Goal: Transaction & Acquisition: Purchase product/service

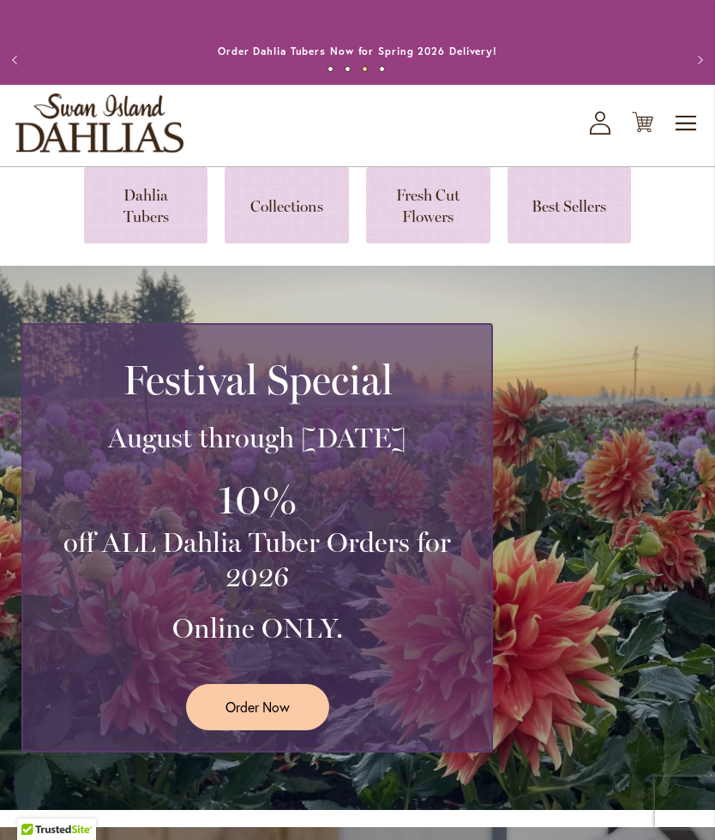
click at [236, 717] on span "Order Now" at bounding box center [258, 707] width 64 height 20
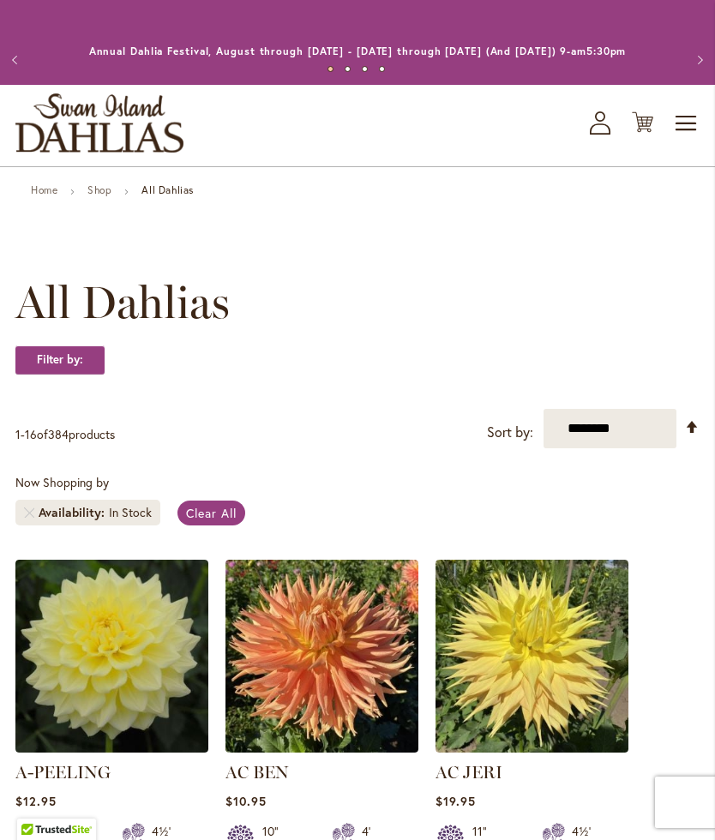
click at [617, 448] on select "**********" at bounding box center [610, 428] width 133 height 39
select select "****"
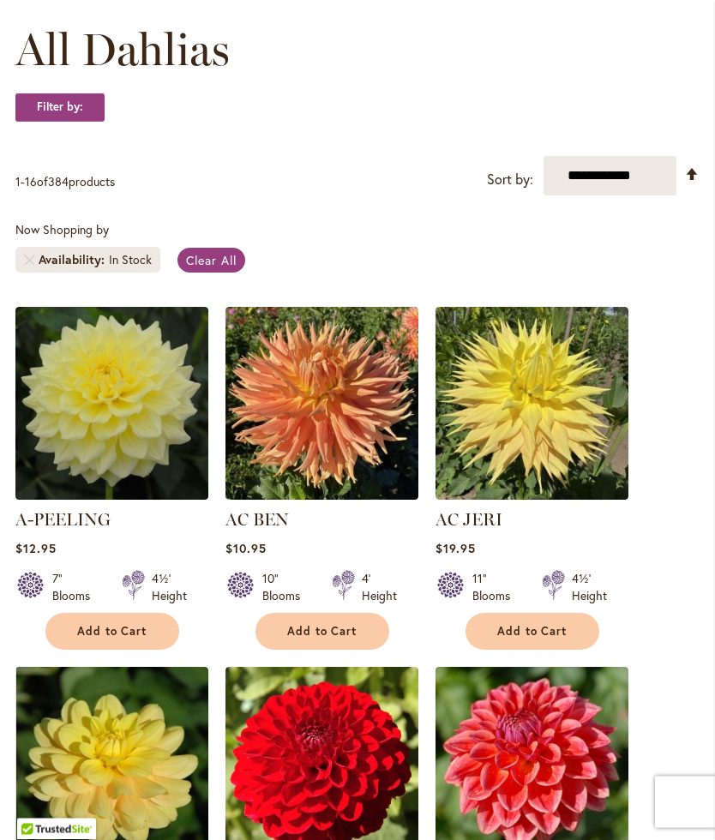
scroll to position [243, 0]
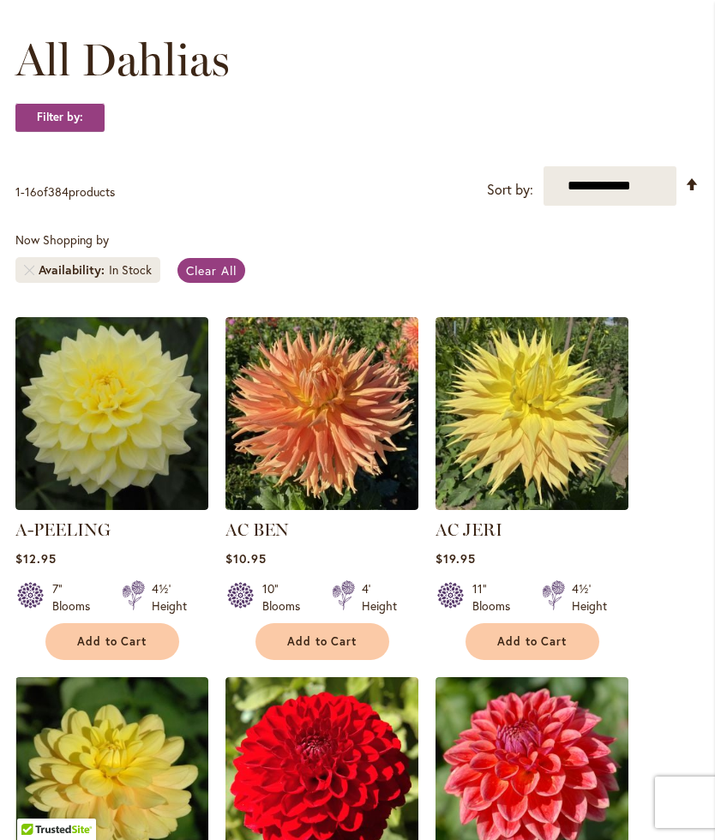
click at [614, 206] on select "**********" at bounding box center [610, 185] width 133 height 39
select select "********"
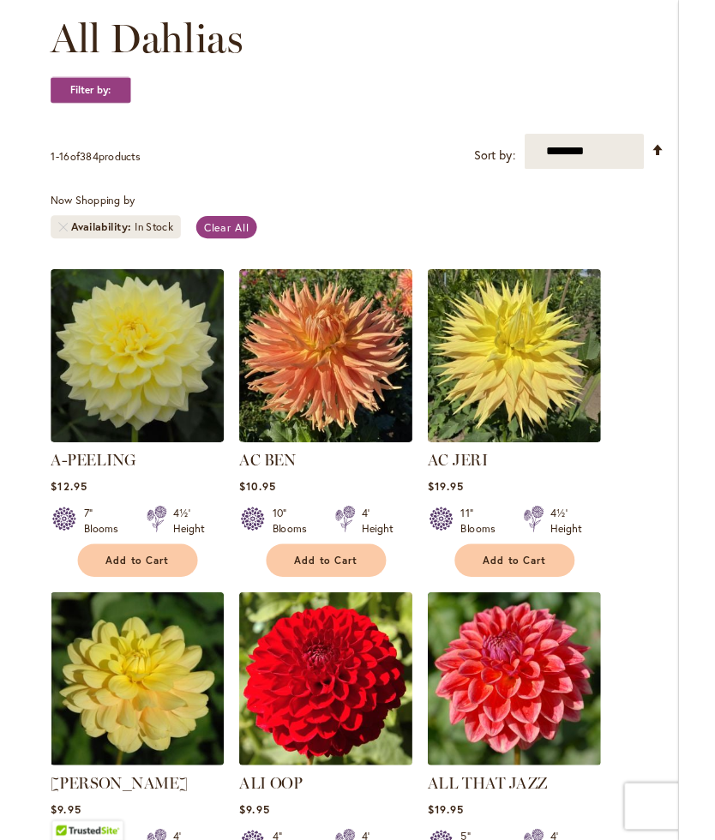
scroll to position [259, 0]
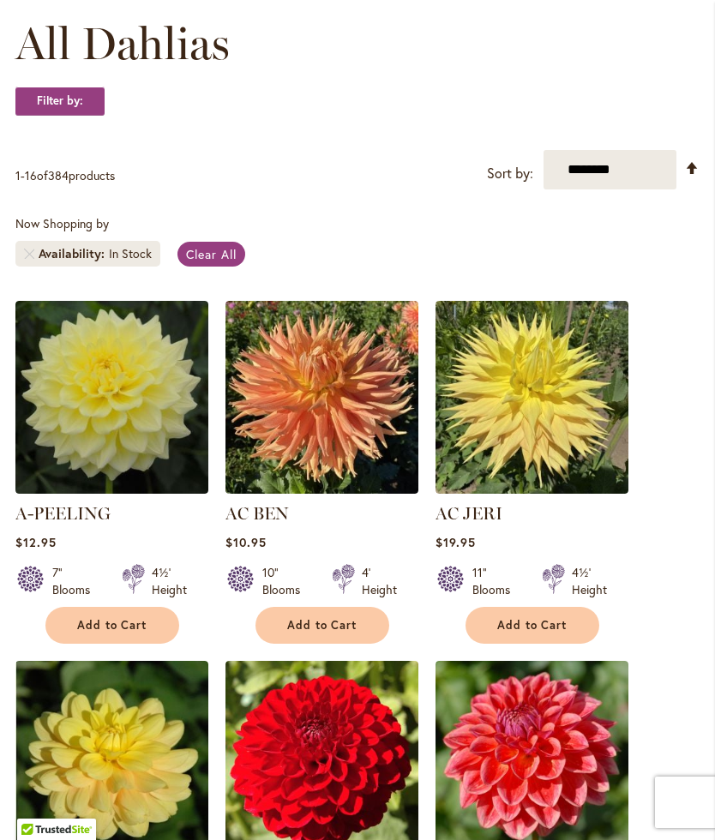
click at [611, 180] on select "**********" at bounding box center [610, 169] width 133 height 39
select select "**********"
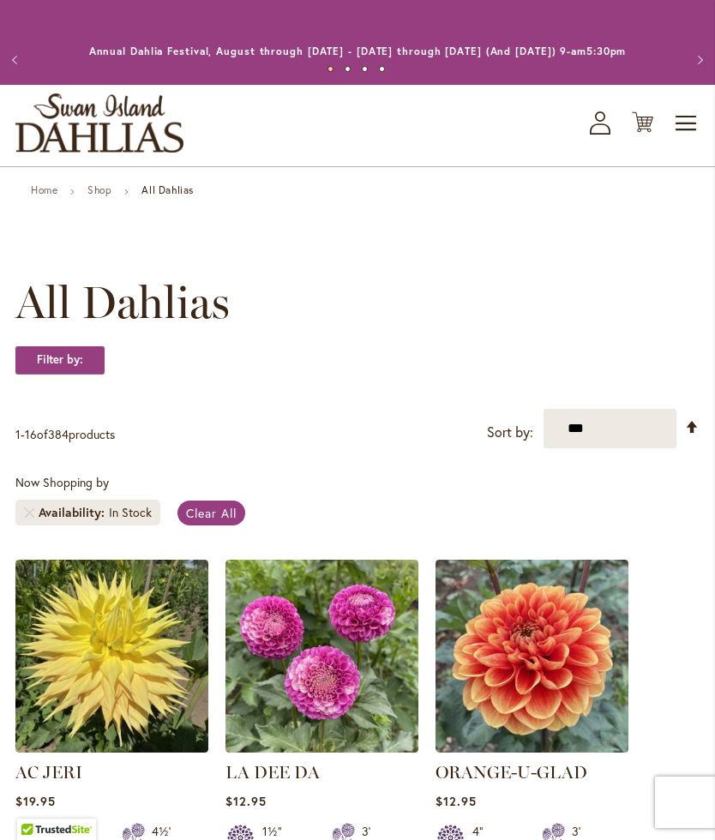
click at [603, 448] on select "**********" at bounding box center [610, 428] width 133 height 39
select select "********"
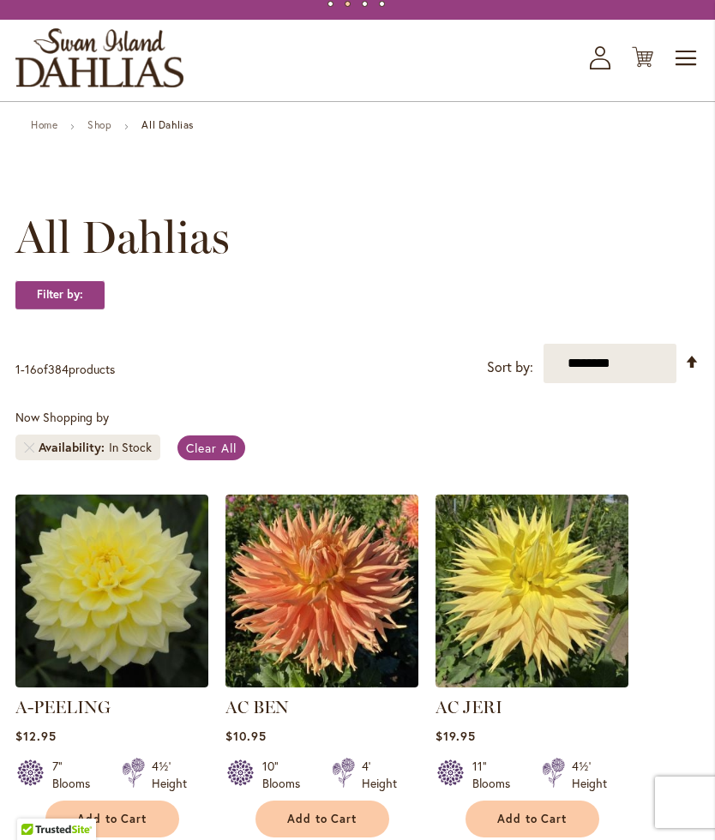
scroll to position [60, 0]
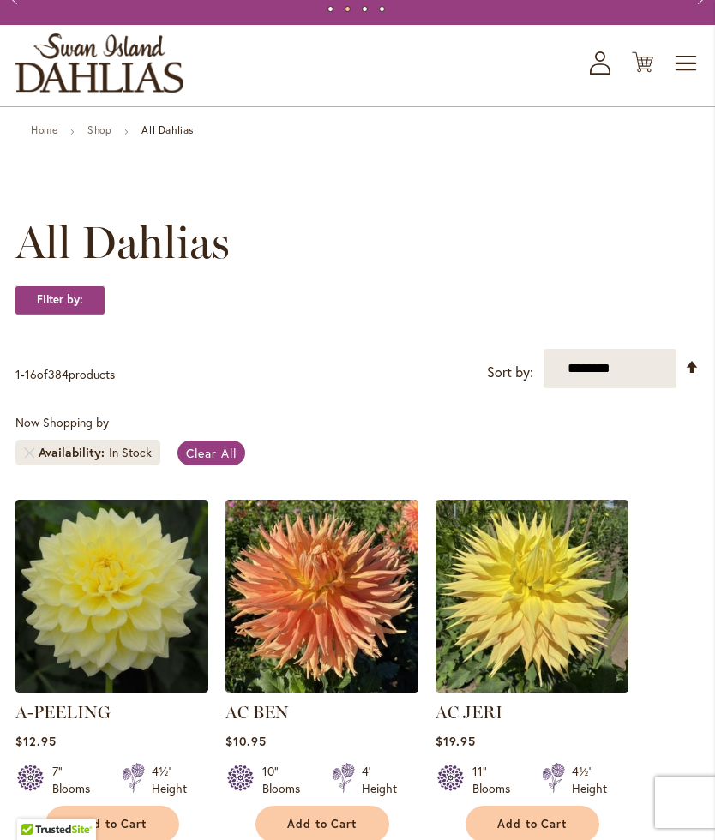
click at [594, 388] on select "**********" at bounding box center [610, 368] width 133 height 39
select select "*****"
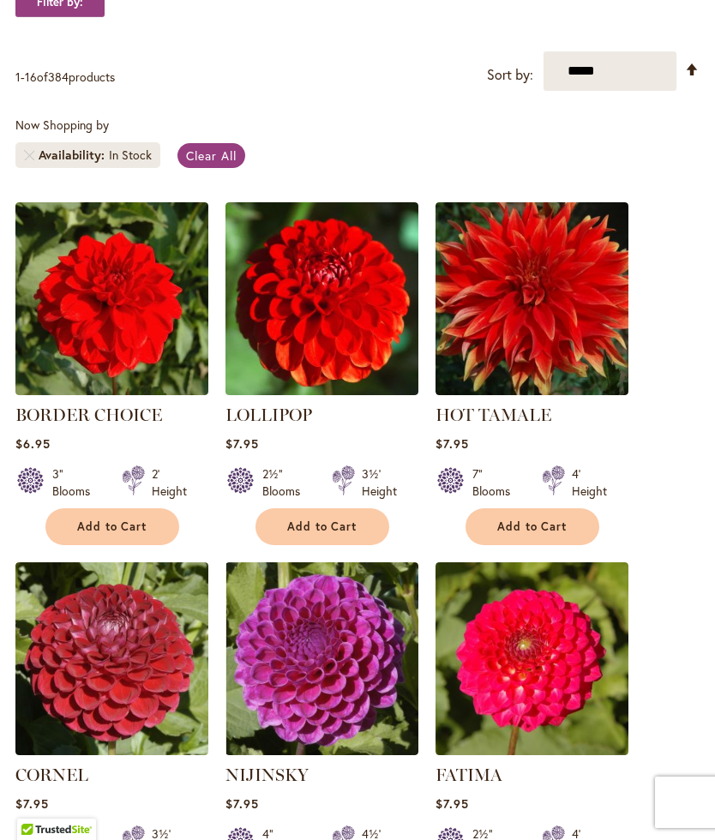
scroll to position [324, 0]
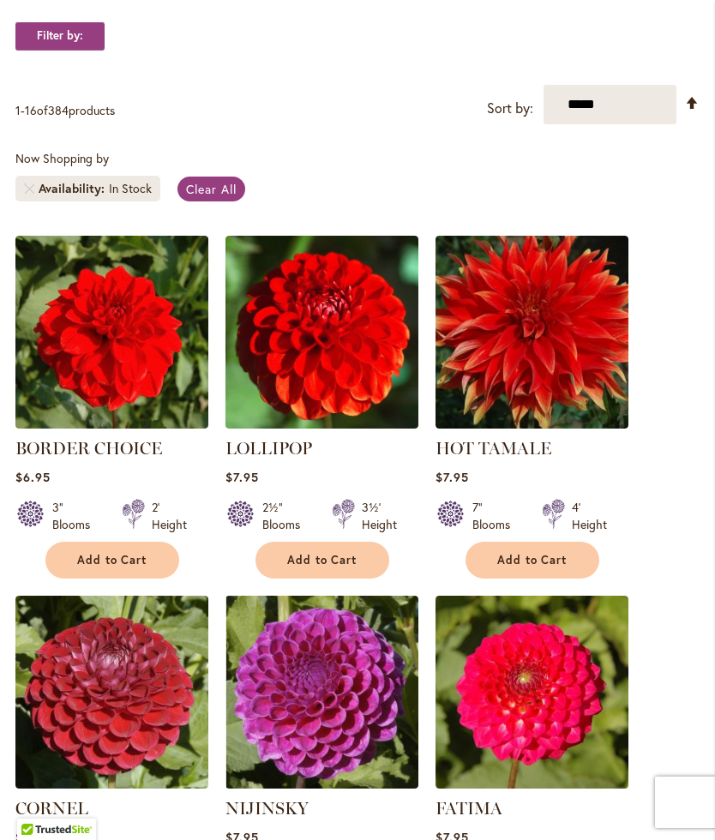
click at [607, 124] on select "**********" at bounding box center [610, 104] width 133 height 39
select select "****"
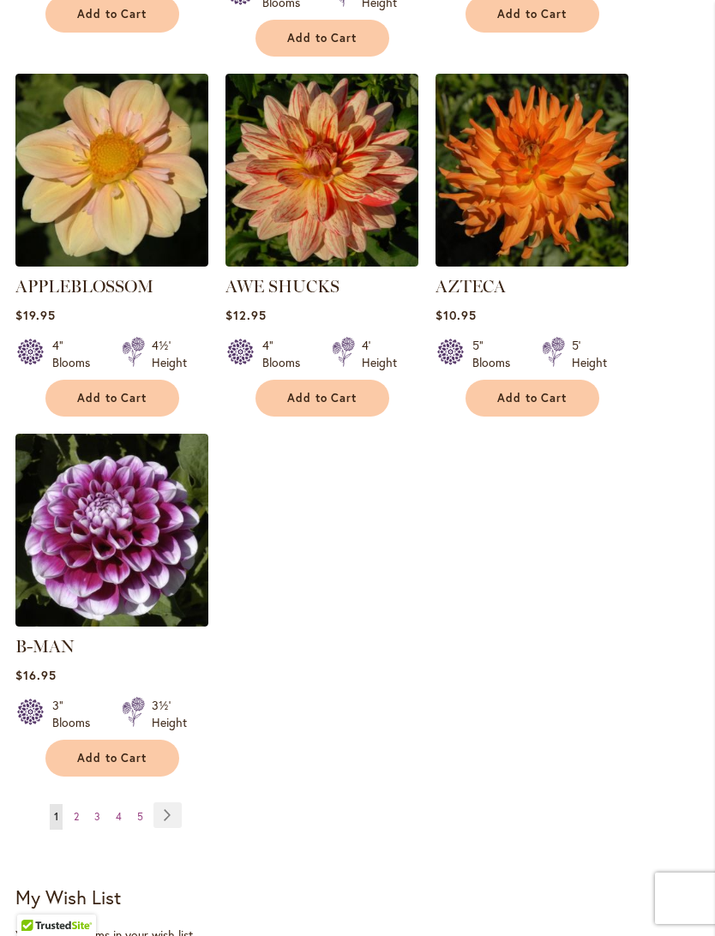
scroll to position [1954, 0]
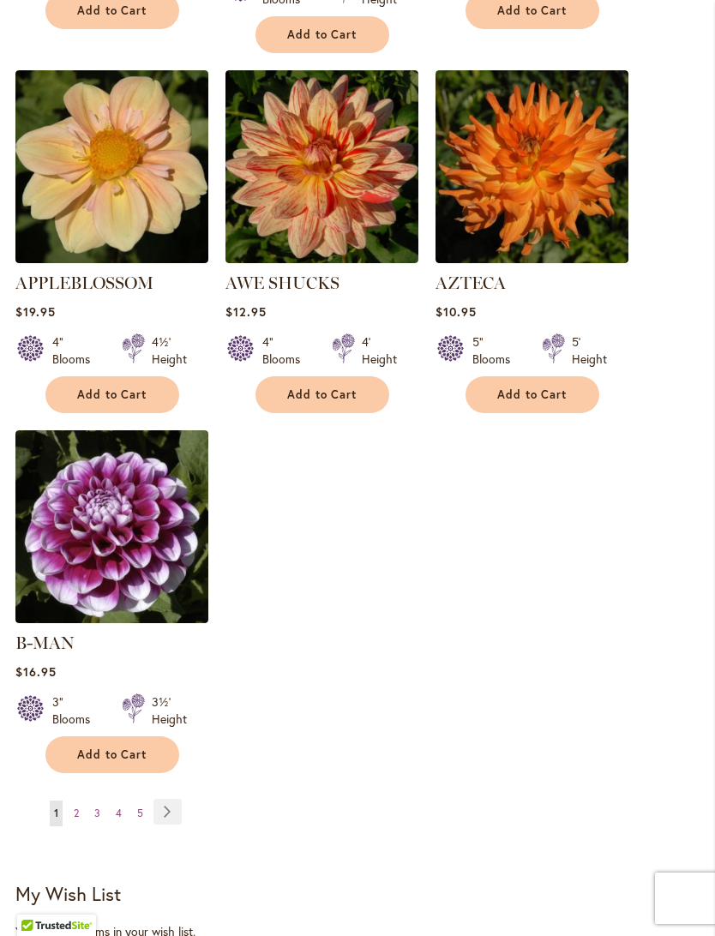
click at [141, 807] on span "5" at bounding box center [140, 813] width 6 height 13
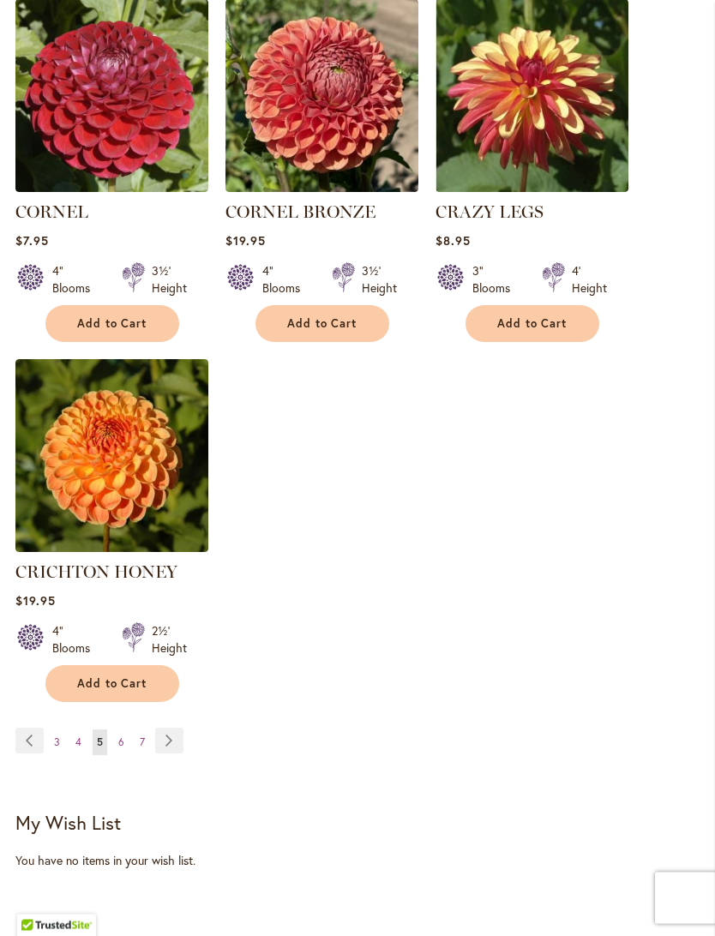
scroll to position [2073, 0]
click at [141, 736] on span "7" at bounding box center [142, 742] width 5 height 13
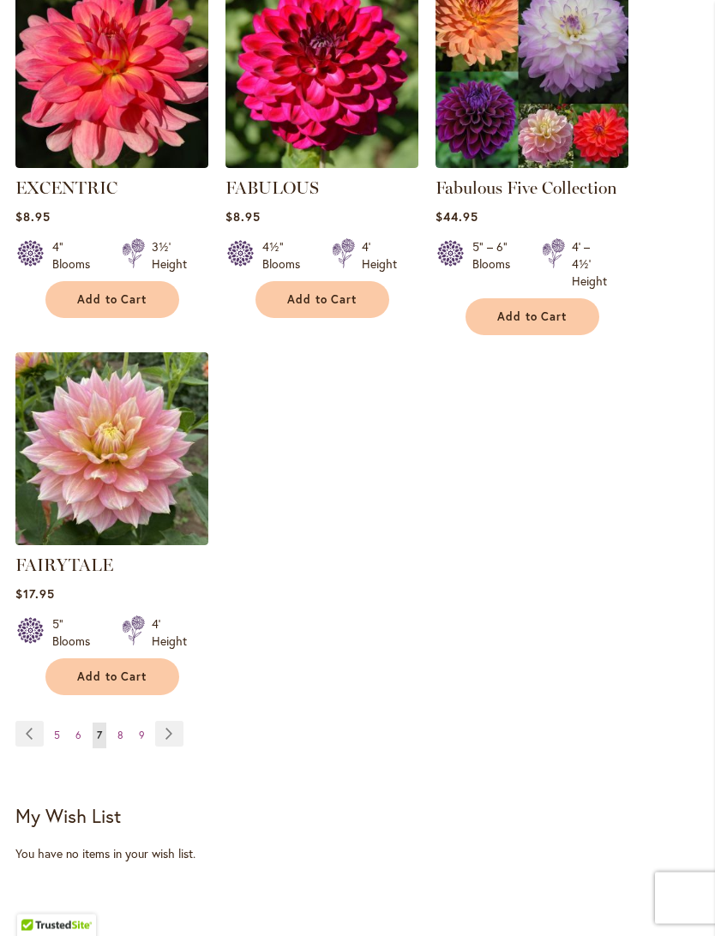
scroll to position [2028, 0]
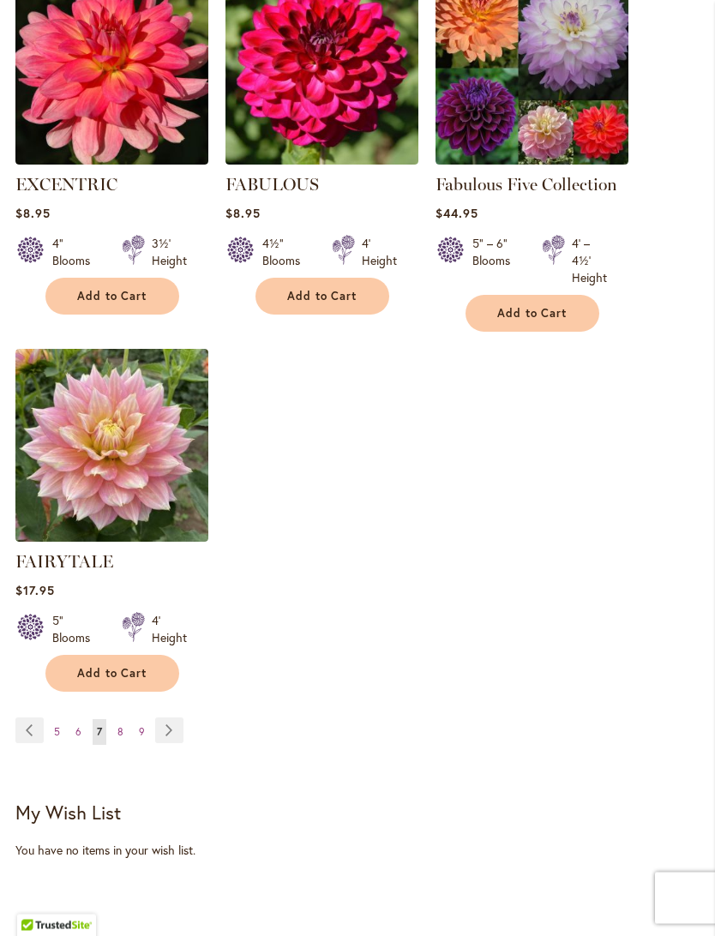
click at [144, 746] on link "Page 9" at bounding box center [142, 733] width 15 height 26
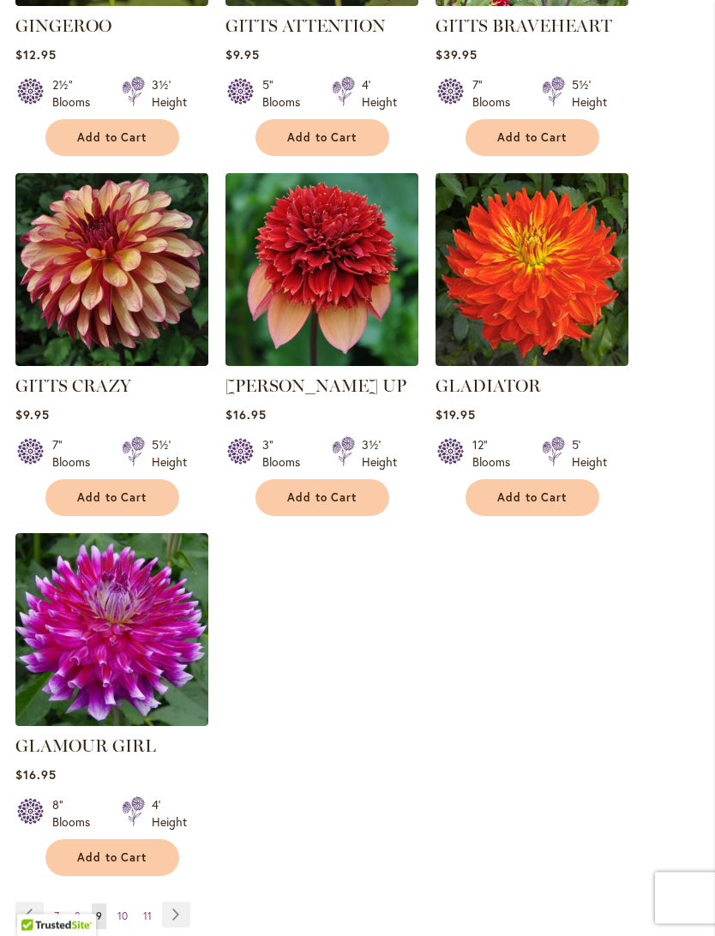
scroll to position [1901, 0]
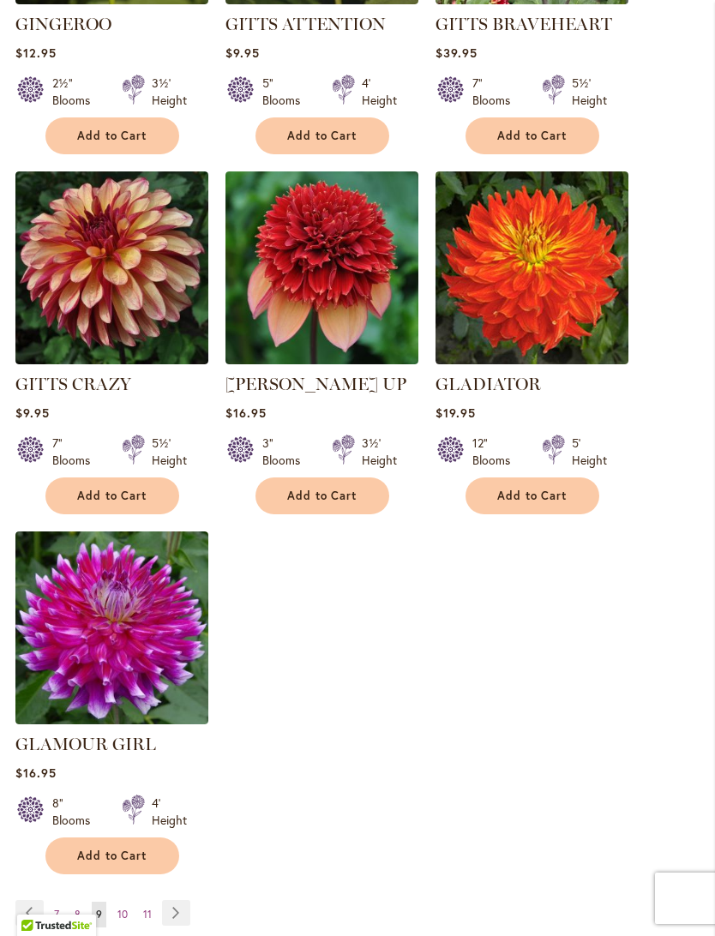
click at [149, 839] on span "11" at bounding box center [147, 914] width 9 height 13
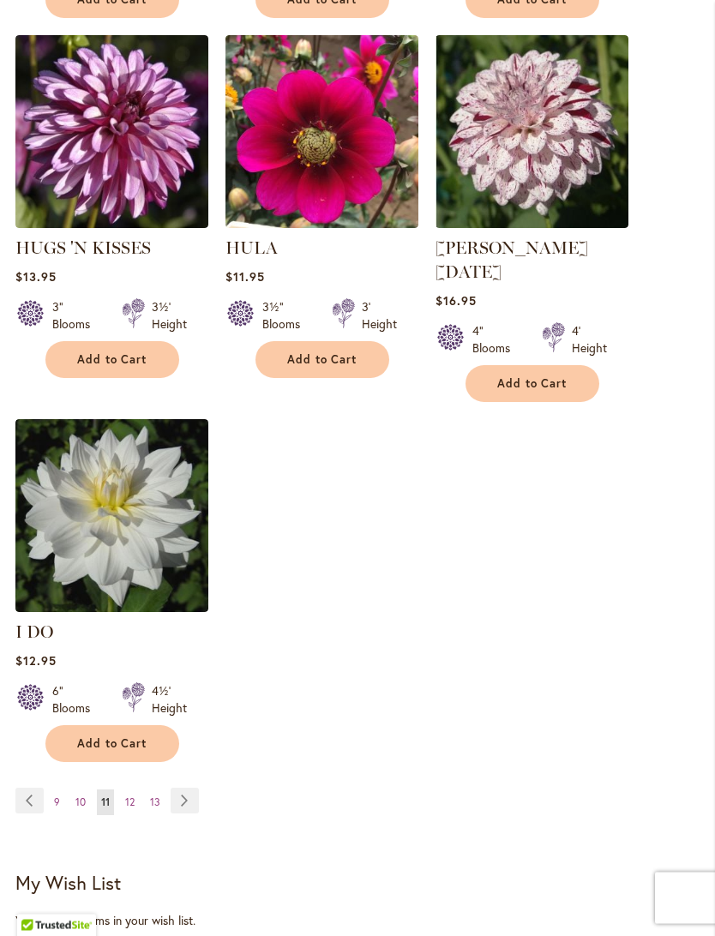
scroll to position [2009, 0]
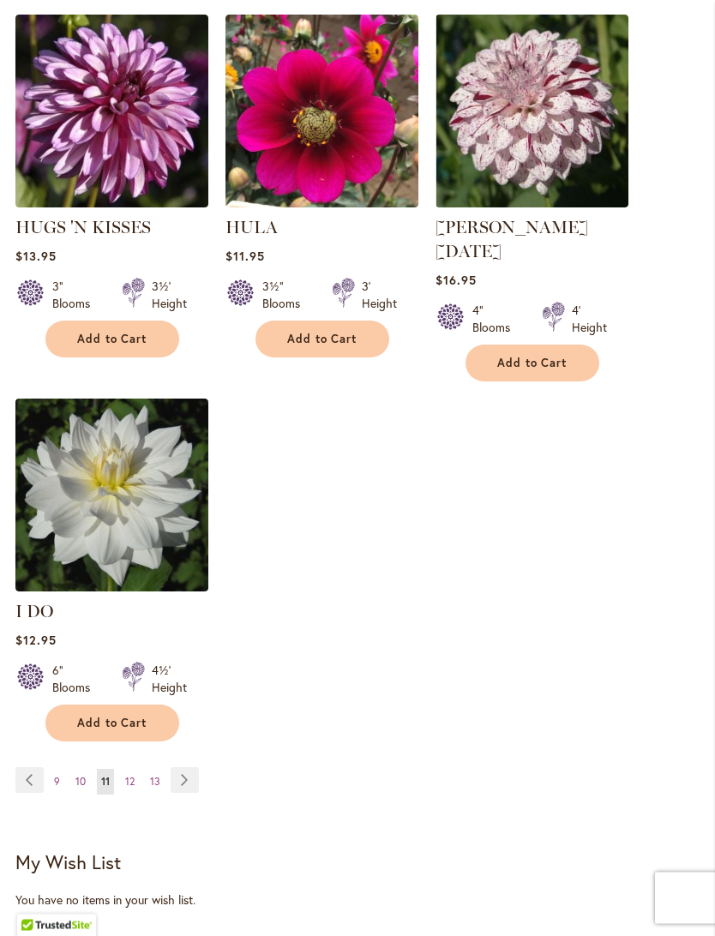
click at [155, 779] on span "13" at bounding box center [155, 782] width 10 height 13
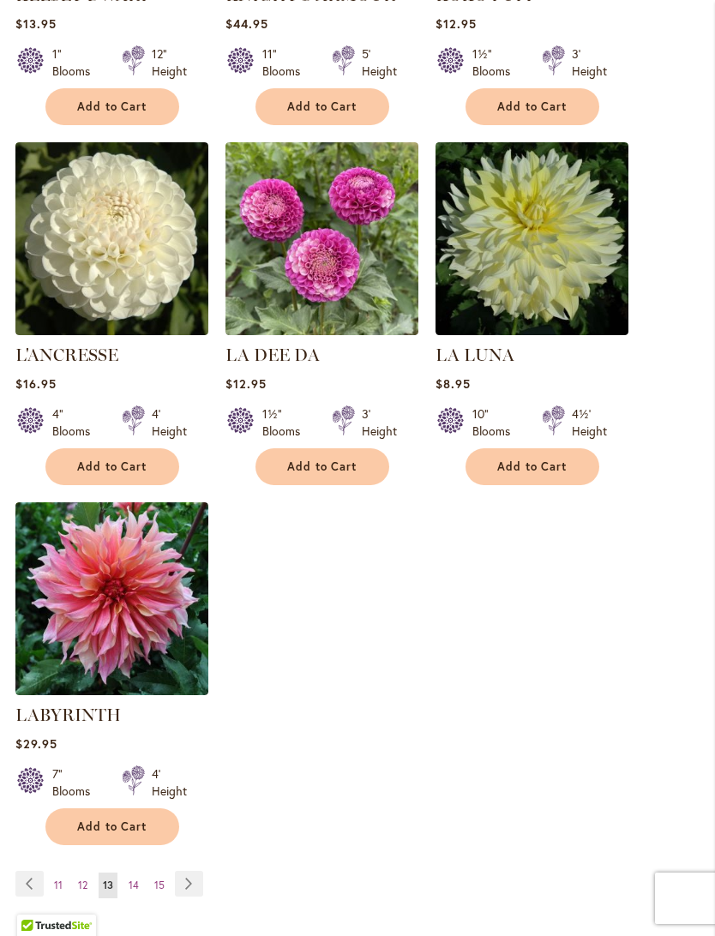
scroll to position [1893, 0]
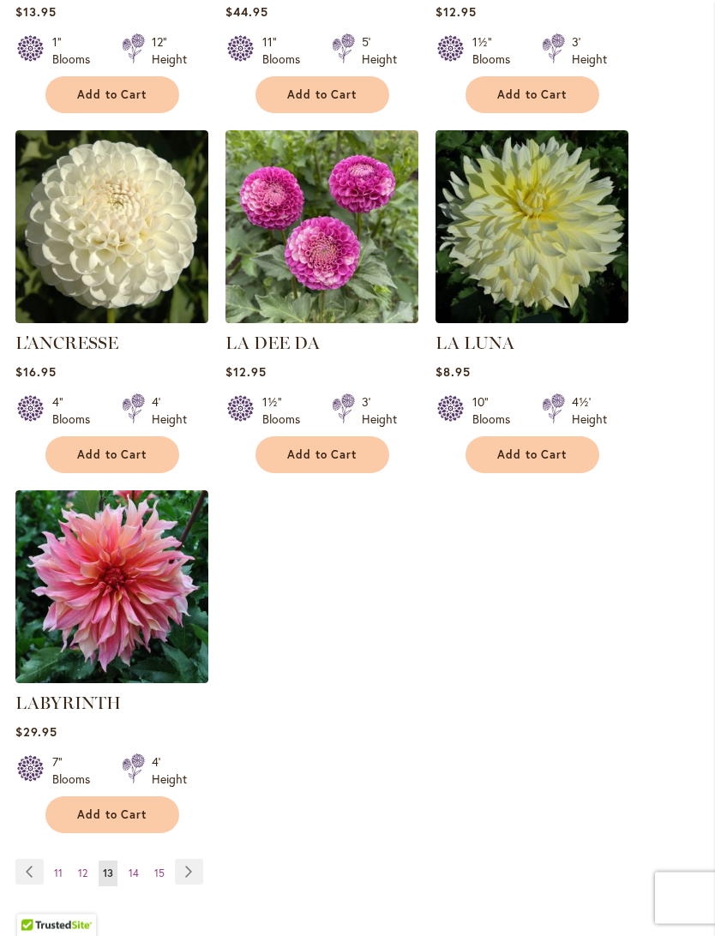
click at [163, 839] on span "15" at bounding box center [159, 874] width 10 height 13
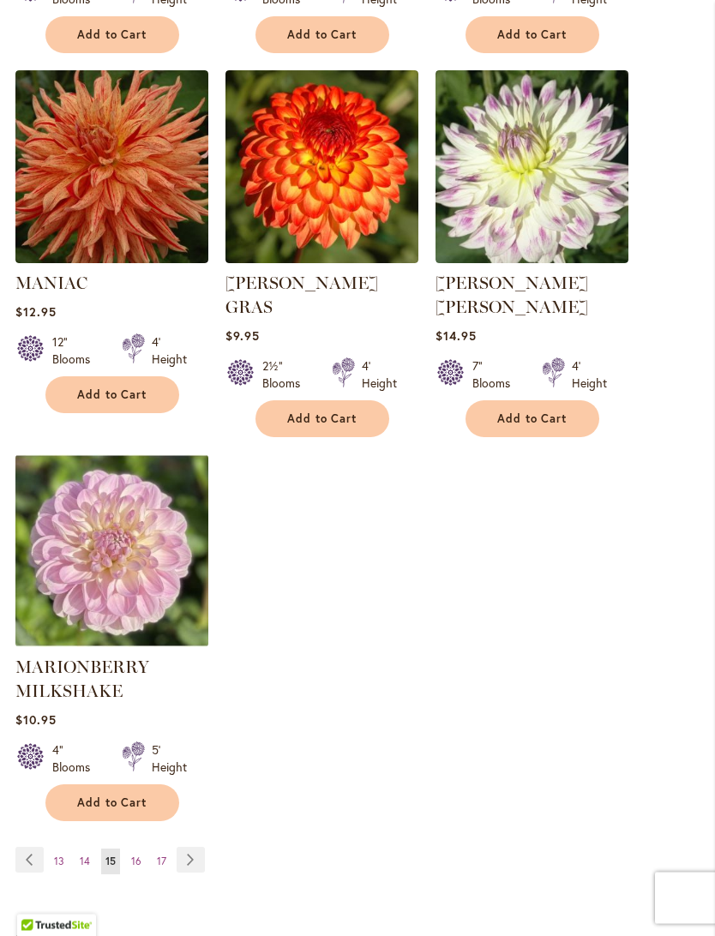
scroll to position [1954, 0]
click at [157, 839] on span "17" at bounding box center [161, 861] width 9 height 13
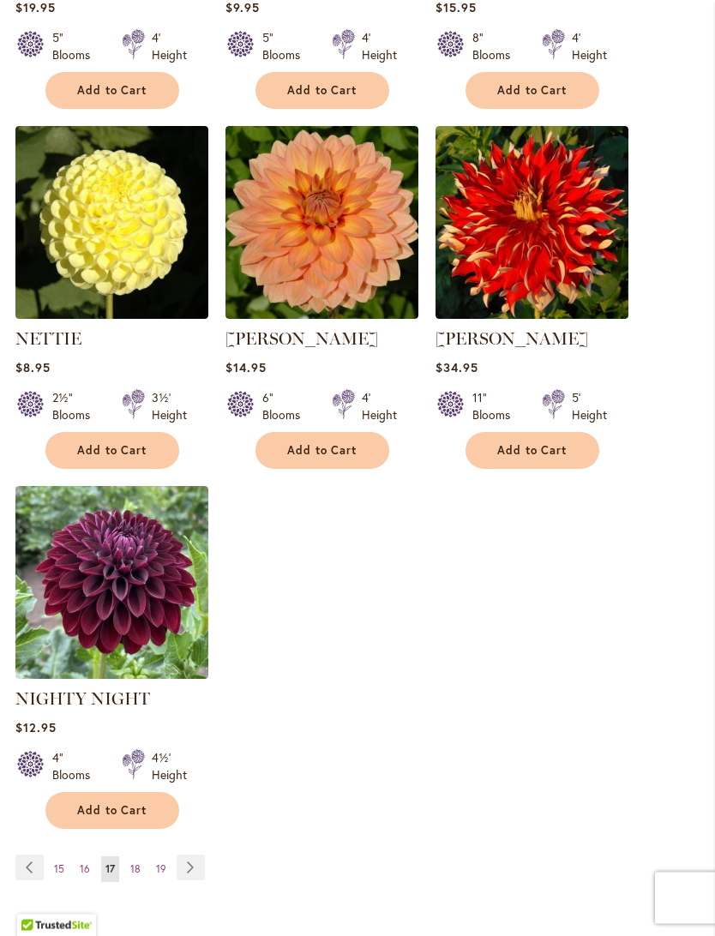
scroll to position [1898, 0]
click at [137, 839] on span "18" at bounding box center [135, 869] width 10 height 13
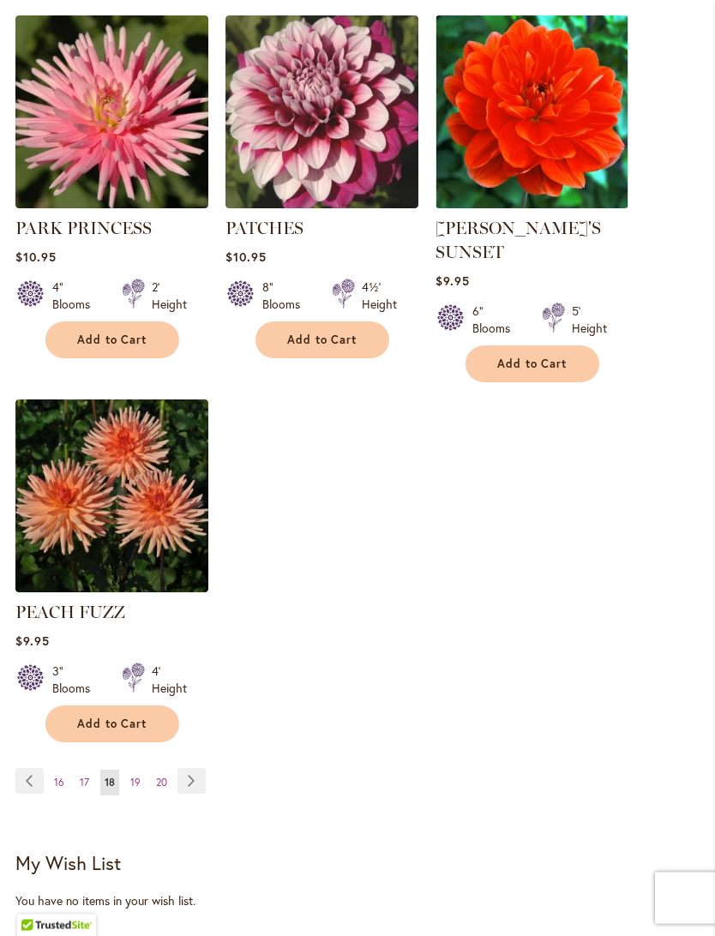
scroll to position [1999, 0]
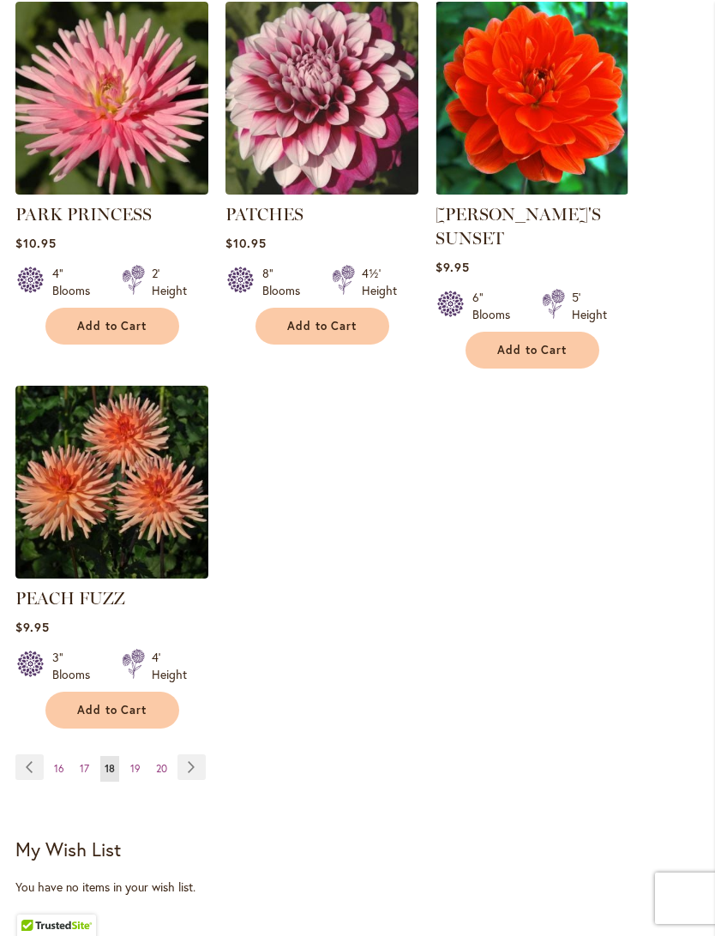
click at [134, 775] on span "19" at bounding box center [135, 768] width 10 height 13
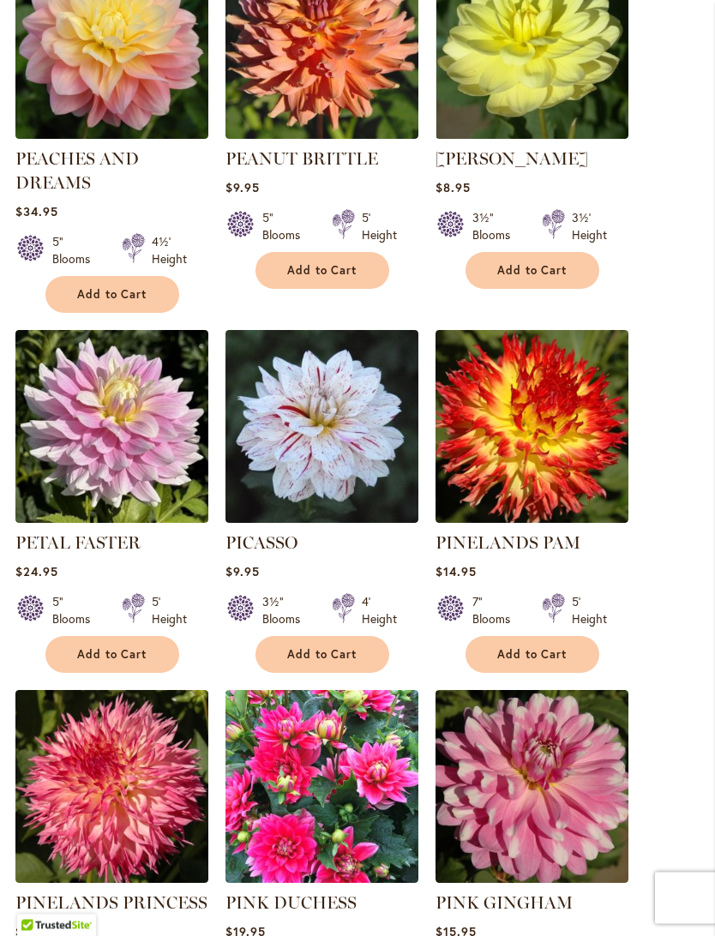
scroll to position [614, 0]
click at [316, 662] on span "Add to Cart" at bounding box center [322, 654] width 70 height 15
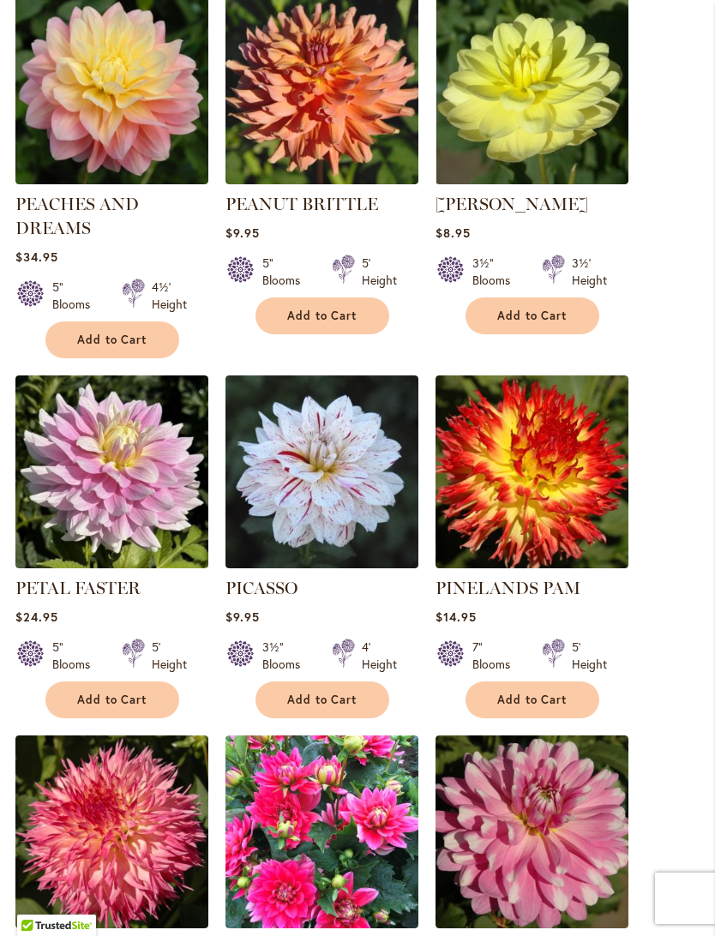
click at [319, 706] on button "Add to Cart" at bounding box center [323, 700] width 134 height 37
click at [346, 519] on img at bounding box center [322, 472] width 193 height 193
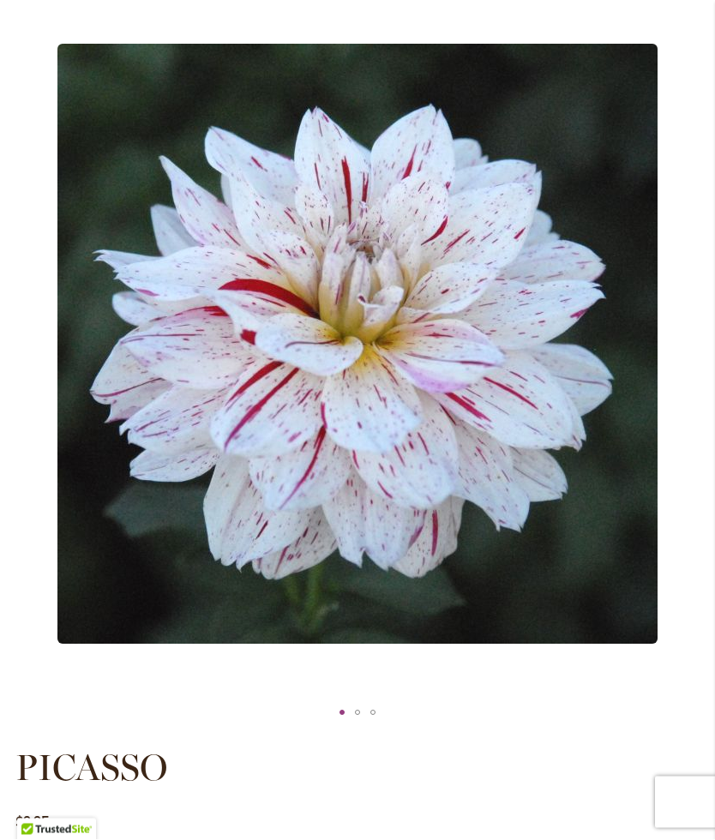
scroll to position [166, 0]
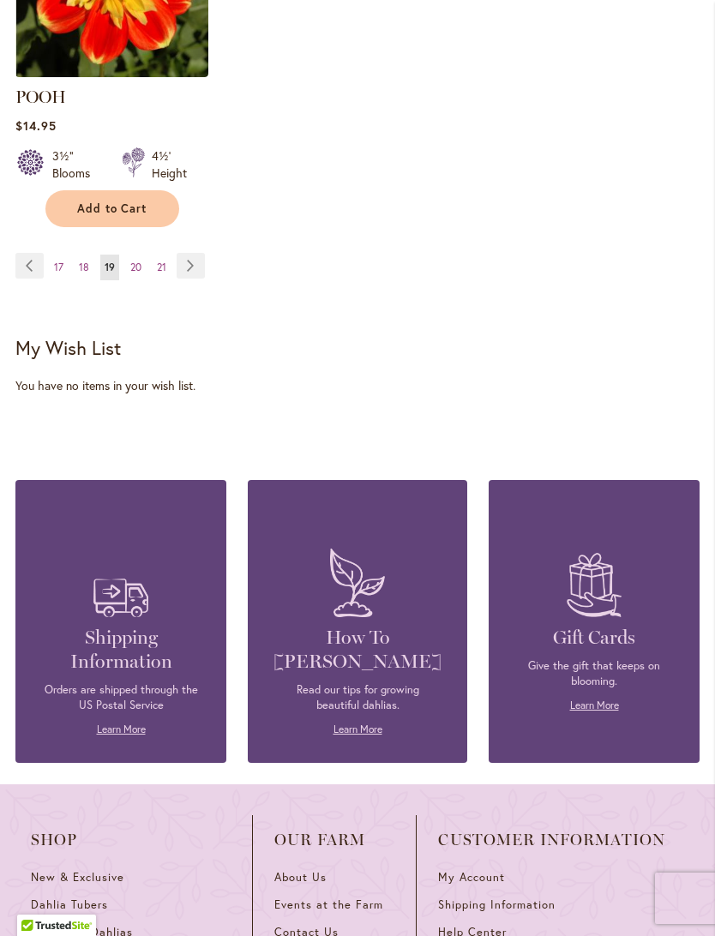
scroll to position [2523, 0]
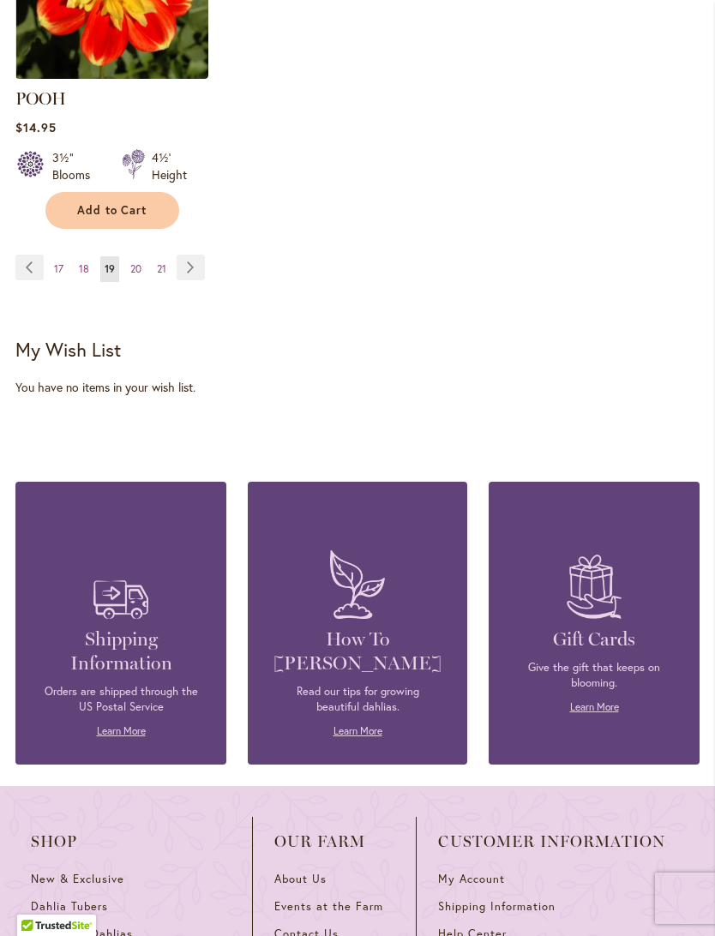
click at [37, 280] on link "Page Previous" at bounding box center [29, 268] width 28 height 26
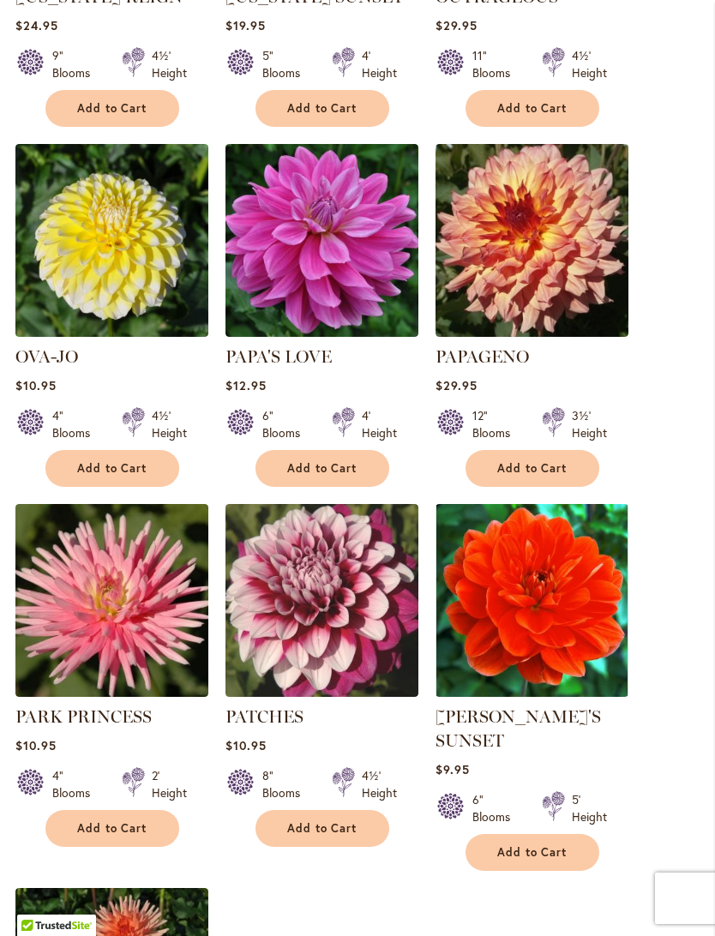
scroll to position [2055, 0]
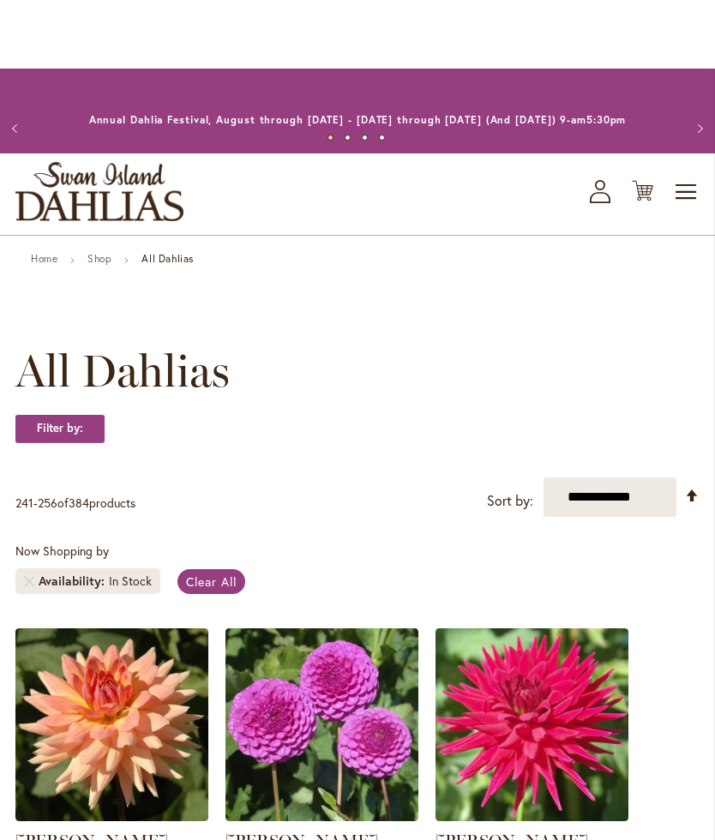
scroll to position [-8, 0]
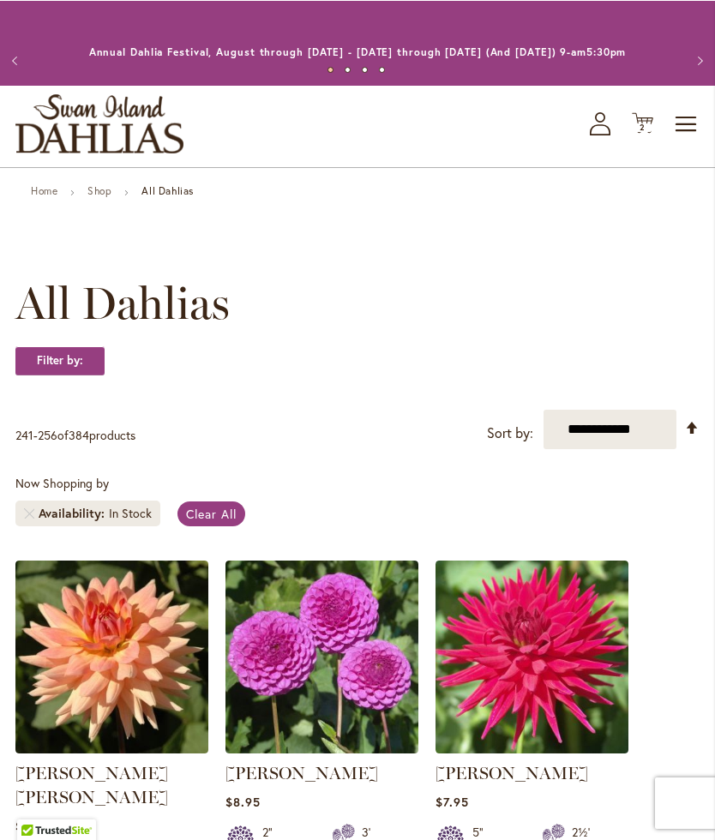
click at [623, 441] on select "**********" at bounding box center [610, 428] width 133 height 39
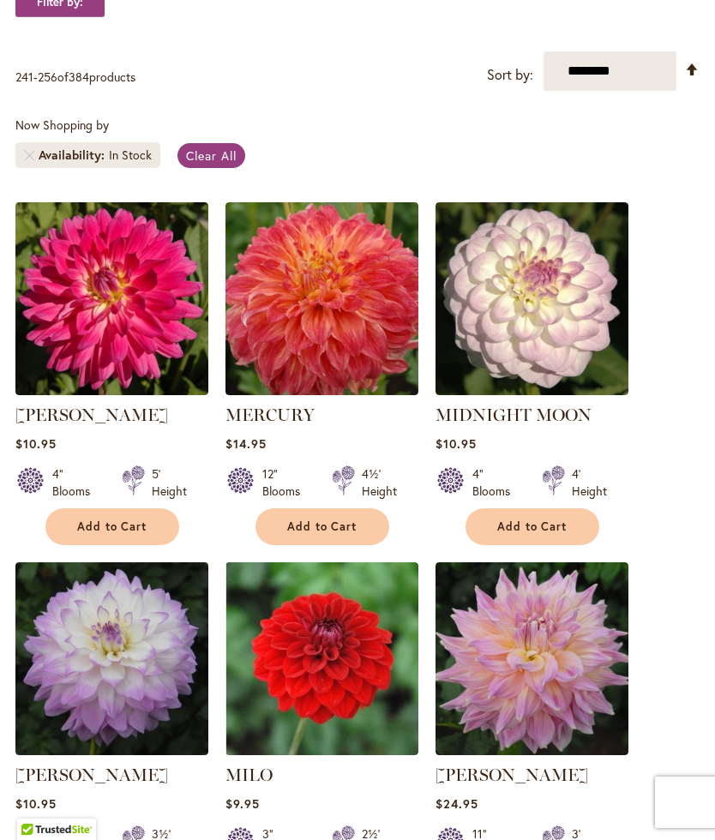
scroll to position [324, 0]
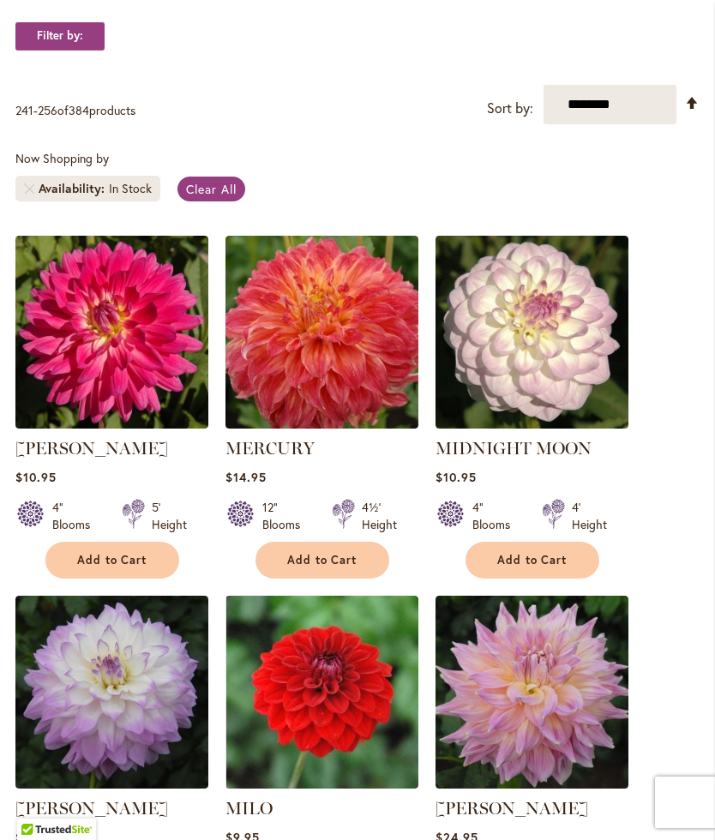
click at [619, 124] on select "**********" at bounding box center [610, 104] width 133 height 39
select select "****"
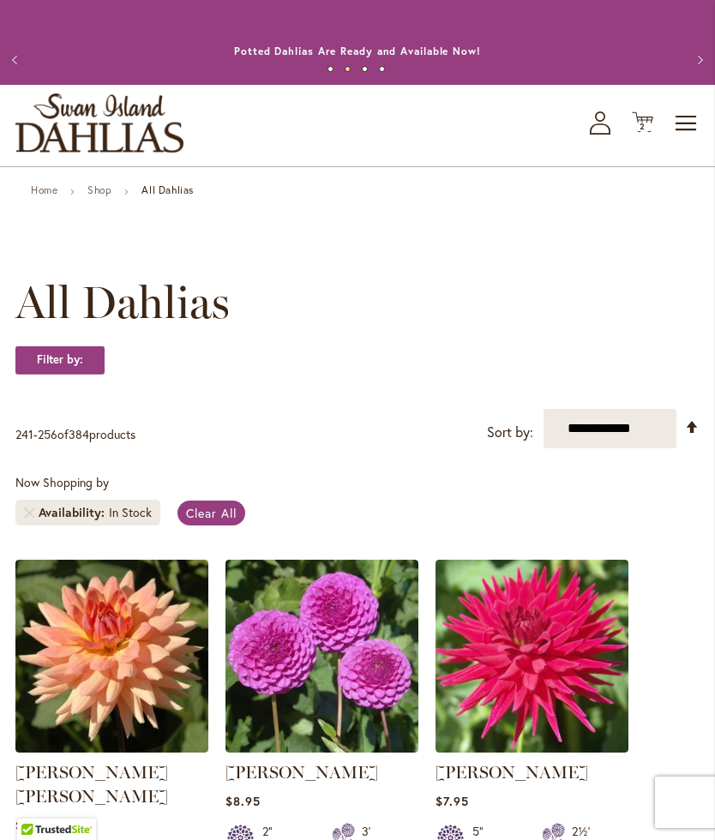
click at [215, 521] on span "Clear All" at bounding box center [211, 513] width 51 height 16
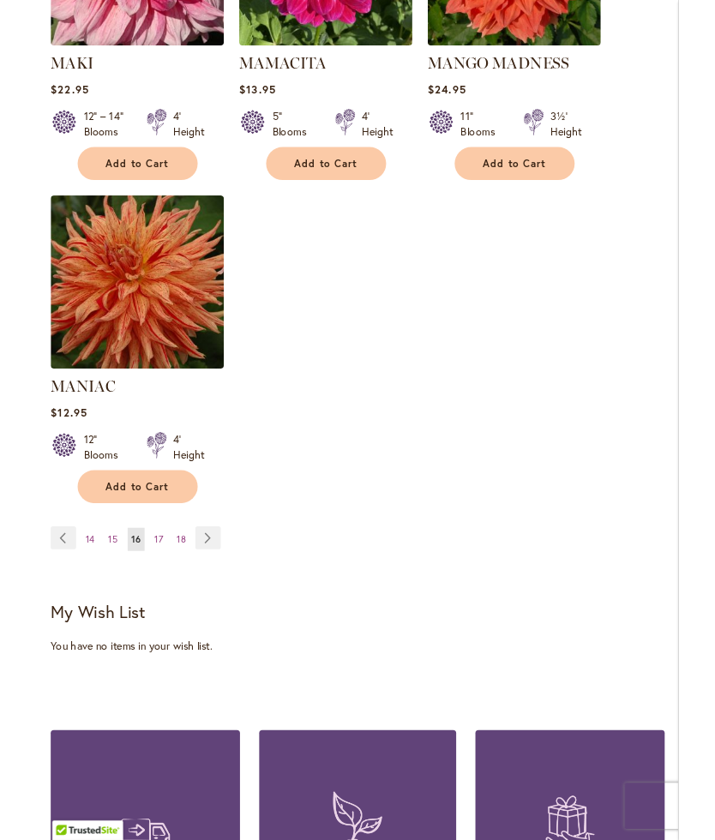
scroll to position [2306, 0]
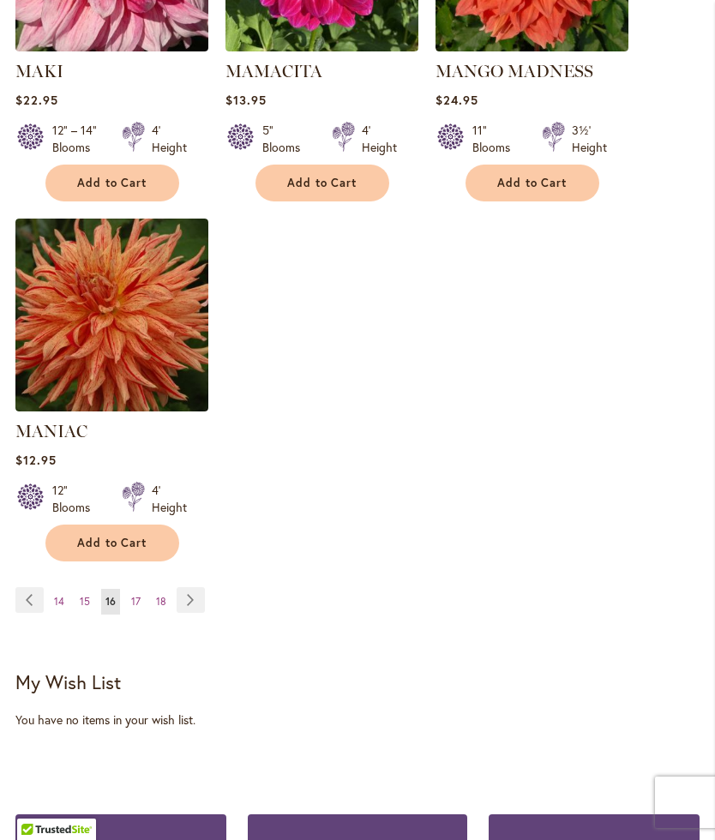
click at [55, 589] on link "Page 14" at bounding box center [59, 602] width 19 height 26
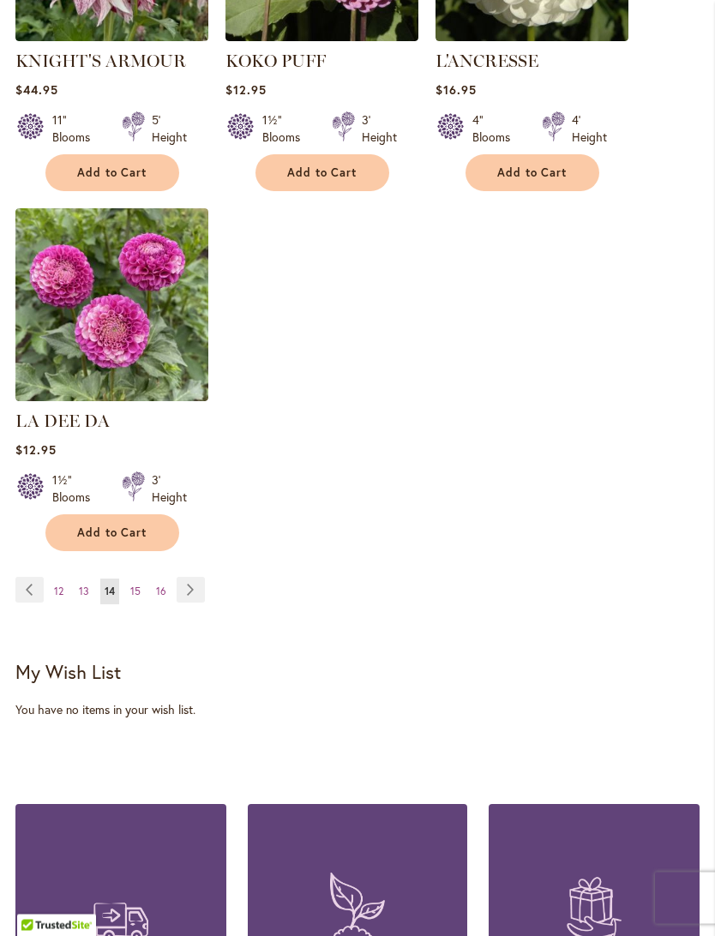
scroll to position [2359, 0]
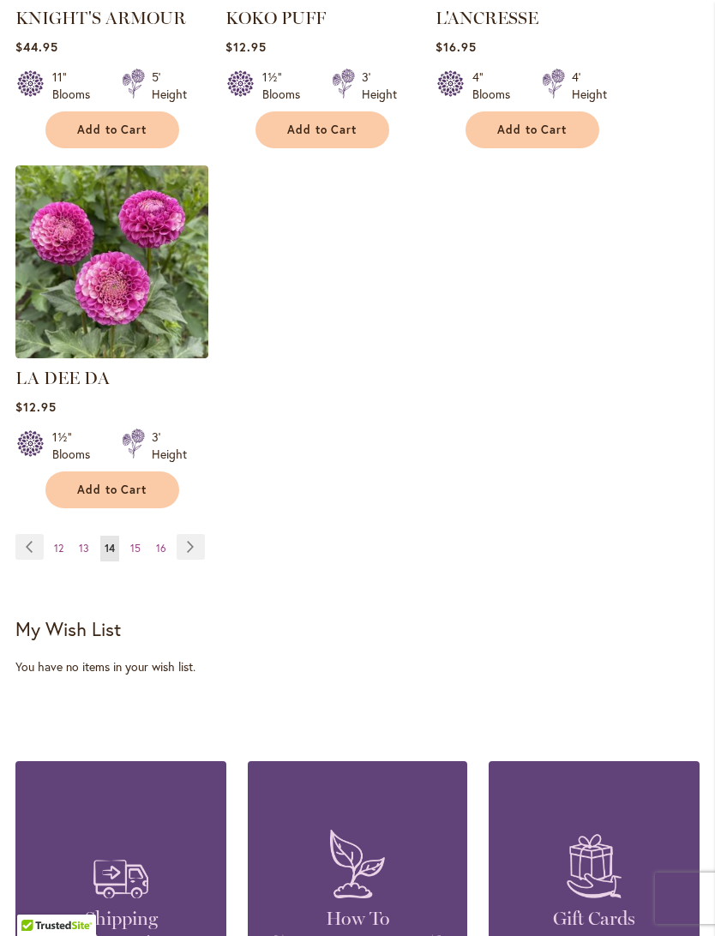
click at [52, 548] on link "Page 12" at bounding box center [59, 549] width 18 height 26
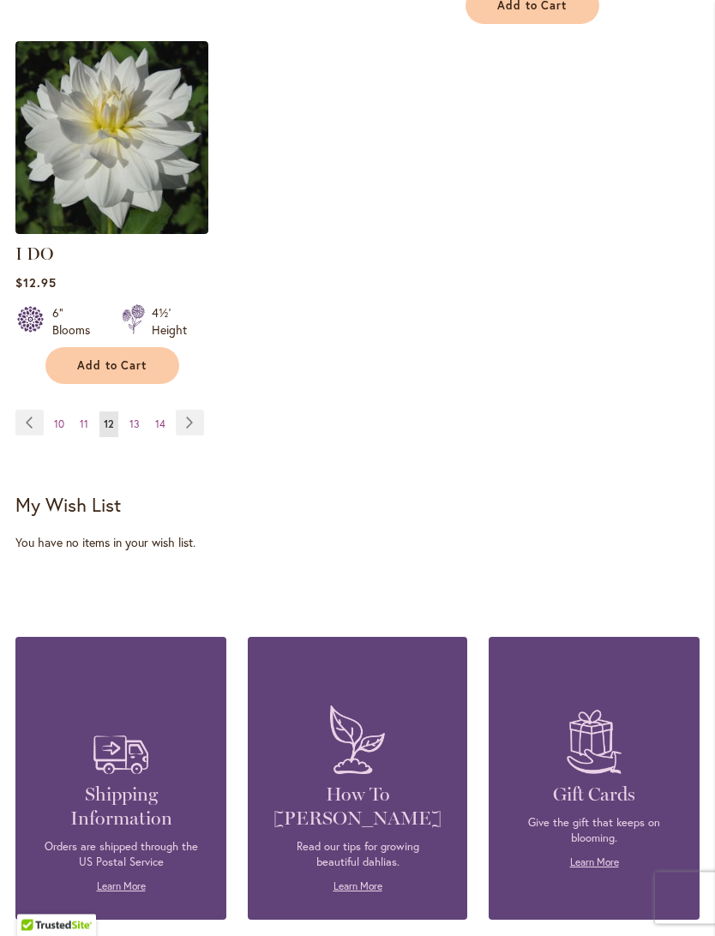
scroll to position [2511, 0]
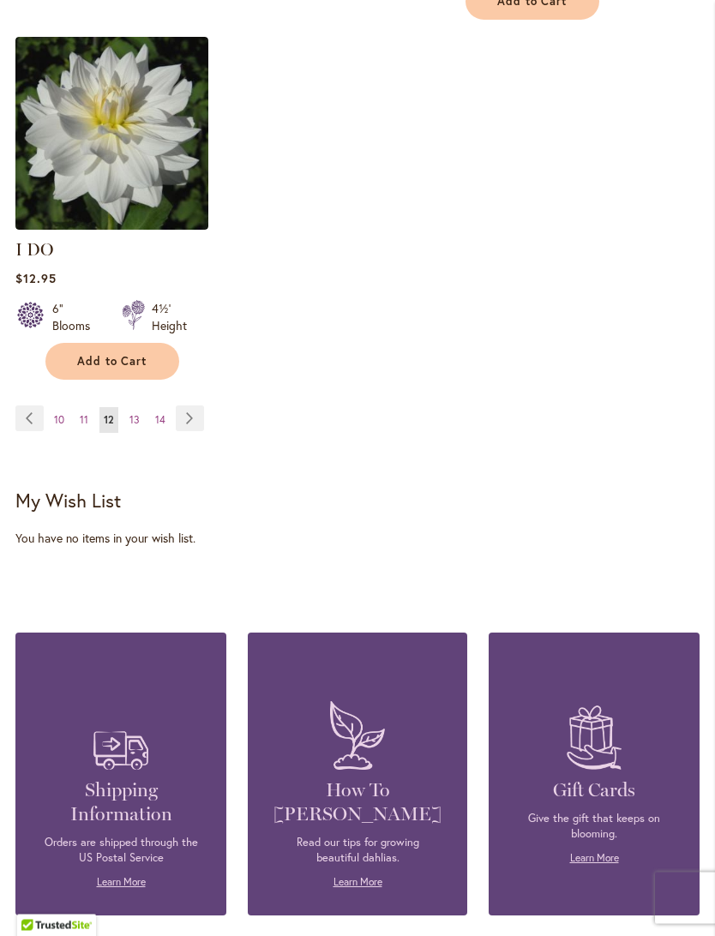
click at [56, 414] on span "10" at bounding box center [59, 420] width 10 height 13
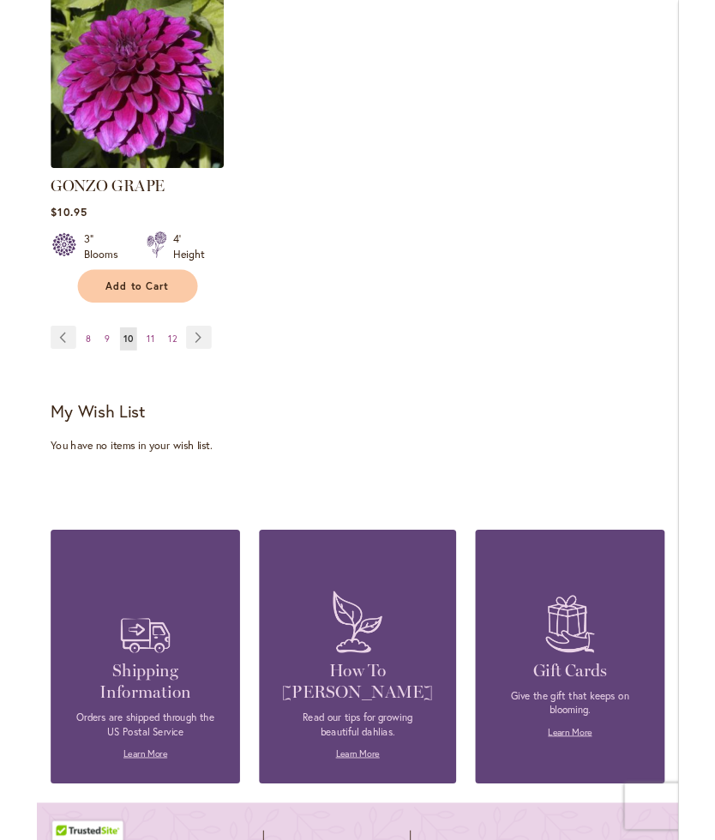
scroll to position [2557, 0]
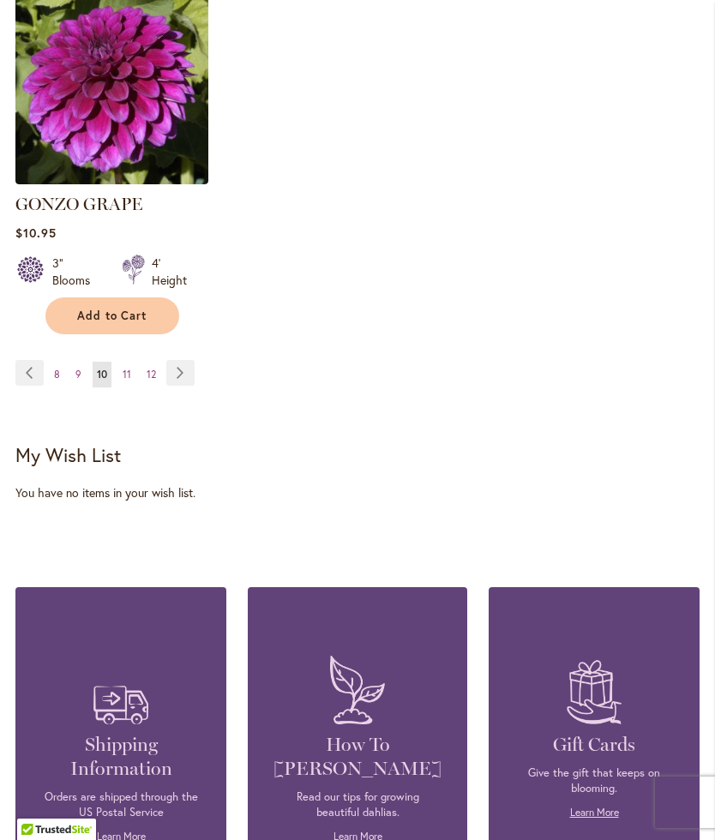
click at [43, 360] on link "Page Previous" at bounding box center [29, 373] width 28 height 26
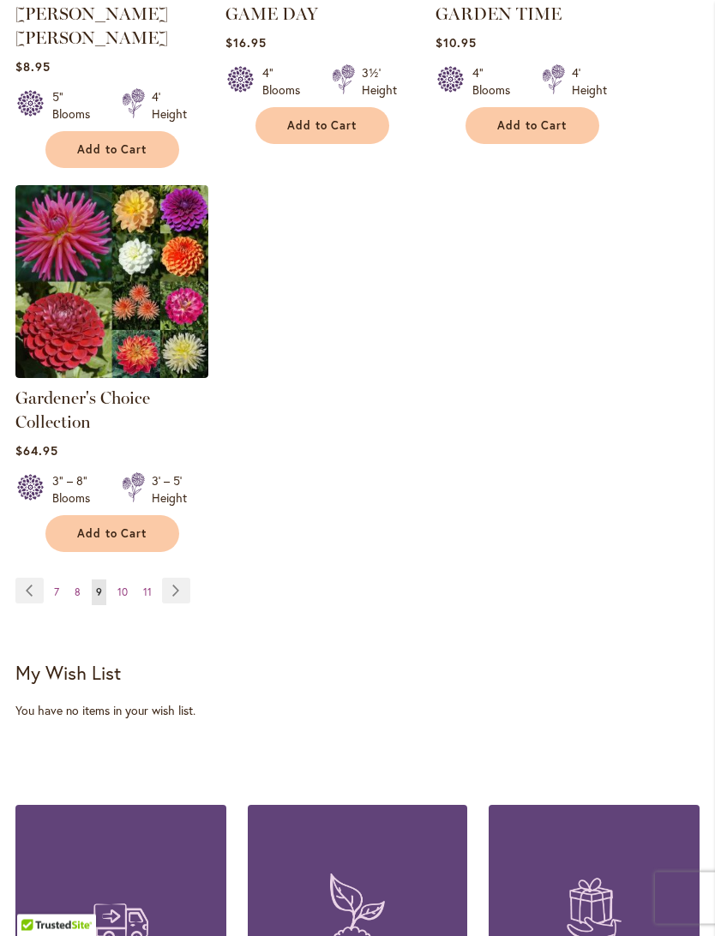
scroll to position [2416, 0]
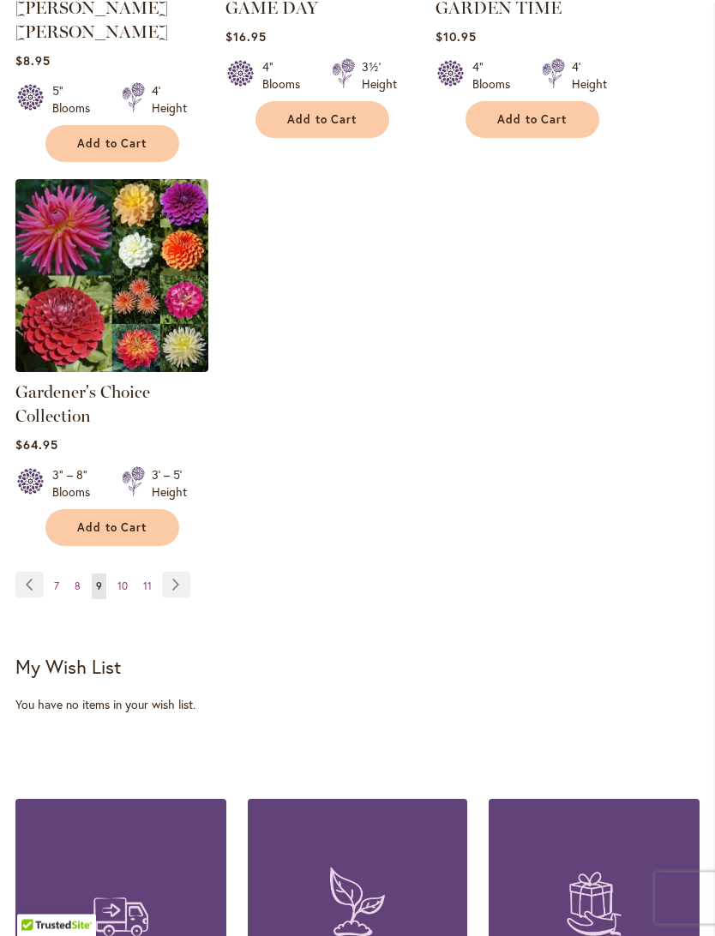
click at [51, 575] on link "Page 7" at bounding box center [57, 588] width 14 height 26
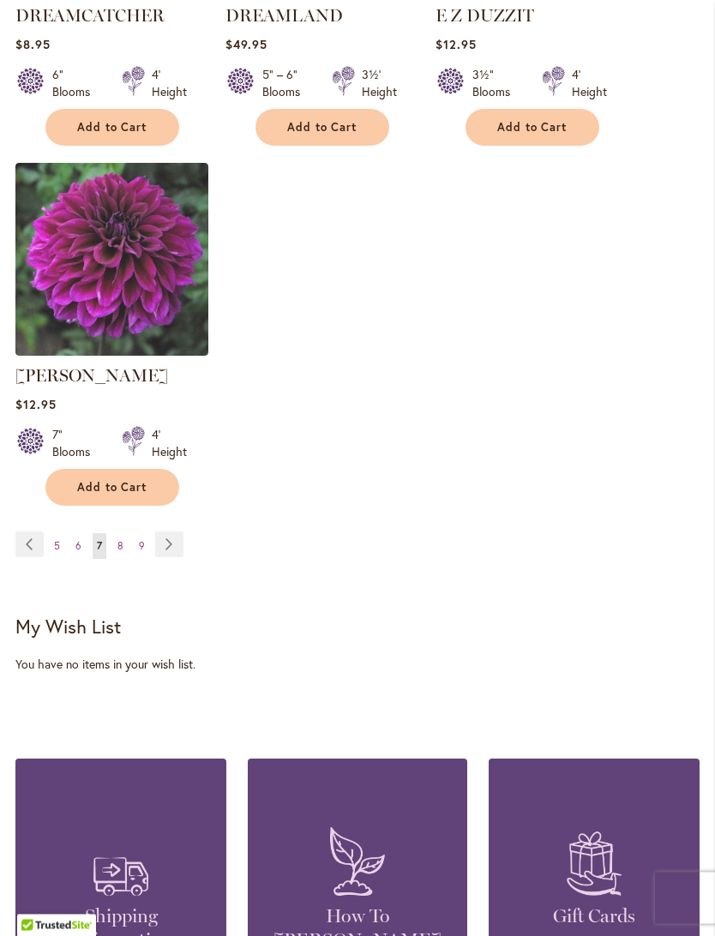
scroll to position [2363, 0]
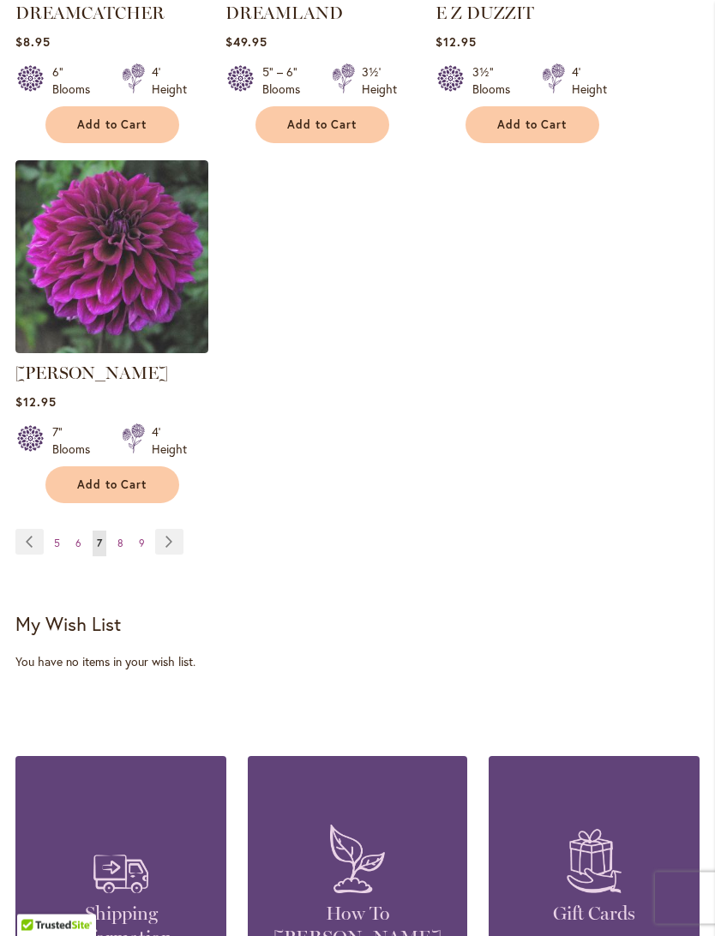
click at [42, 530] on link "Page Previous" at bounding box center [29, 543] width 28 height 26
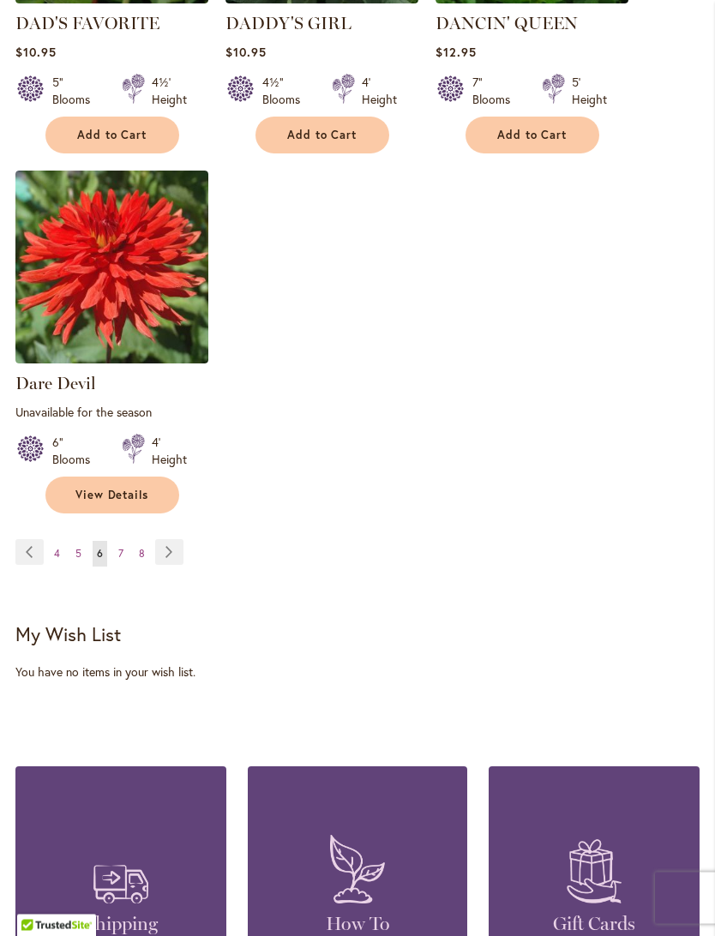
scroll to position [2371, 0]
click at [51, 567] on link "Page 4" at bounding box center [57, 554] width 15 height 26
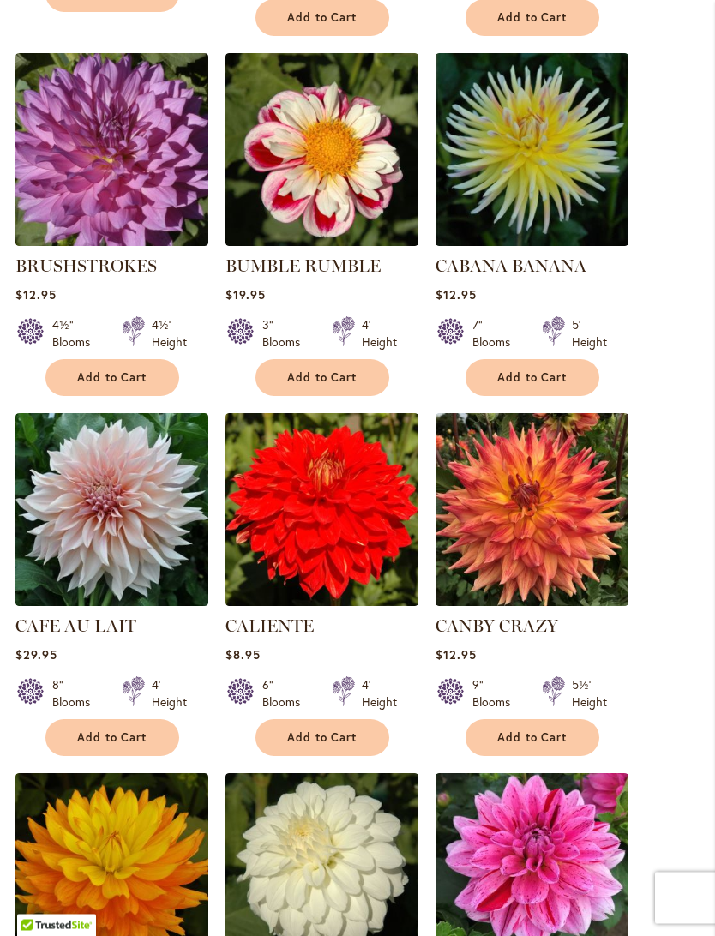
scroll to position [1391, 0]
click at [328, 385] on span "Add to Cart" at bounding box center [322, 377] width 70 height 15
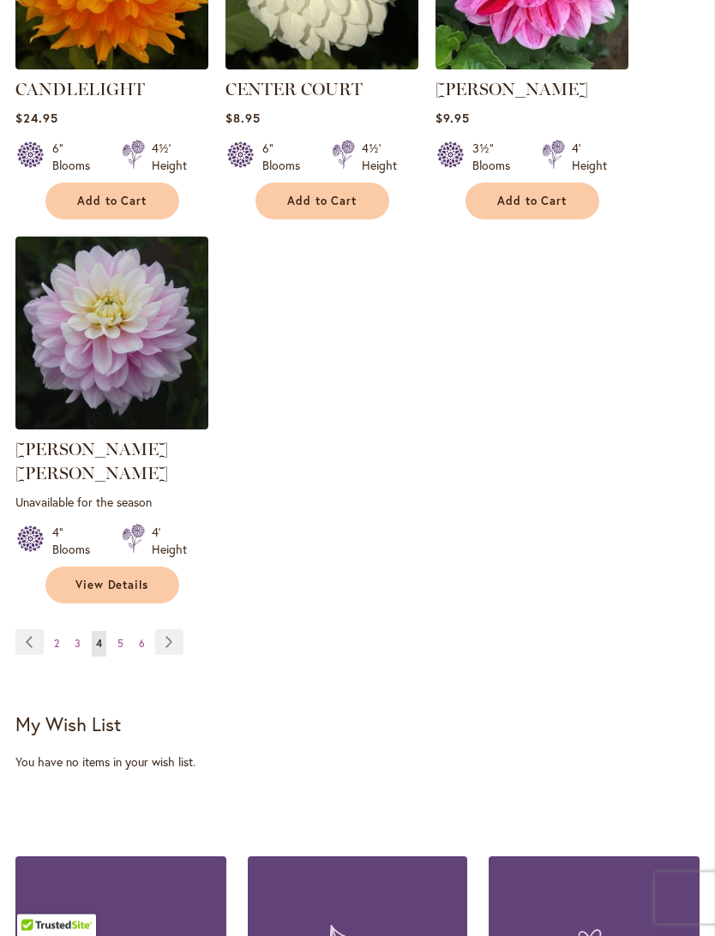
scroll to position [2349, 0]
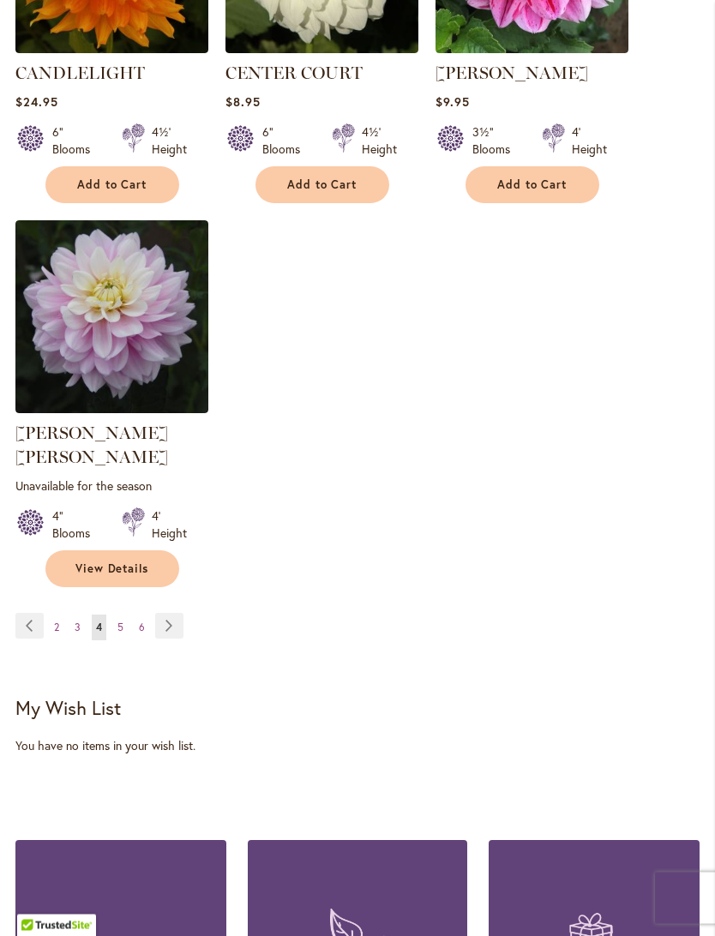
click at [56, 622] on span "2" at bounding box center [56, 628] width 5 height 13
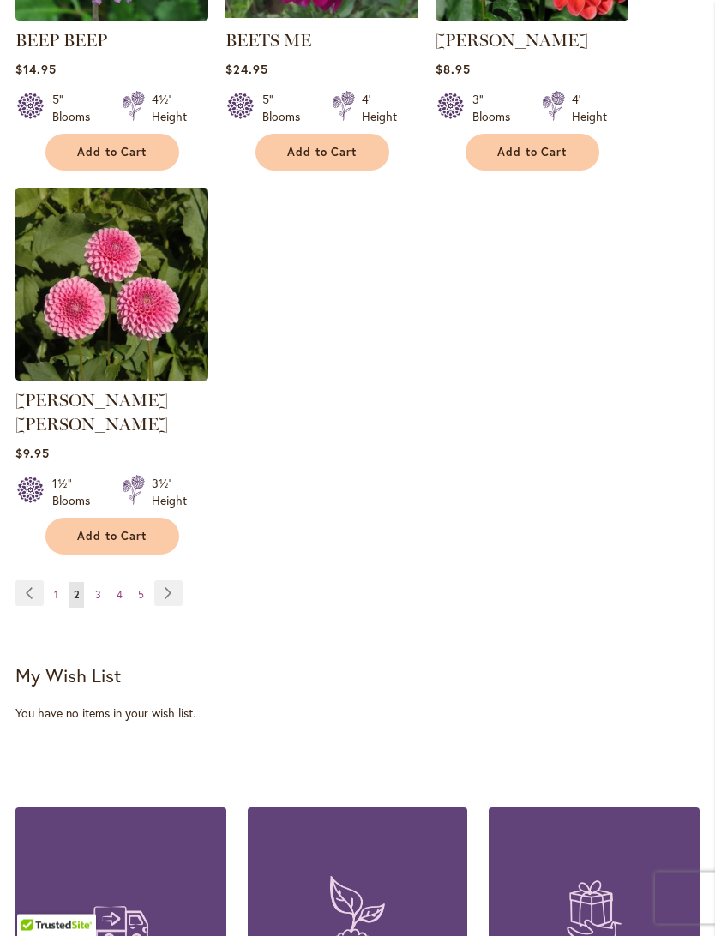
scroll to position [2314, 0]
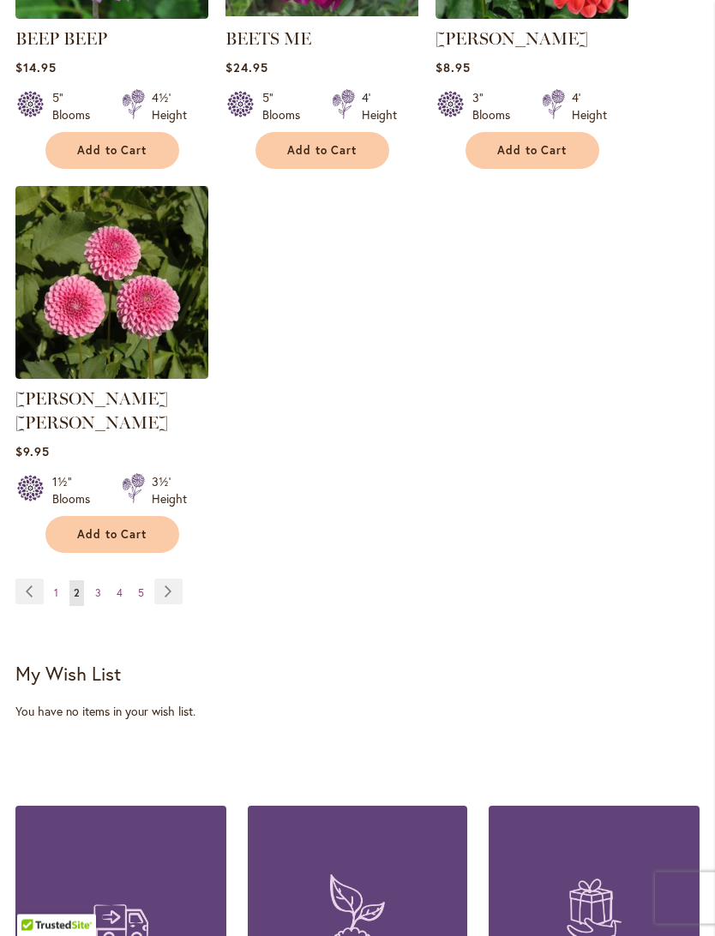
click at [55, 588] on span "1" at bounding box center [56, 593] width 4 height 13
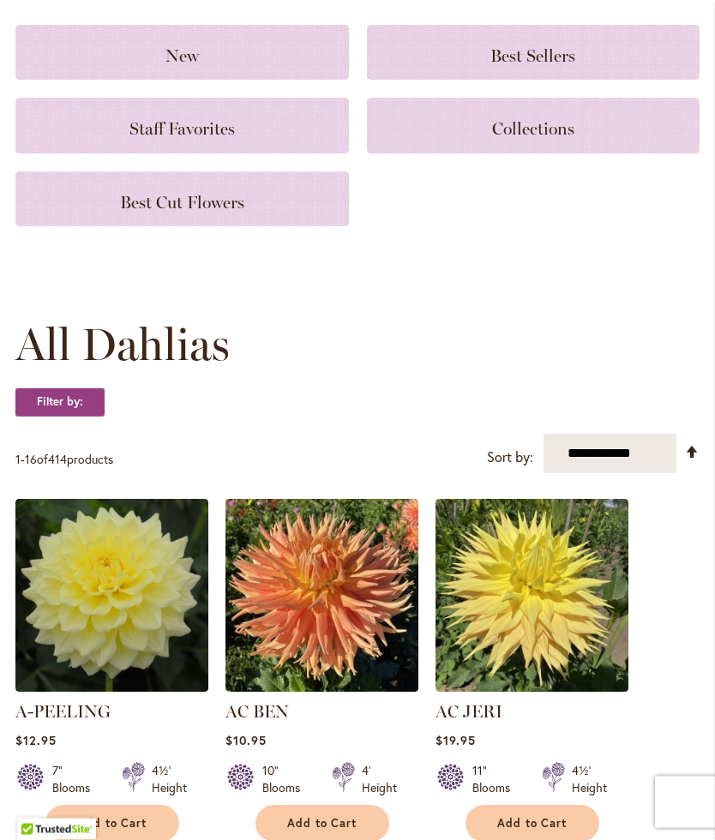
scroll to position [190, 0]
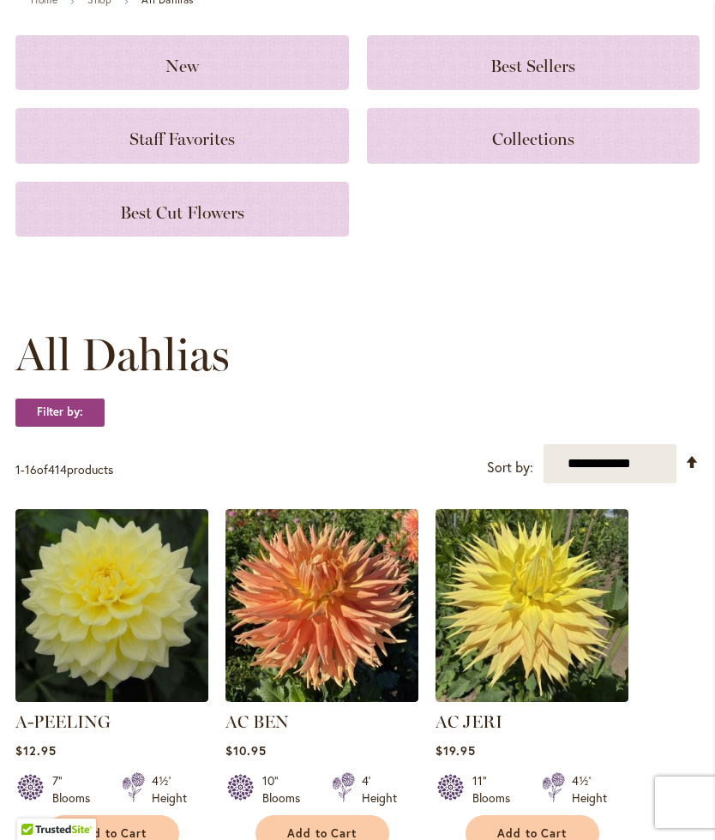
click at [161, 223] on span "Best Cut Flowers" at bounding box center [182, 212] width 124 height 21
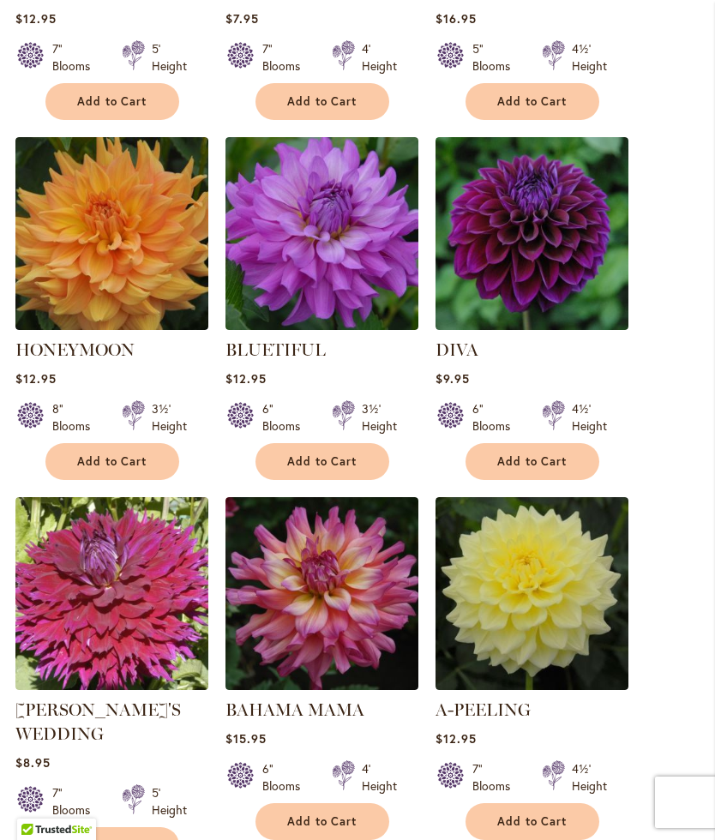
scroll to position [1423, 0]
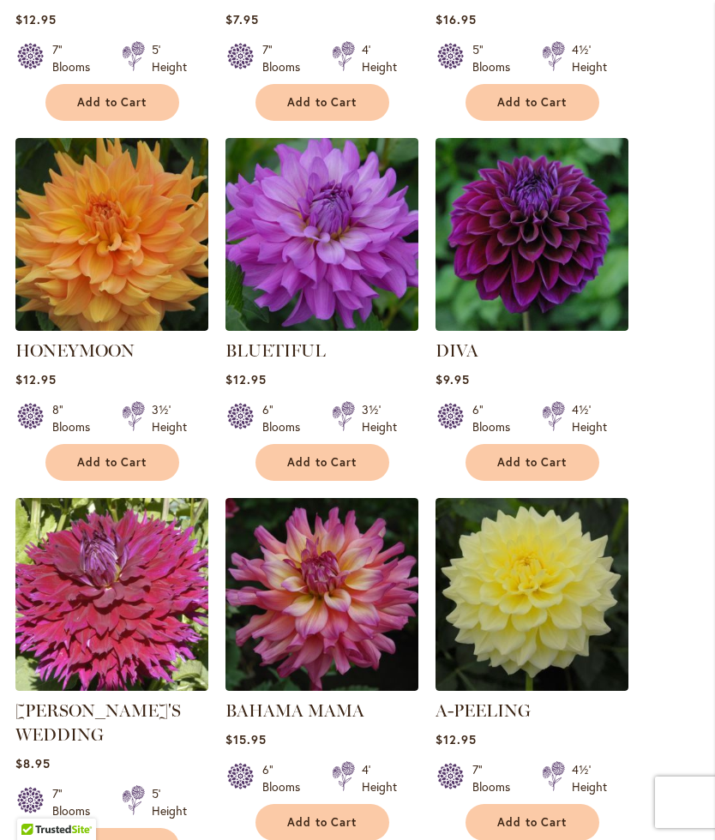
click at [529, 470] on span "Add to Cart" at bounding box center [532, 462] width 70 height 15
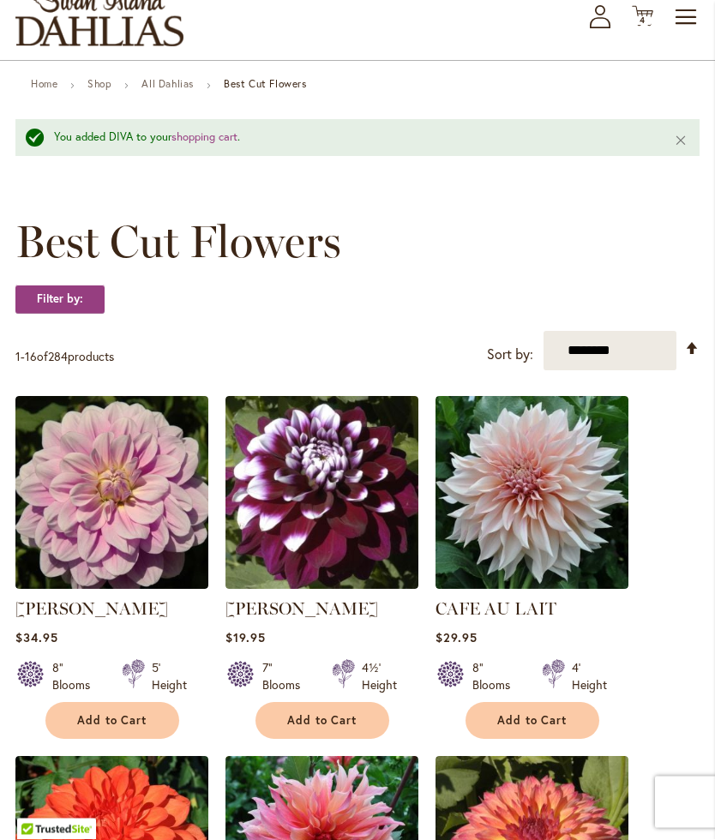
scroll to position [0, 0]
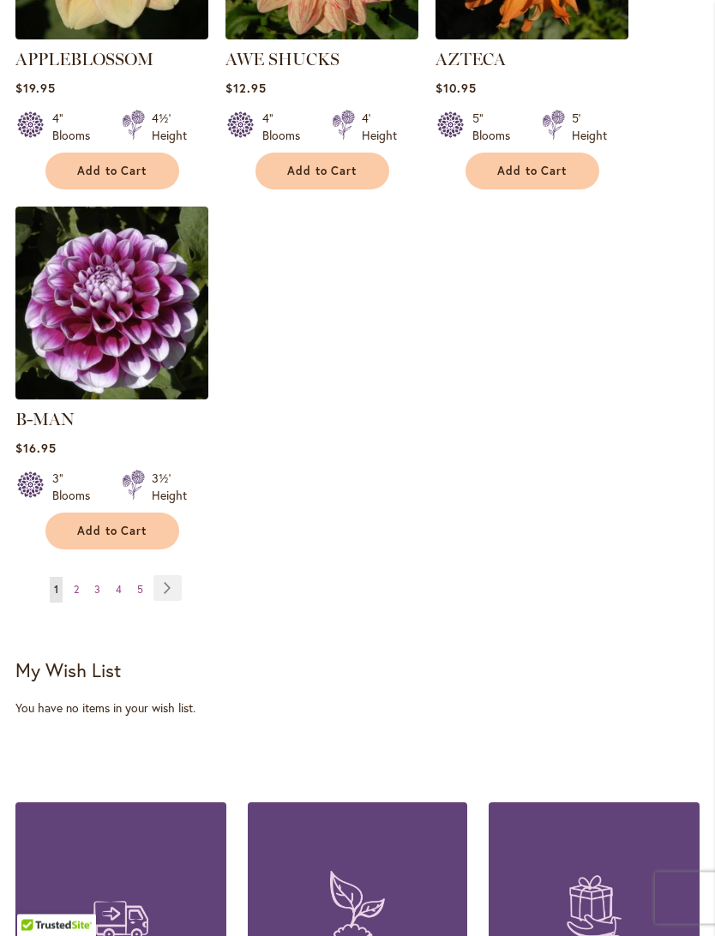
scroll to position [2327, 0]
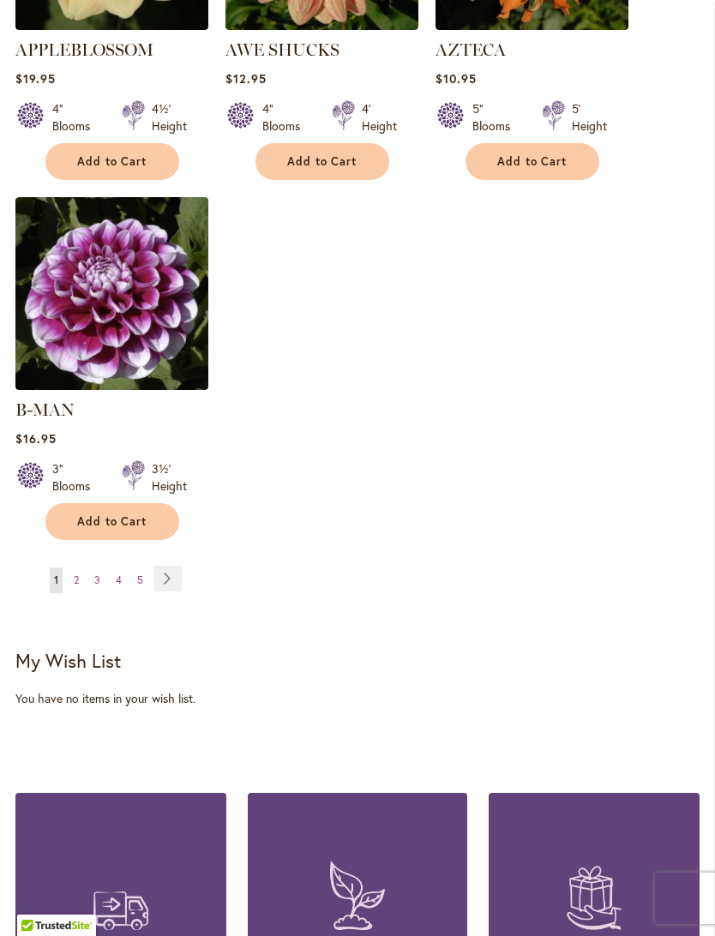
click at [173, 569] on link "Page Next" at bounding box center [167, 579] width 28 height 26
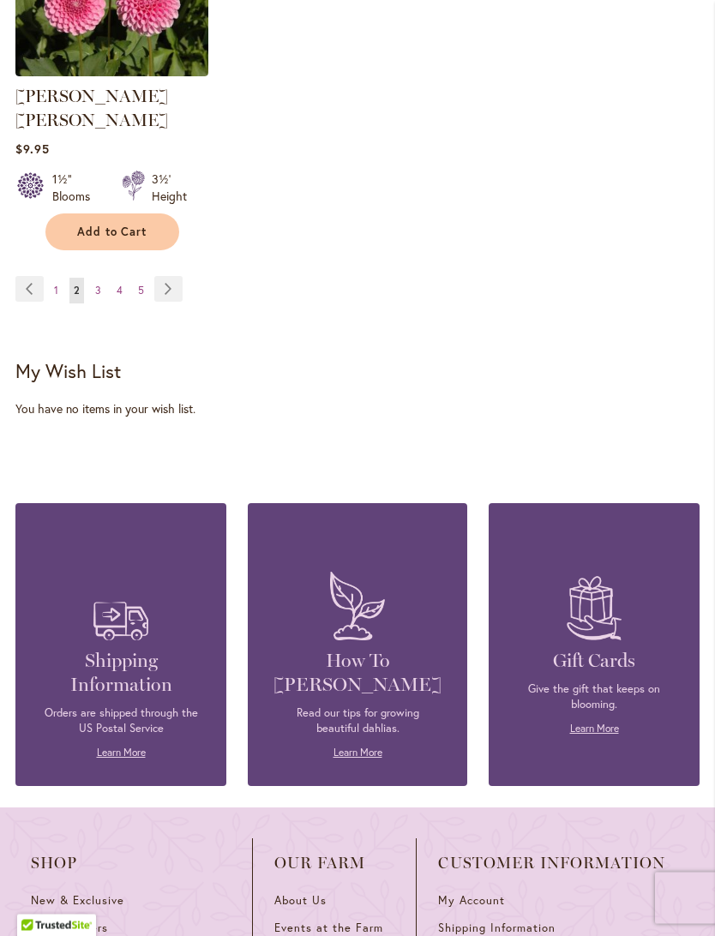
scroll to position [2617, 0]
click at [53, 280] on link "Page 1" at bounding box center [56, 291] width 13 height 26
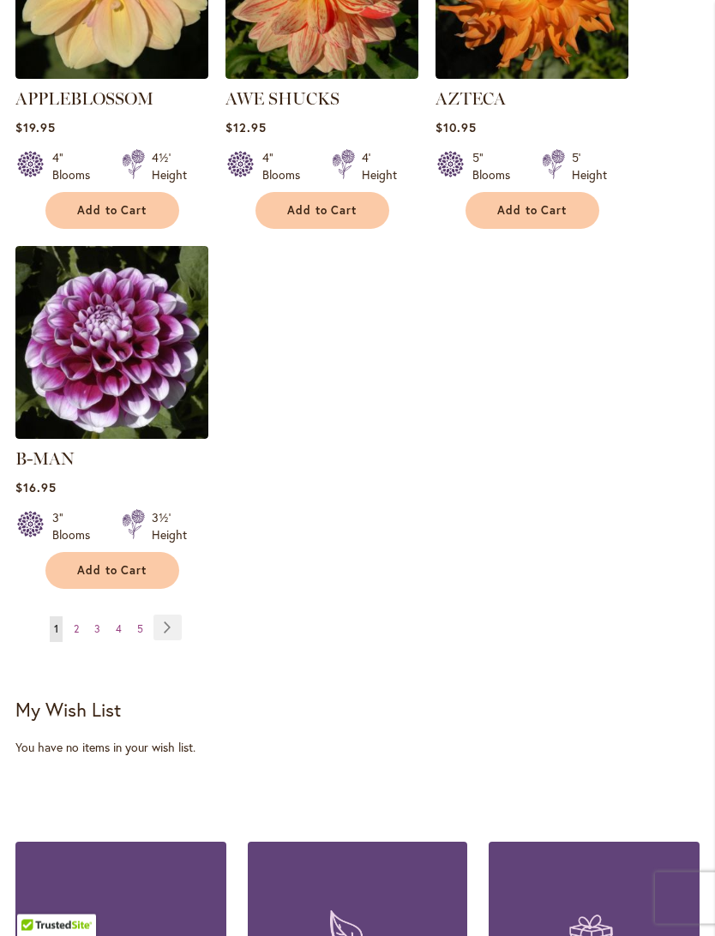
scroll to position [2280, 0]
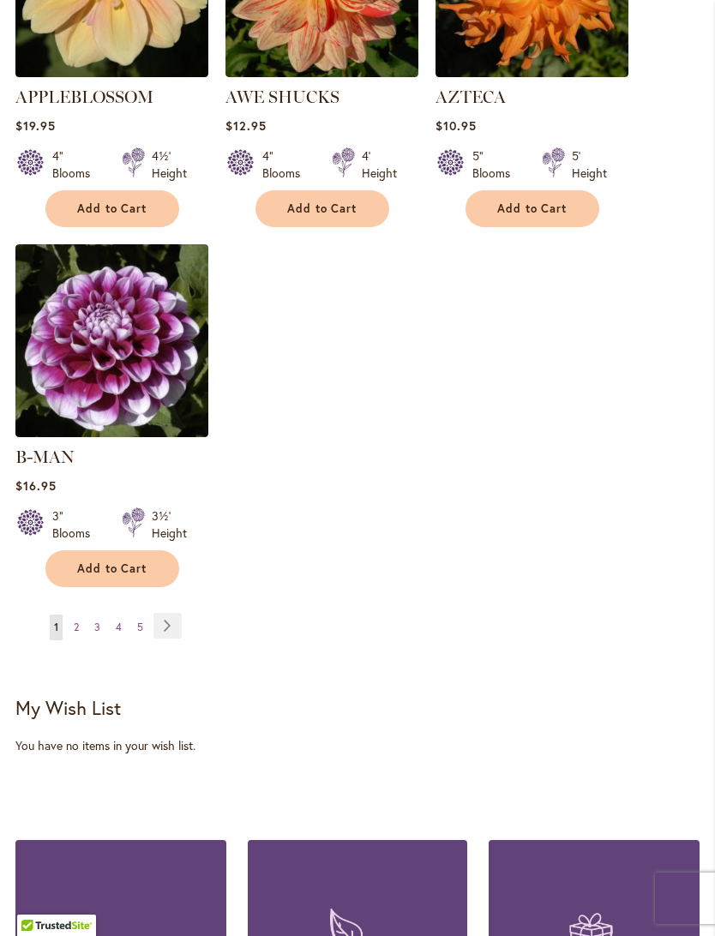
click at [91, 335] on img at bounding box center [111, 340] width 193 height 193
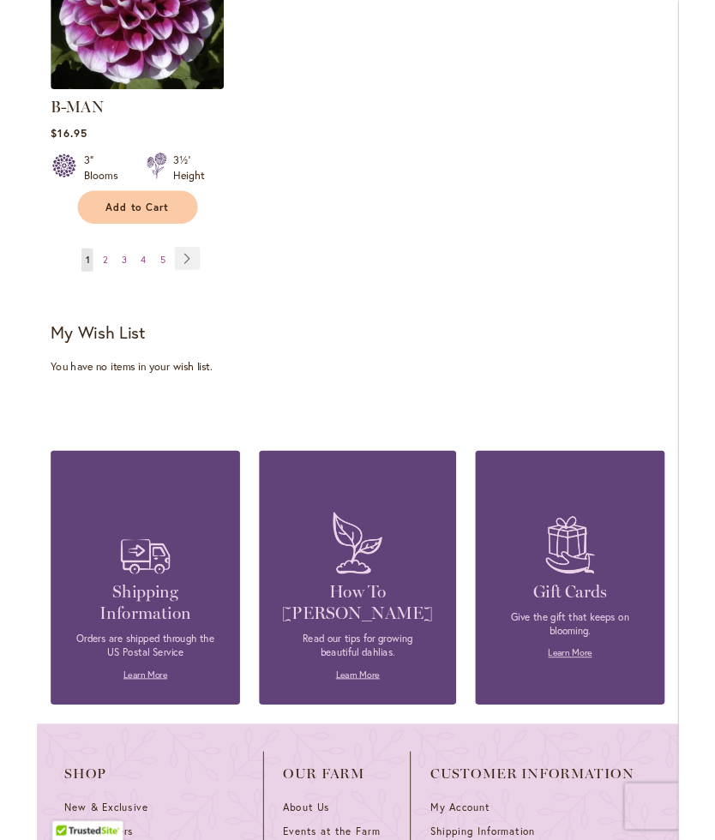
scroll to position [2611, 0]
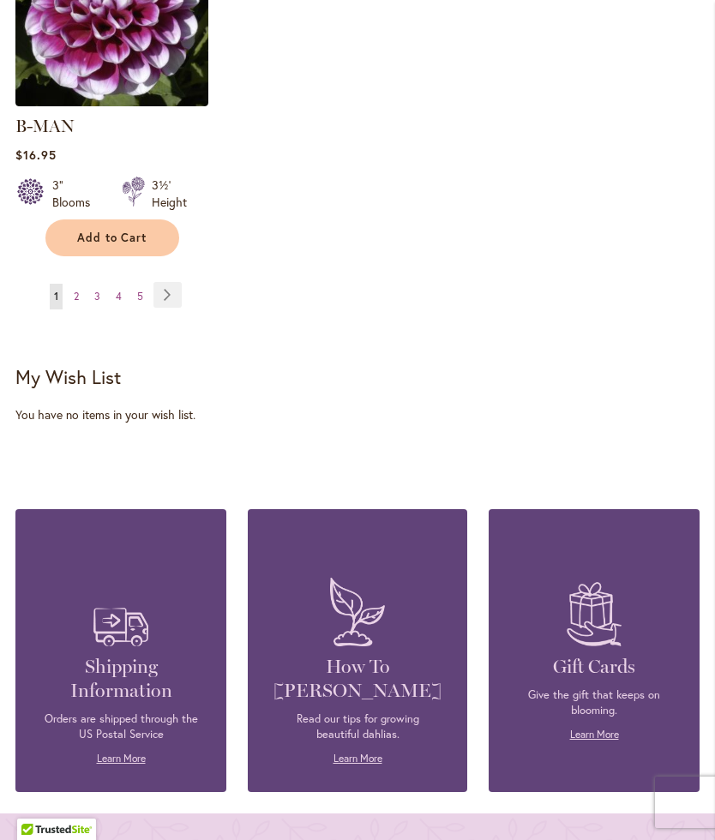
click at [159, 286] on link "Page Next" at bounding box center [167, 295] width 28 height 26
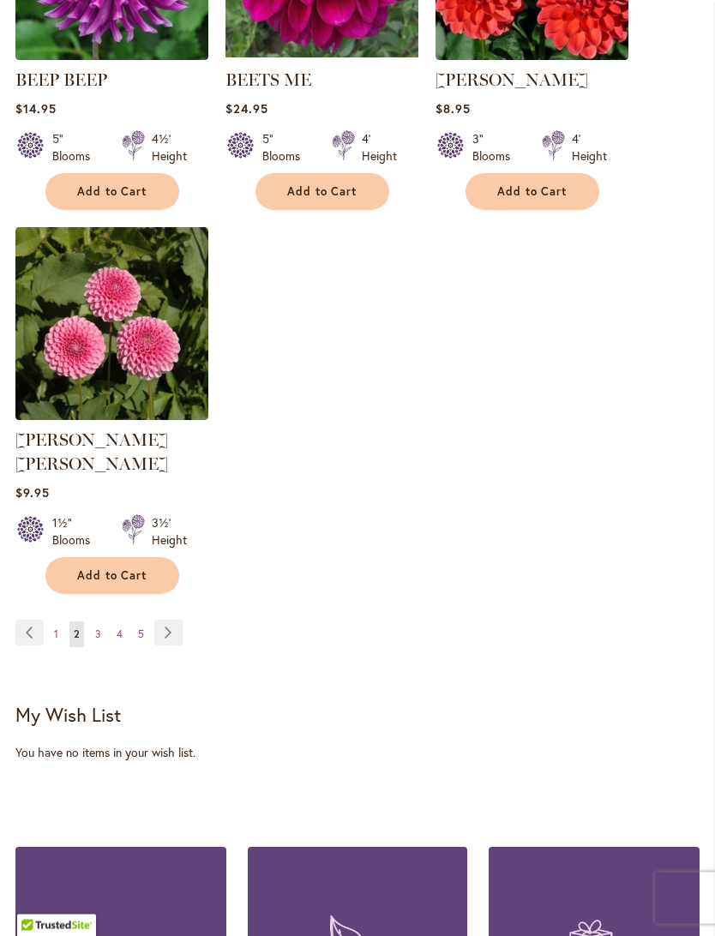
scroll to position [2281, 0]
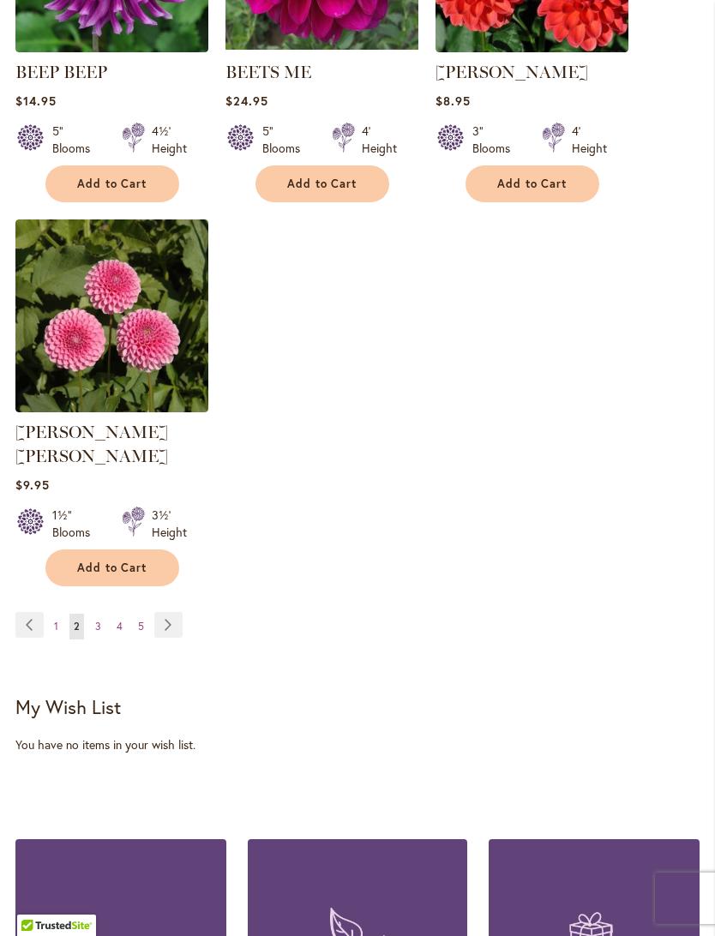
click at [165, 620] on link "Page Next" at bounding box center [168, 625] width 28 height 26
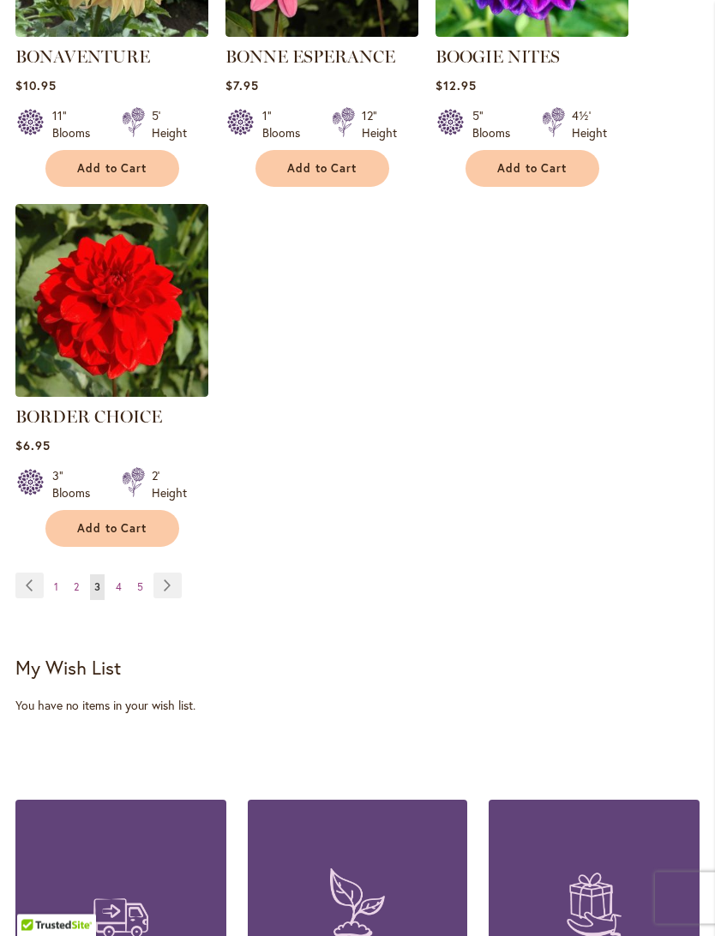
scroll to position [2305, 0]
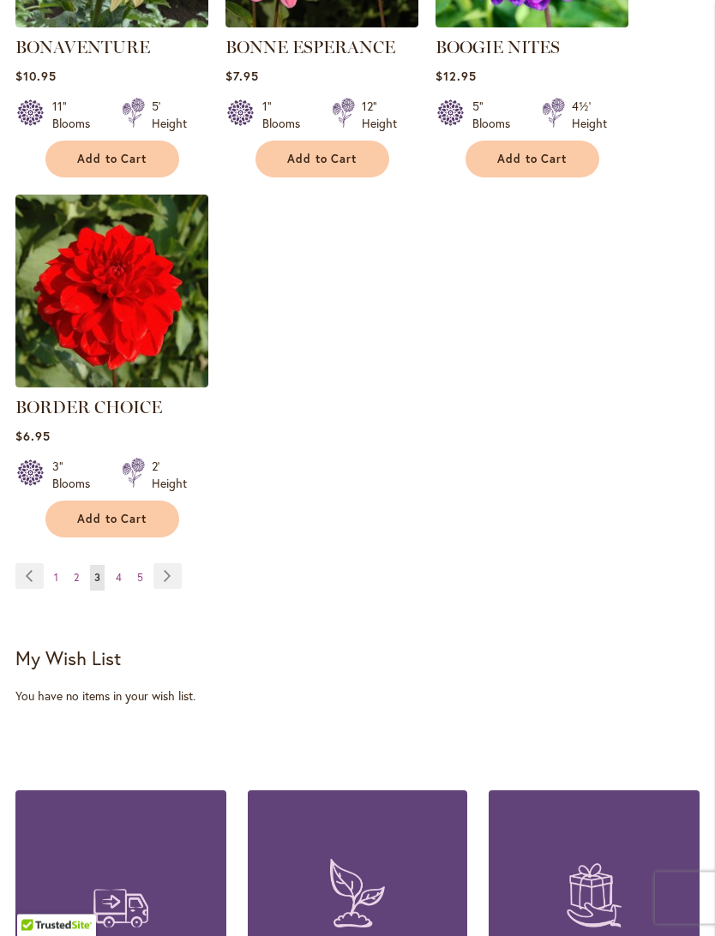
click at [166, 590] on link "Page Next" at bounding box center [167, 577] width 28 height 26
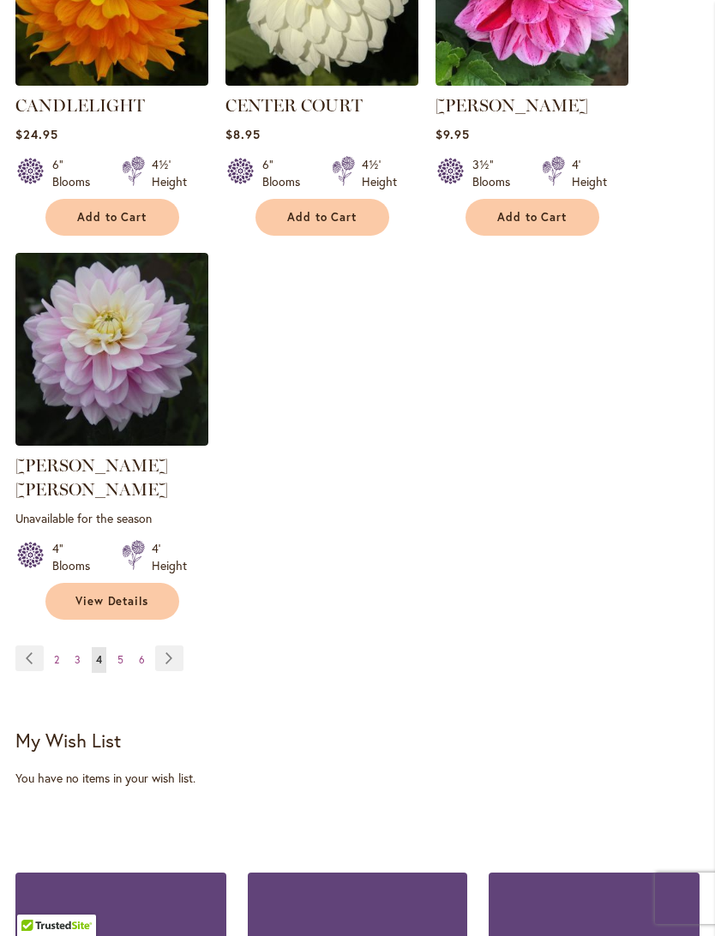
scroll to position [2283, 0]
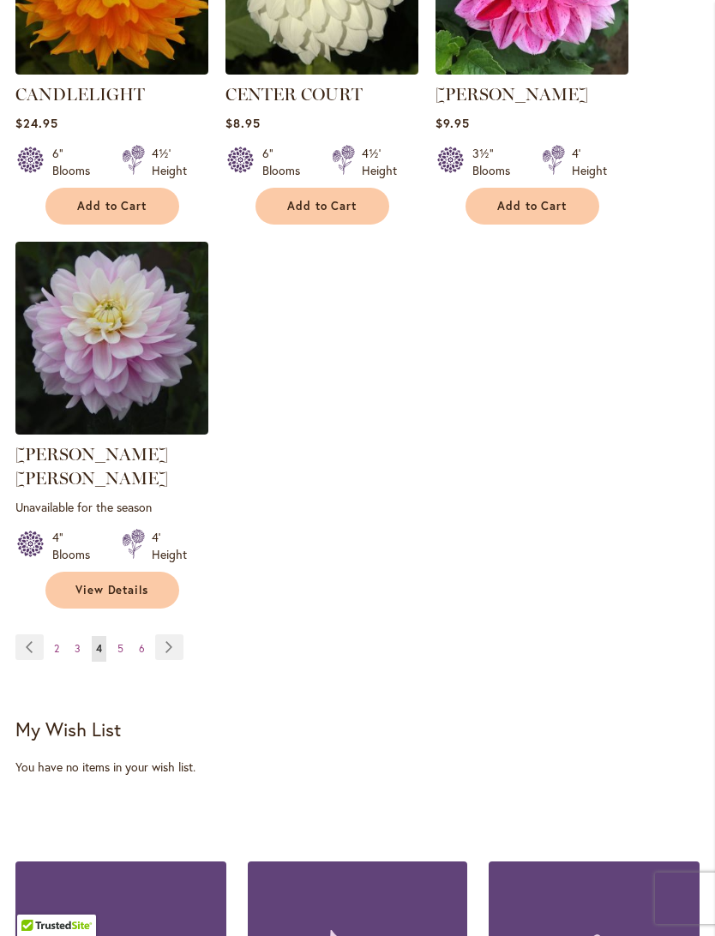
click at [170, 635] on link "Page Next" at bounding box center [169, 648] width 28 height 26
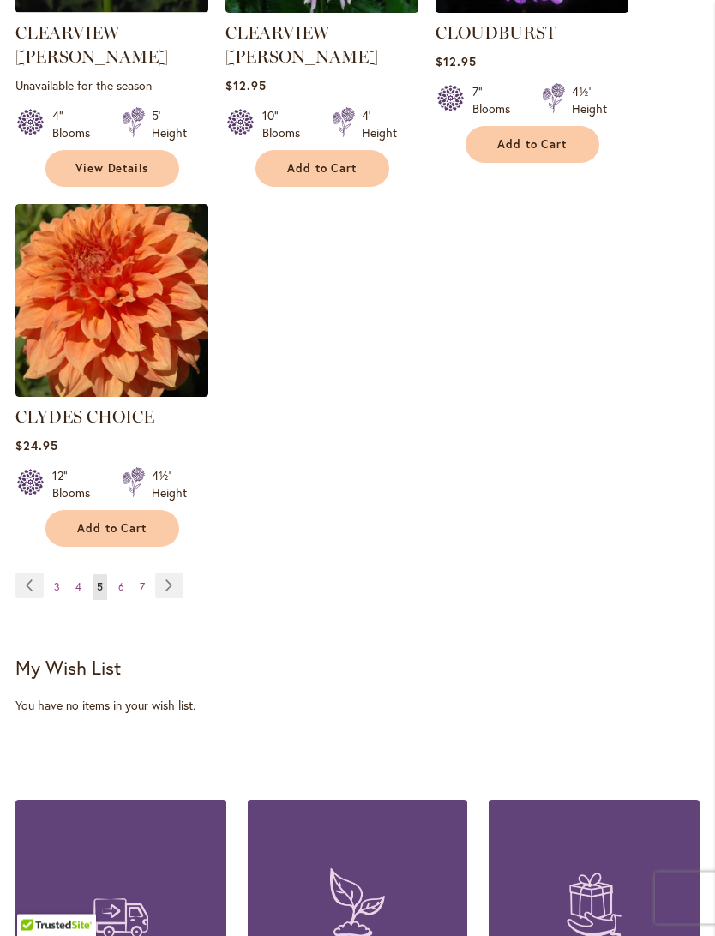
scroll to position [2344, 0]
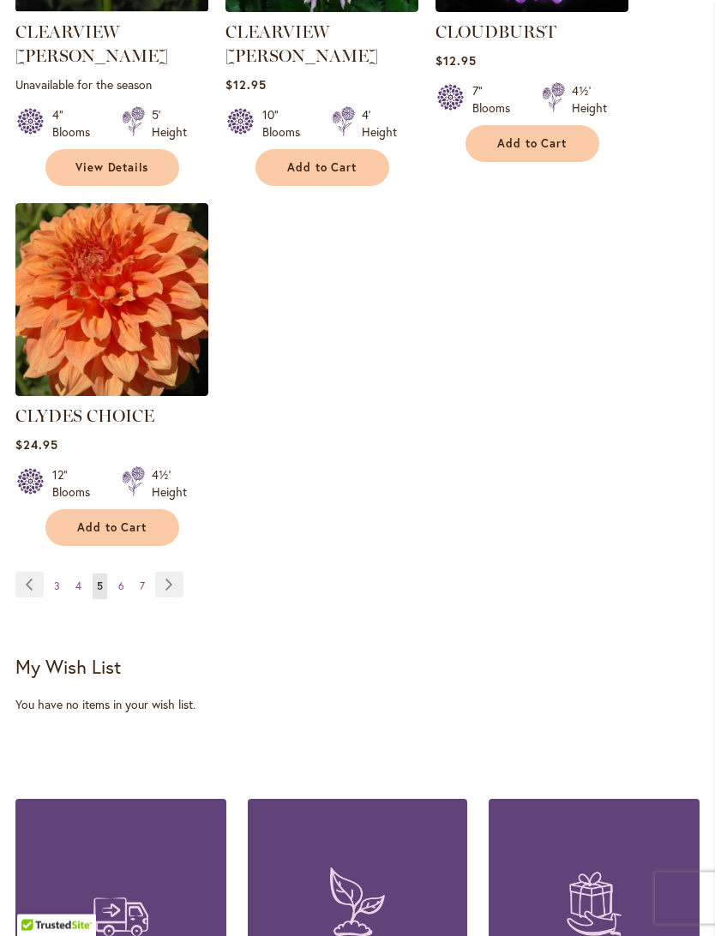
click at [172, 573] on link "Page Next" at bounding box center [169, 586] width 28 height 26
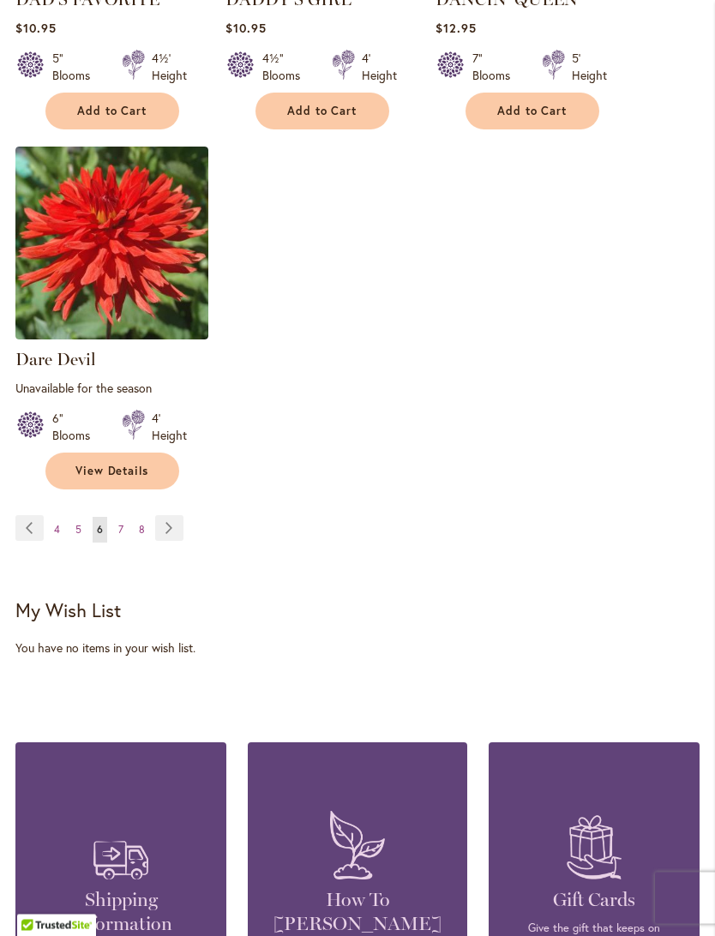
scroll to position [2398, 0]
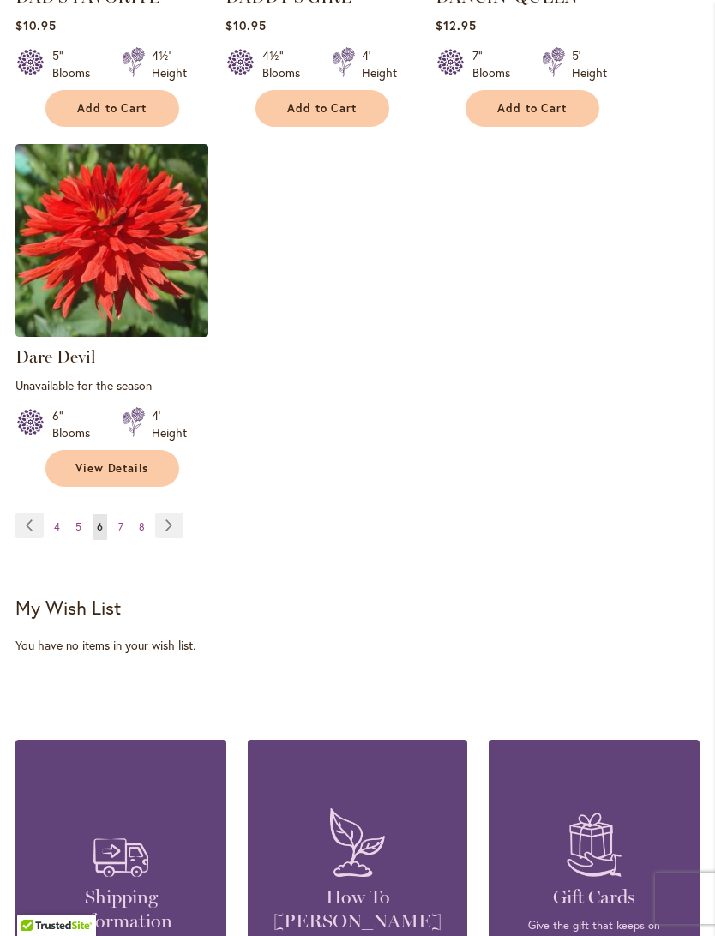
click at [164, 539] on link "Page Next" at bounding box center [169, 526] width 28 height 26
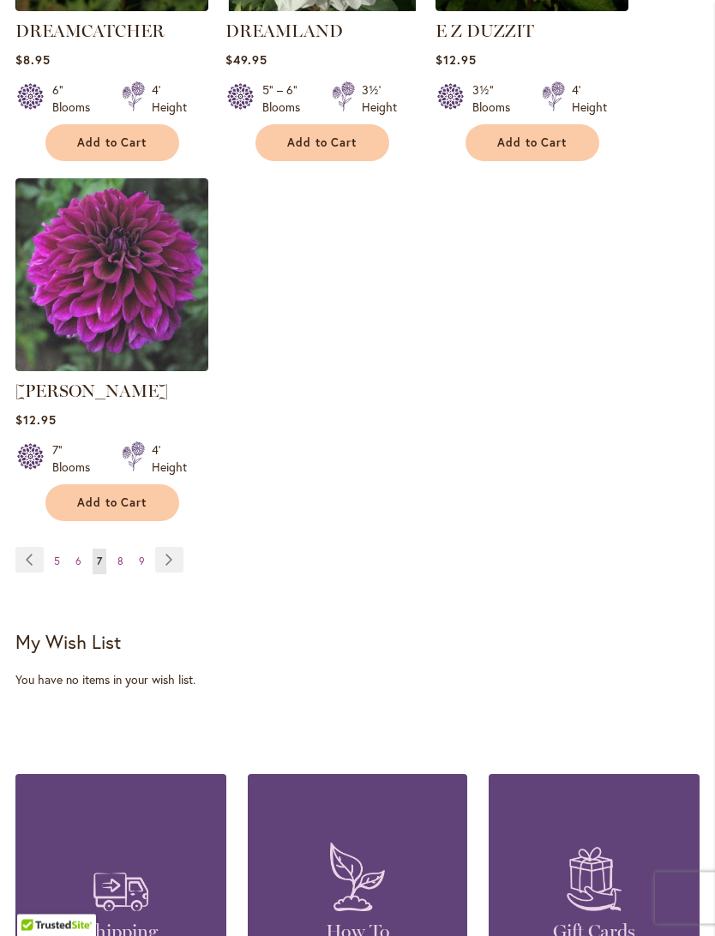
scroll to position [2346, 0]
click at [167, 555] on link "Page Next" at bounding box center [169, 560] width 28 height 26
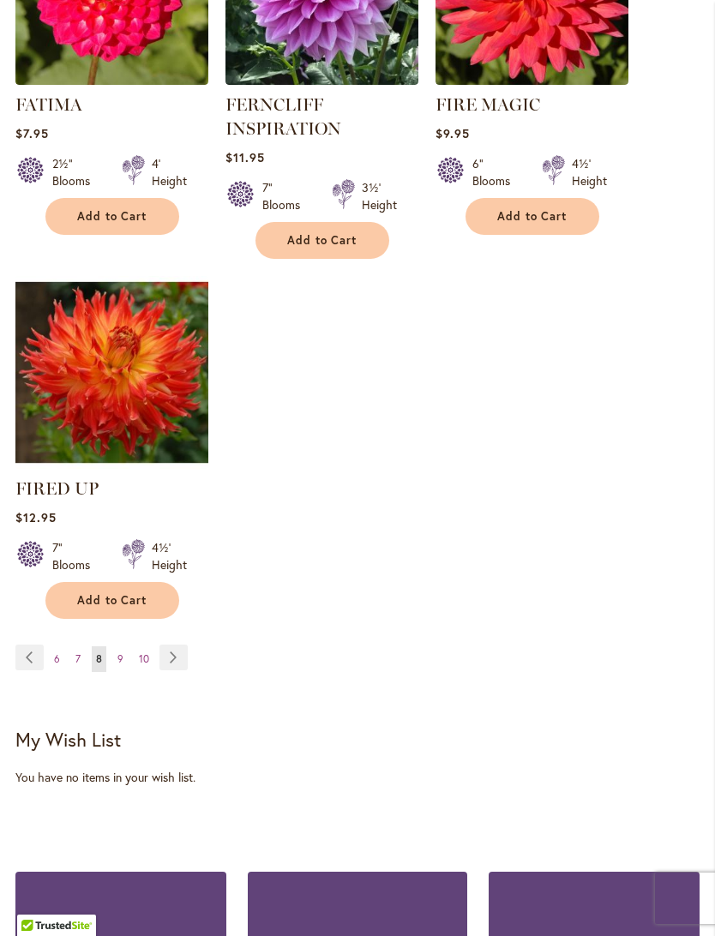
scroll to position [2321, 0]
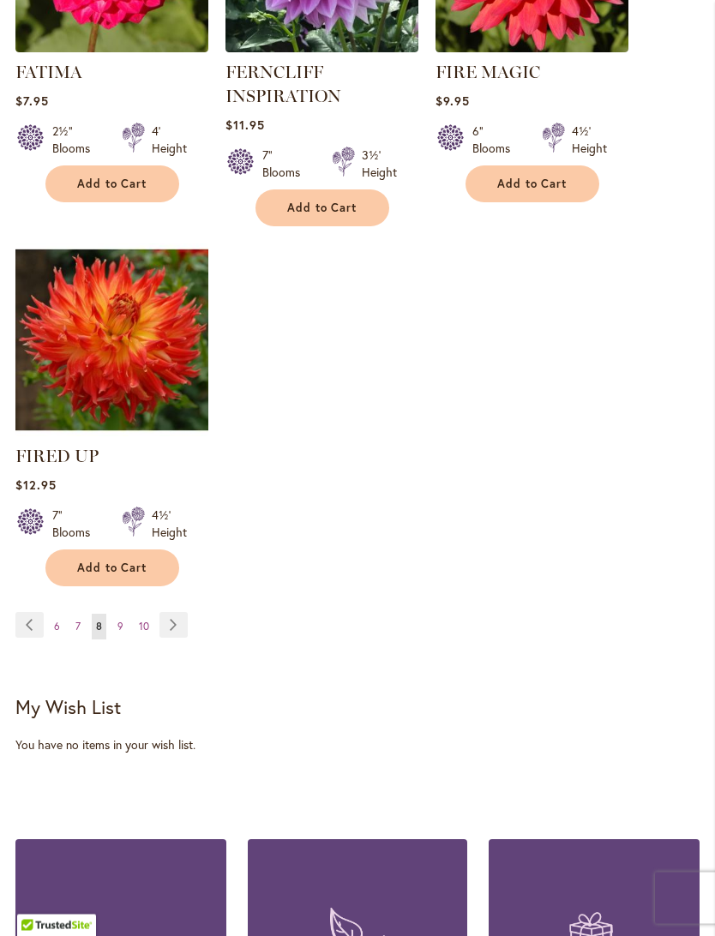
click at [174, 639] on link "Page Next" at bounding box center [173, 626] width 28 height 26
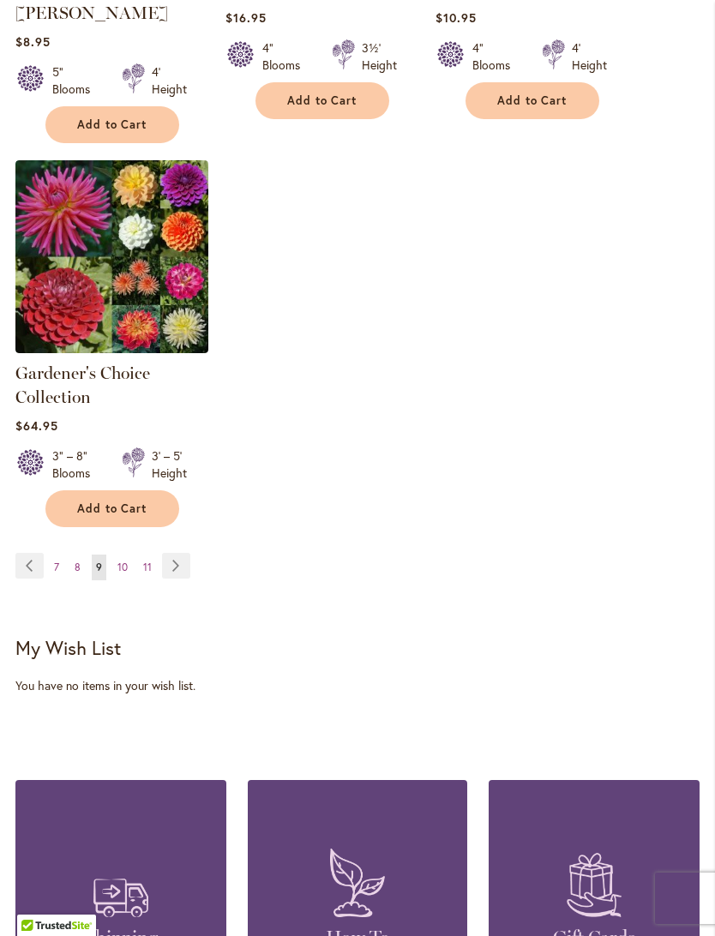
scroll to position [2472, 0]
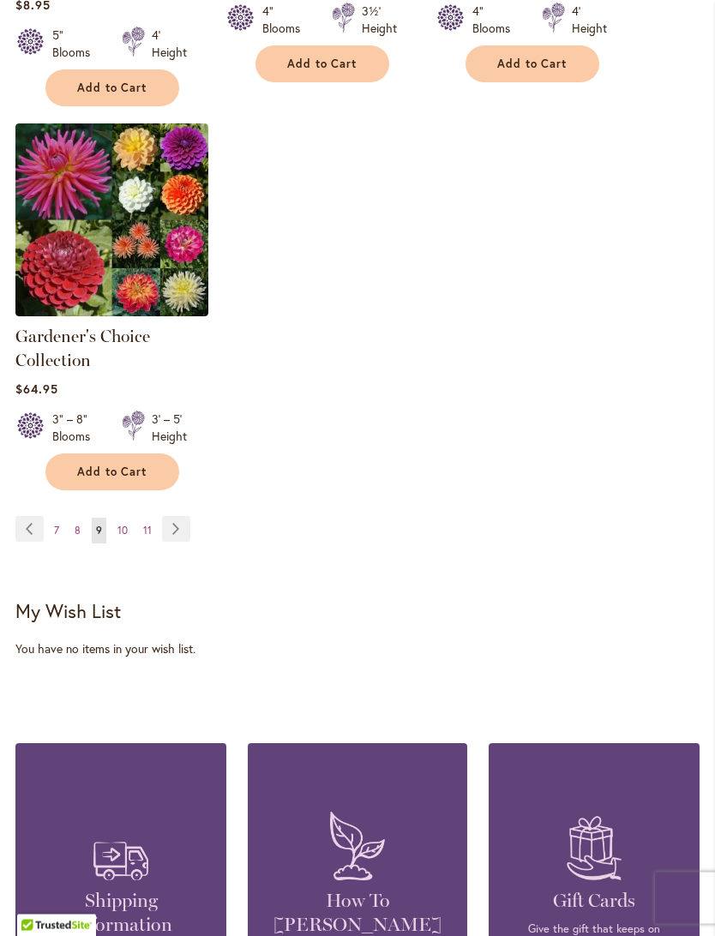
click at [165, 517] on link "Page Next" at bounding box center [176, 530] width 28 height 26
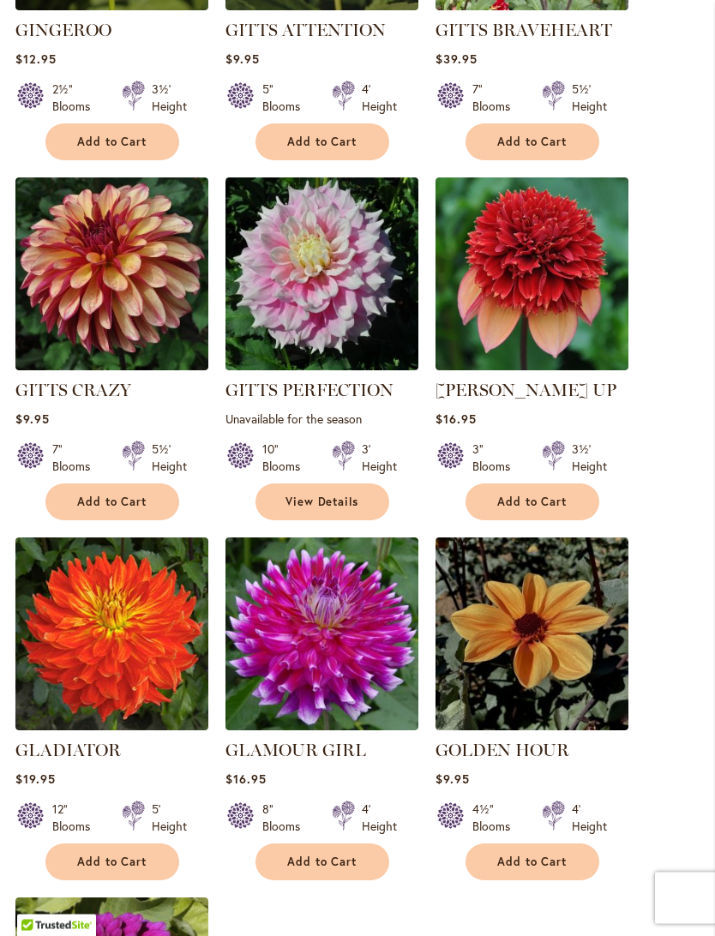
scroll to position [1652, 0]
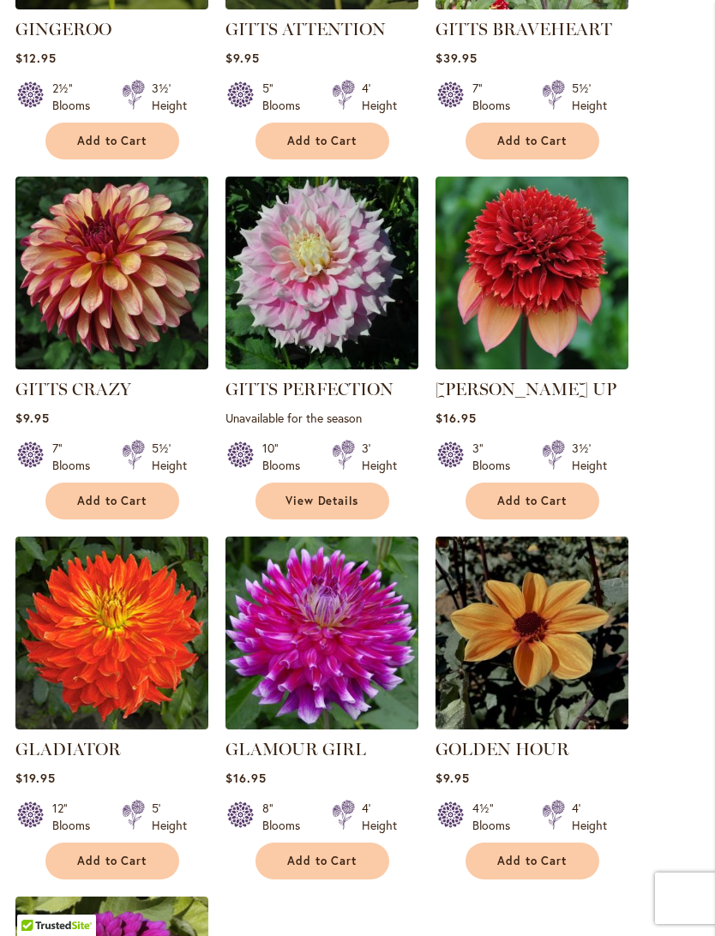
click at [88, 253] on img at bounding box center [111, 273] width 193 height 193
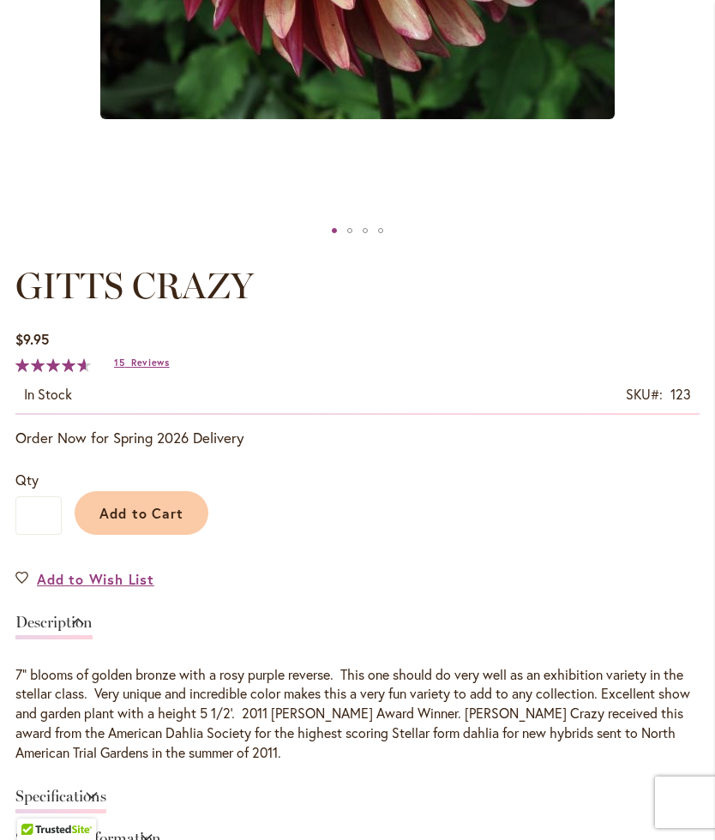
scroll to position [713, 0]
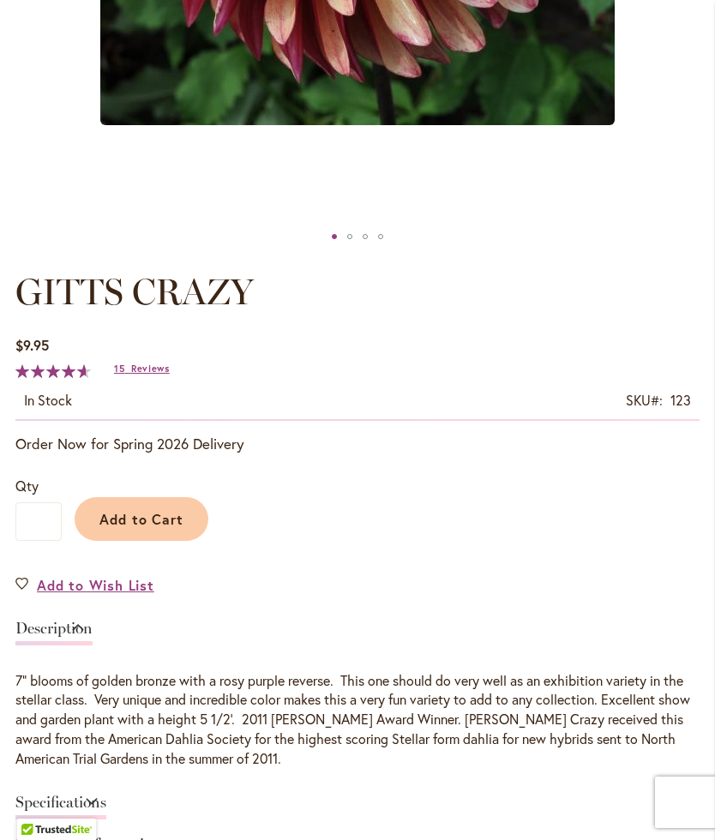
click at [131, 528] on span "Add to Cart" at bounding box center [141, 519] width 85 height 18
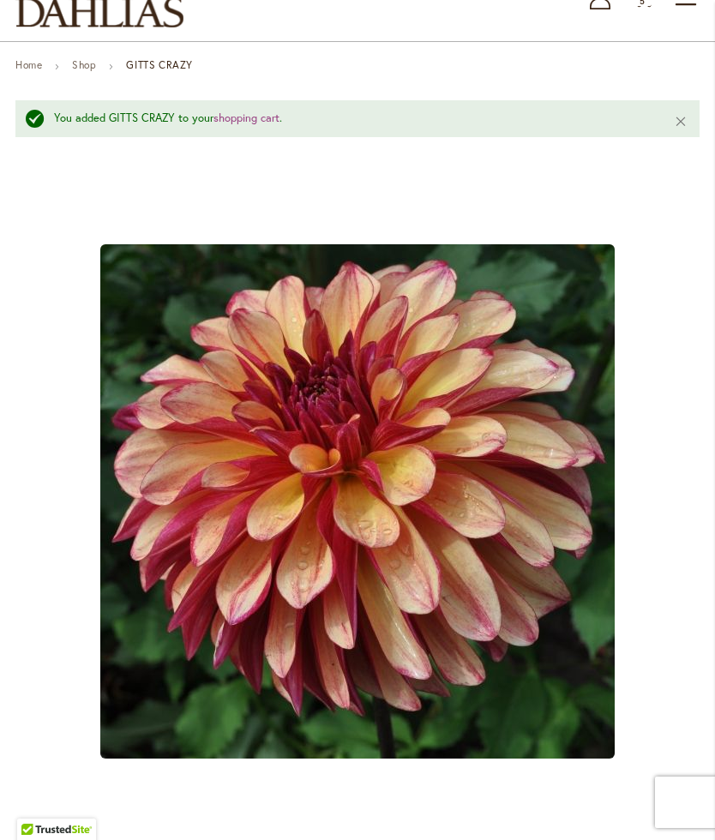
scroll to position [0, 0]
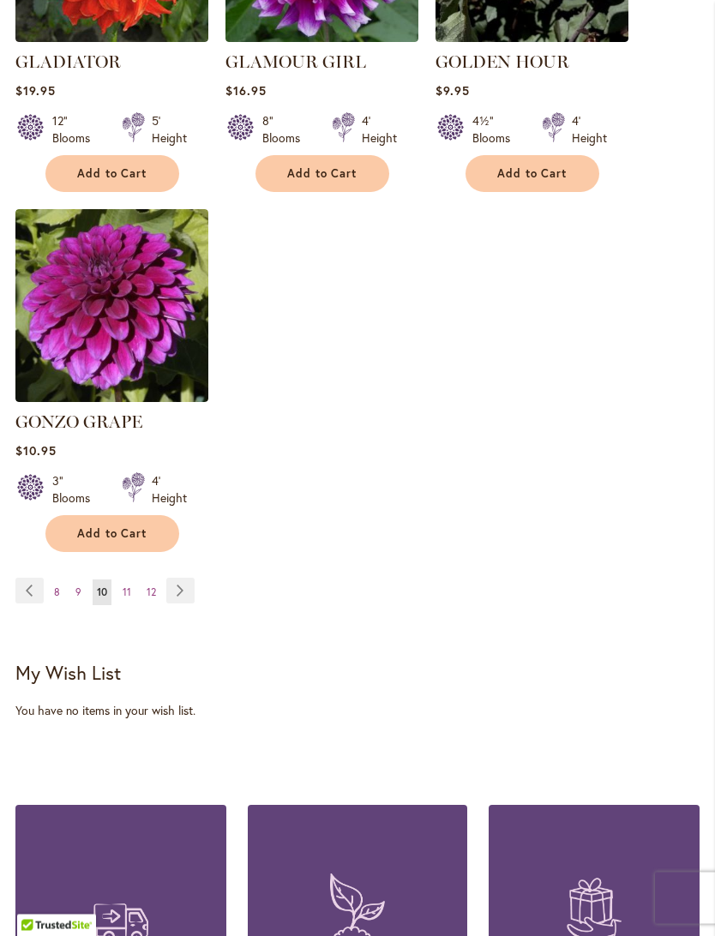
scroll to position [2339, 0]
click at [172, 578] on link "Page Next" at bounding box center [180, 591] width 28 height 26
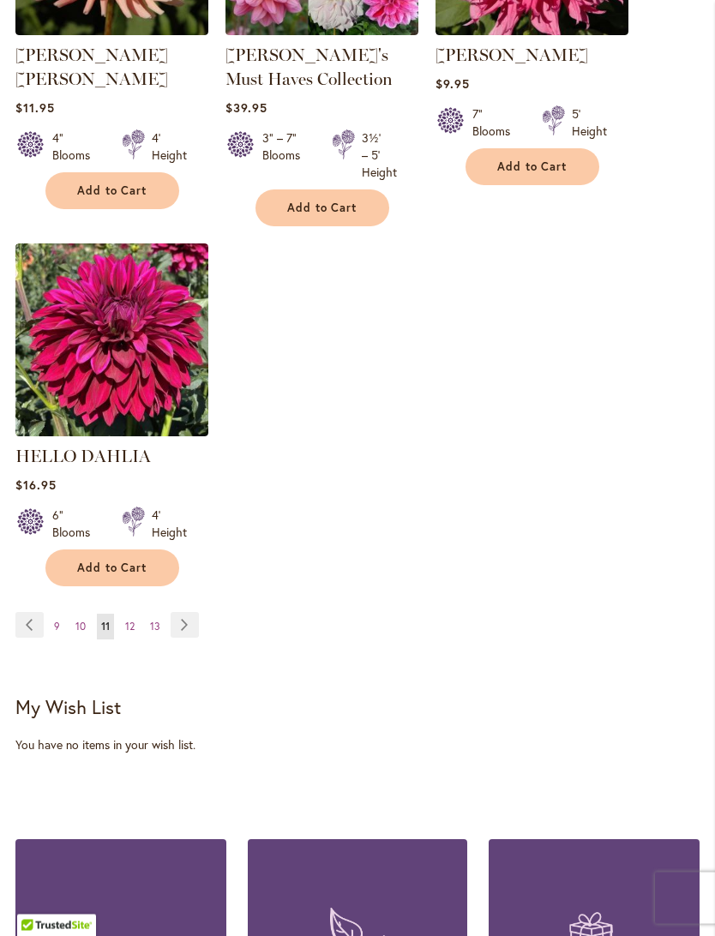
scroll to position [2326, 0]
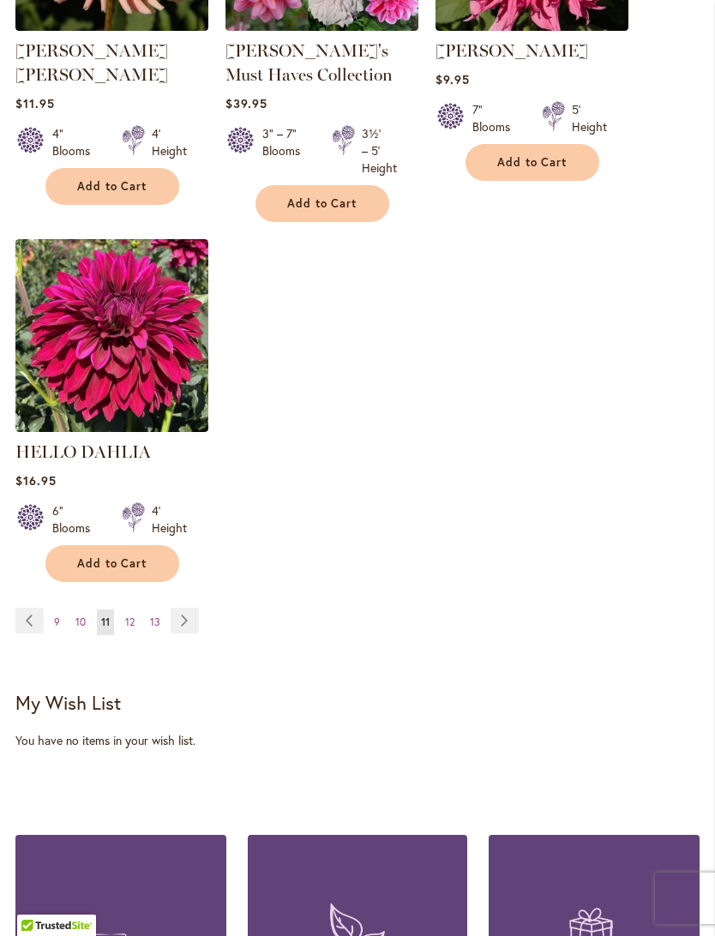
click at [178, 634] on link "Page Next" at bounding box center [185, 621] width 28 height 26
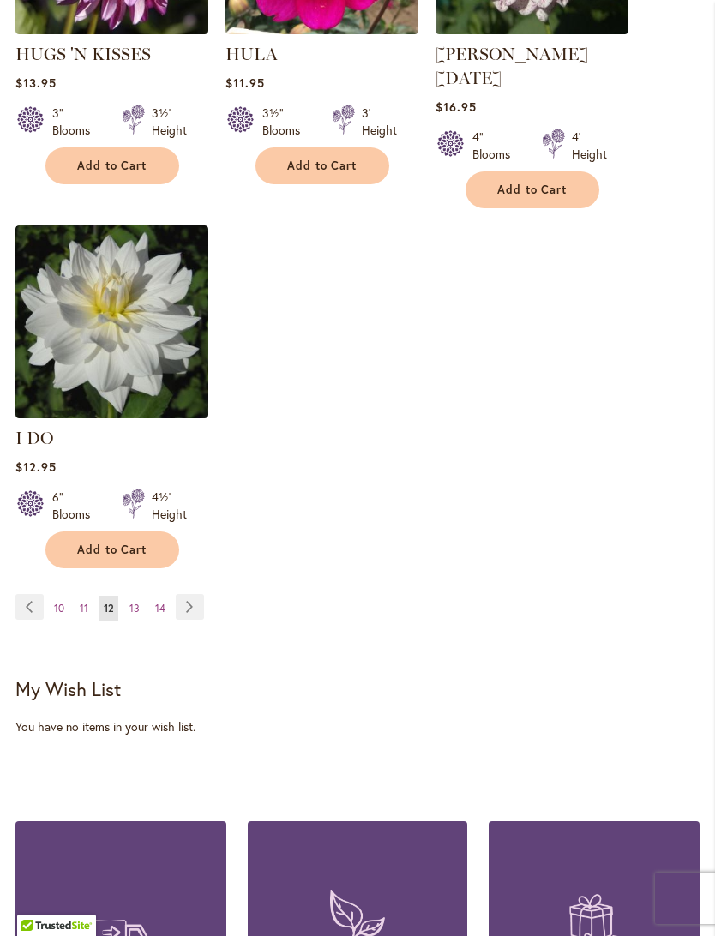
scroll to position [2374, 0]
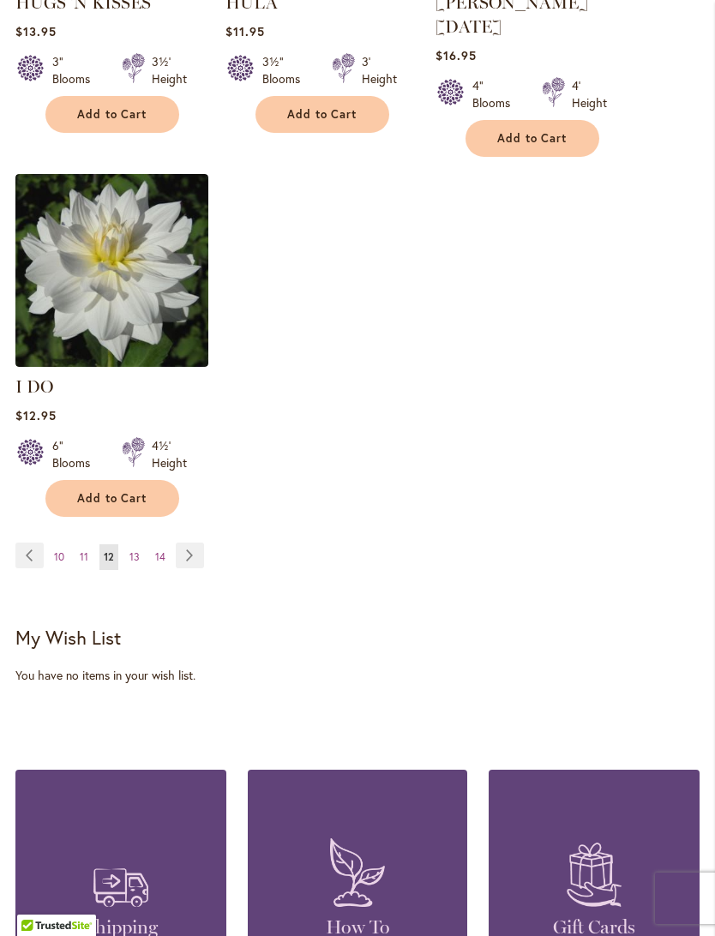
click at [186, 547] on link "Page Next" at bounding box center [190, 556] width 28 height 26
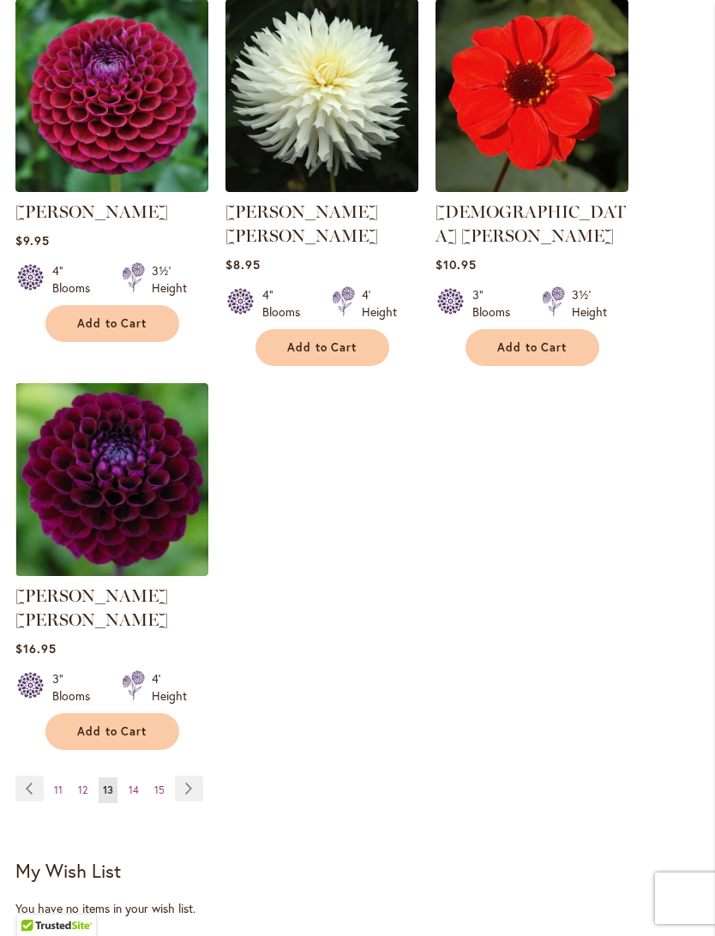
scroll to position [2161, 0]
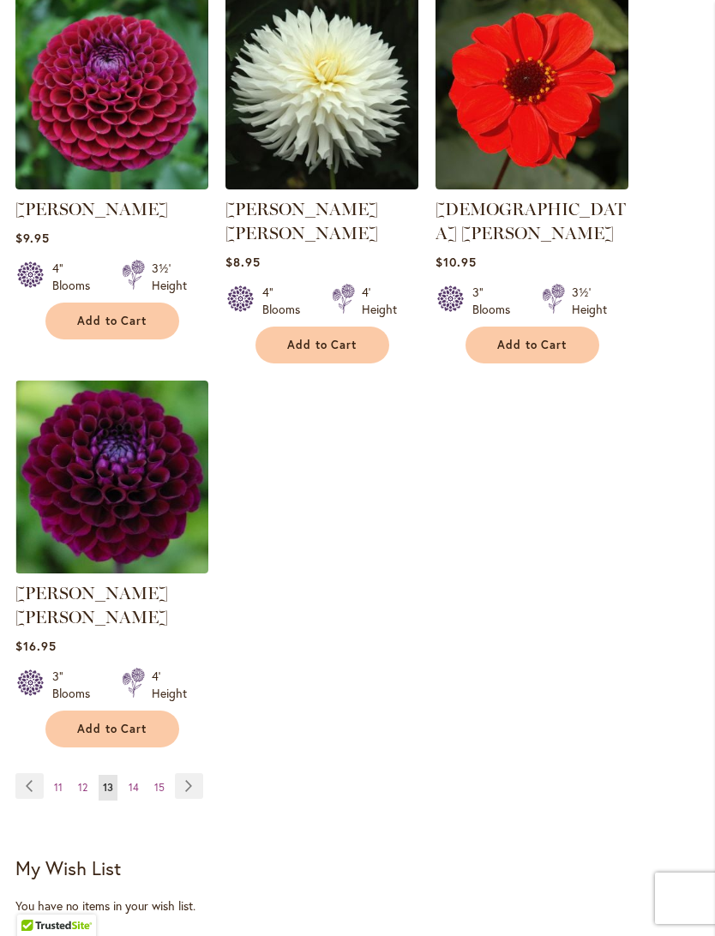
click at [182, 773] on link "Page Next" at bounding box center [189, 786] width 28 height 26
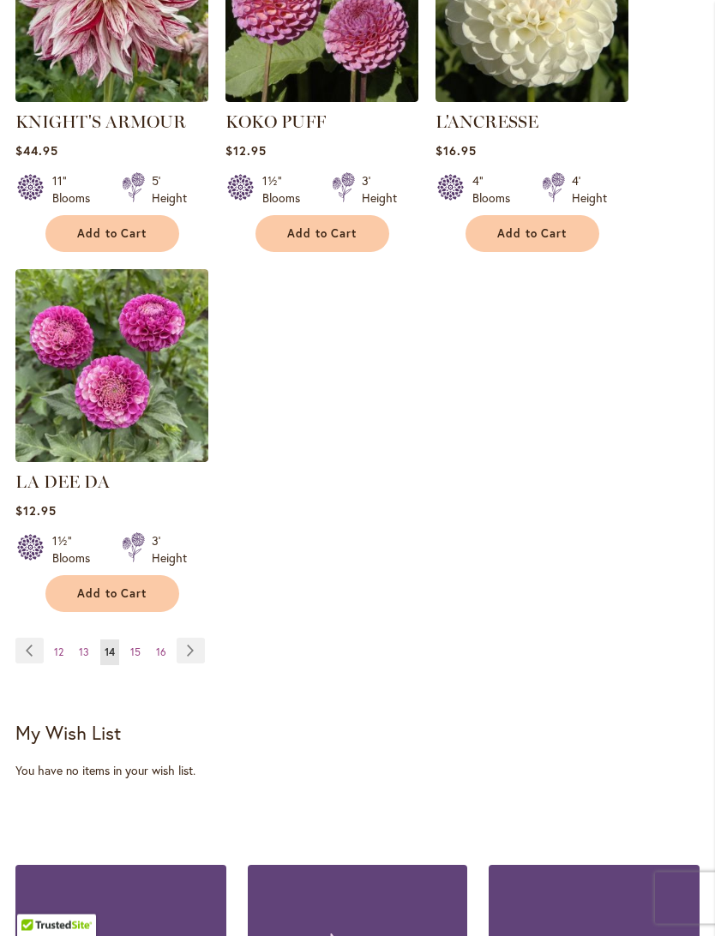
scroll to position [2260, 0]
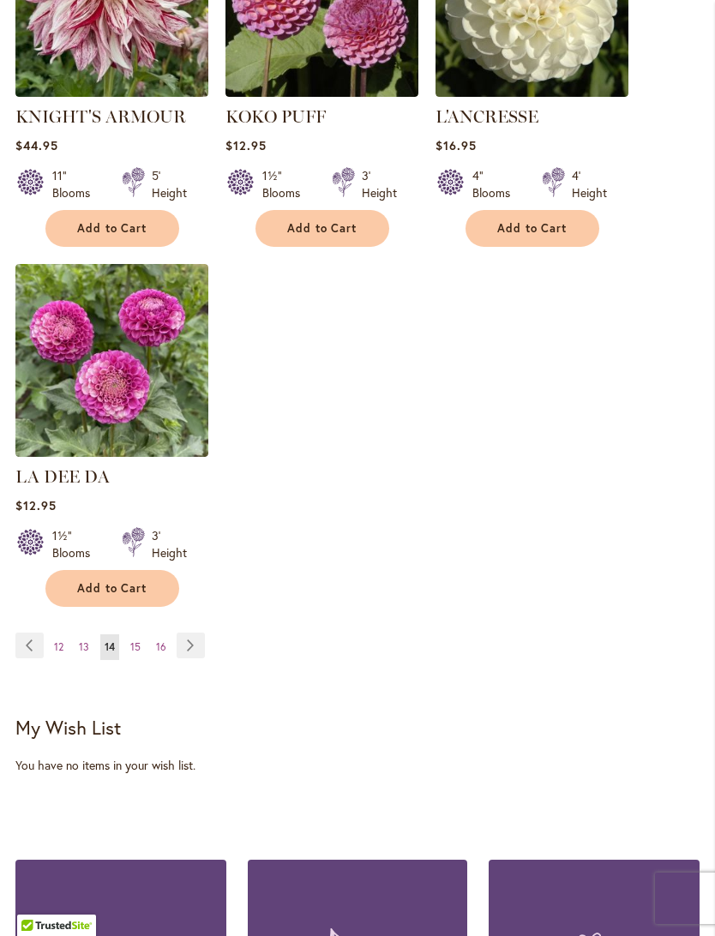
click at [187, 638] on link "Page Next" at bounding box center [191, 646] width 28 height 26
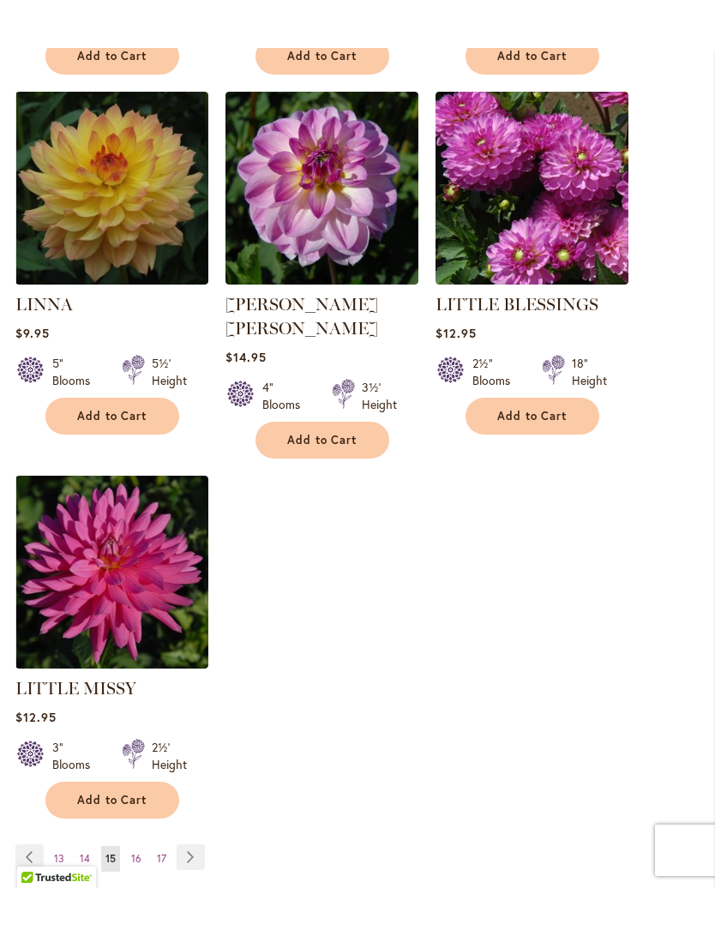
scroll to position [2132, 0]
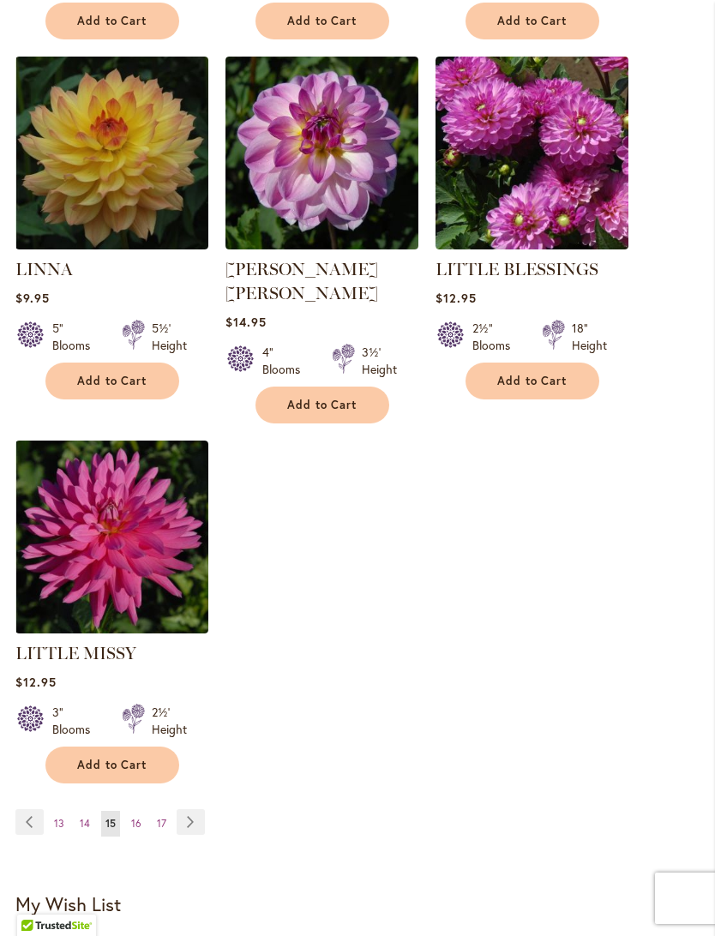
click at [183, 809] on link "Page Next" at bounding box center [191, 822] width 28 height 26
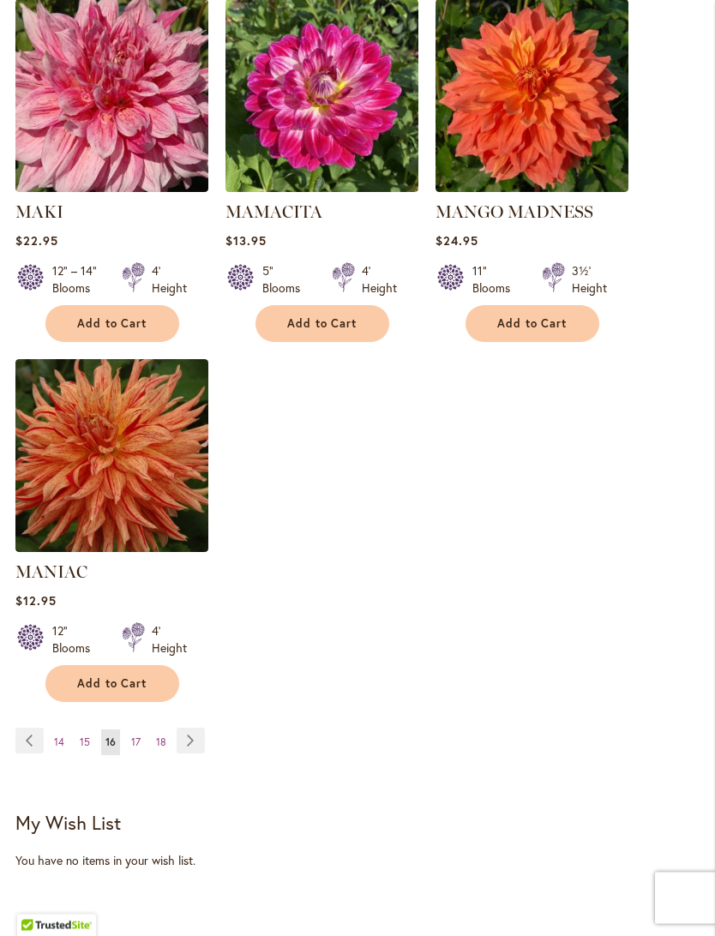
scroll to position [2180, 0]
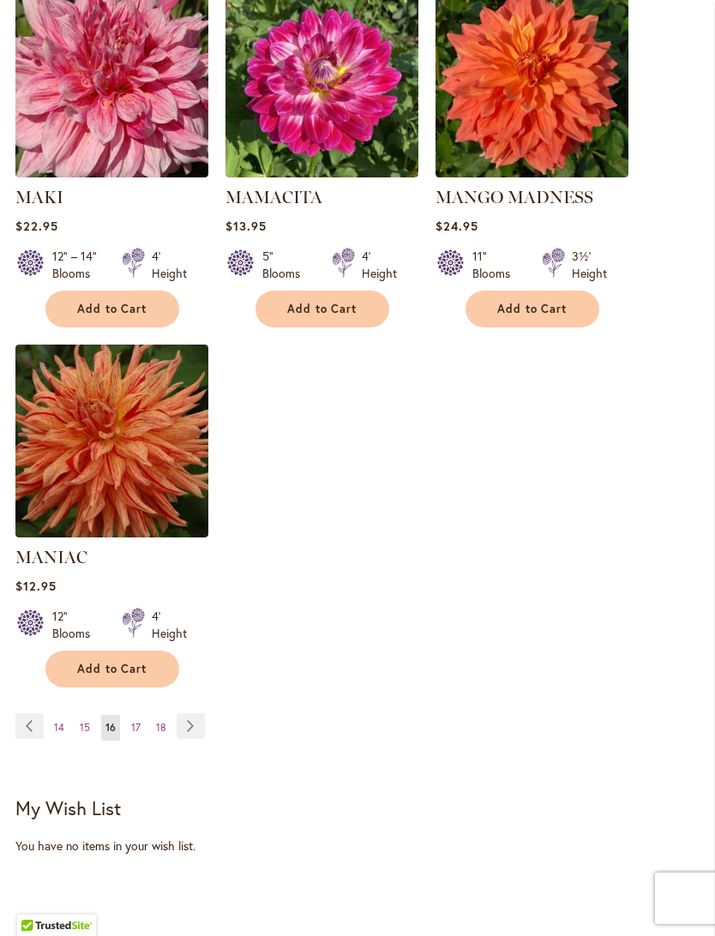
click at [189, 718] on link "Page Next" at bounding box center [191, 726] width 28 height 26
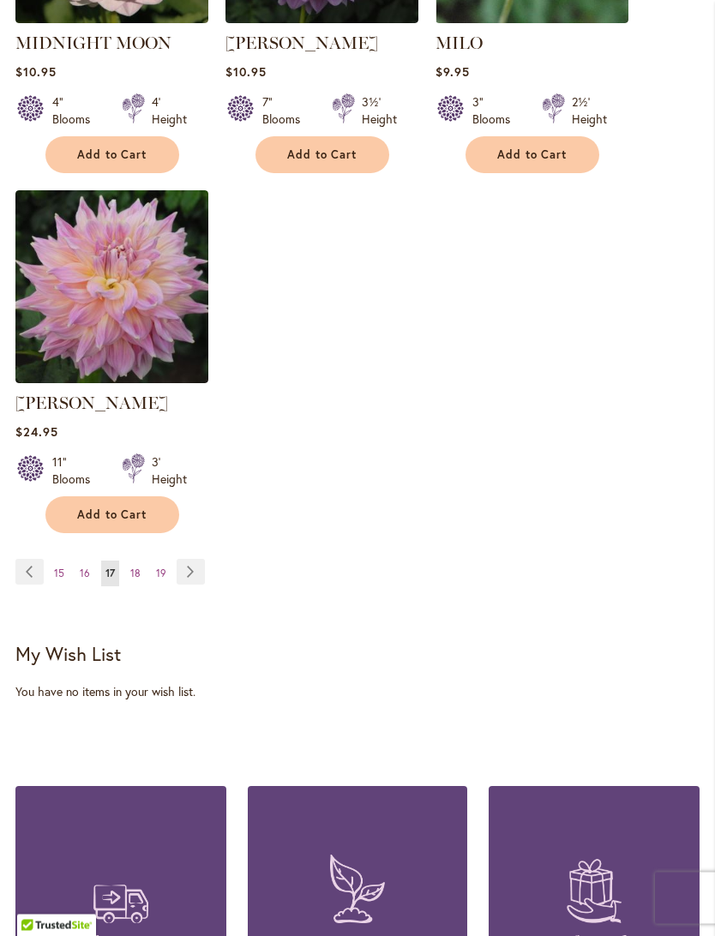
scroll to position [2359, 0]
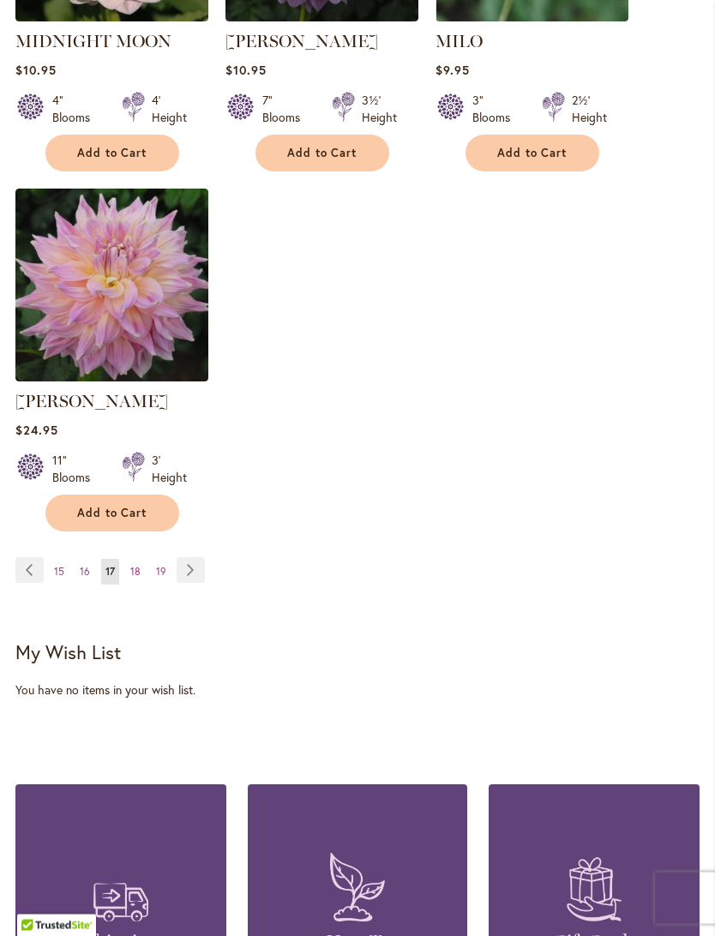
click at [186, 559] on link "Page Next" at bounding box center [191, 571] width 28 height 26
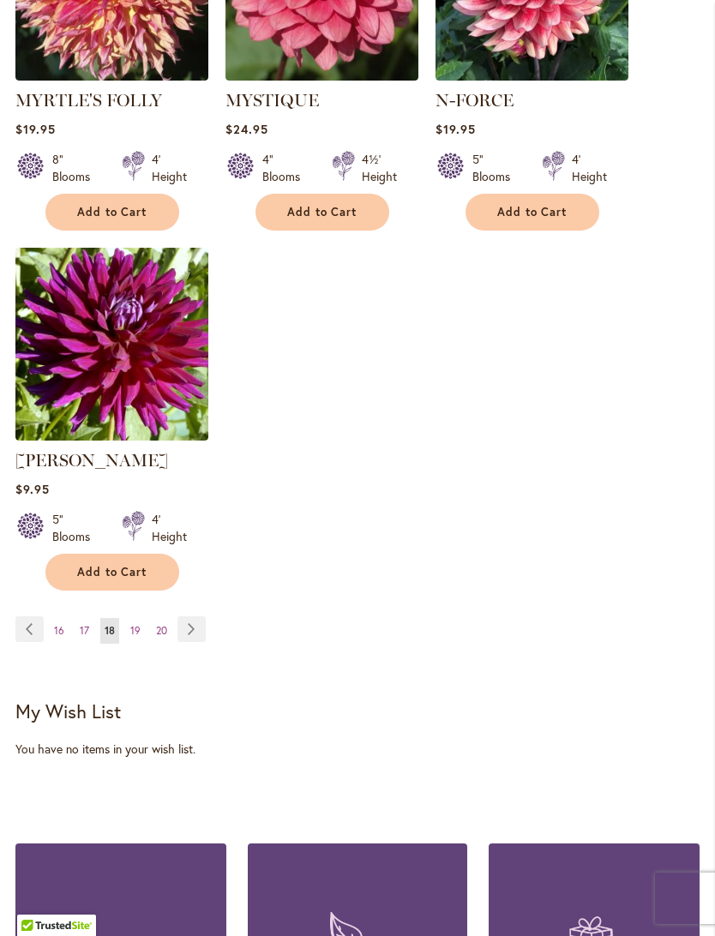
scroll to position [2316, 0]
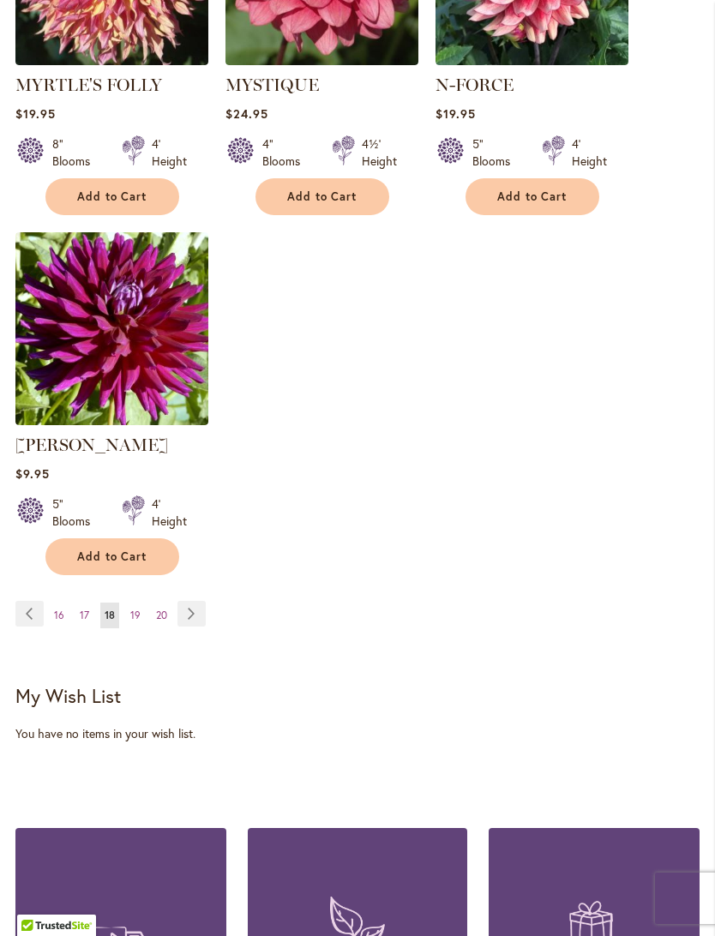
click at [191, 601] on link "Page Next" at bounding box center [192, 614] width 28 height 26
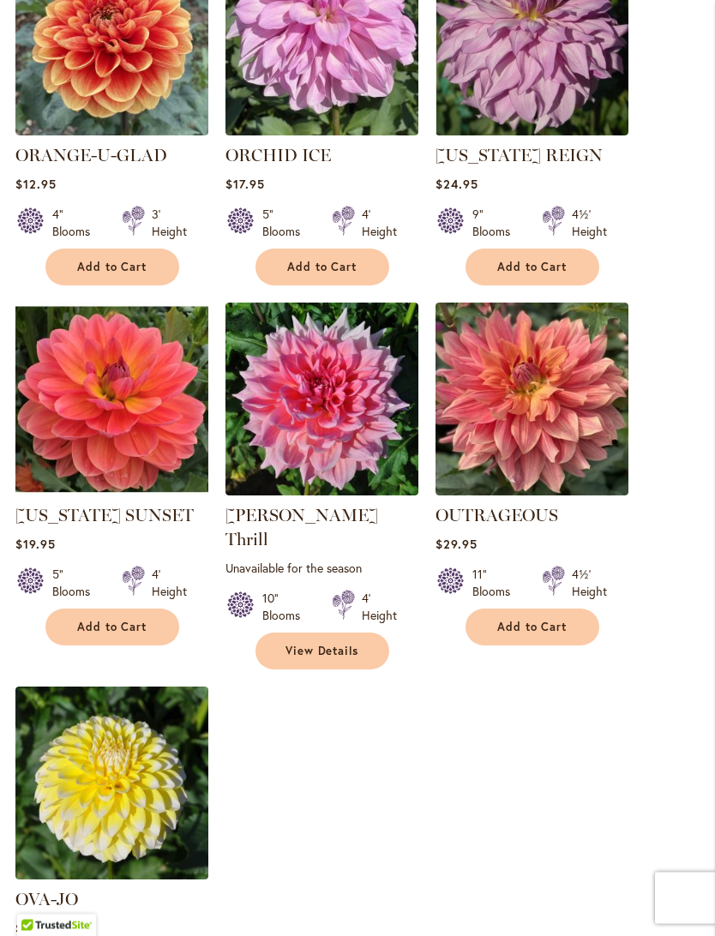
scroll to position [1838, 0]
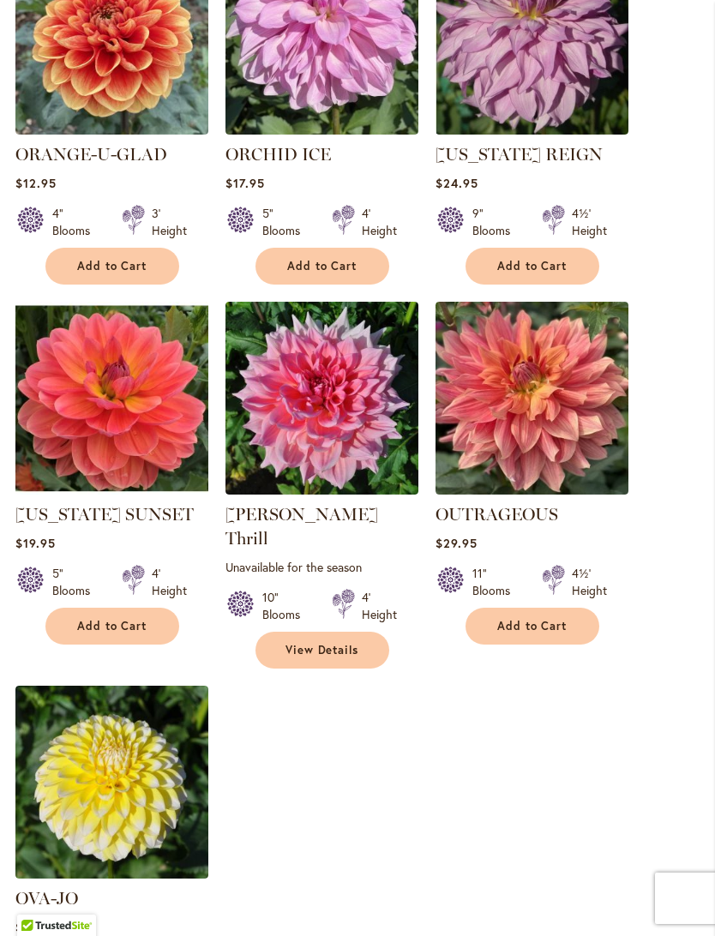
click at [91, 634] on span "Add to Cart" at bounding box center [112, 626] width 70 height 15
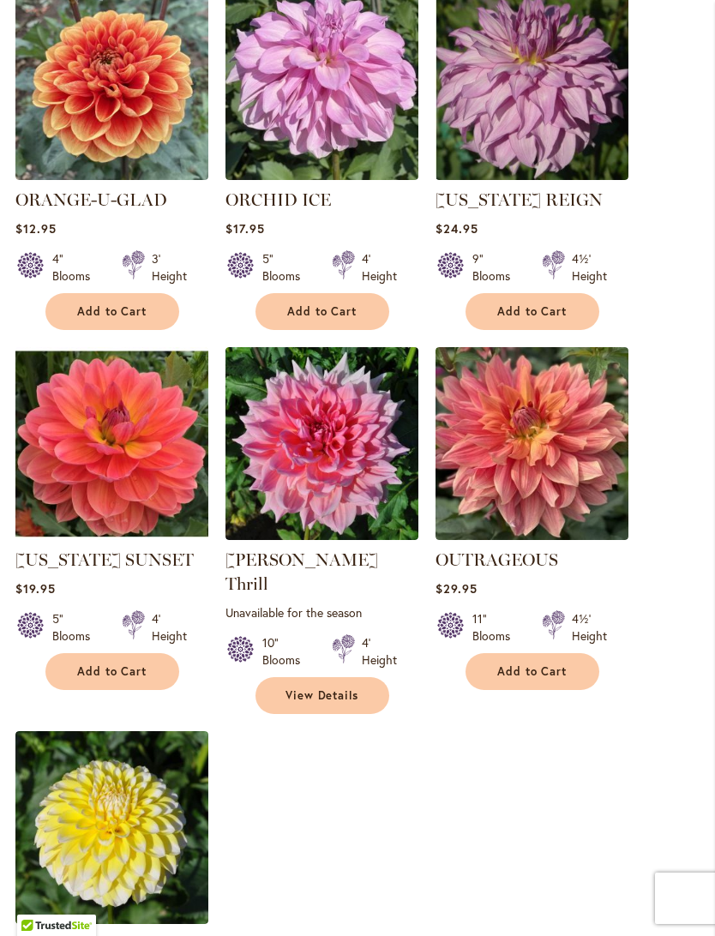
click at [112, 679] on span "Add to Cart" at bounding box center [112, 672] width 70 height 15
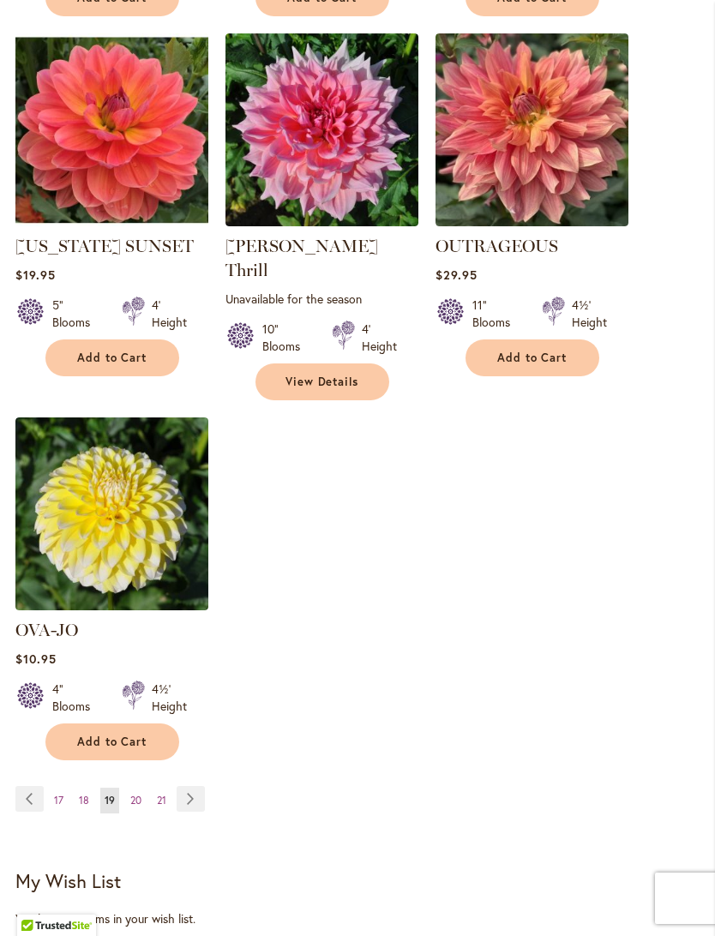
scroll to position [2182, 0]
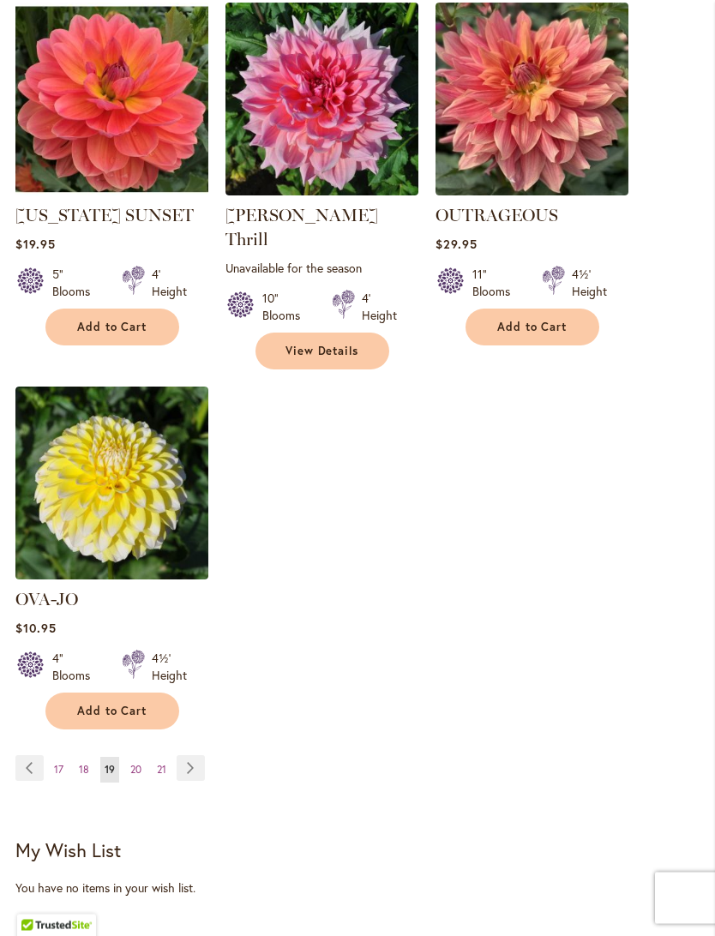
click at [190, 756] on link "Page Next" at bounding box center [191, 769] width 28 height 26
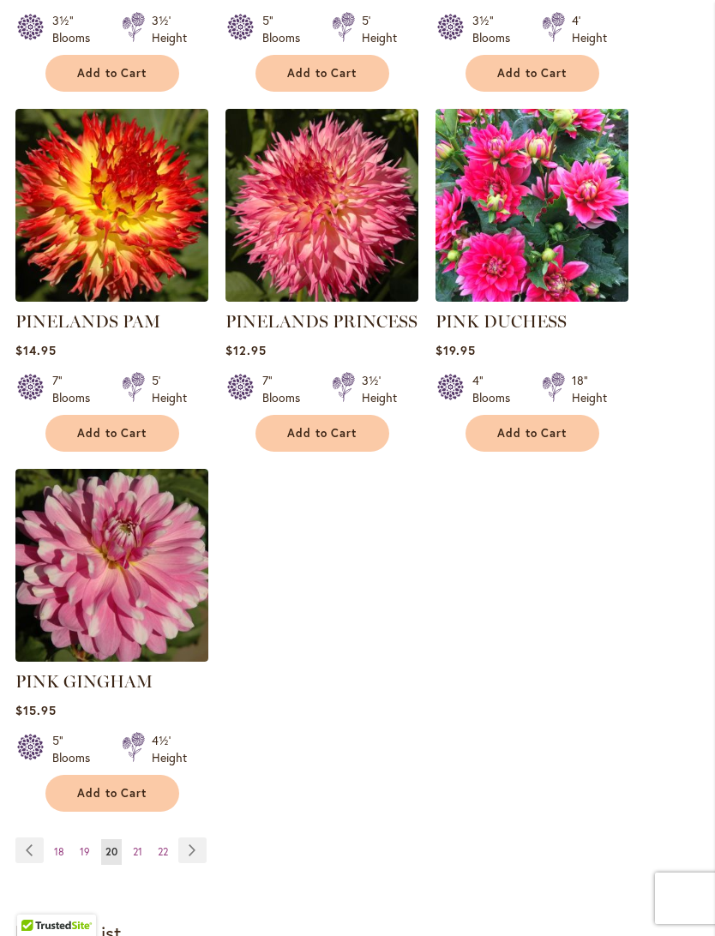
scroll to position [2092, 0]
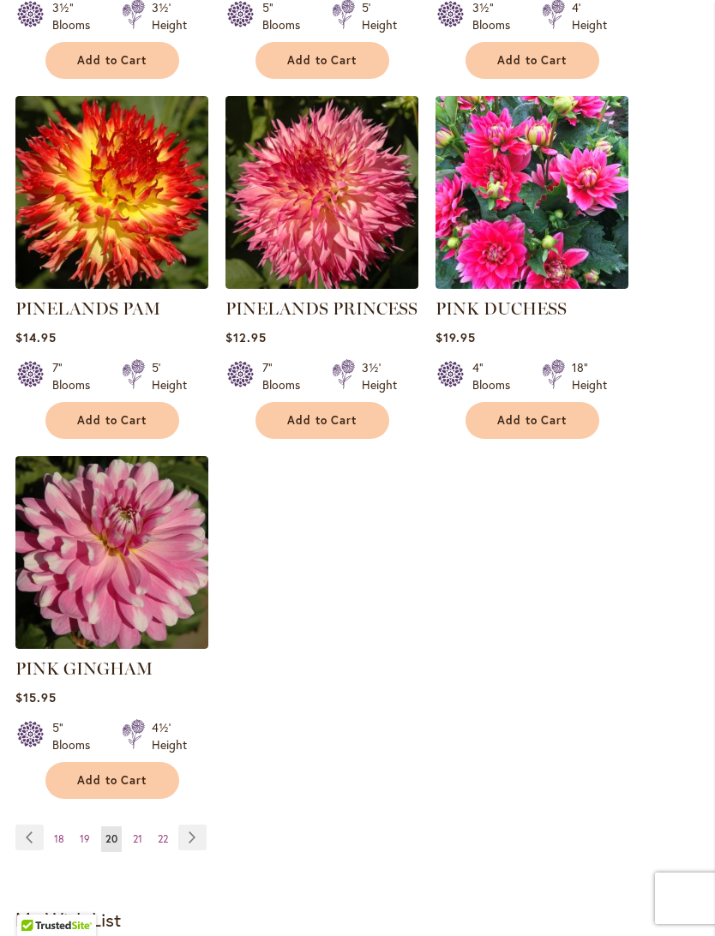
click at [182, 839] on link "Page Next" at bounding box center [192, 838] width 28 height 26
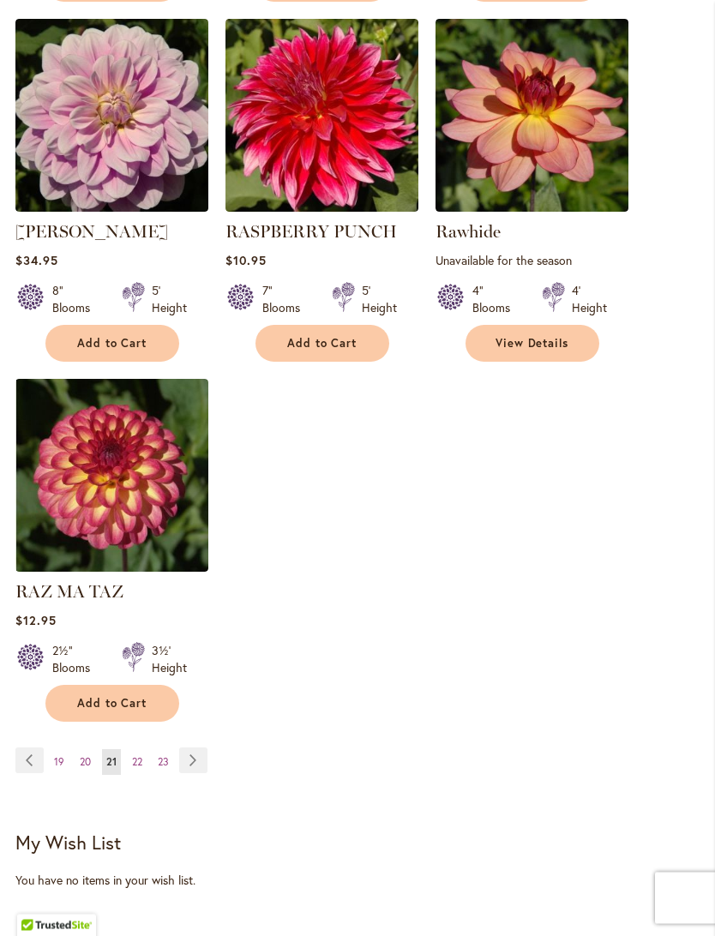
scroll to position [2147, 0]
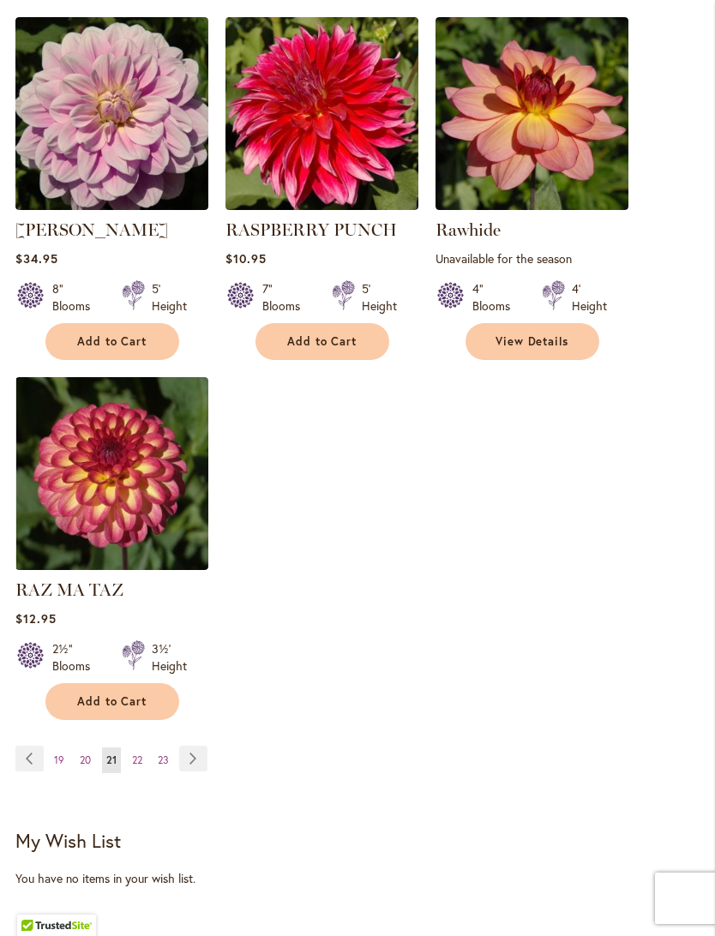
click at [189, 772] on link "Page Next" at bounding box center [193, 759] width 28 height 26
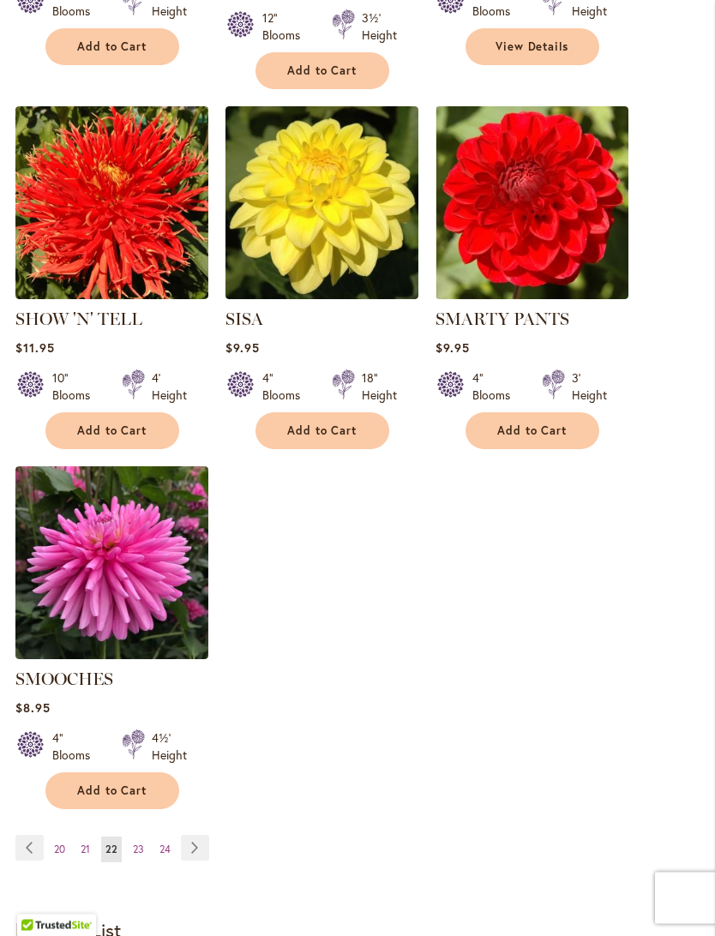
scroll to position [2076, 0]
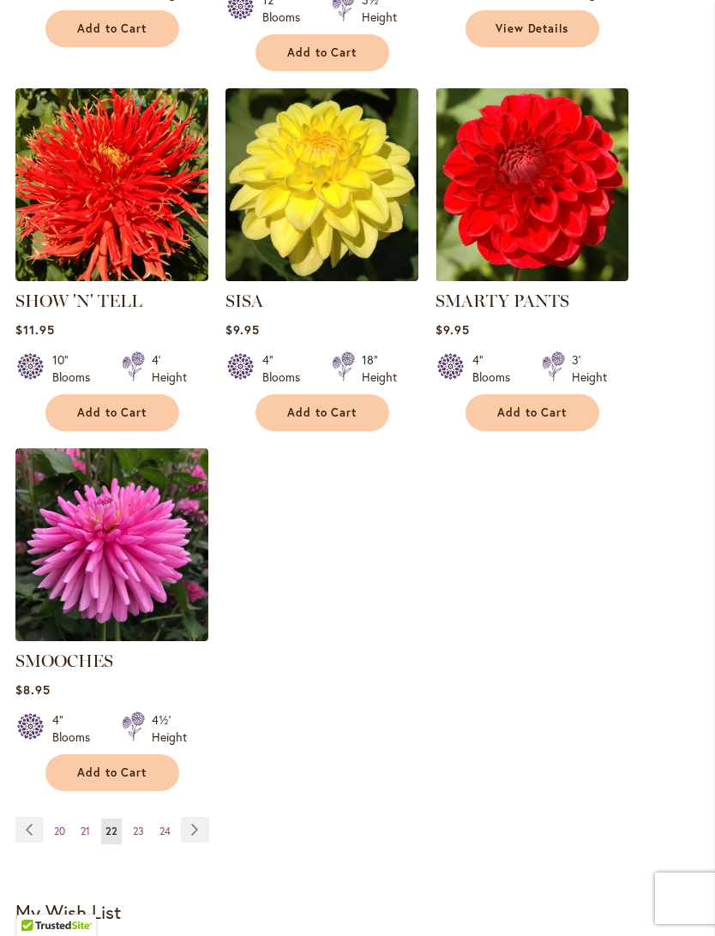
click at [183, 822] on link "Page Next" at bounding box center [195, 830] width 28 height 26
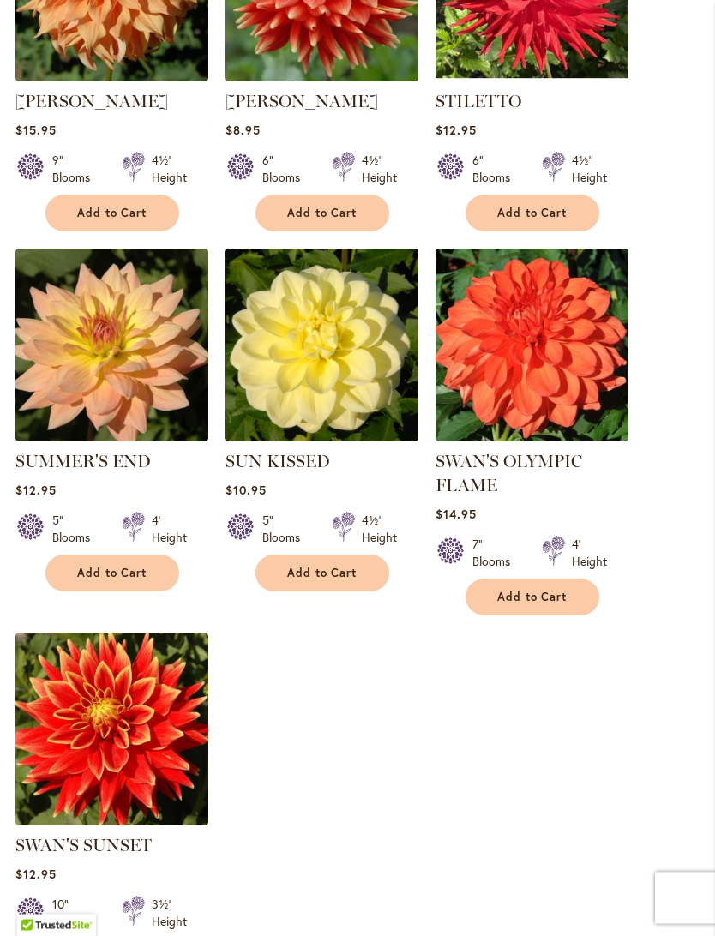
scroll to position [1892, 0]
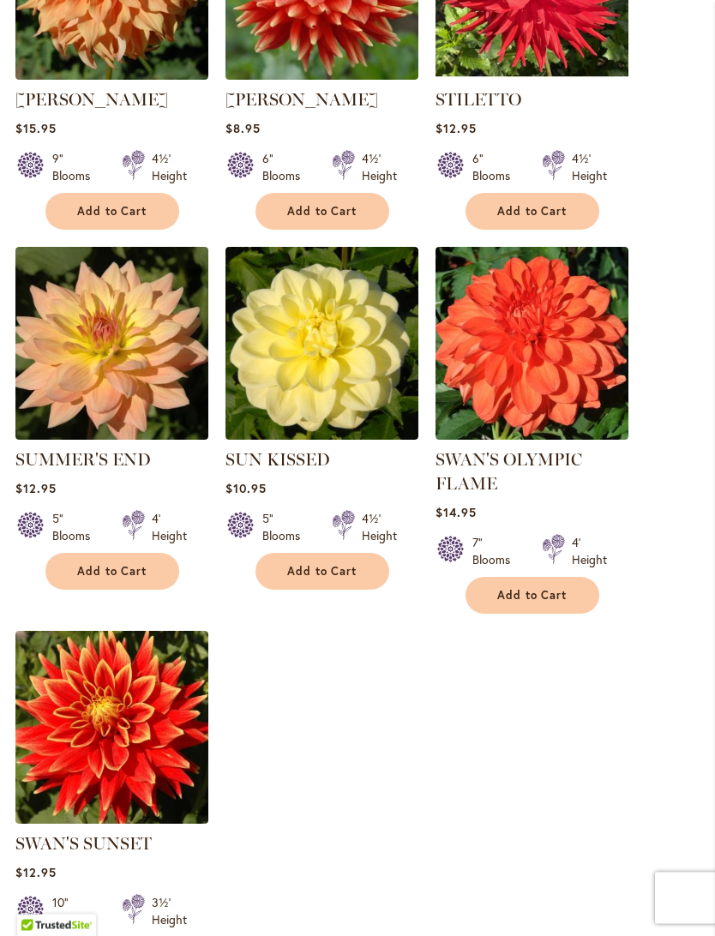
click at [323, 580] on span "Add to Cart" at bounding box center [322, 572] width 70 height 15
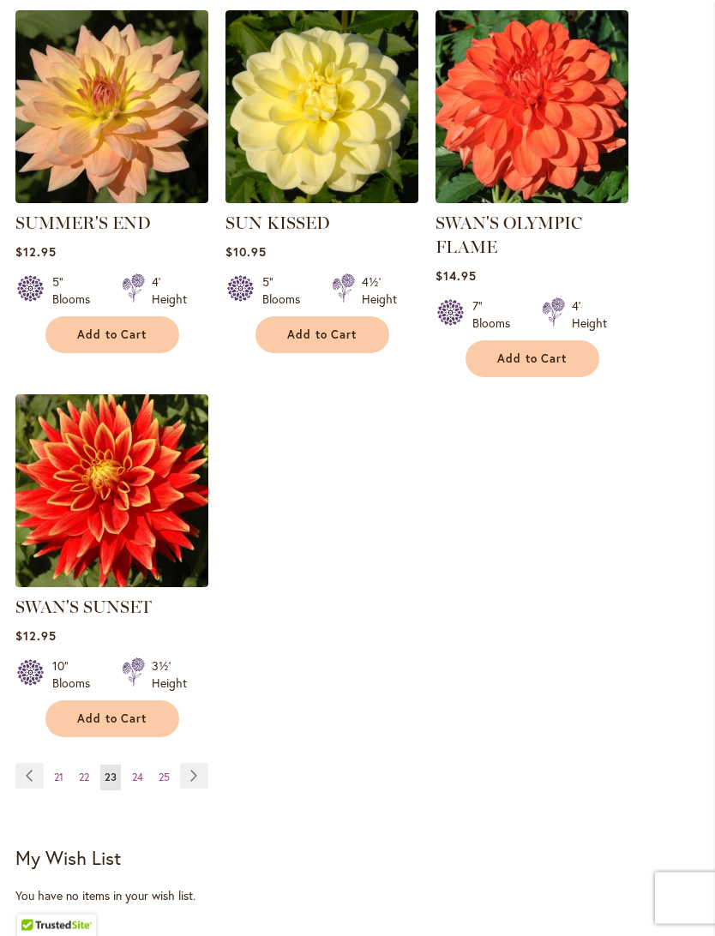
scroll to position [2193, 0]
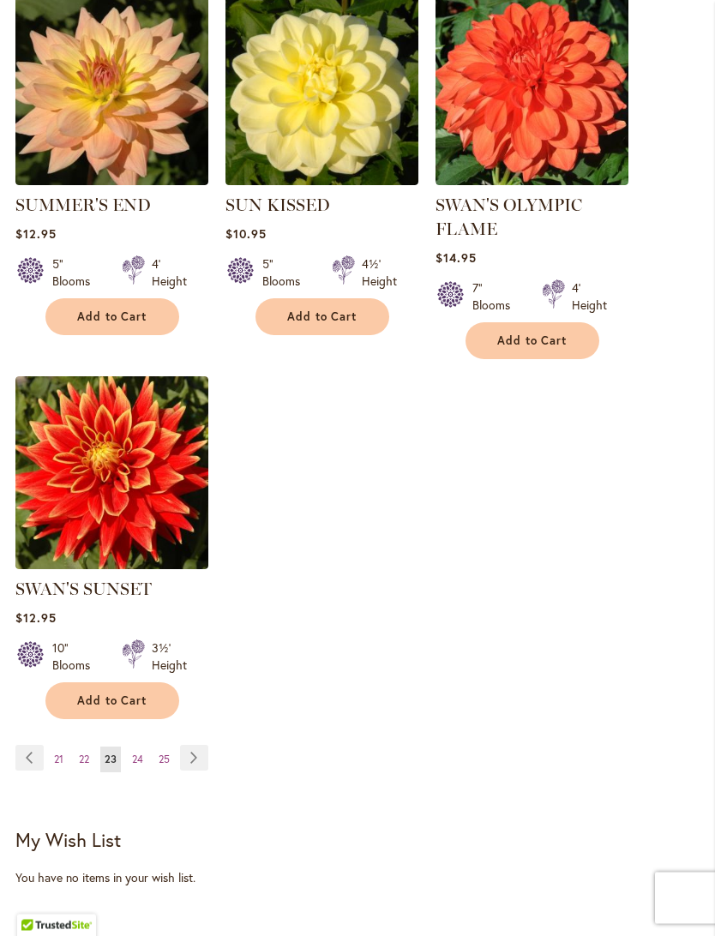
click at [190, 772] on link "Page Next" at bounding box center [194, 759] width 28 height 26
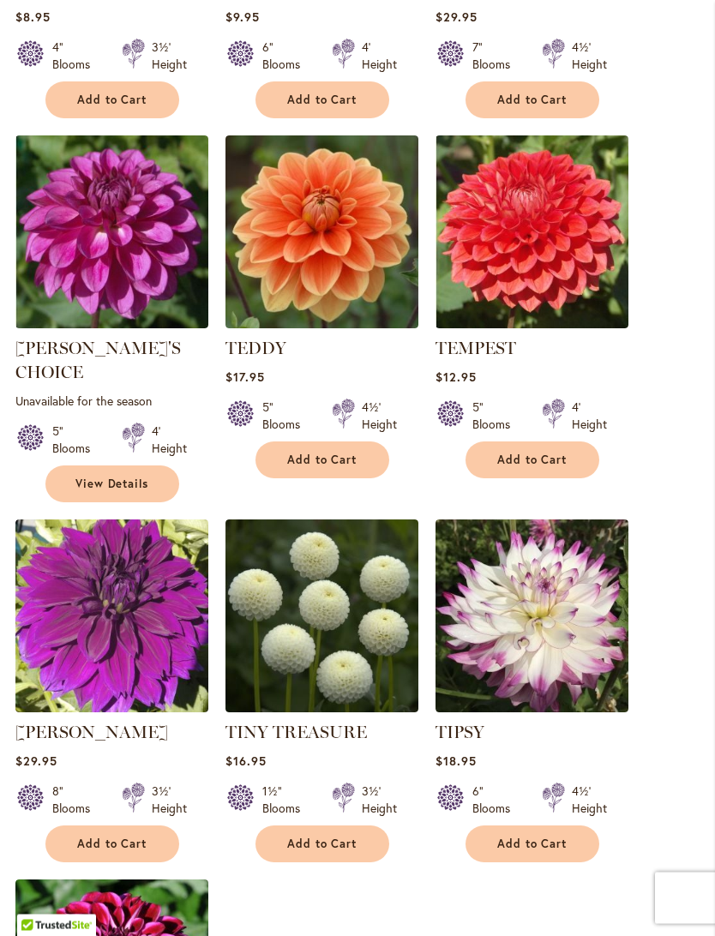
scroll to position [1645, 0]
click at [540, 839] on span "Add to Cart" at bounding box center [532, 844] width 70 height 15
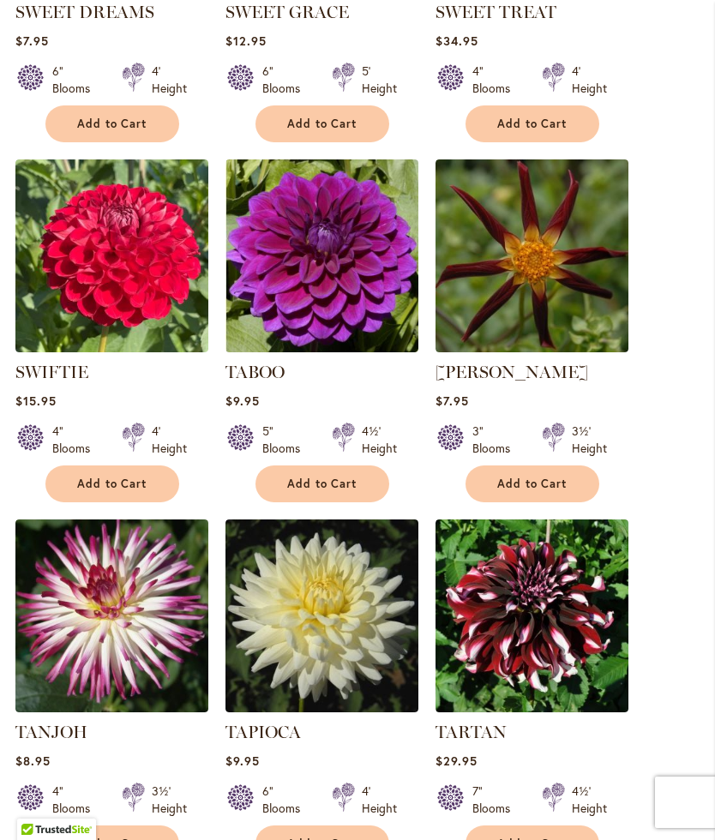
scroll to position [941, 0]
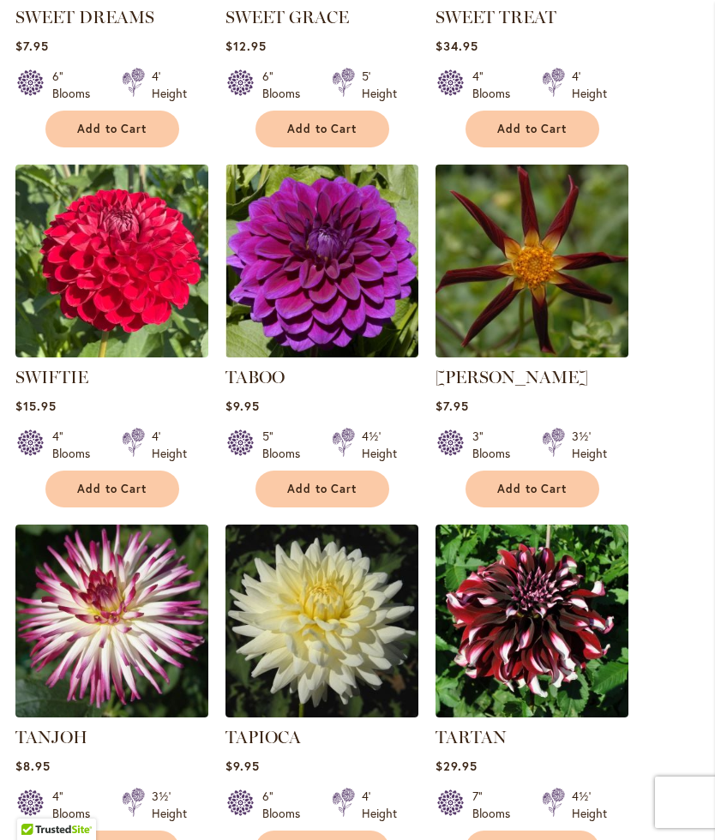
click at [321, 496] on span "Add to Cart" at bounding box center [322, 489] width 70 height 15
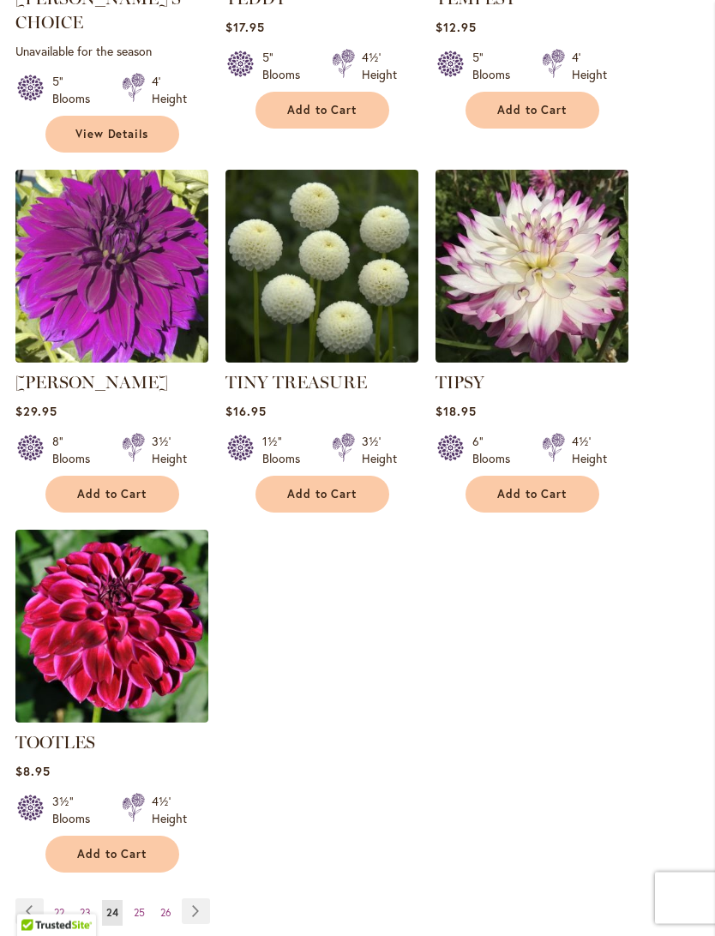
scroll to position [2061, 0]
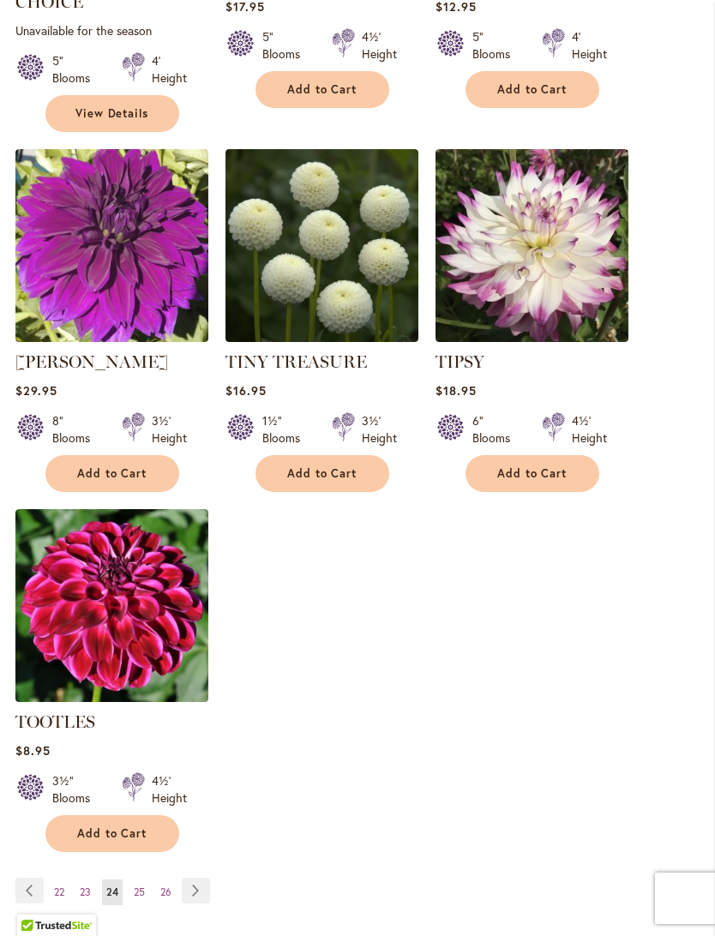
click at [194, 839] on link "Page Next" at bounding box center [196, 891] width 28 height 26
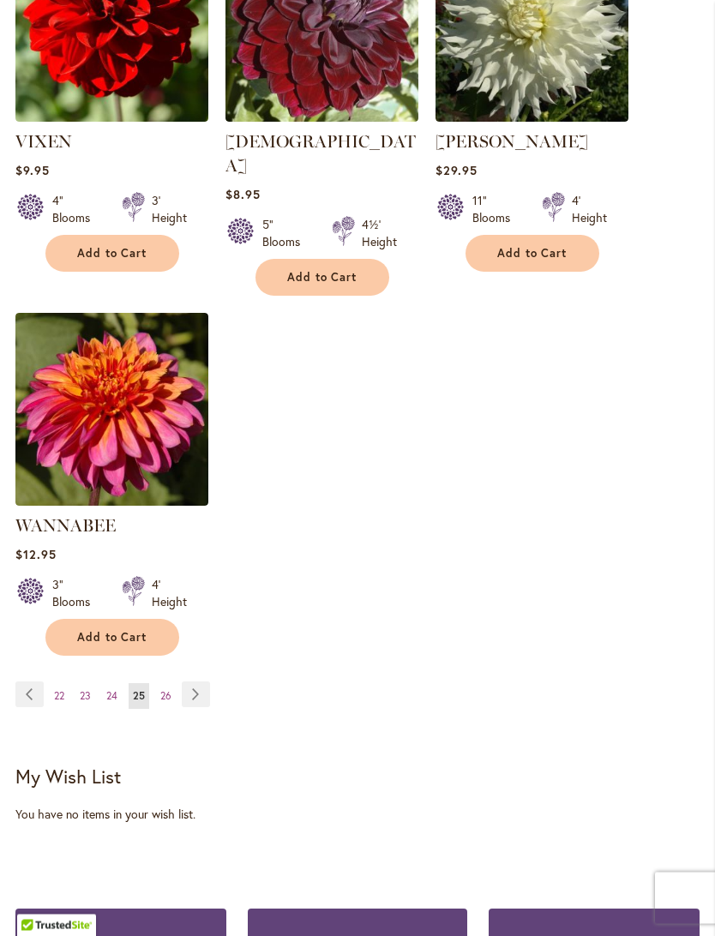
scroll to position [2211, 0]
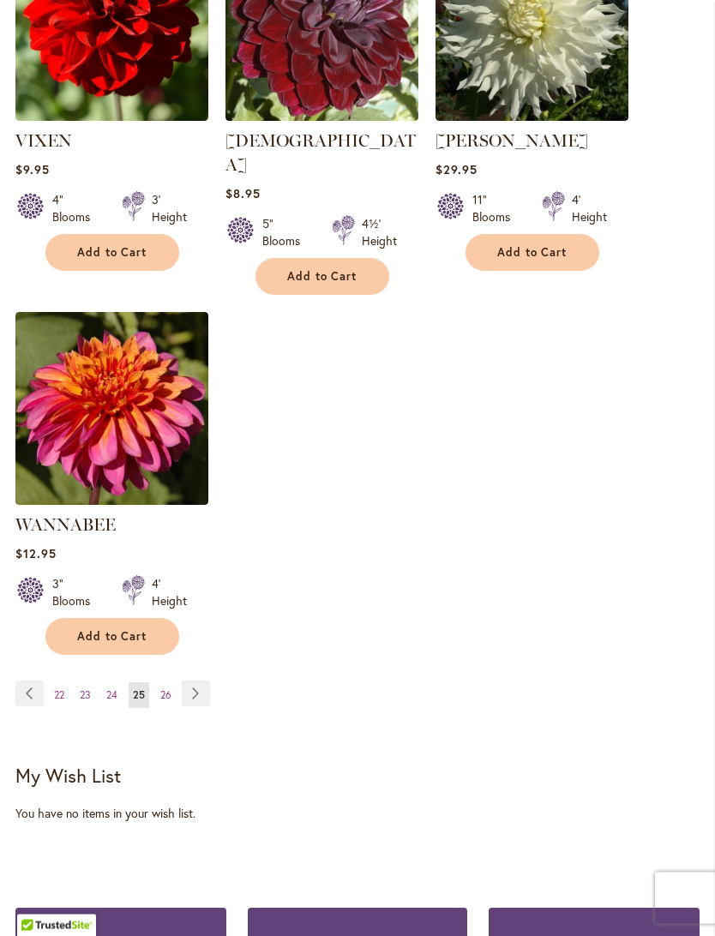
click at [191, 699] on link "Page Next" at bounding box center [196, 695] width 28 height 26
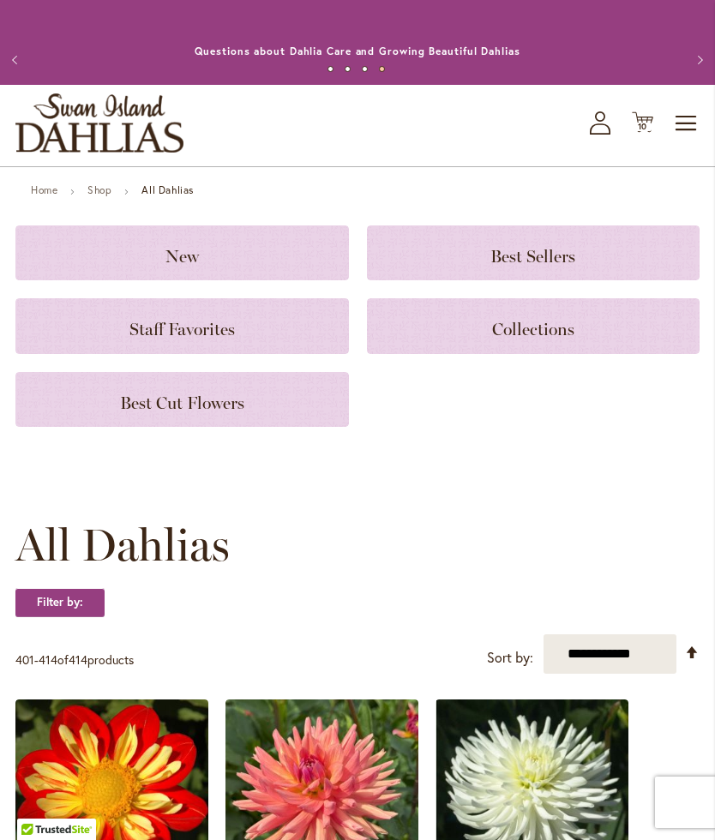
click at [175, 340] on span "Staff Favorites" at bounding box center [181, 329] width 105 height 21
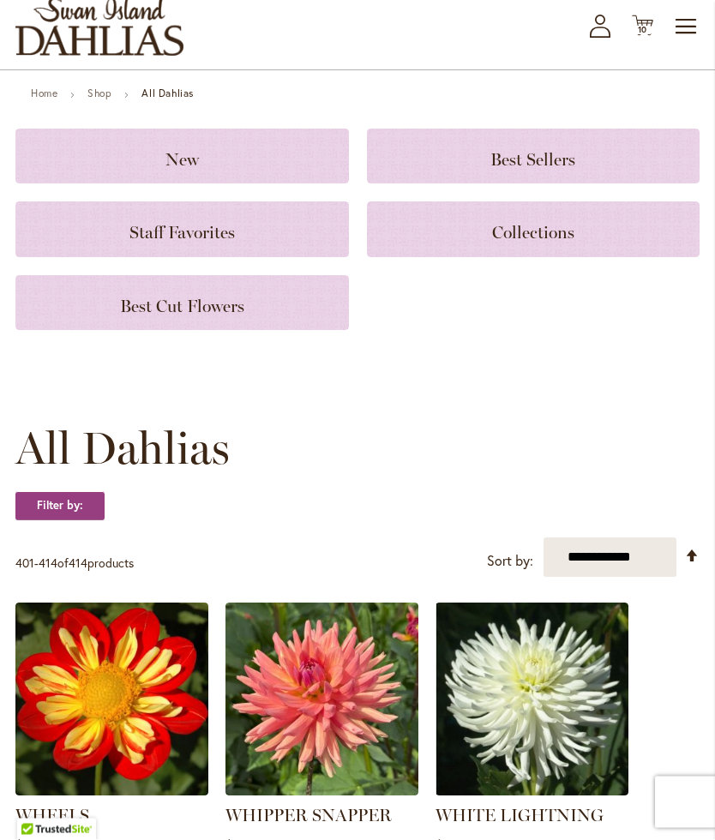
scroll to position [87, 0]
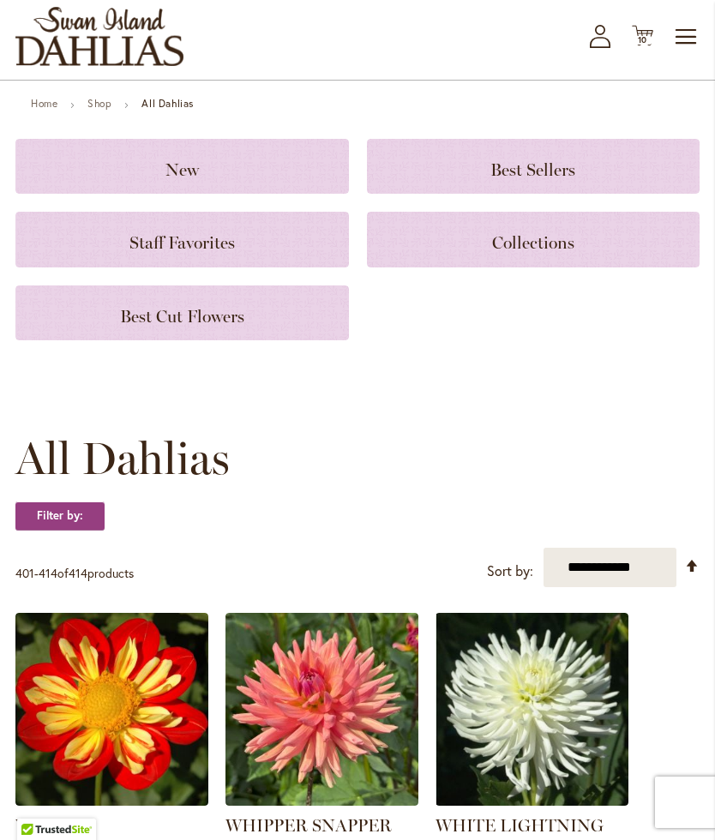
click at [178, 327] on span "Best Cut Flowers" at bounding box center [182, 316] width 124 height 21
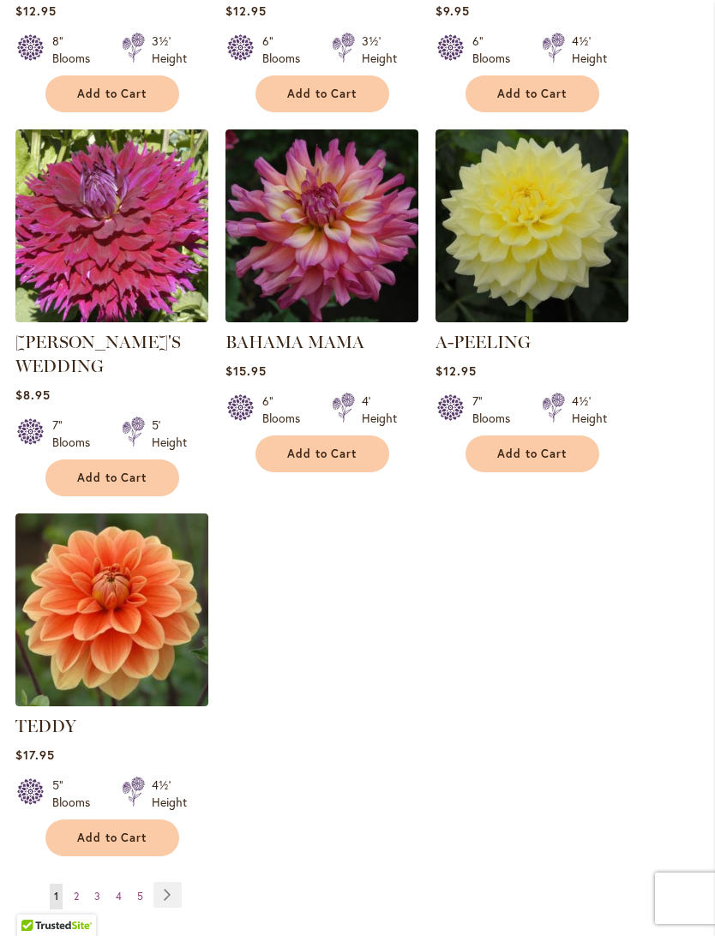
scroll to position [1843, 0]
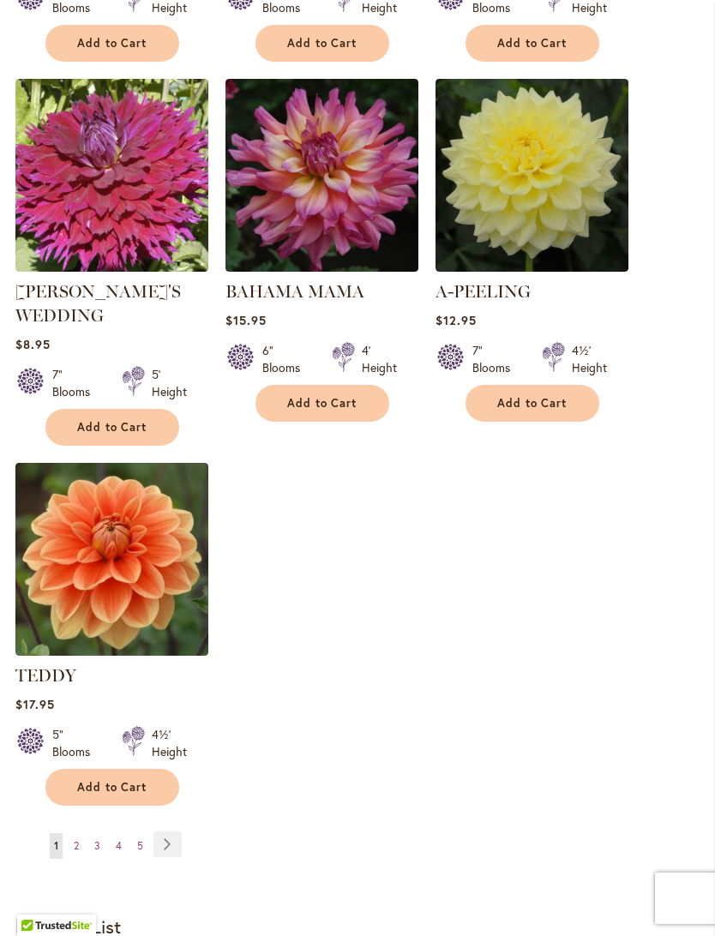
click at [164, 839] on link "Page Next" at bounding box center [167, 845] width 28 height 26
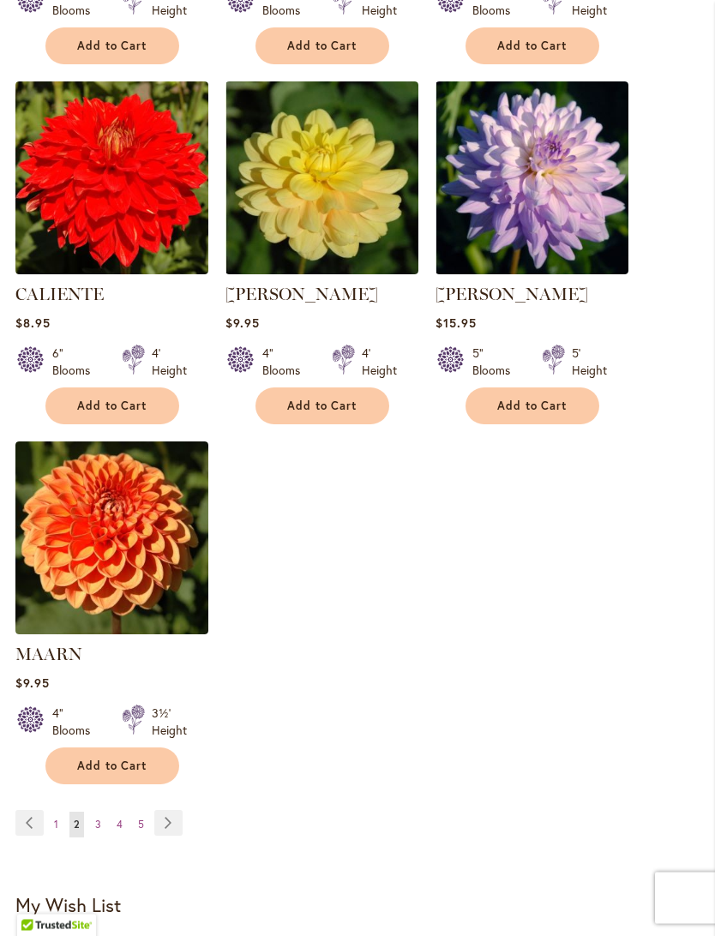
scroll to position [1840, 0]
click at [170, 836] on link "Page Next" at bounding box center [168, 823] width 28 height 26
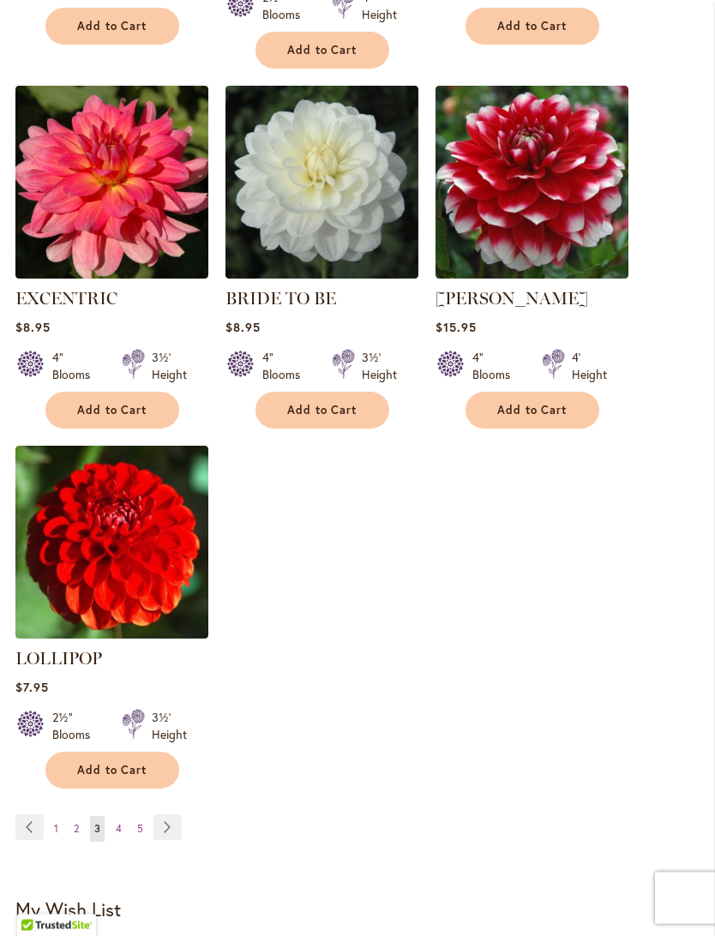
scroll to position [1886, 0]
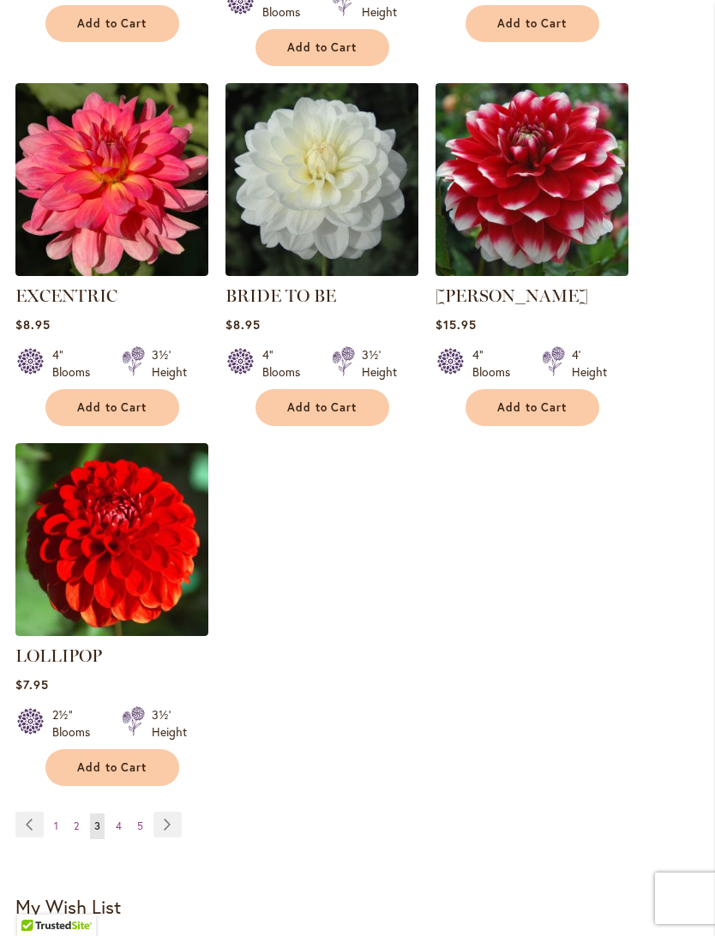
click at [171, 812] on link "Page Next" at bounding box center [167, 825] width 28 height 26
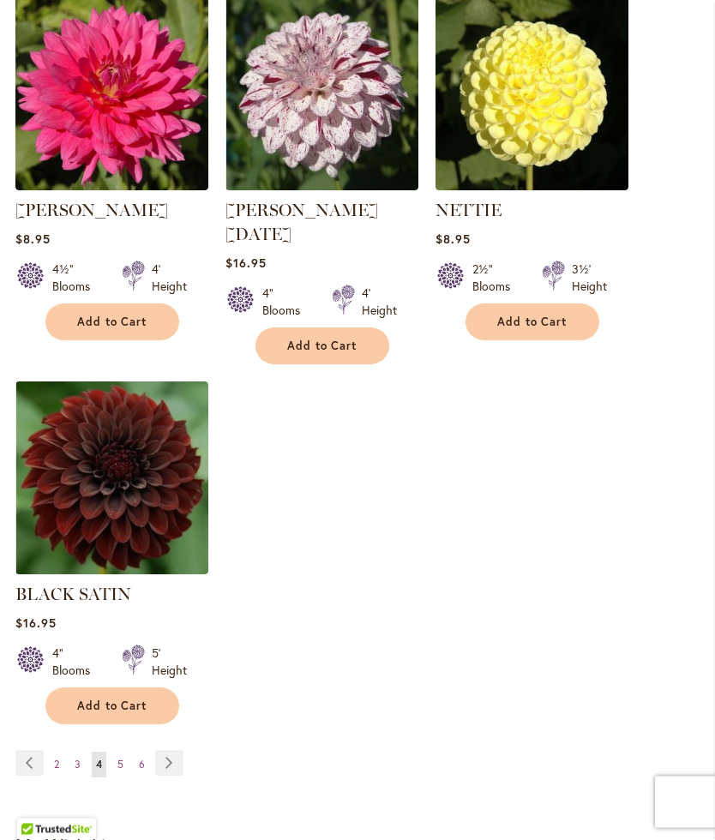
scroll to position [1948, 0]
click at [164, 761] on link "Page Next" at bounding box center [169, 763] width 28 height 26
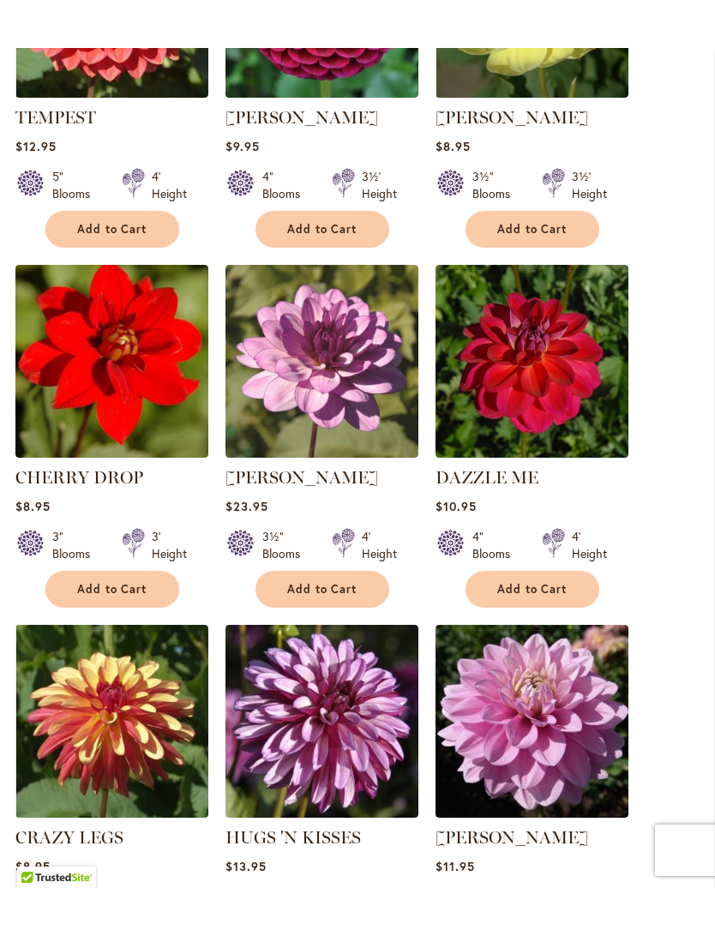
scroll to position [556, 0]
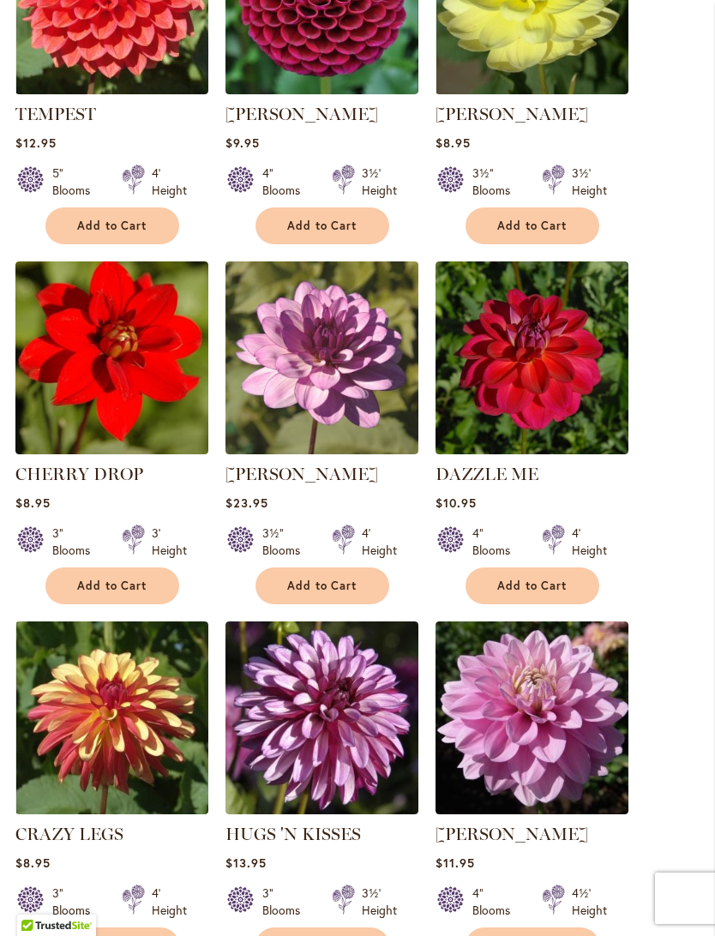
click at [503, 484] on link "DAZZLE ME" at bounding box center [487, 474] width 103 height 21
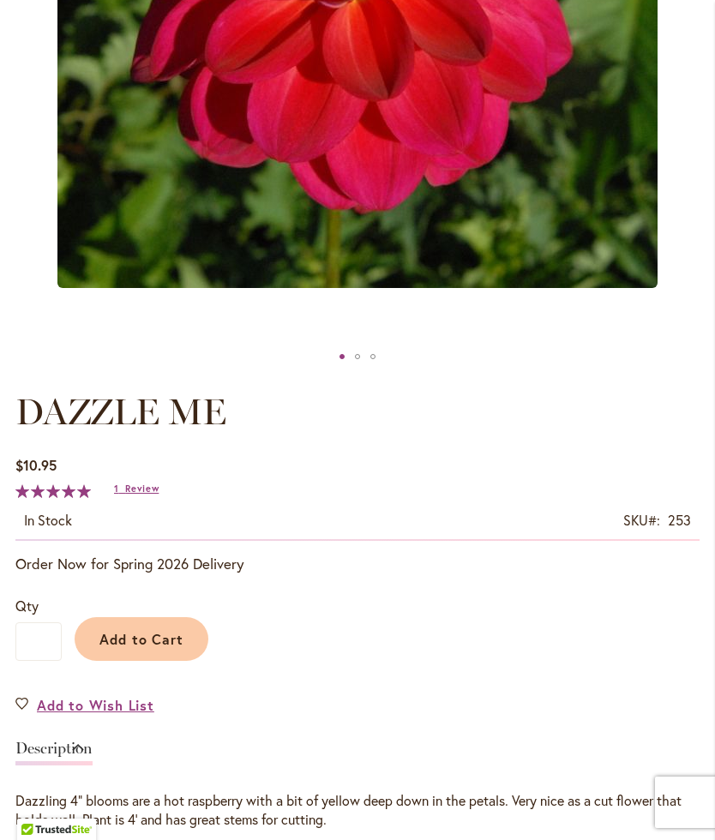
scroll to position [593, 0]
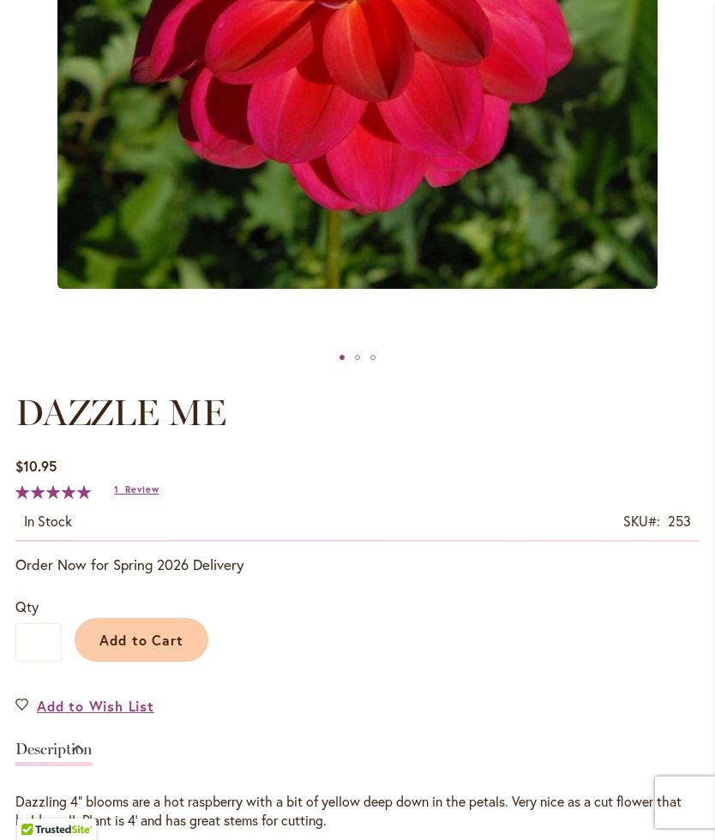
click at [147, 649] on span "Add to Cart" at bounding box center [141, 640] width 85 height 18
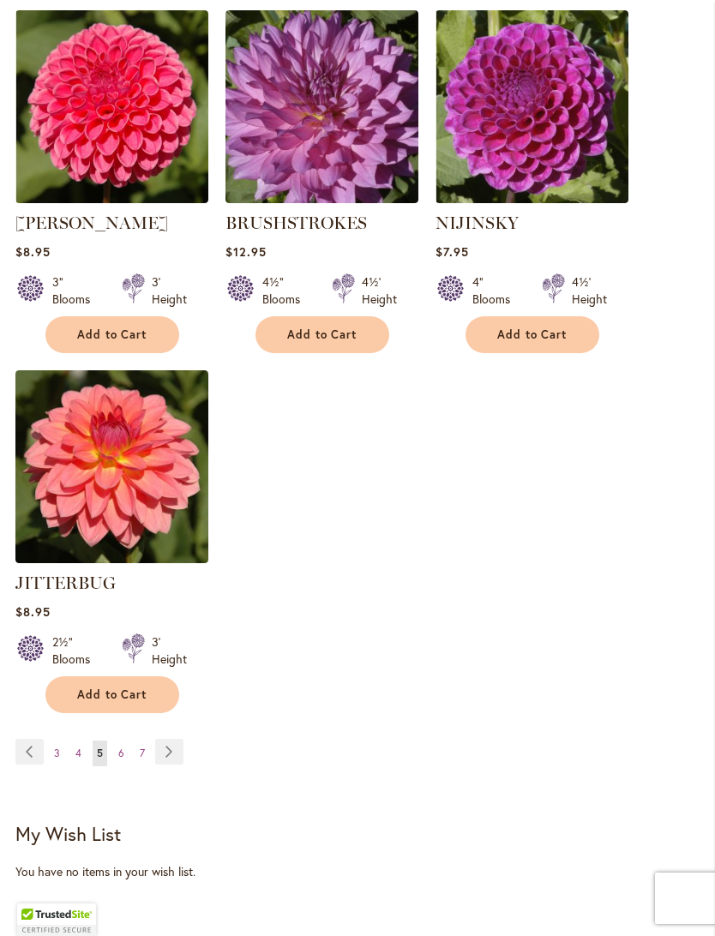
scroll to position [1890, 0]
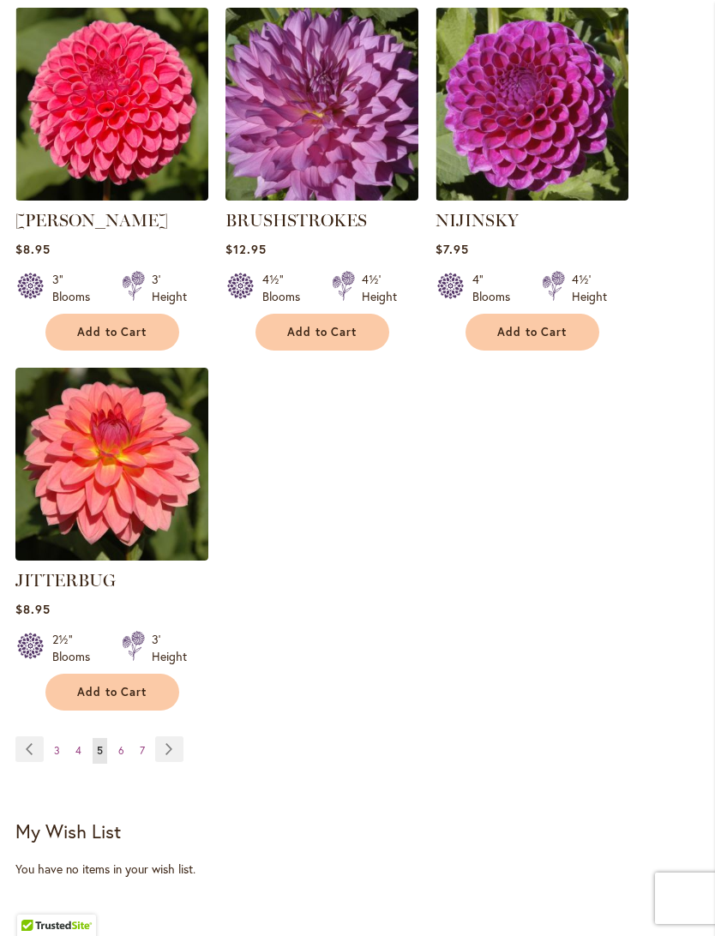
click at [166, 762] on link "Page Next" at bounding box center [169, 750] width 28 height 26
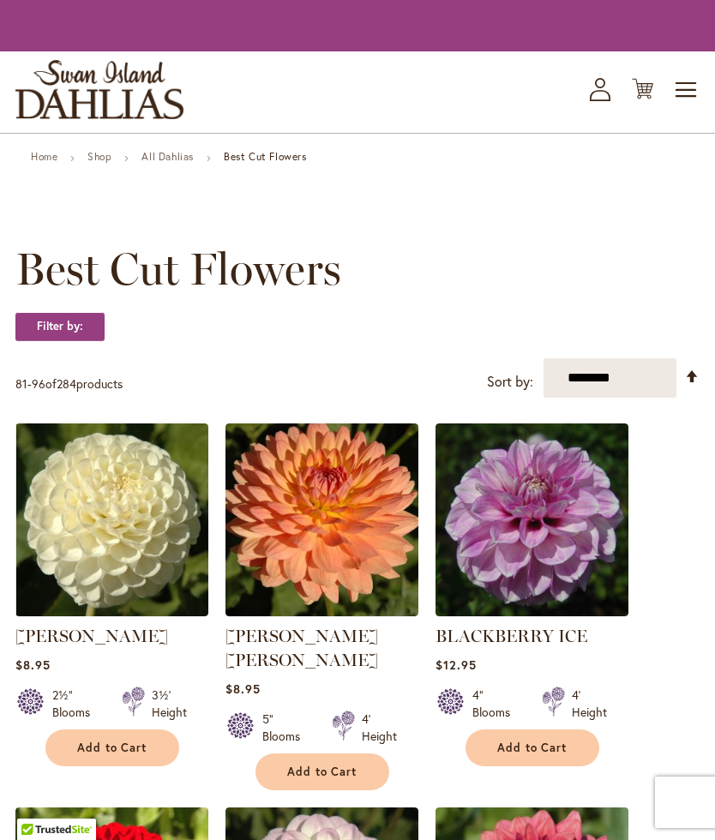
click at [593, 695] on div "4" Blooms 4' Height" at bounding box center [532, 697] width 193 height 48
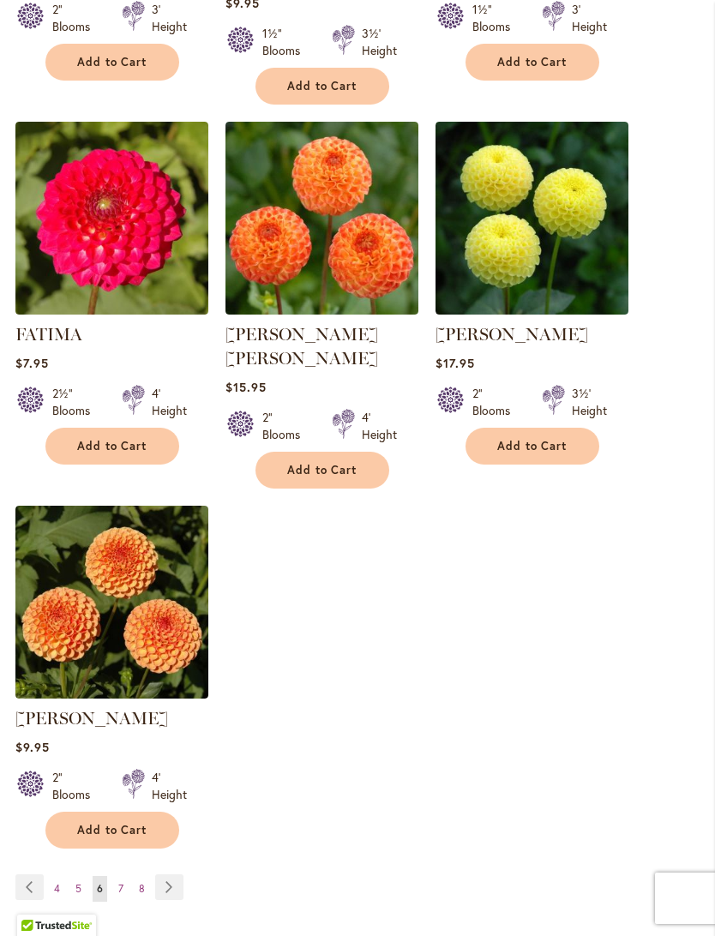
scroll to position [1882, 0]
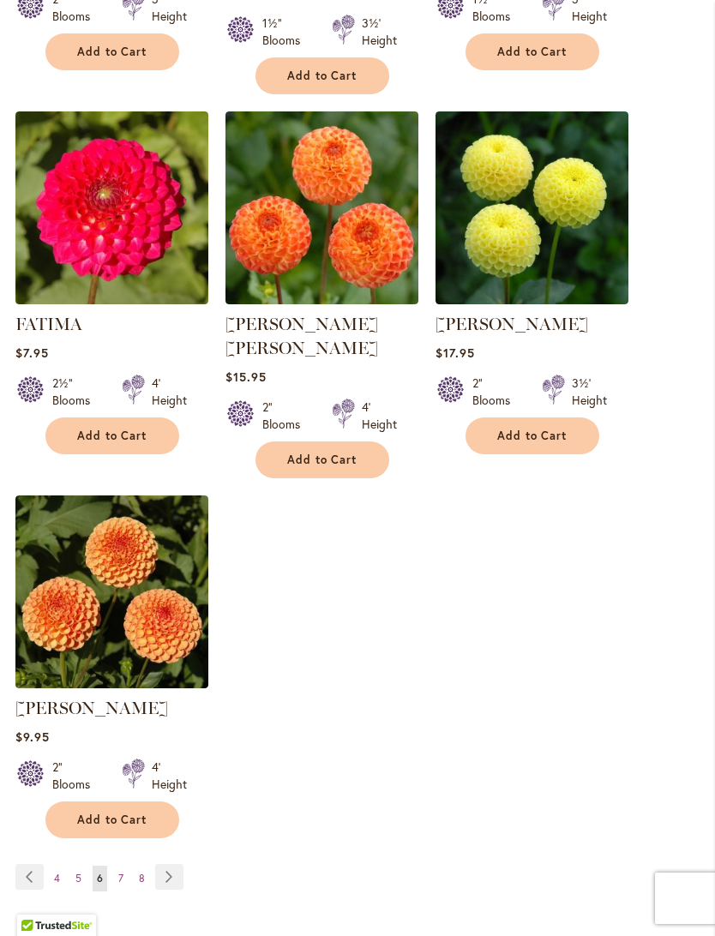
click at [155, 839] on link "Page Next" at bounding box center [169, 877] width 28 height 26
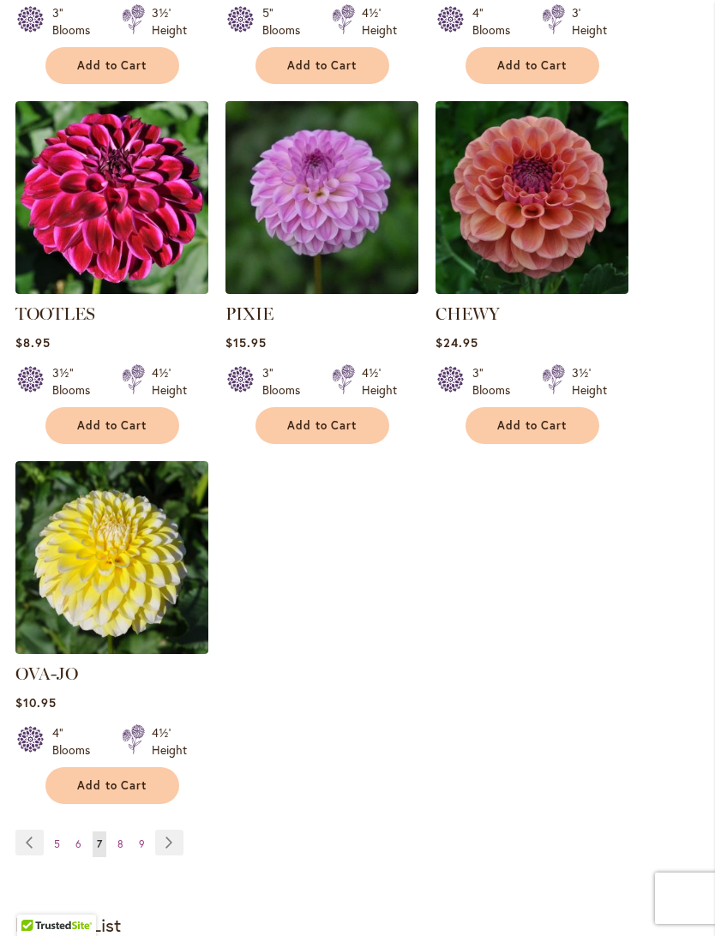
scroll to position [1845, 0]
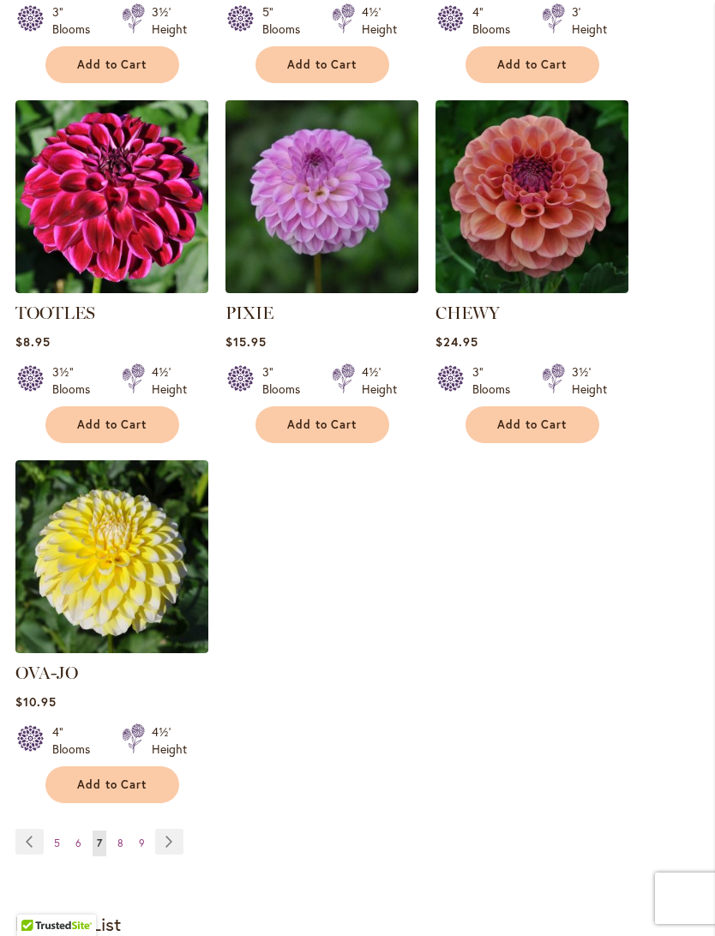
click at [162, 829] on link "Page Next" at bounding box center [169, 842] width 28 height 26
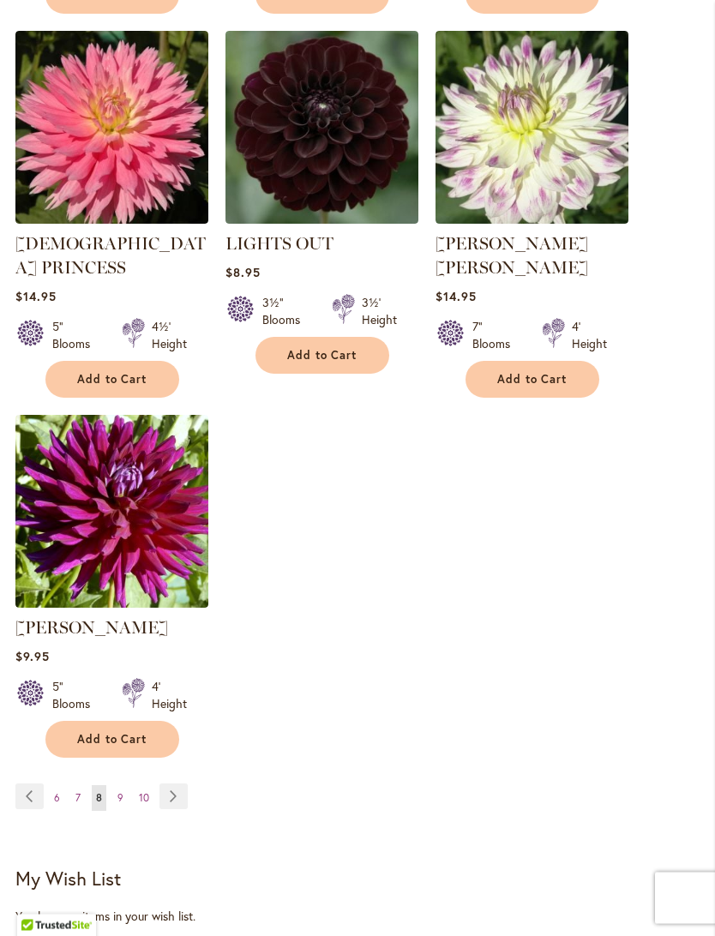
scroll to position [1867, 0]
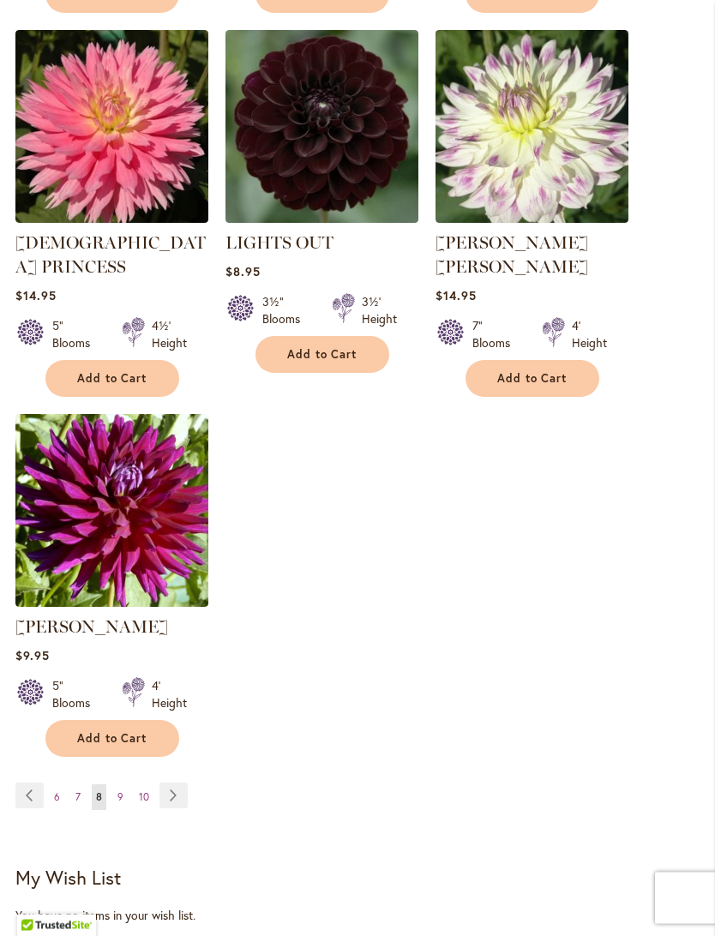
click at [164, 793] on link "Page Next" at bounding box center [173, 797] width 28 height 26
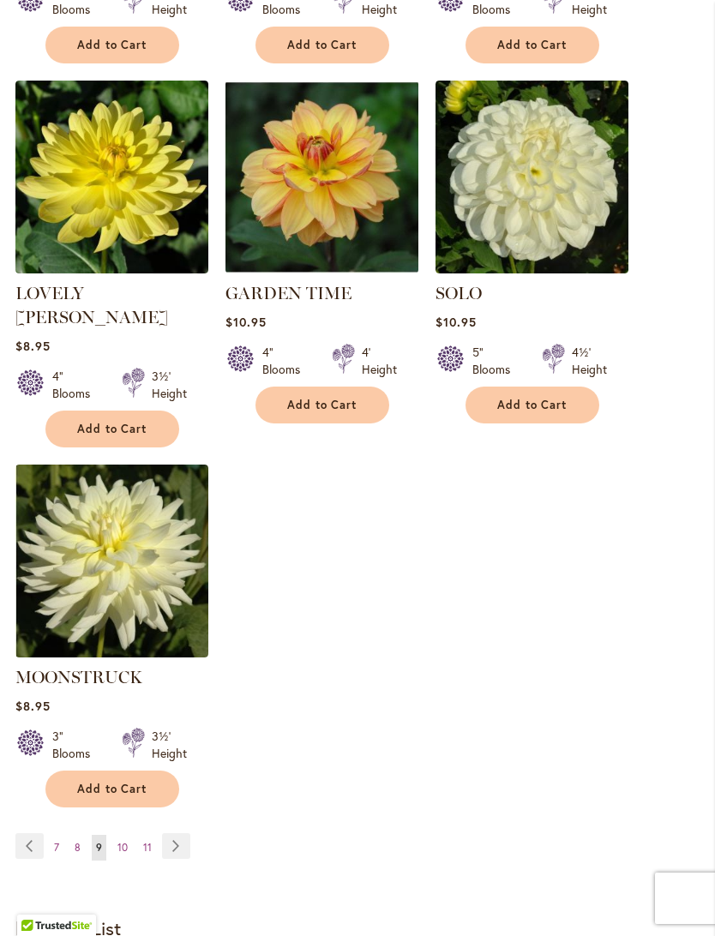
scroll to position [1892, 0]
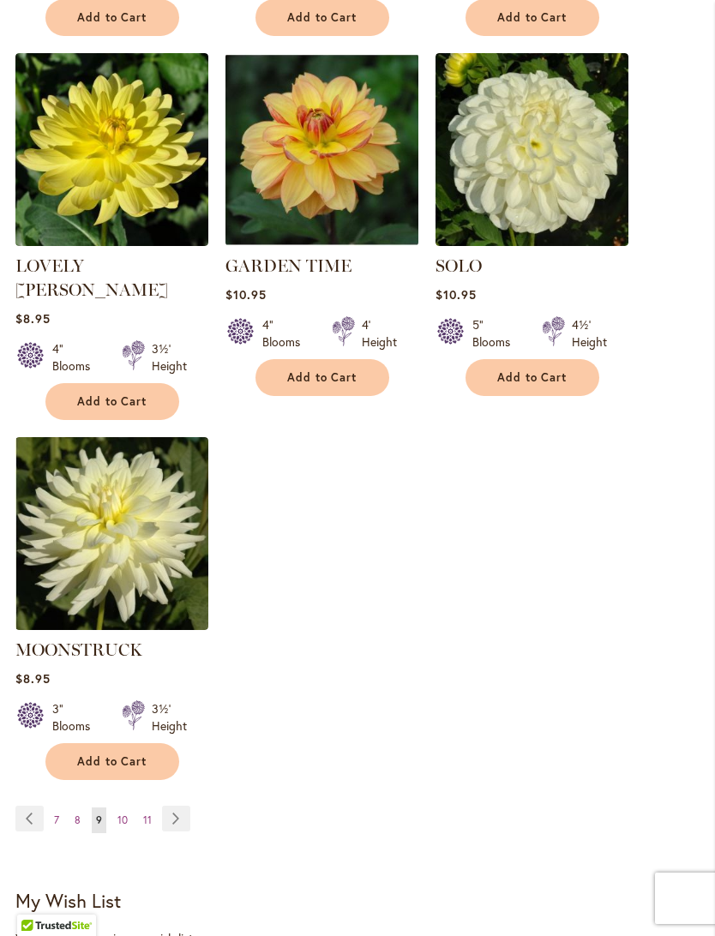
click at [171, 806] on link "Page Next" at bounding box center [176, 819] width 28 height 26
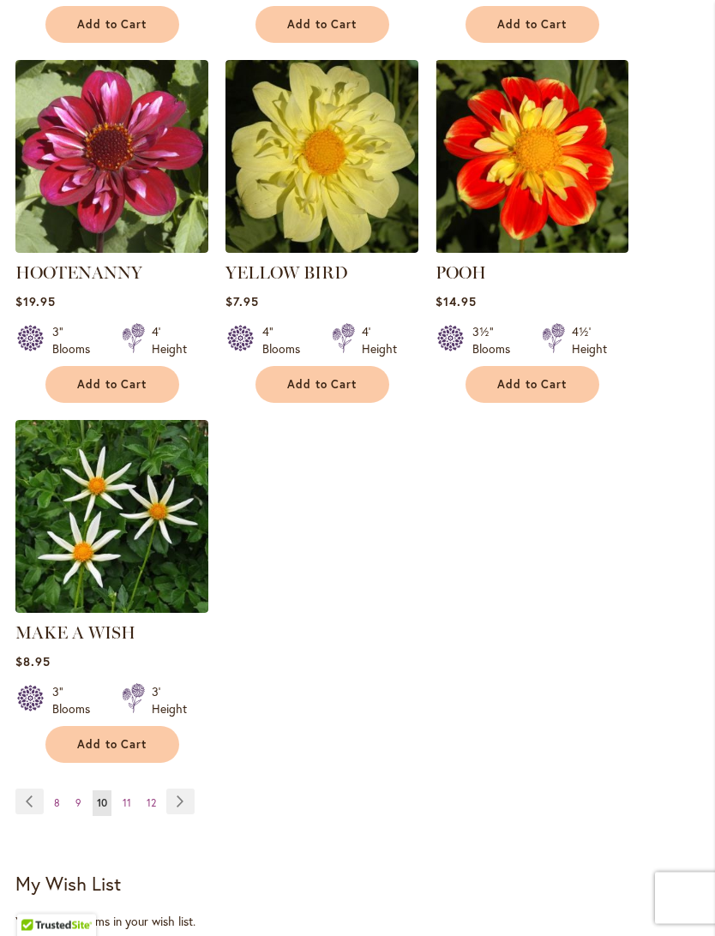
scroll to position [1886, 0]
click at [172, 789] on link "Page Next" at bounding box center [180, 802] width 28 height 26
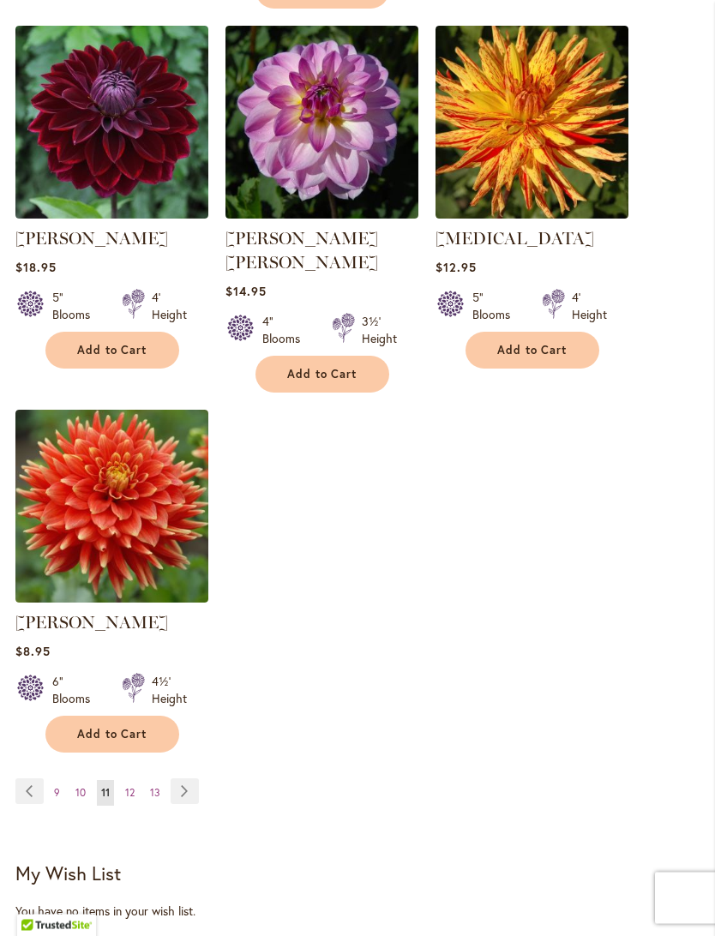
scroll to position [1920, 0]
click at [182, 779] on link "Page Next" at bounding box center [185, 792] width 28 height 26
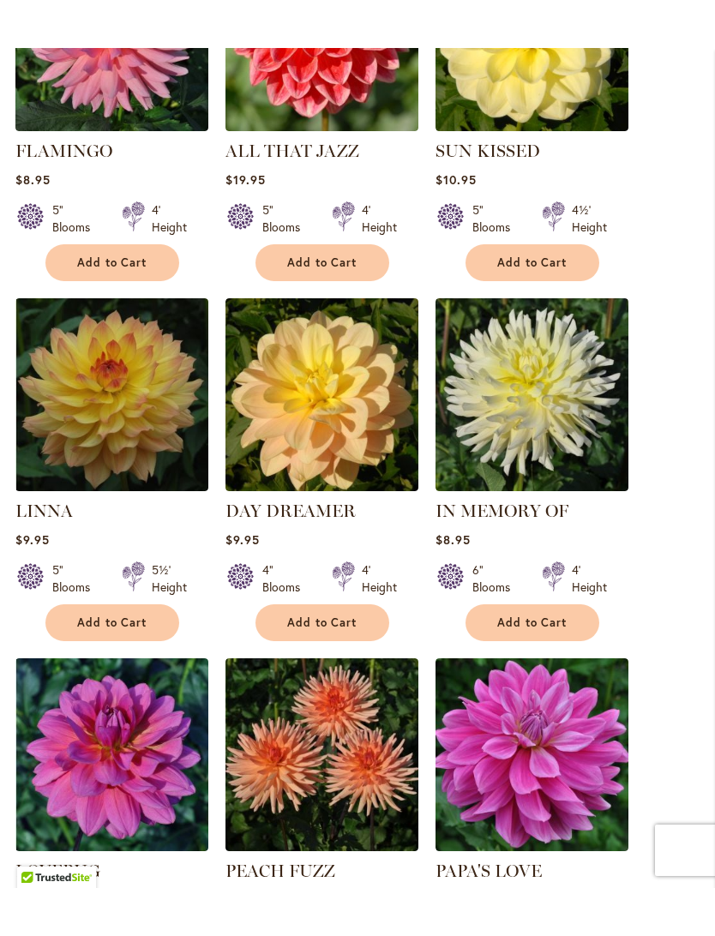
scroll to position [1333, 0]
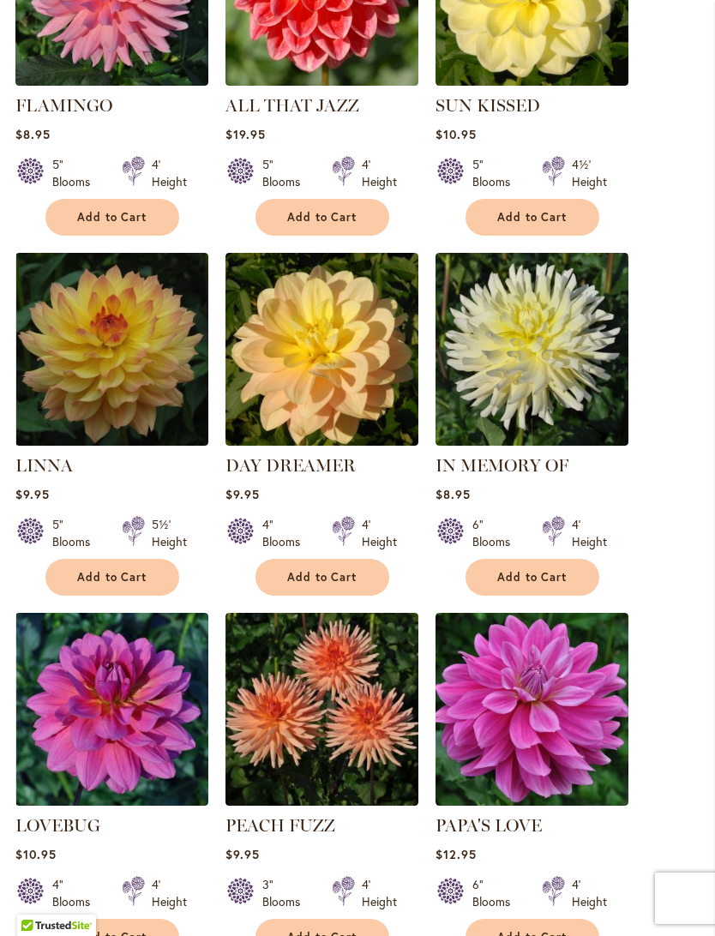
click at [322, 570] on span "Add to Cart" at bounding box center [322, 577] width 70 height 15
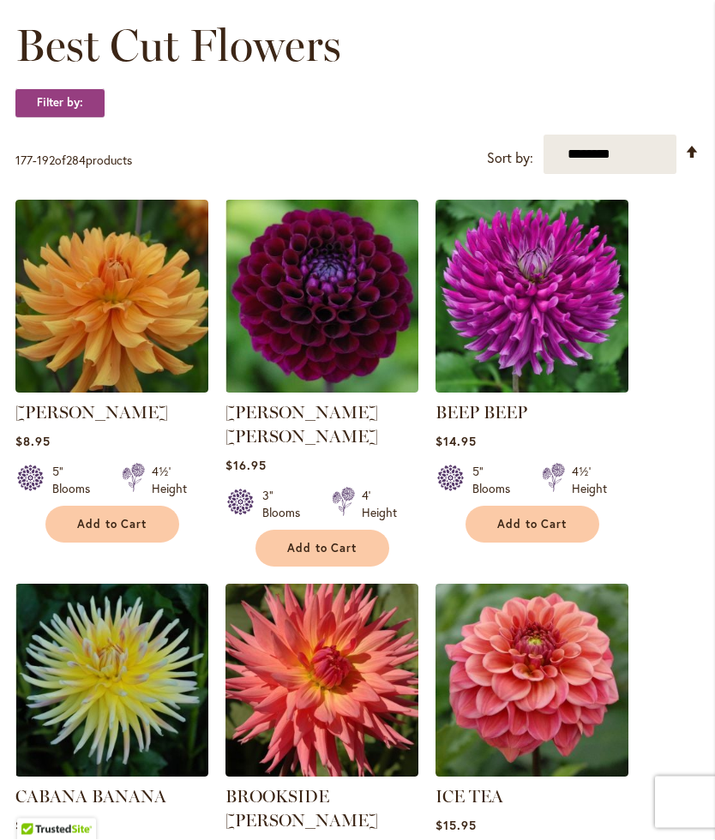
scroll to position [0, 0]
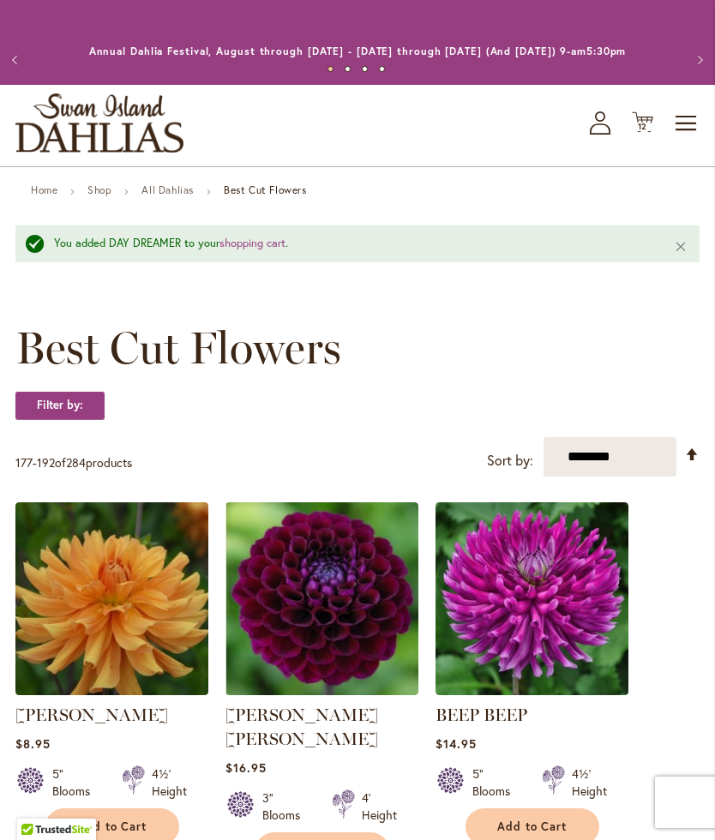
click at [647, 133] on icon at bounding box center [642, 122] width 21 height 21
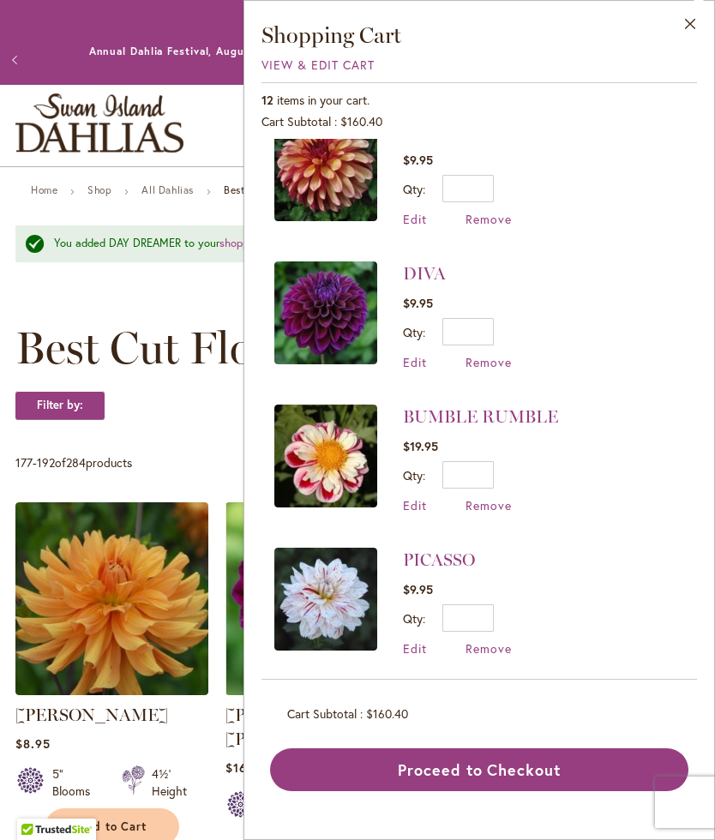
scroll to position [892, 0]
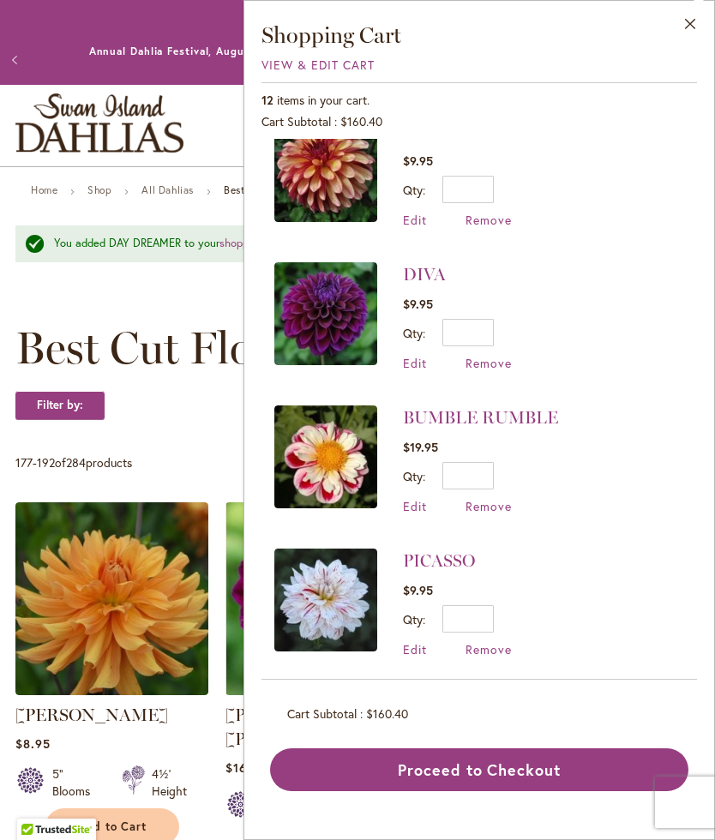
click at [713, 386] on div "Close Shopping Cart View & Edit Cart 12 items in your cart. Cart Subtotal $160.…" at bounding box center [480, 420] width 472 height 840
click at [305, 591] on img at bounding box center [325, 600] width 103 height 103
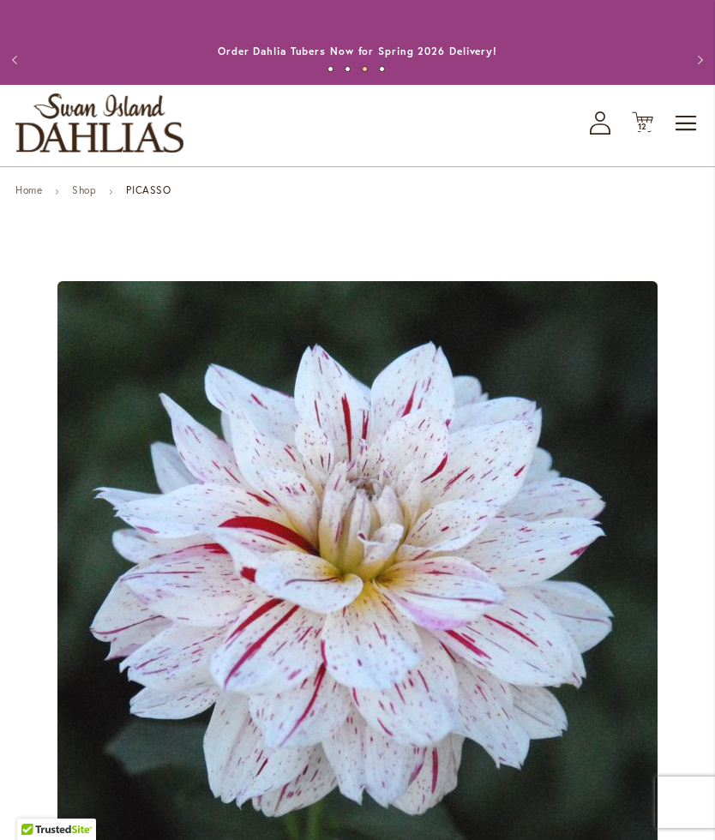
click at [649, 131] on span "12 12 items" at bounding box center [643, 127] width 17 height 9
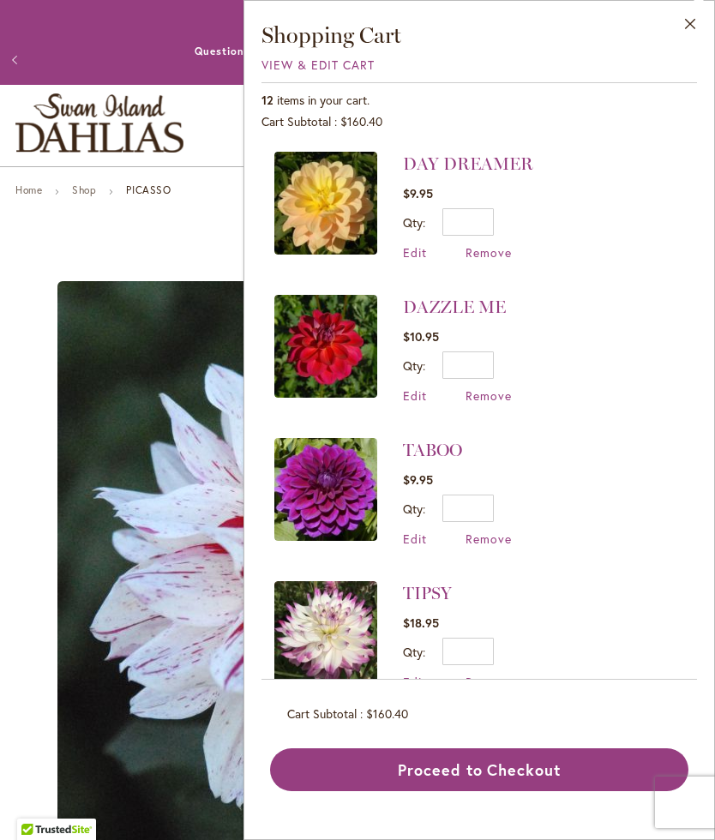
click at [492, 251] on span "Remove" at bounding box center [489, 252] width 46 height 16
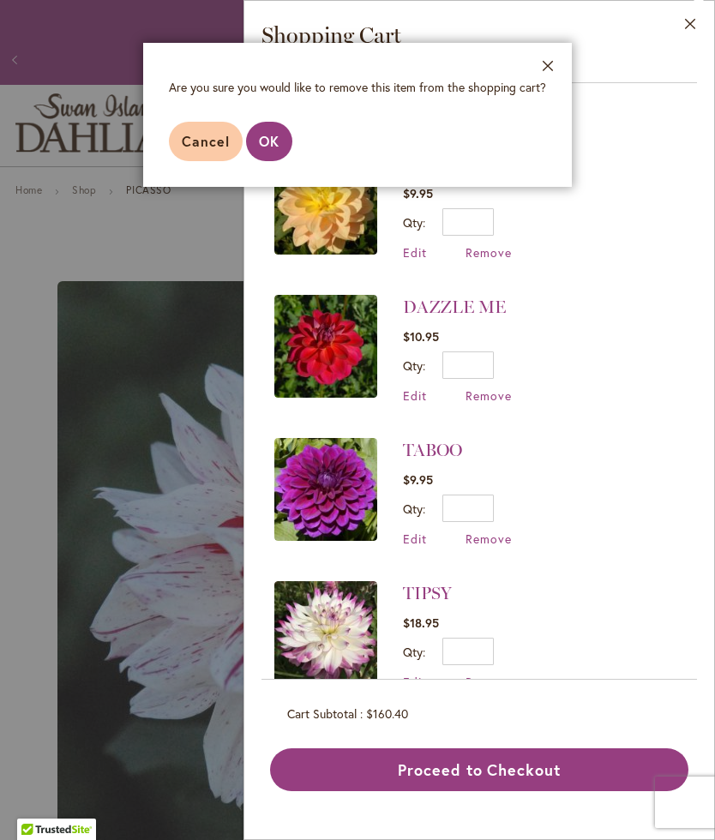
click at [269, 144] on span "OK" at bounding box center [269, 141] width 21 height 18
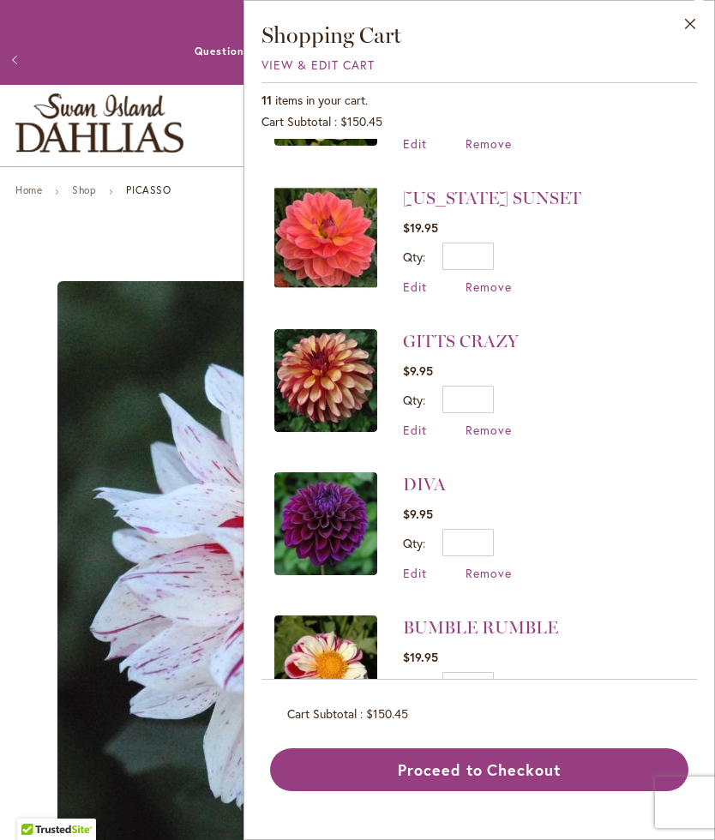
scroll to position [541, 0]
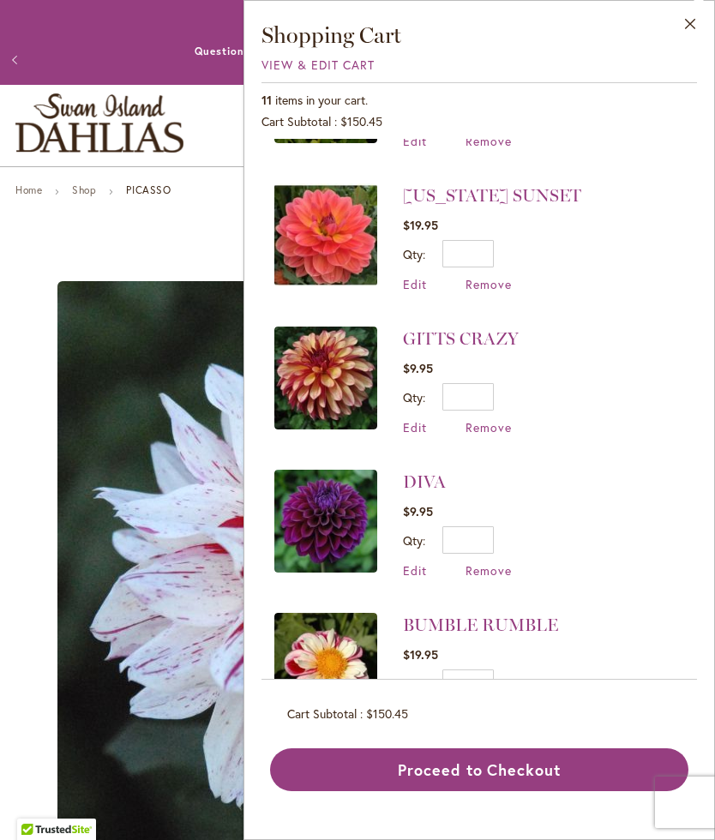
click at [305, 386] on img at bounding box center [325, 378] width 103 height 103
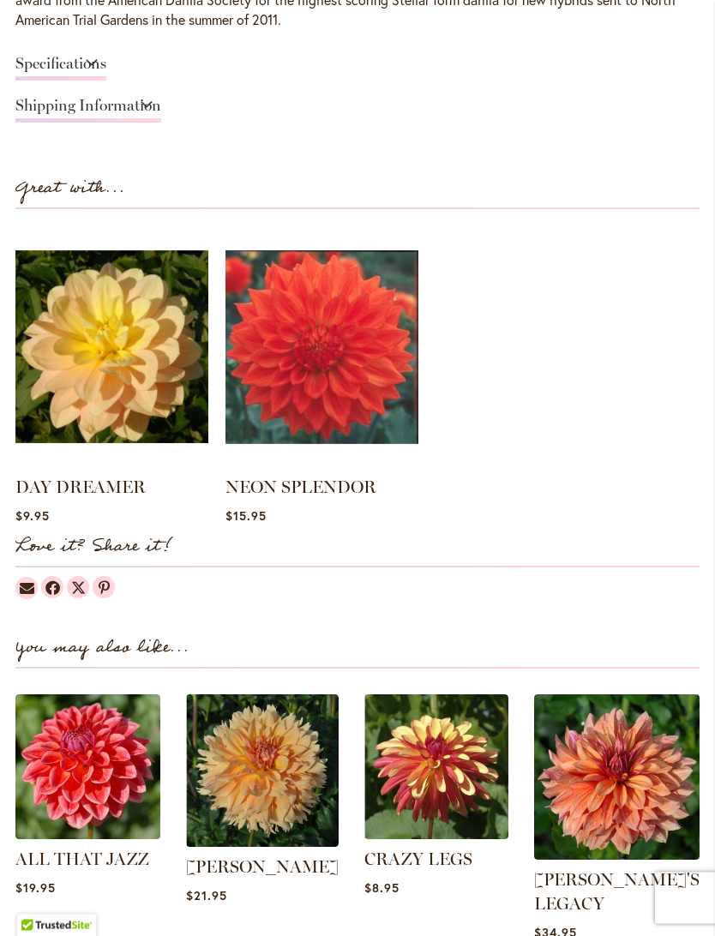
scroll to position [1461, 0]
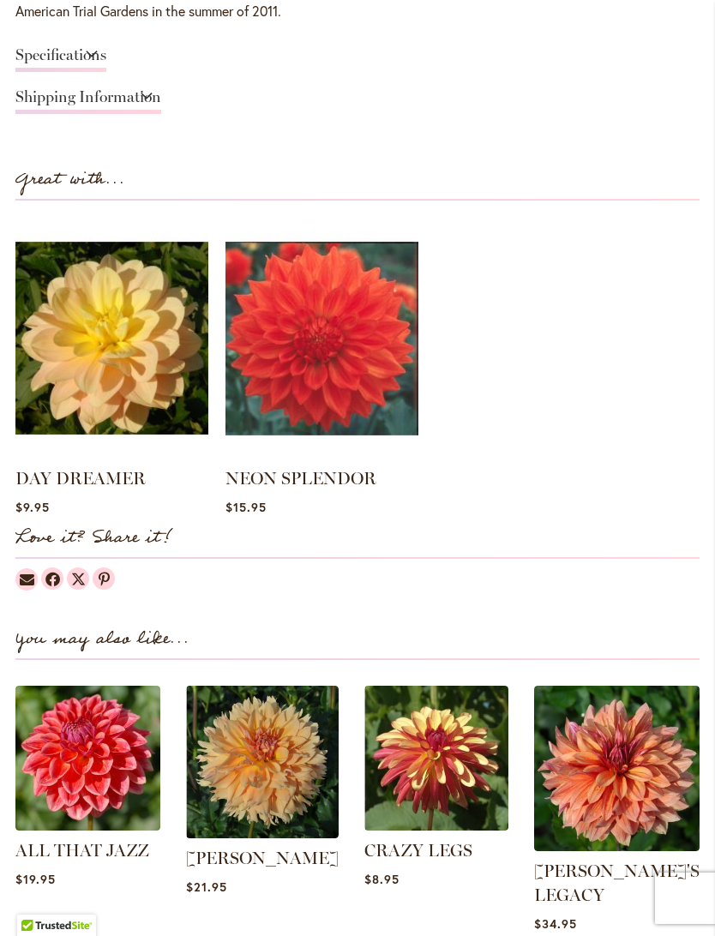
click at [80, 478] on link "DAY DREAMER" at bounding box center [80, 478] width 130 height 21
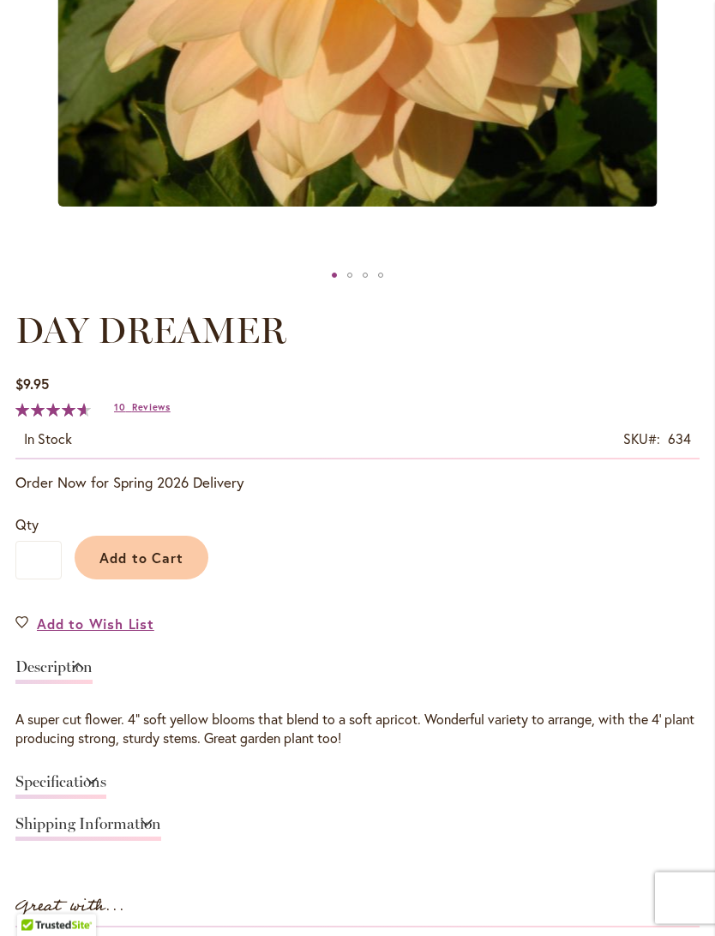
scroll to position [677, 0]
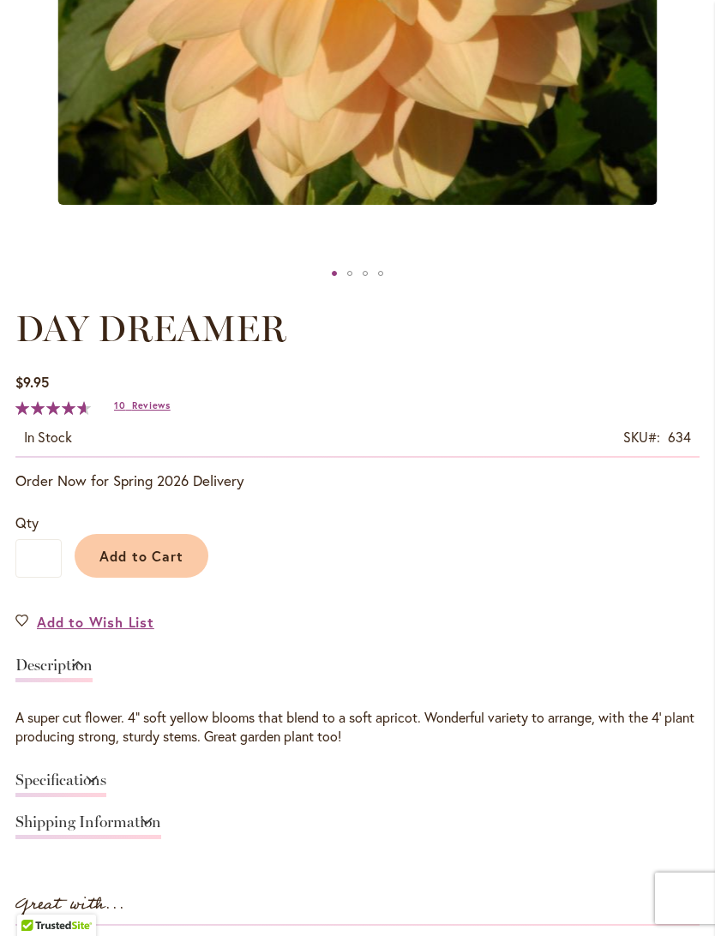
click at [139, 578] on button "Add to Cart" at bounding box center [142, 556] width 134 height 44
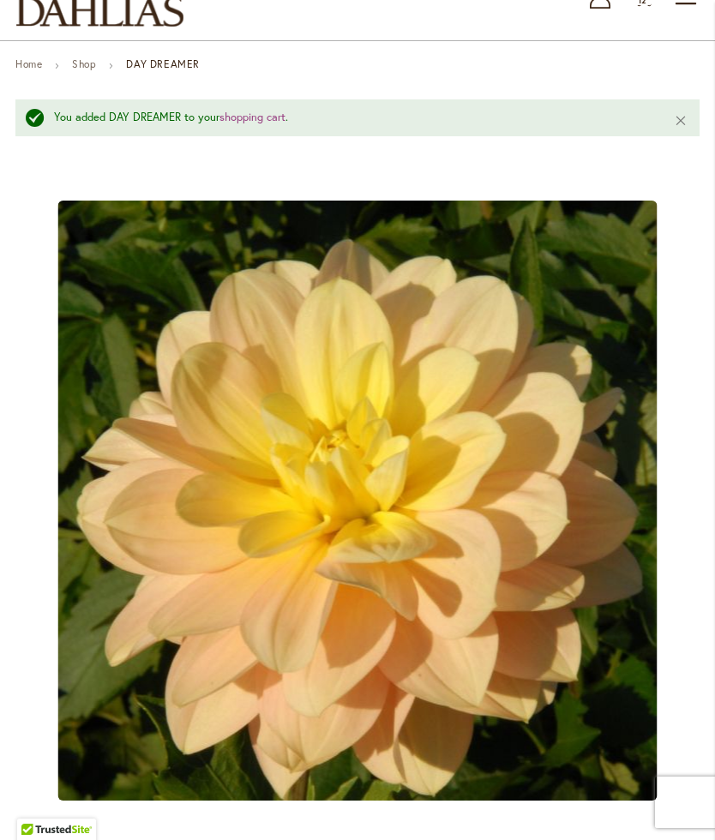
scroll to position [0, 0]
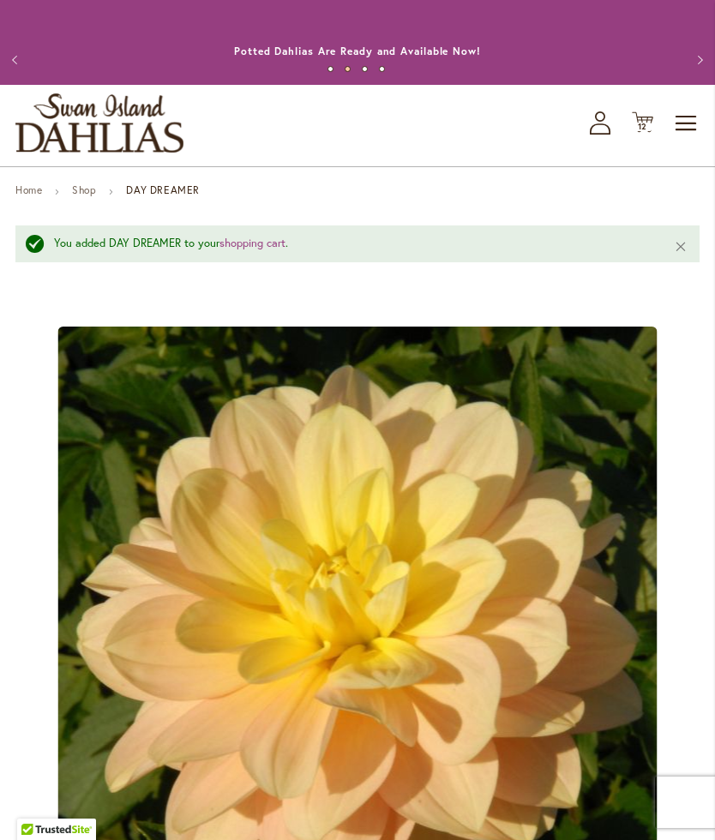
click at [645, 132] on span "12" at bounding box center [643, 126] width 10 height 11
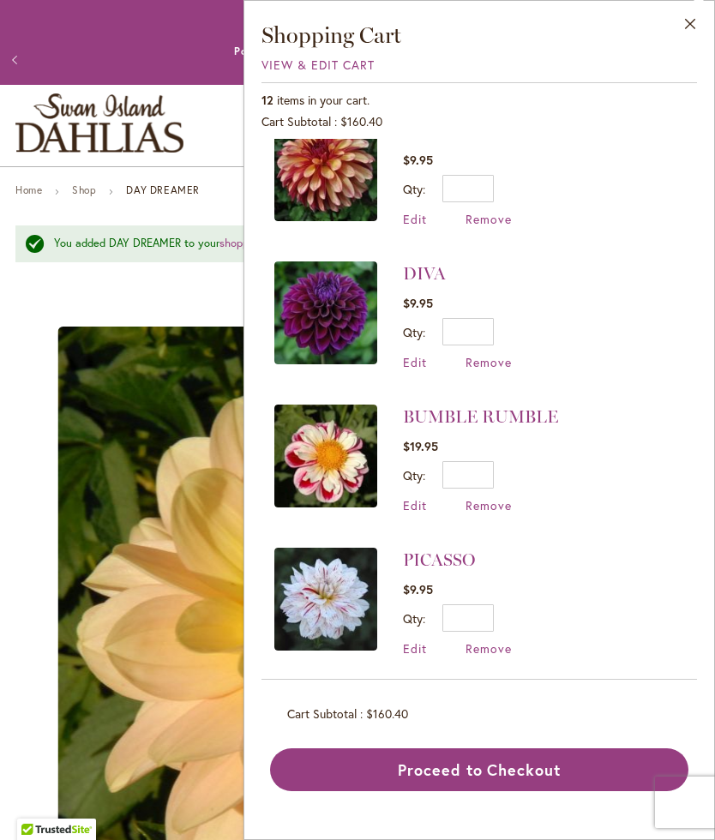
scroll to position [892, 0]
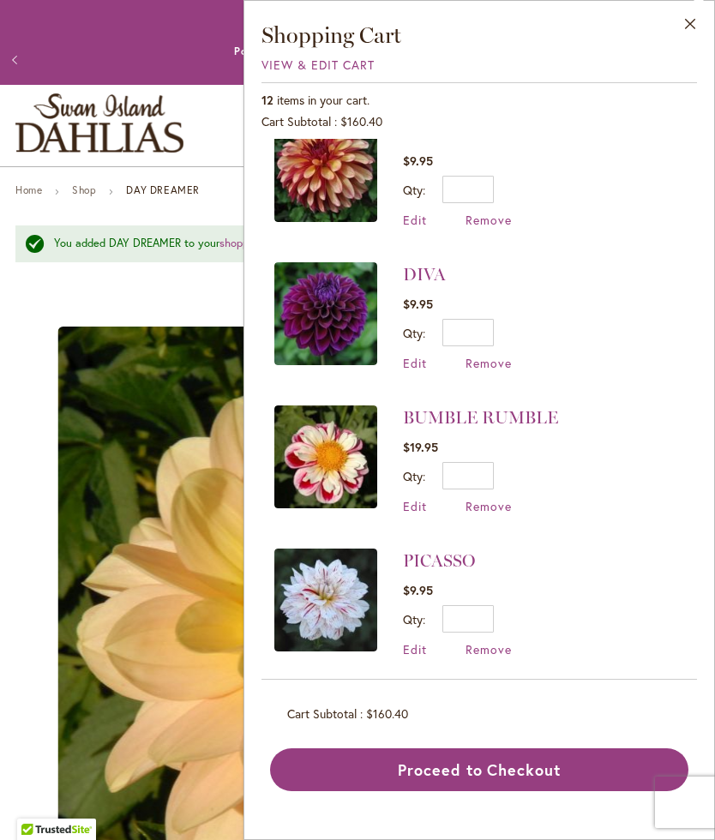
click at [358, 573] on img at bounding box center [325, 600] width 103 height 103
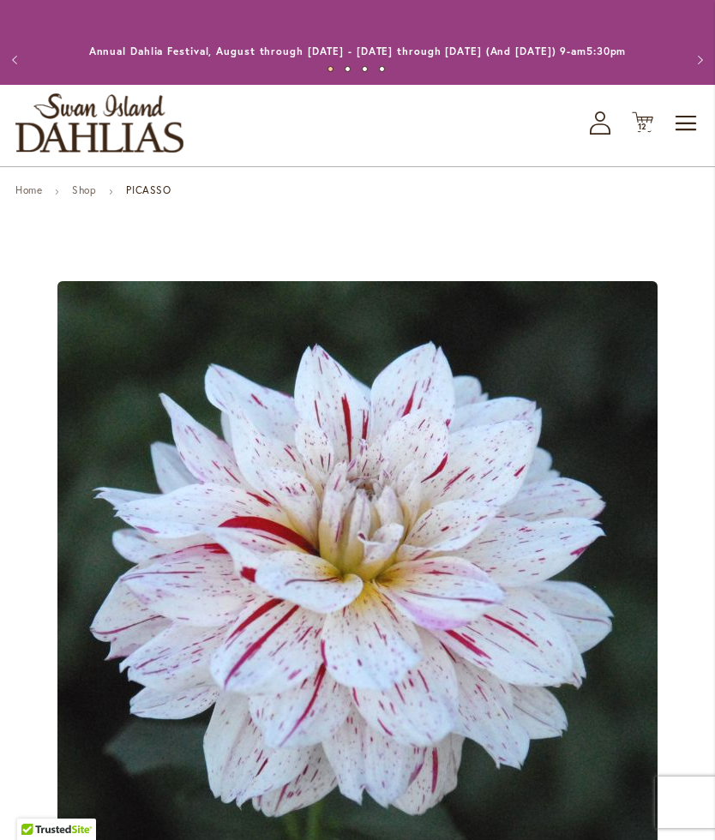
click at [642, 132] on span "12" at bounding box center [643, 126] width 10 height 11
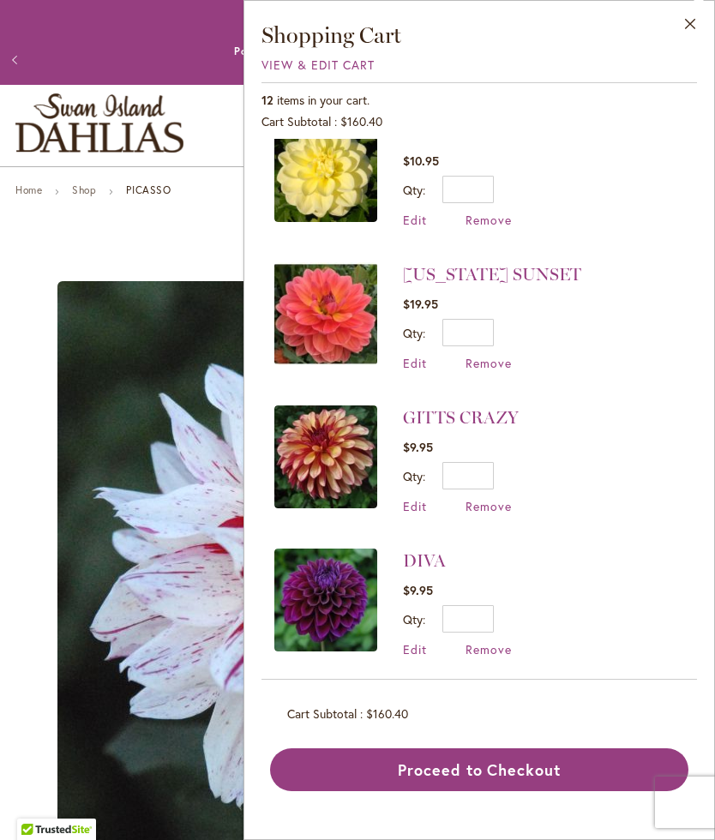
scroll to position [604, 0]
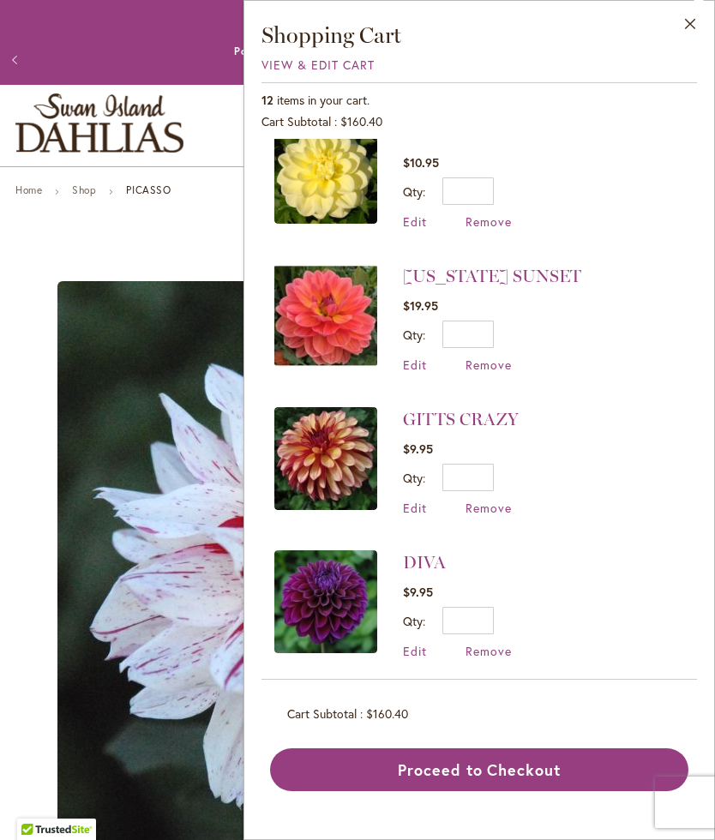
click at [437, 413] on link "GITTS CRAZY" at bounding box center [461, 419] width 116 height 21
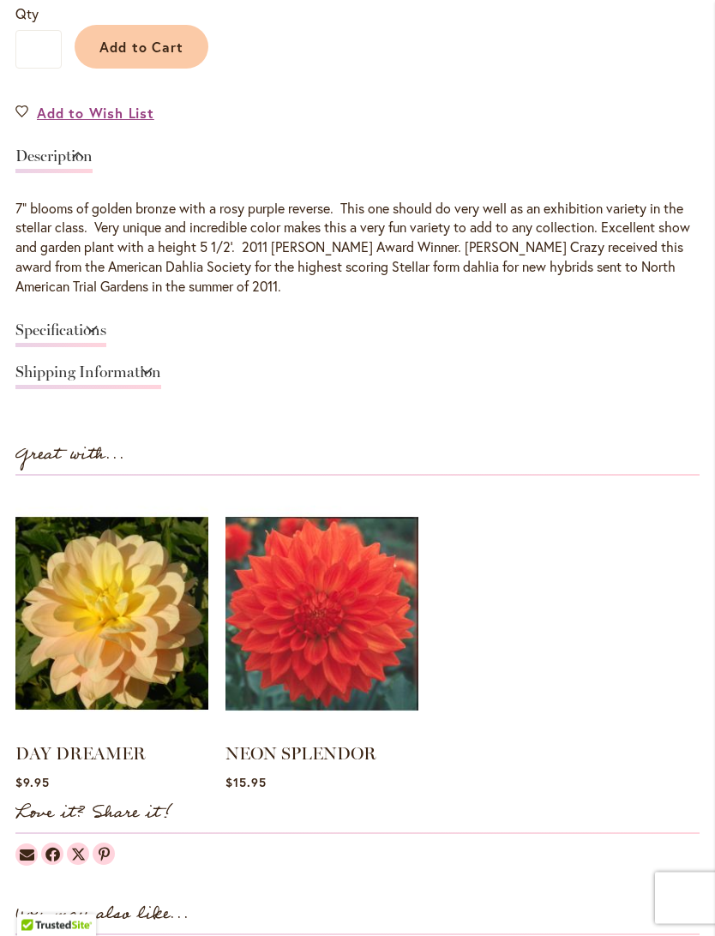
scroll to position [1176, 0]
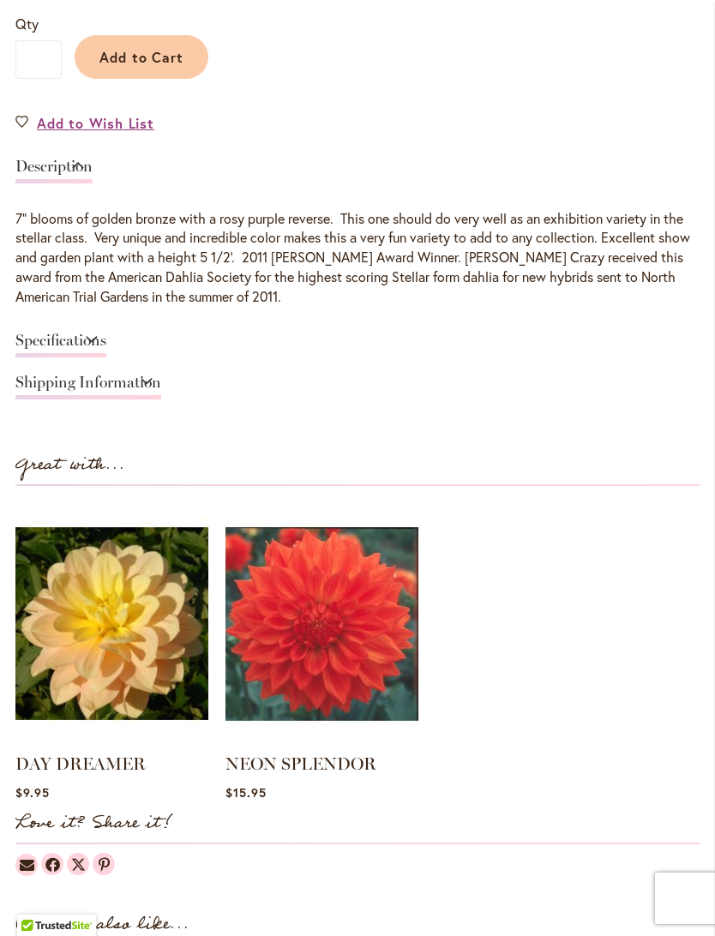
click at [51, 395] on link "Shipping Information" at bounding box center [88, 387] width 146 height 25
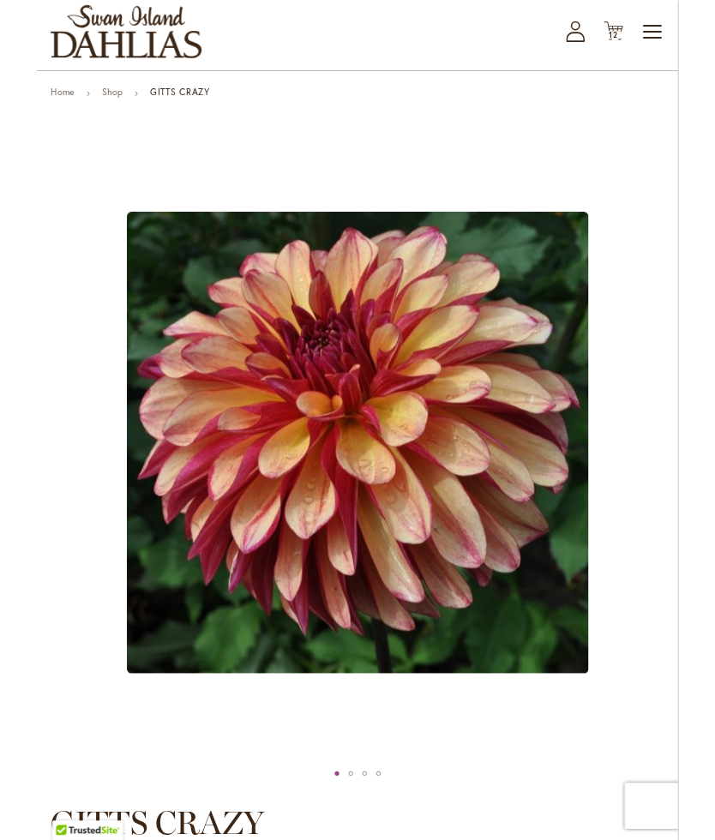
scroll to position [0, 0]
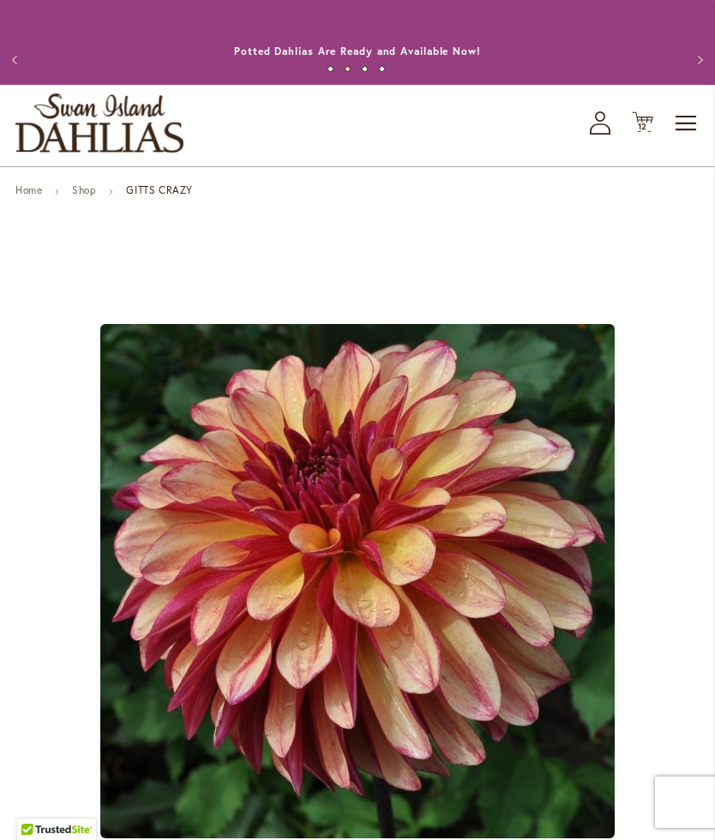
click at [647, 132] on span "12" at bounding box center [643, 126] width 10 height 11
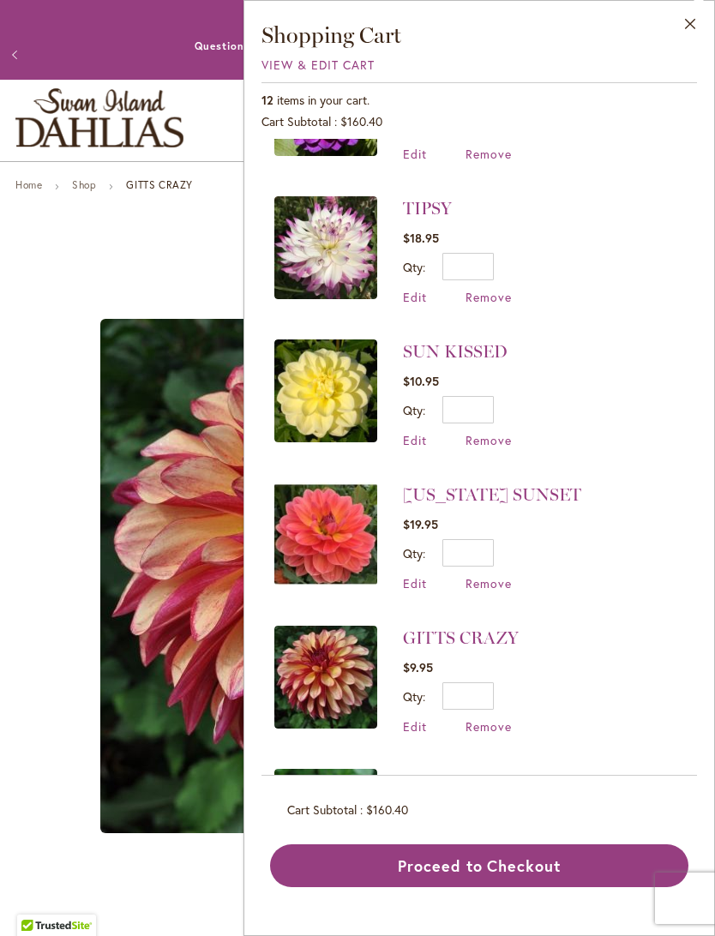
scroll to position [418, 0]
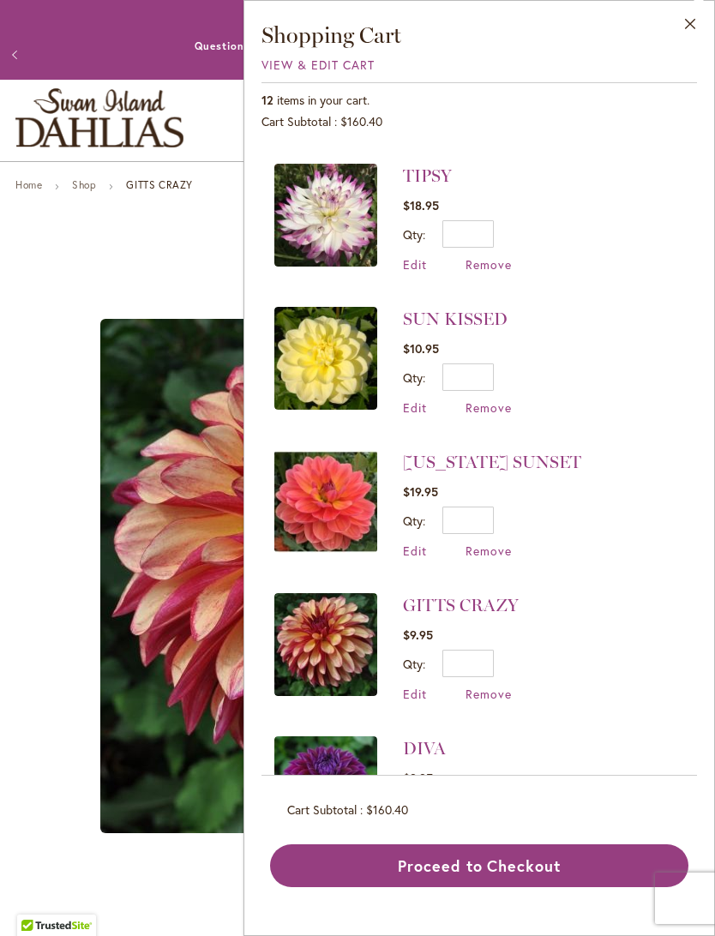
click at [507, 839] on button "Proceed to Checkout" at bounding box center [479, 866] width 418 height 43
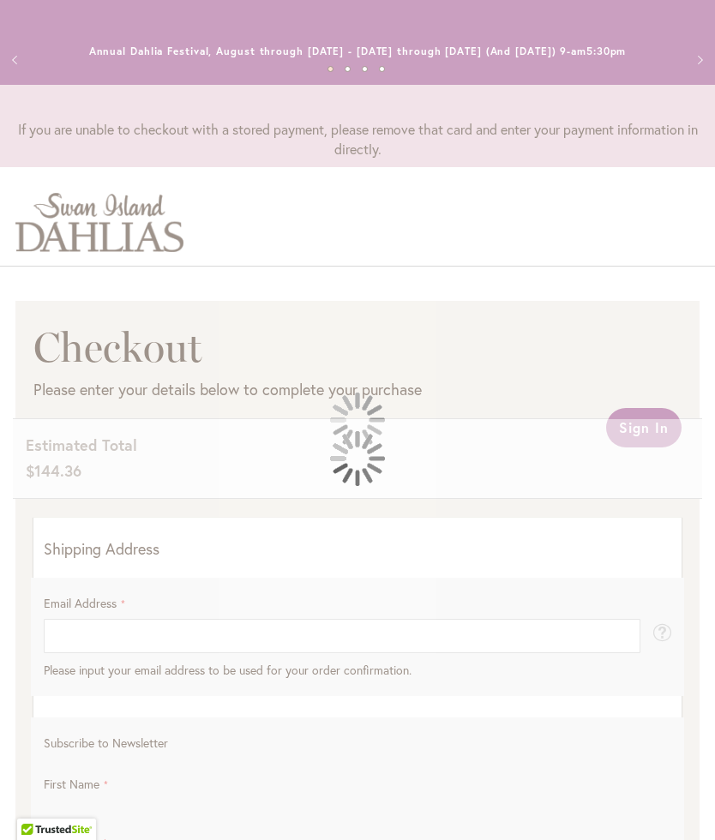
select select "**"
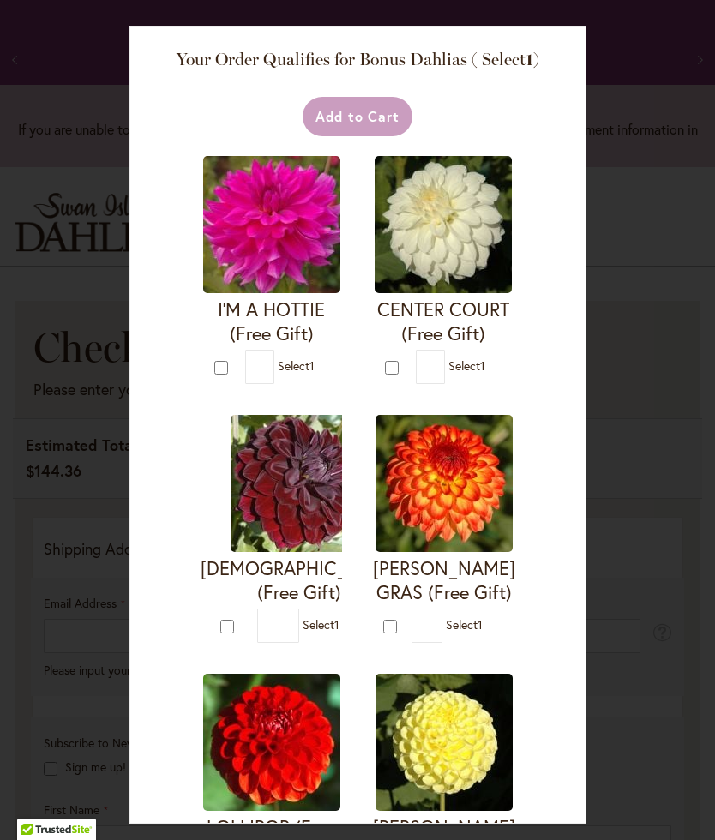
click at [548, 744] on div "Your Order Qualifies for Bonus Dahlias ( Select 1 ) Add to Cart I'M A HOTTIE (F…" at bounding box center [357, 425] width 457 height 798
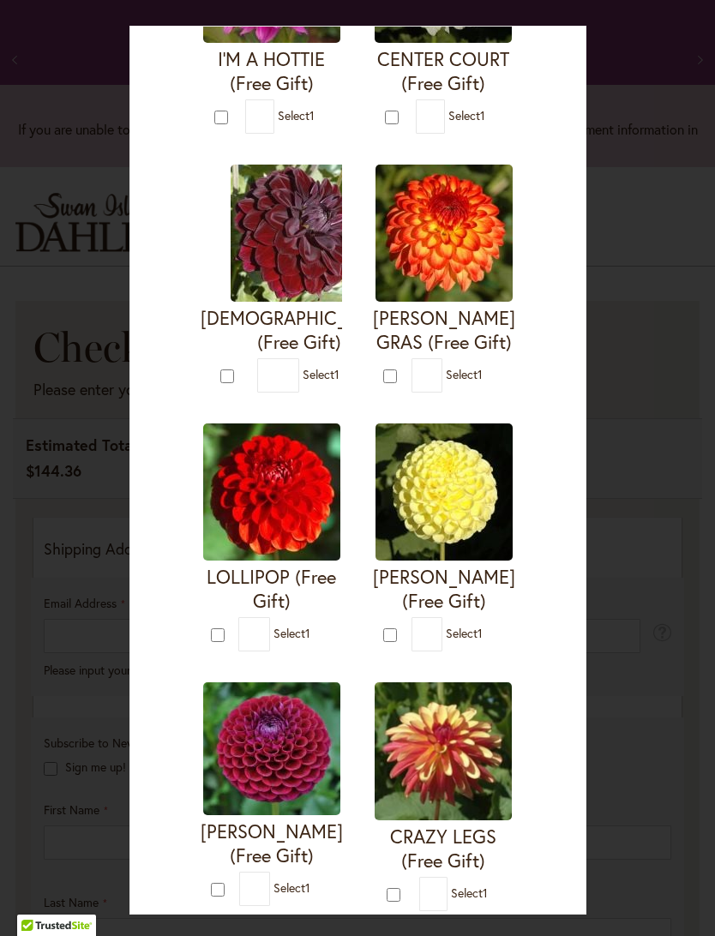
scroll to position [250, 0]
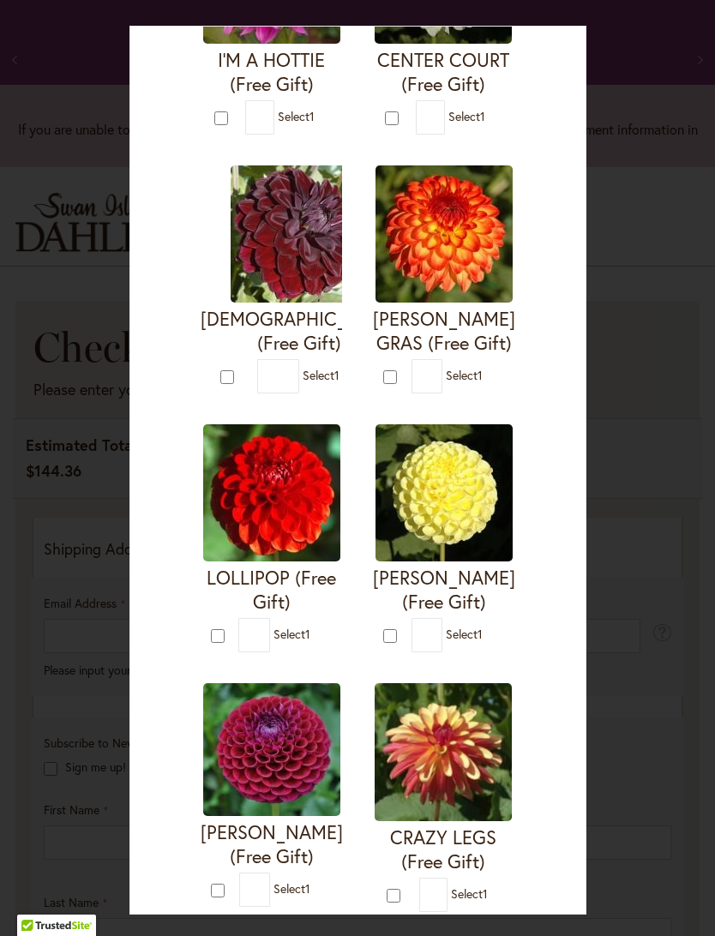
click at [439, 747] on img at bounding box center [443, 752] width 137 height 138
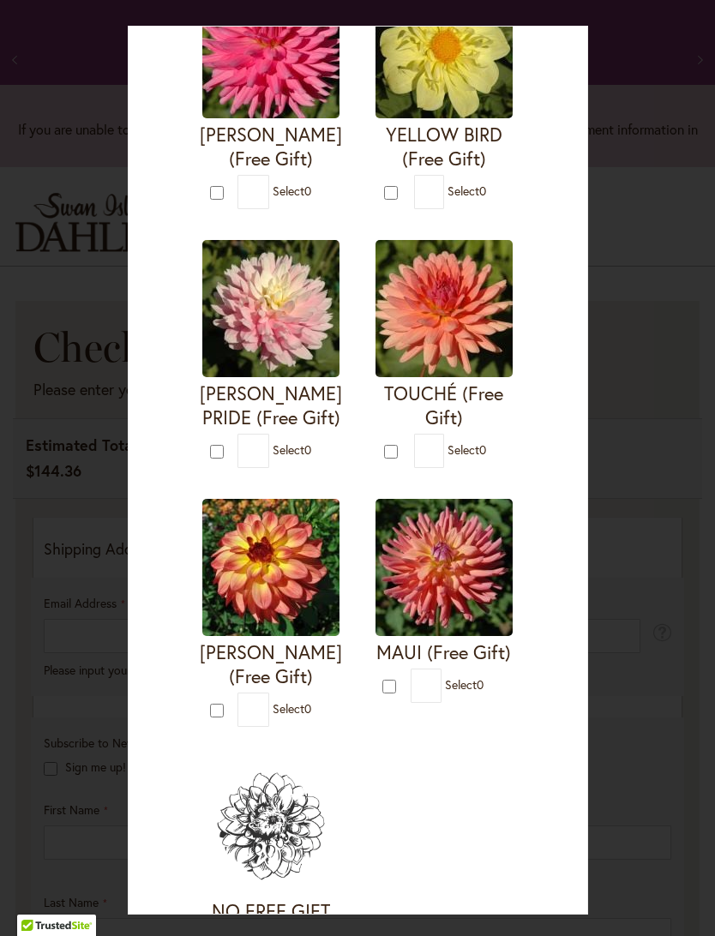
scroll to position [1475, 0]
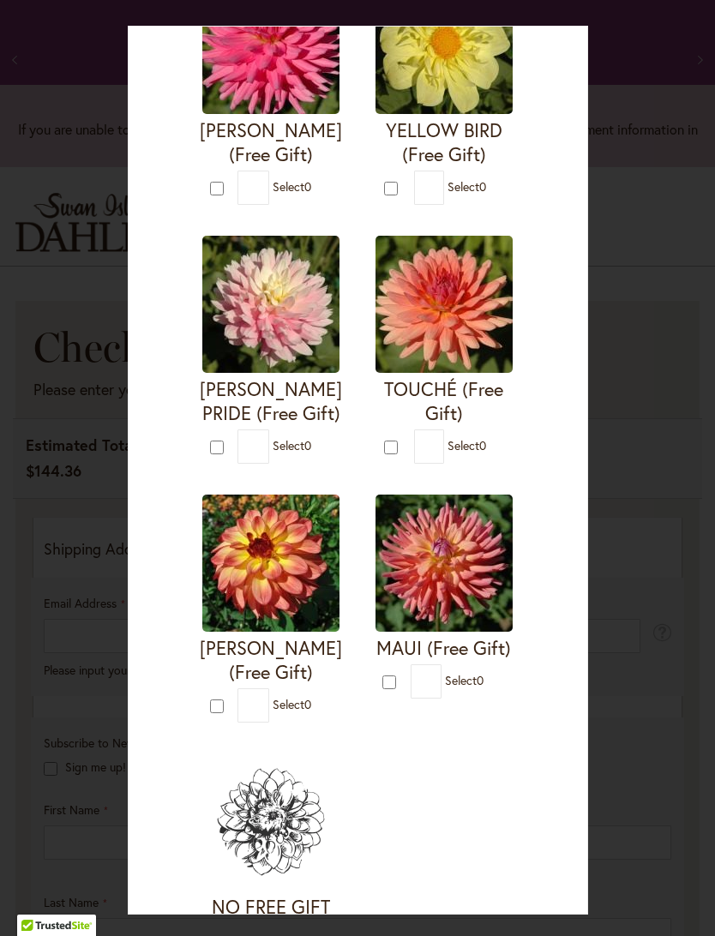
type input "*"
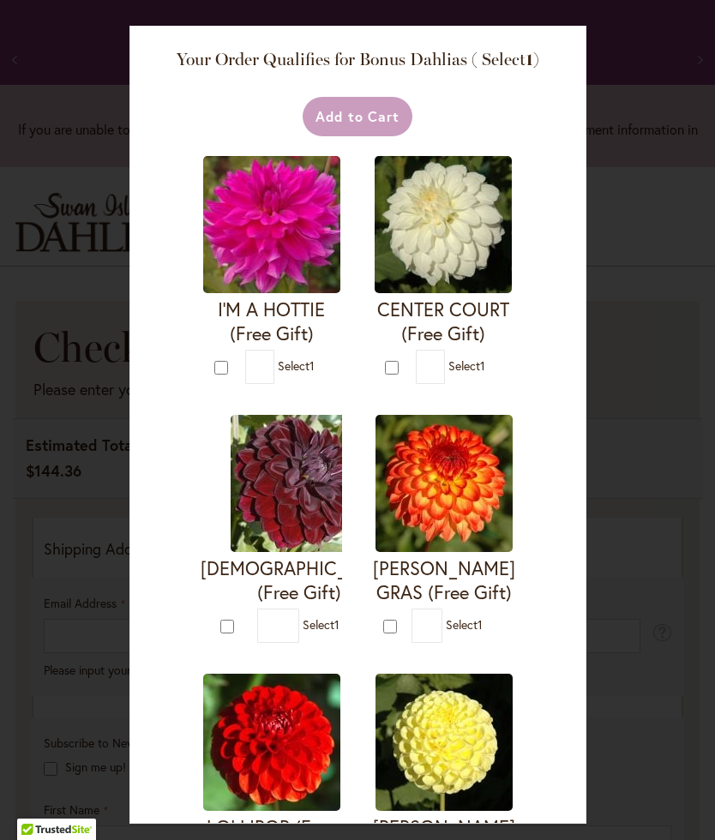
scroll to position [0, 0]
click at [713, 314] on div "Your Order Qualifies for Bonus Dahlias ( Select 1 ) Add to Cart I'M A HOTTIE (F…" at bounding box center [357, 420] width 715 height 840
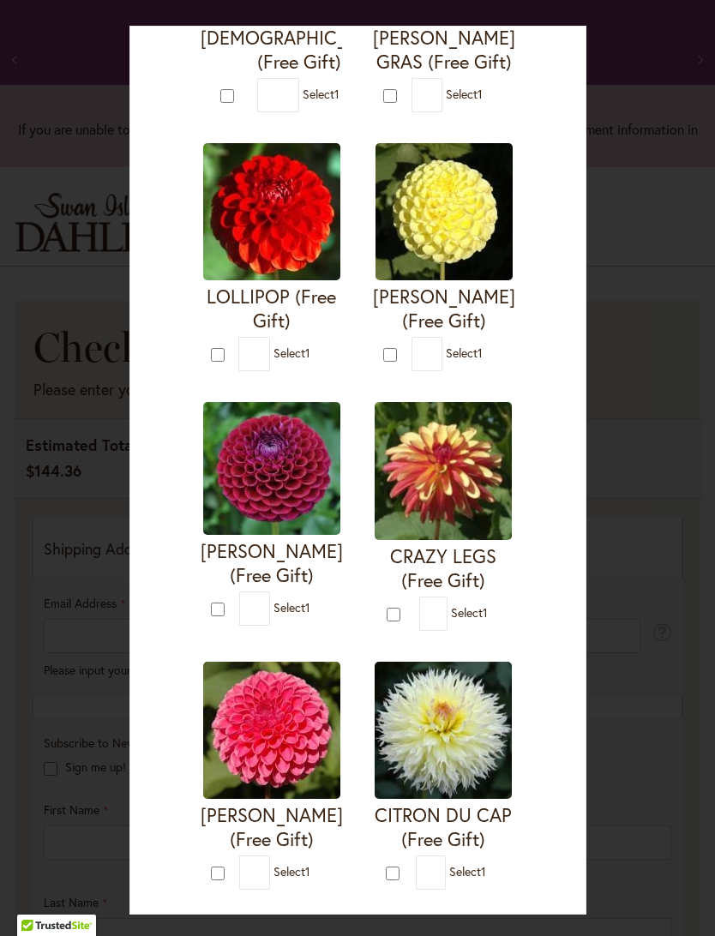
click at [539, 658] on div "Add to Cart I'M A HOTTIE (Free Gift) *" at bounding box center [358, 776] width 363 height 2436
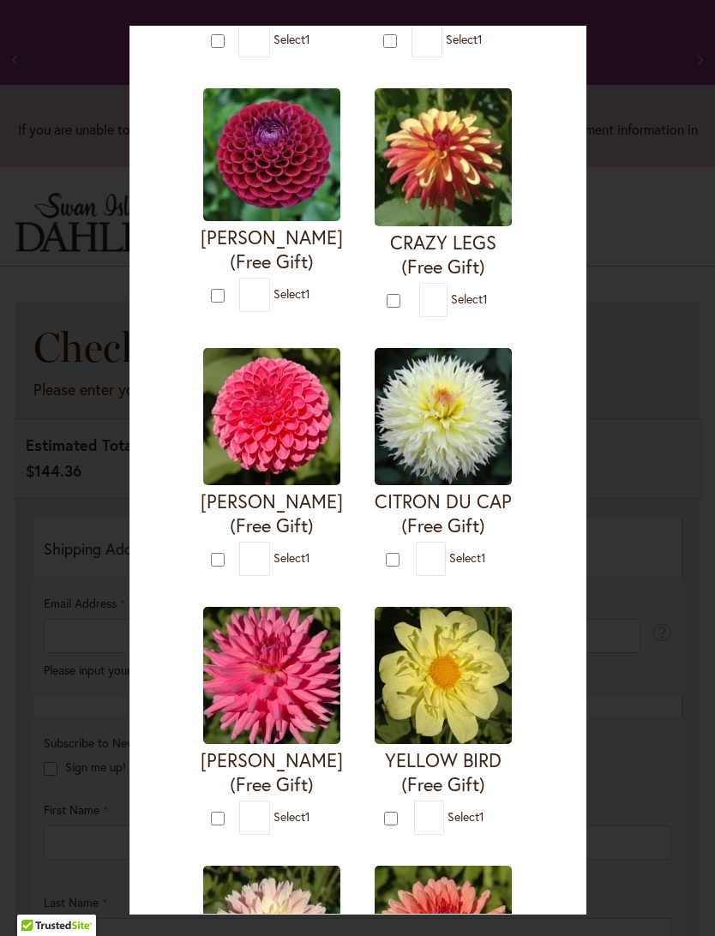
scroll to position [855, 0]
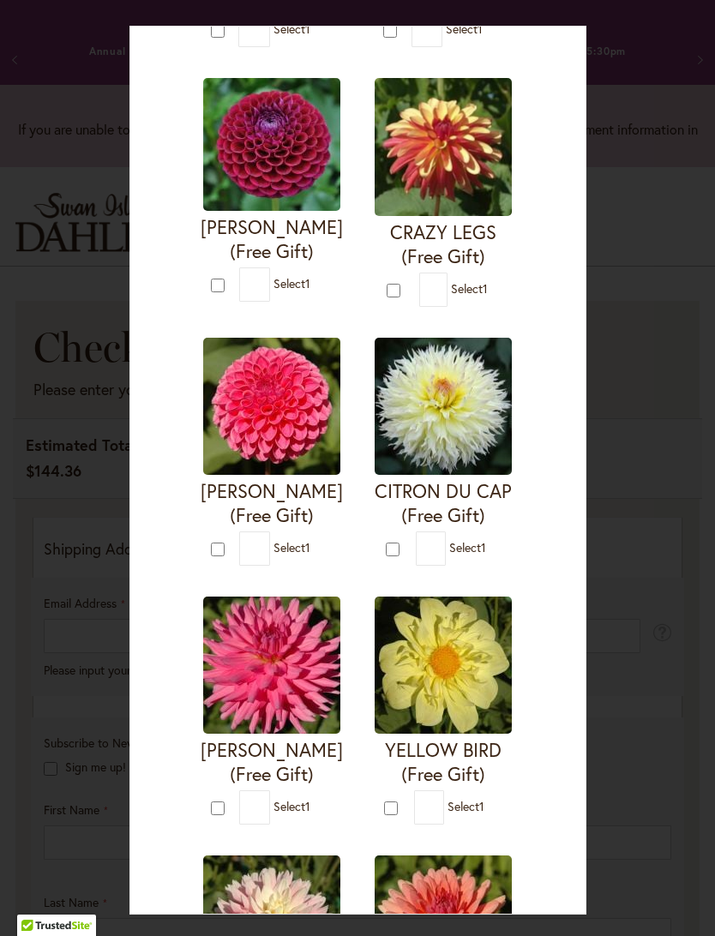
click at [713, 260] on div "Your Order Qualifies for Bonus Dahlias ( Select 1 ) Add to Cart I'M A HOTTIE (F…" at bounding box center [357, 468] width 715 height 936
type input "*"
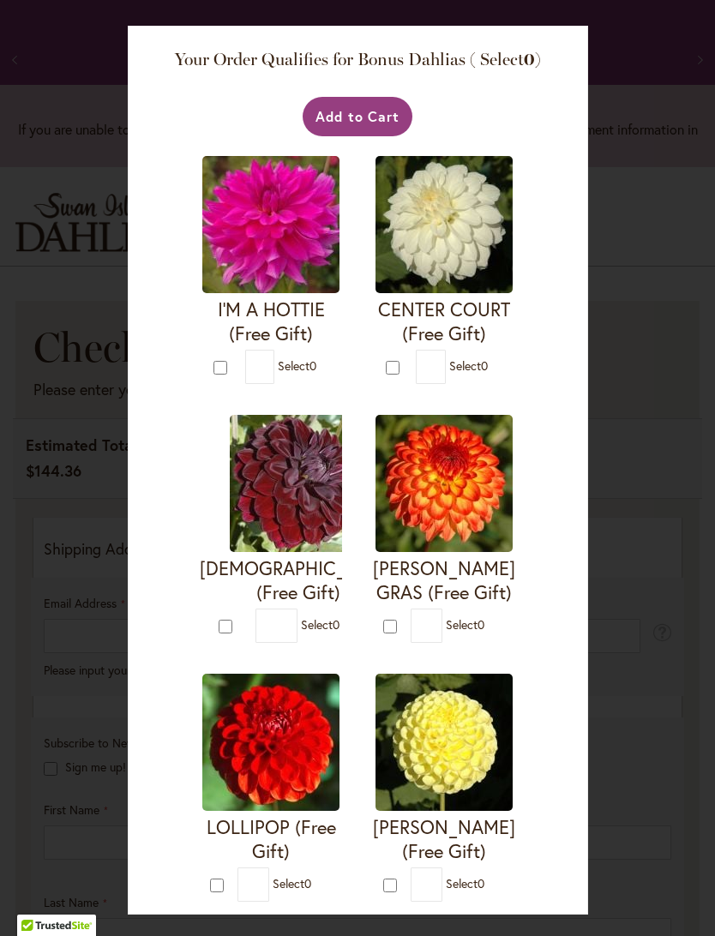
scroll to position [0, 0]
click at [353, 117] on button "Add to Cart" at bounding box center [358, 116] width 111 height 39
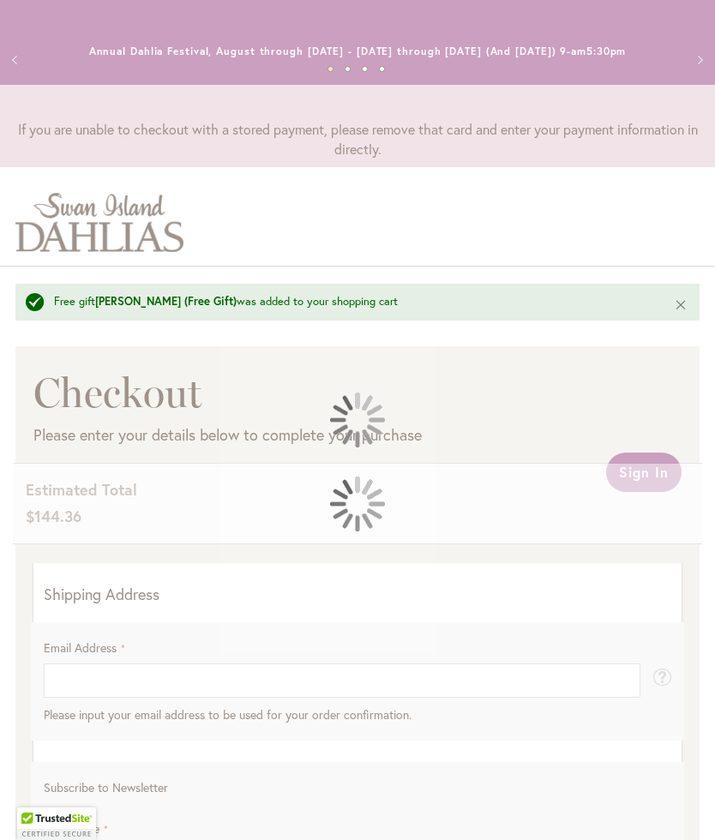
select select "**"
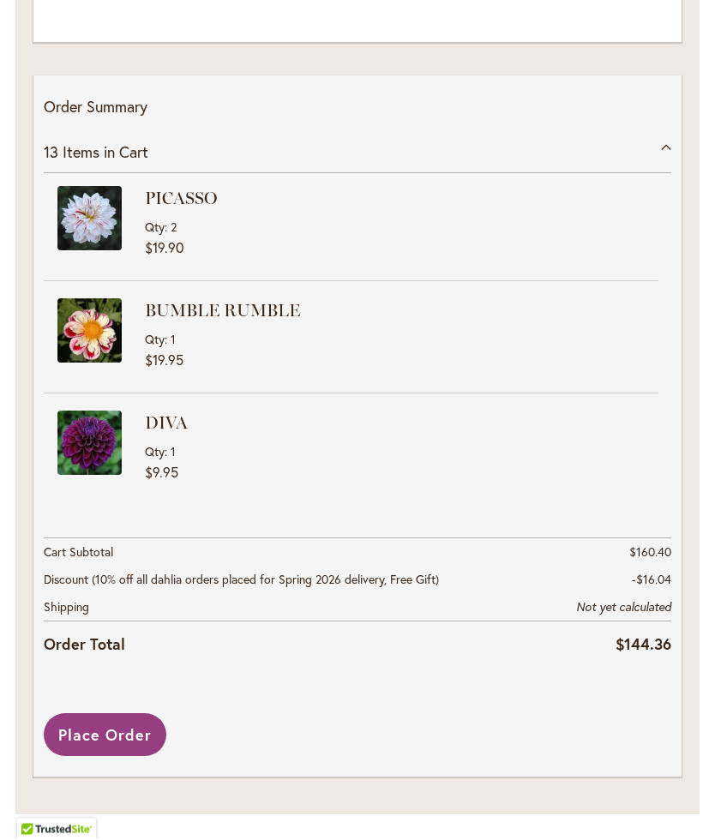
scroll to position [2648, 0]
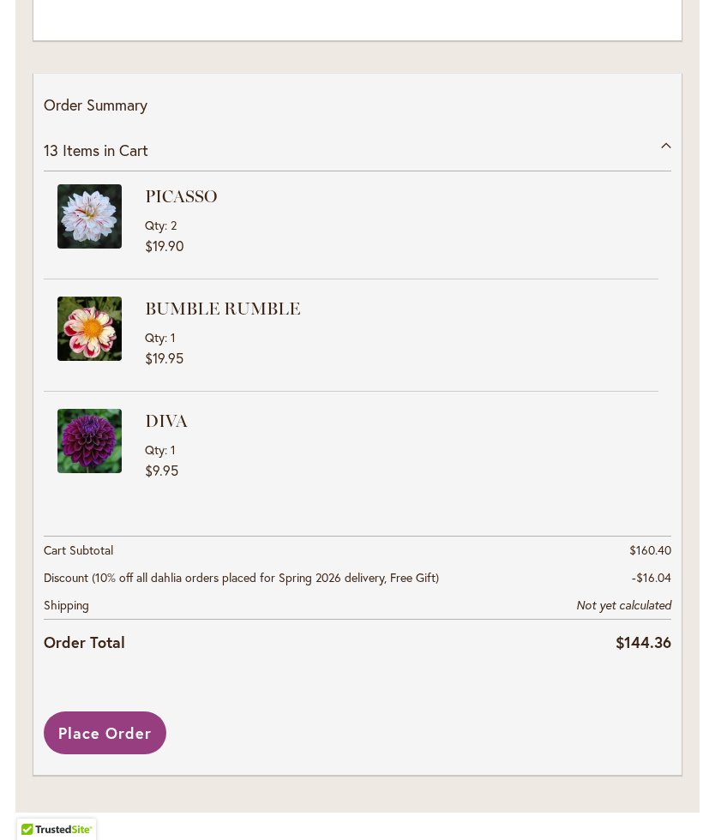
click at [668, 140] on div "13 Items in Cart" at bounding box center [358, 150] width 628 height 42
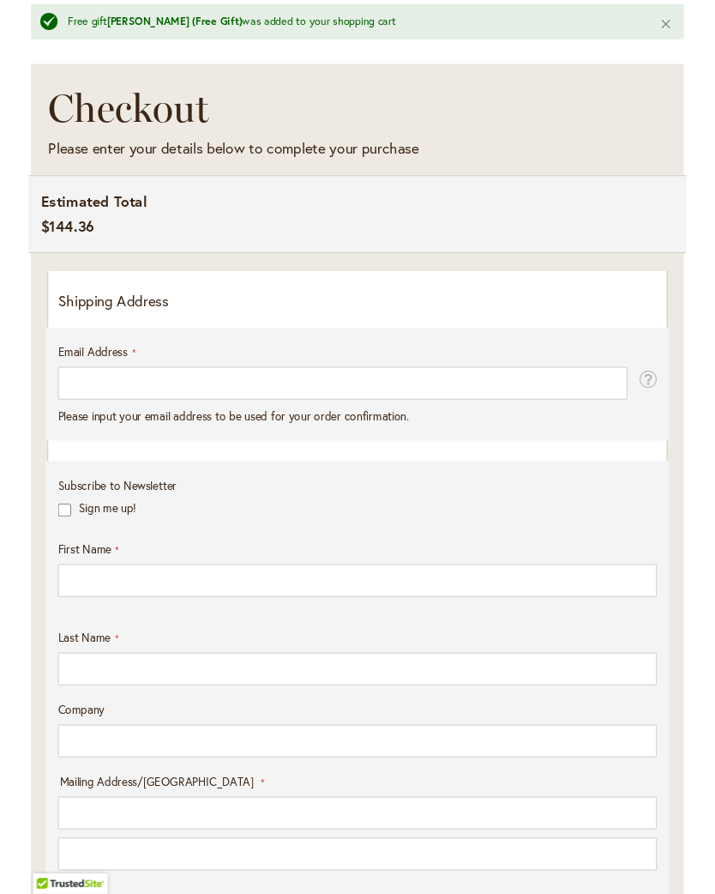
scroll to position [280, 0]
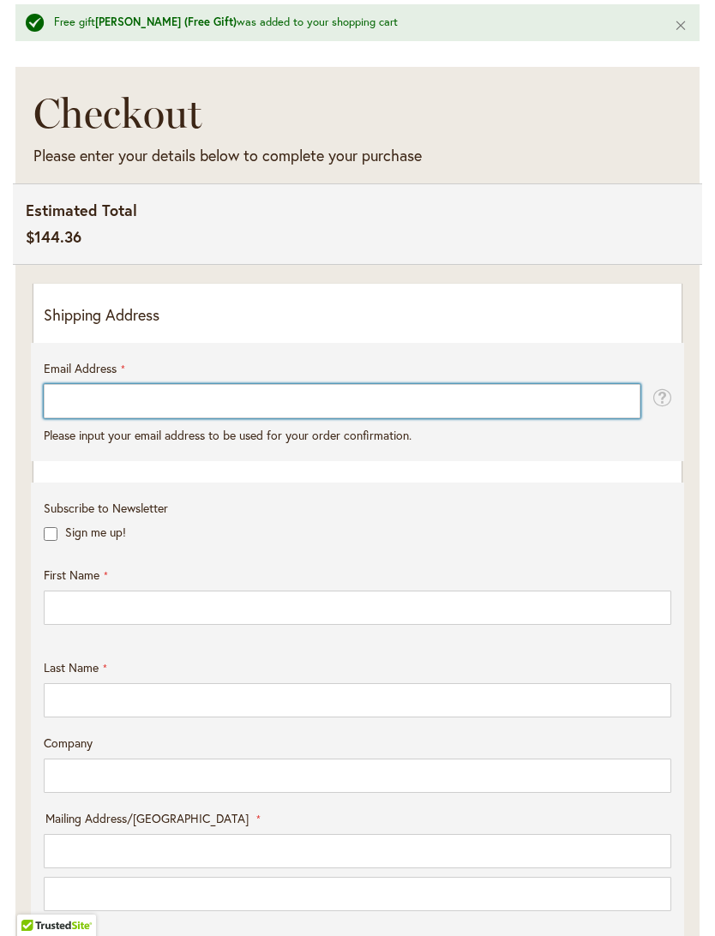
click at [77, 418] on input "Email Address" at bounding box center [342, 401] width 597 height 34
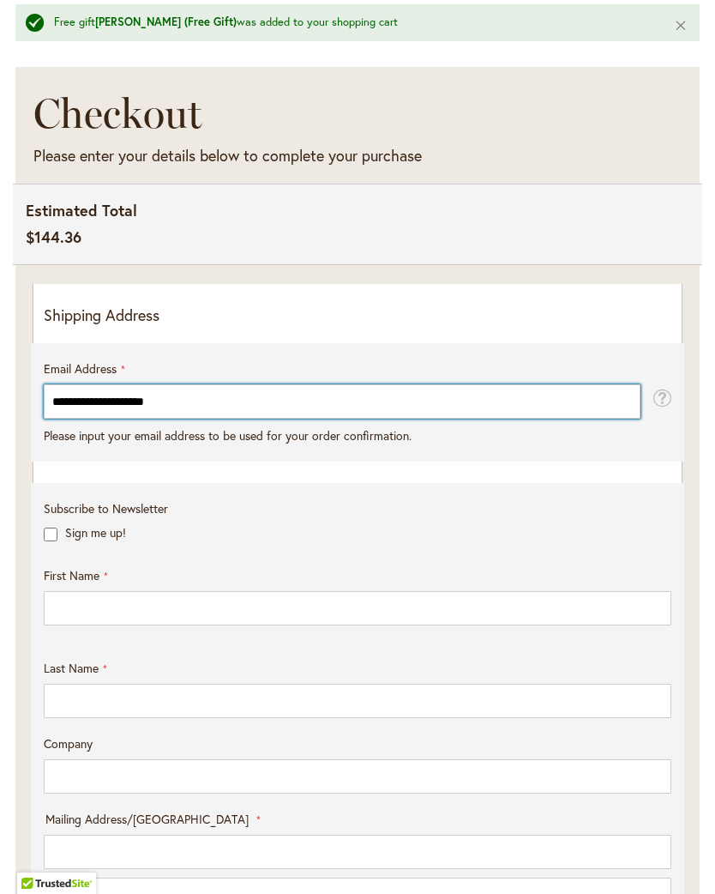
type input "**********"
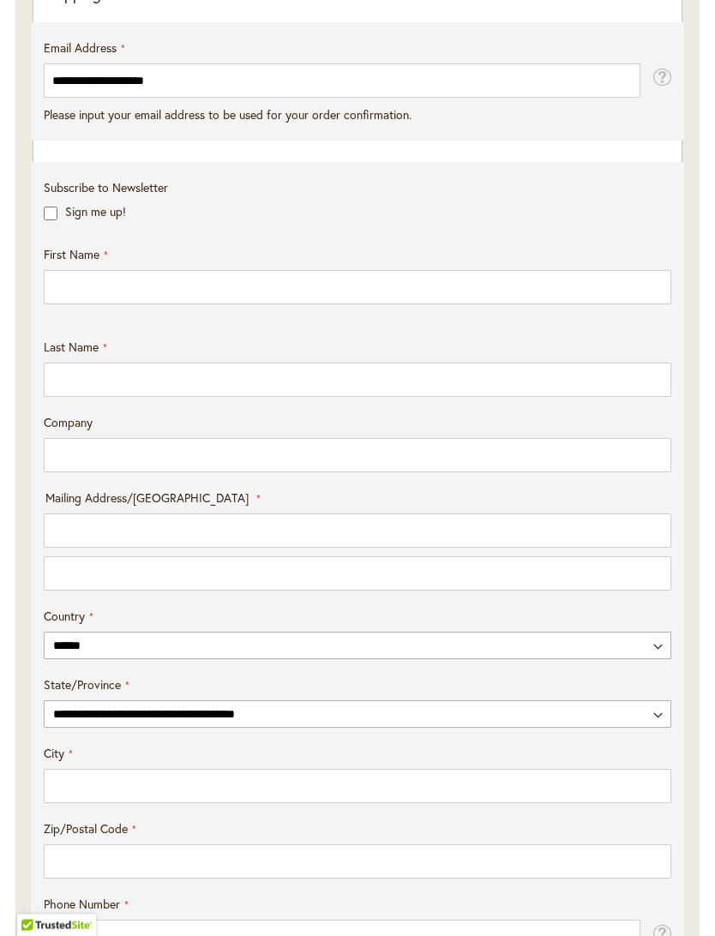
scroll to position [600, 0]
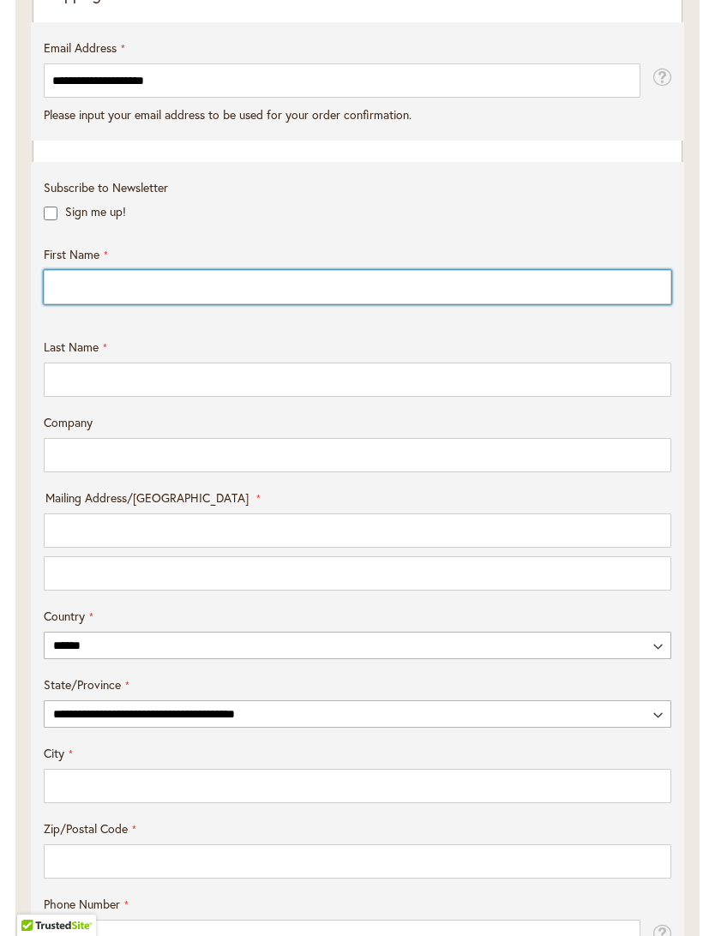
click at [83, 300] on input "First Name" at bounding box center [358, 287] width 628 height 34
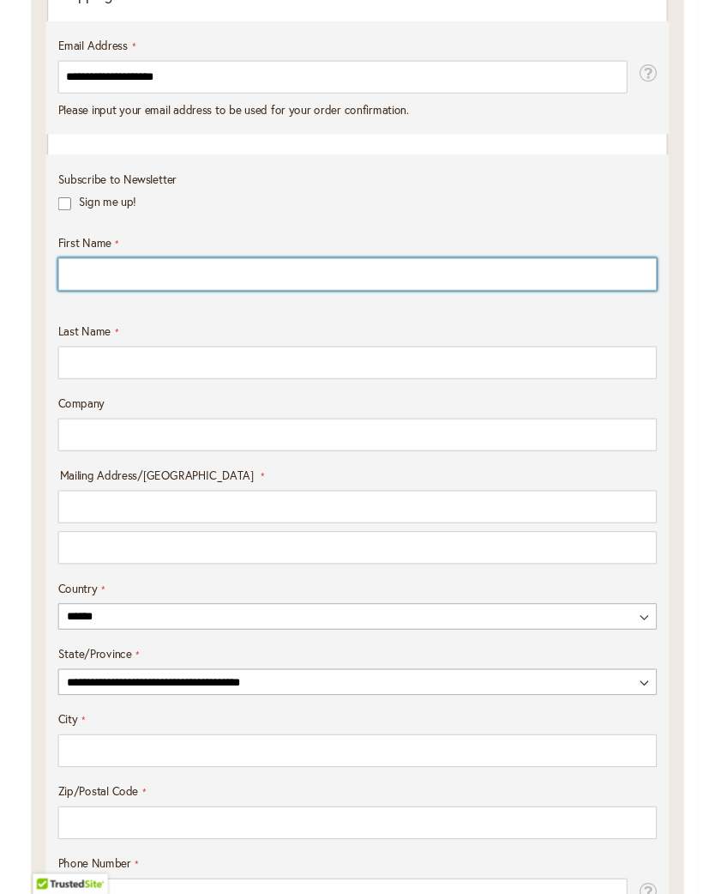
scroll to position [599, 0]
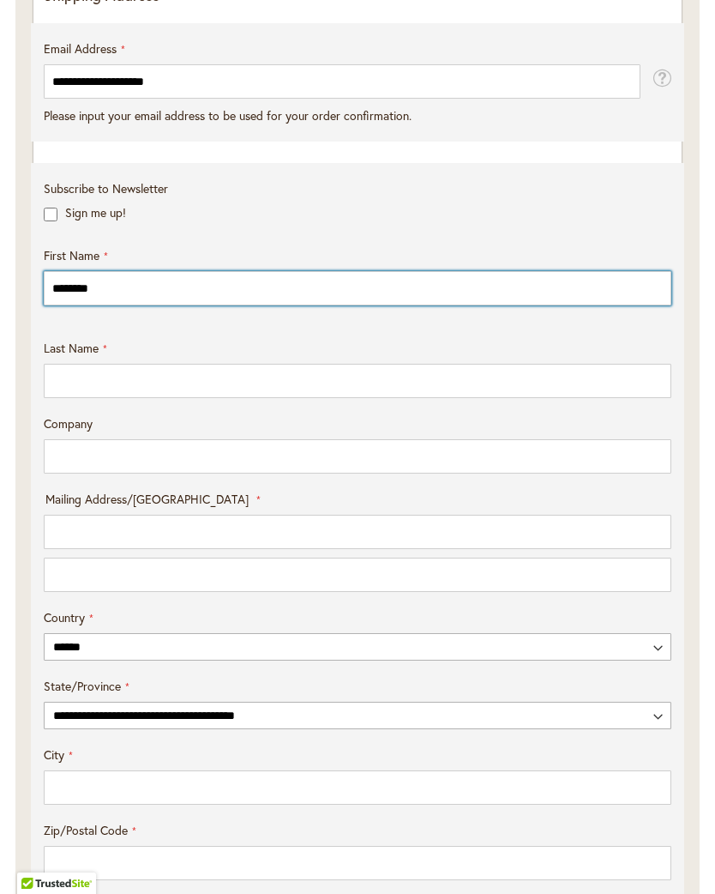
type input "********"
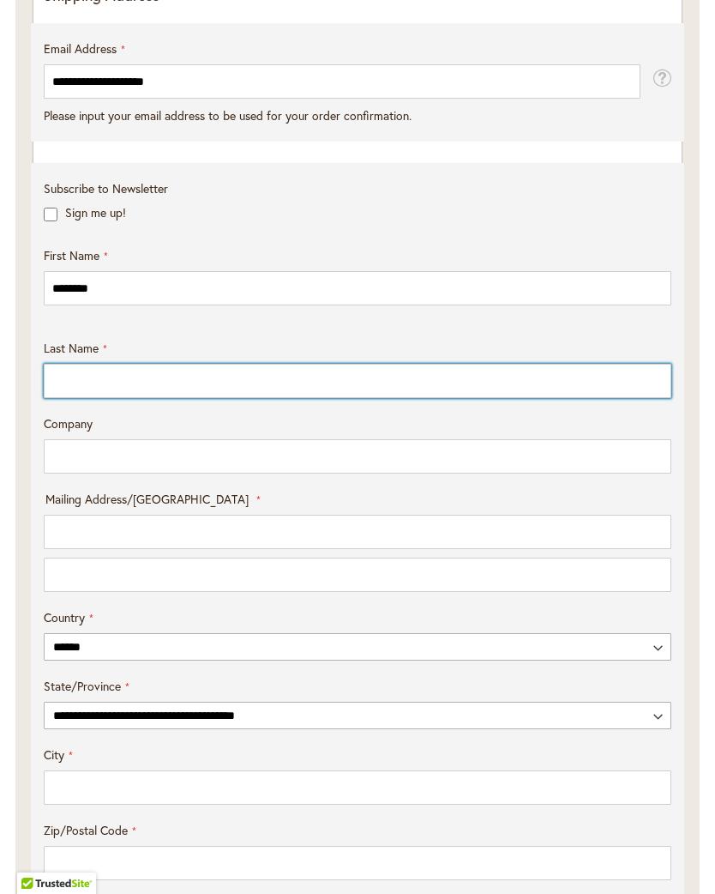
click at [111, 398] on input "Last Name" at bounding box center [358, 381] width 628 height 34
type input "*********"
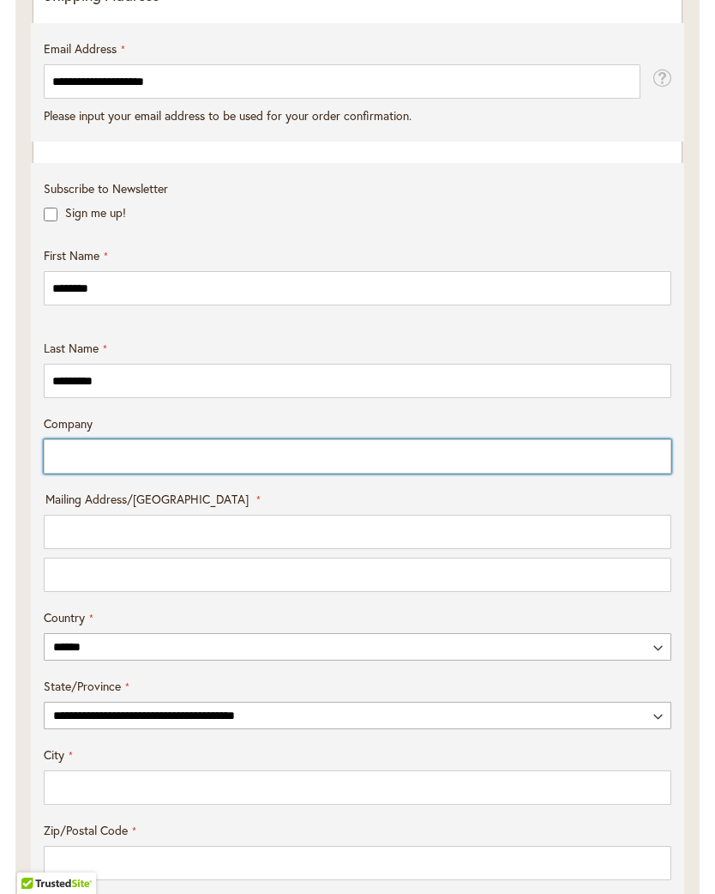
click at [125, 473] on input "Company" at bounding box center [358, 456] width 628 height 34
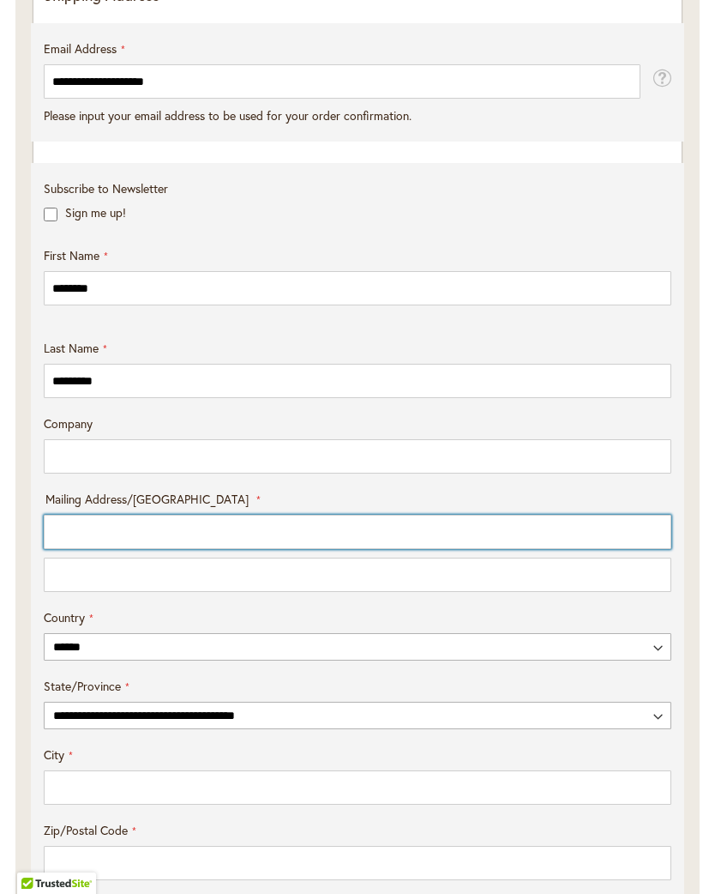
click at [123, 547] on input "Mailing Address/PO BOX: Line 1" at bounding box center [358, 531] width 628 height 34
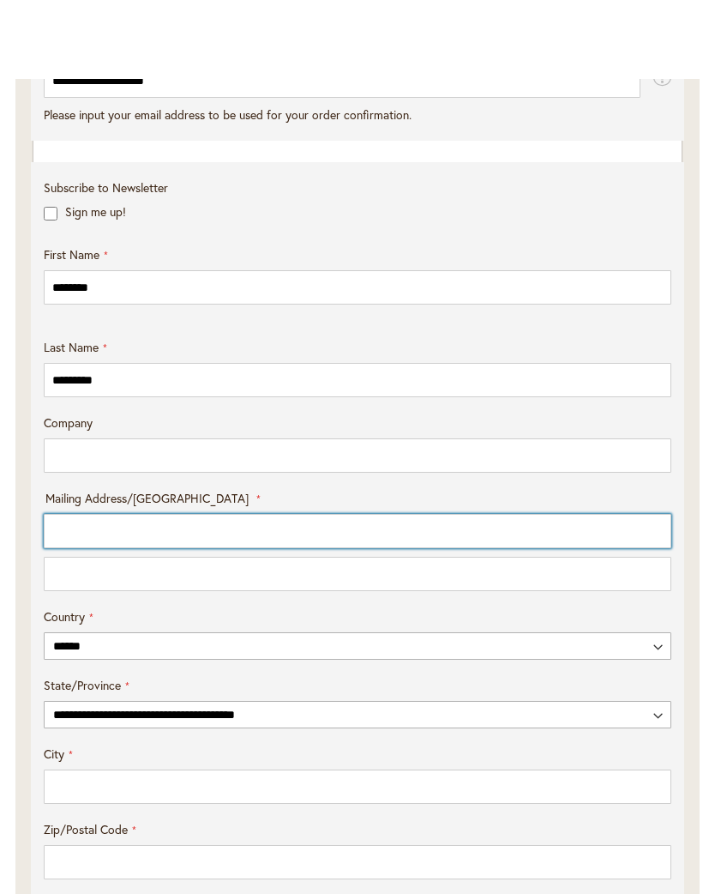
scroll to position [681, 0]
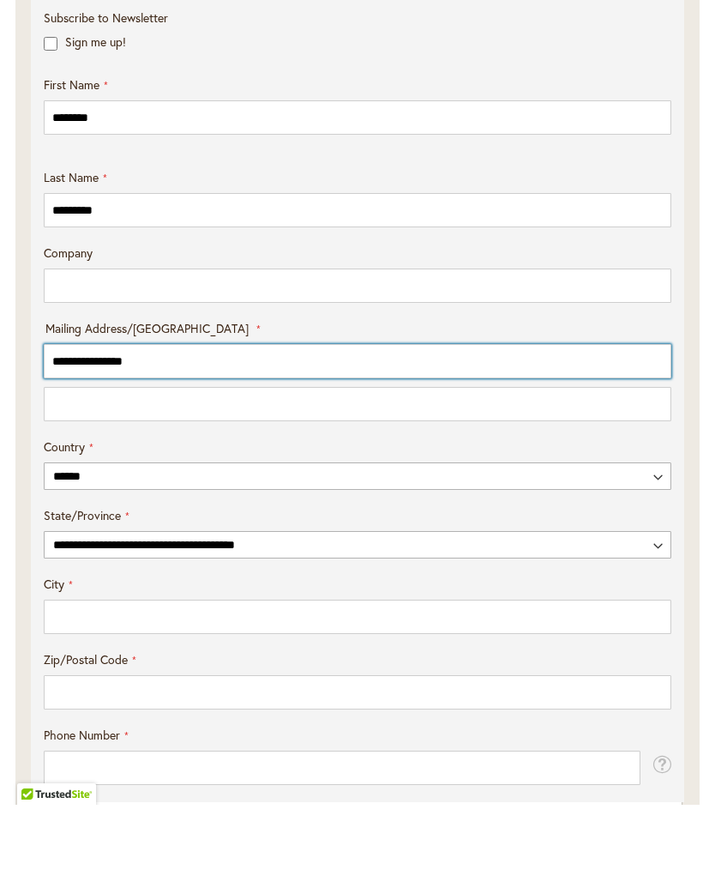
type input "**********"
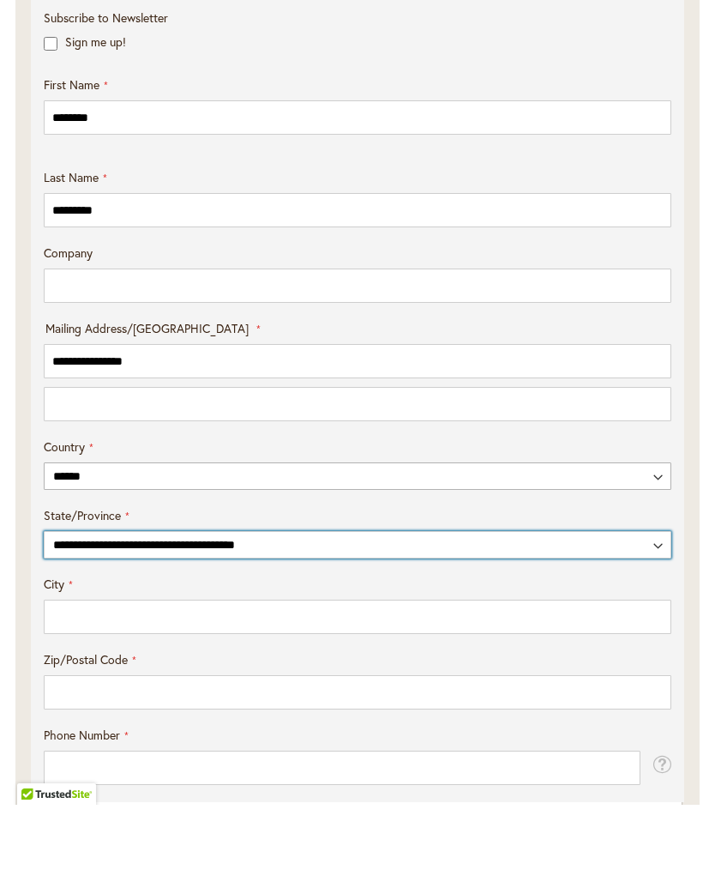
click at [73, 620] on select "**********" at bounding box center [358, 633] width 628 height 27
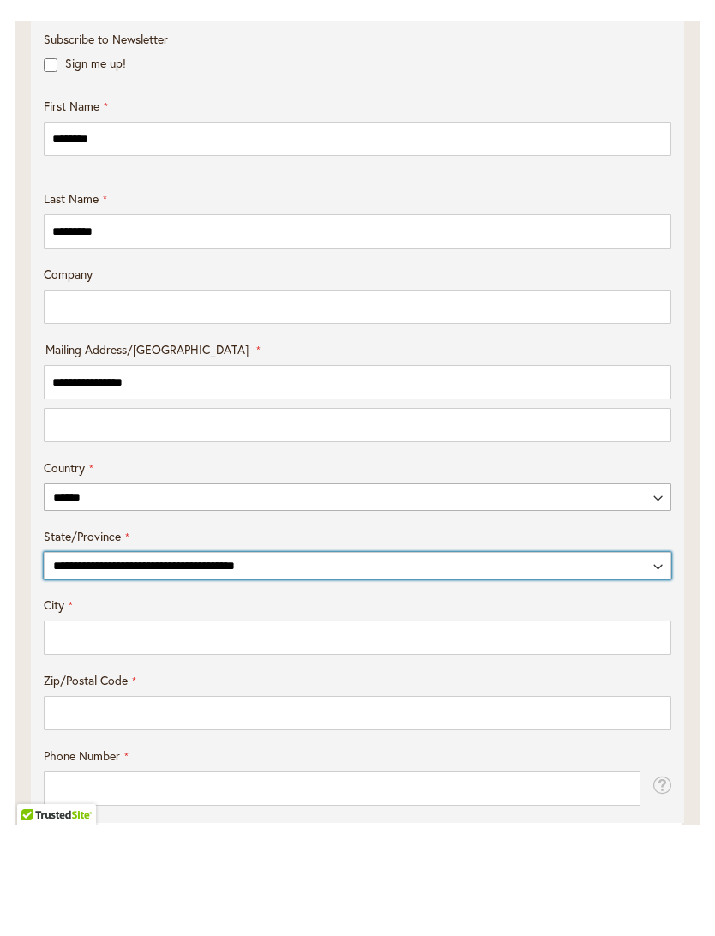
scroll to position [771, 0]
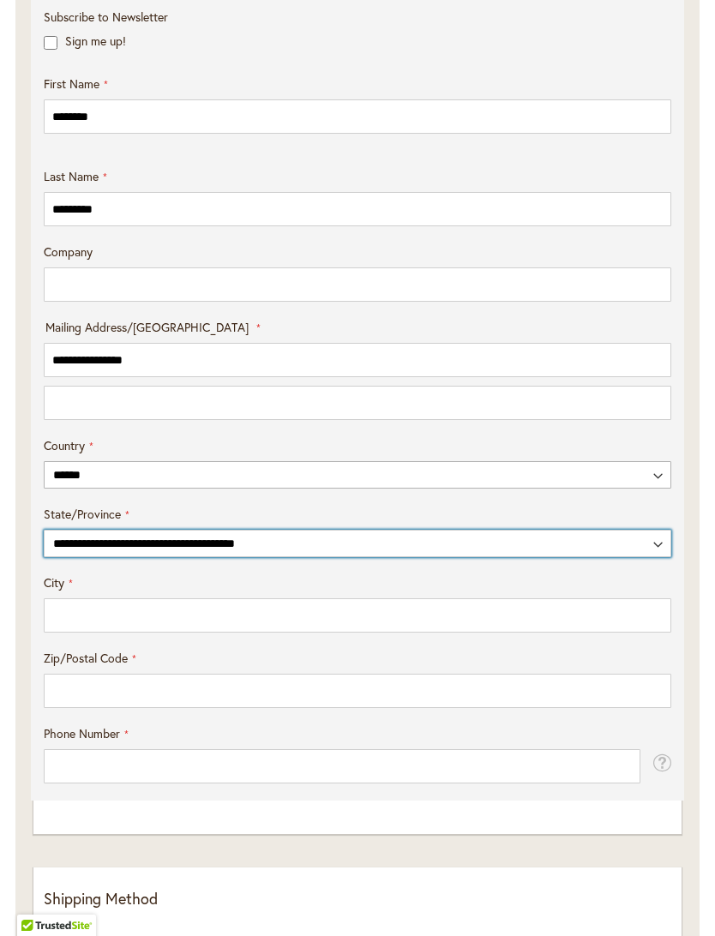
select select "**"
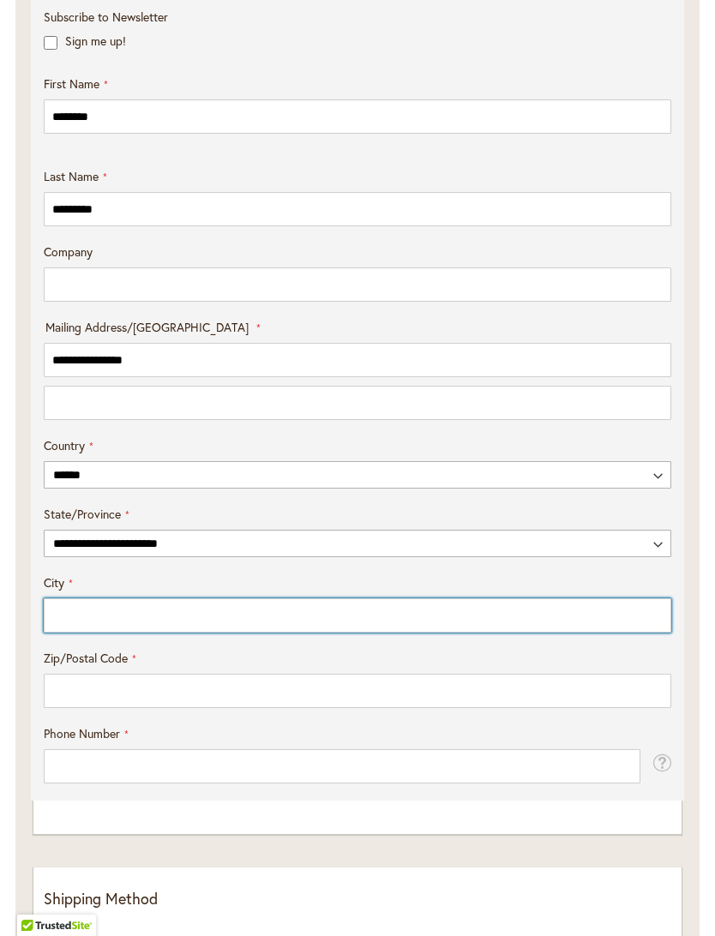
click at [53, 633] on input "City" at bounding box center [358, 616] width 628 height 34
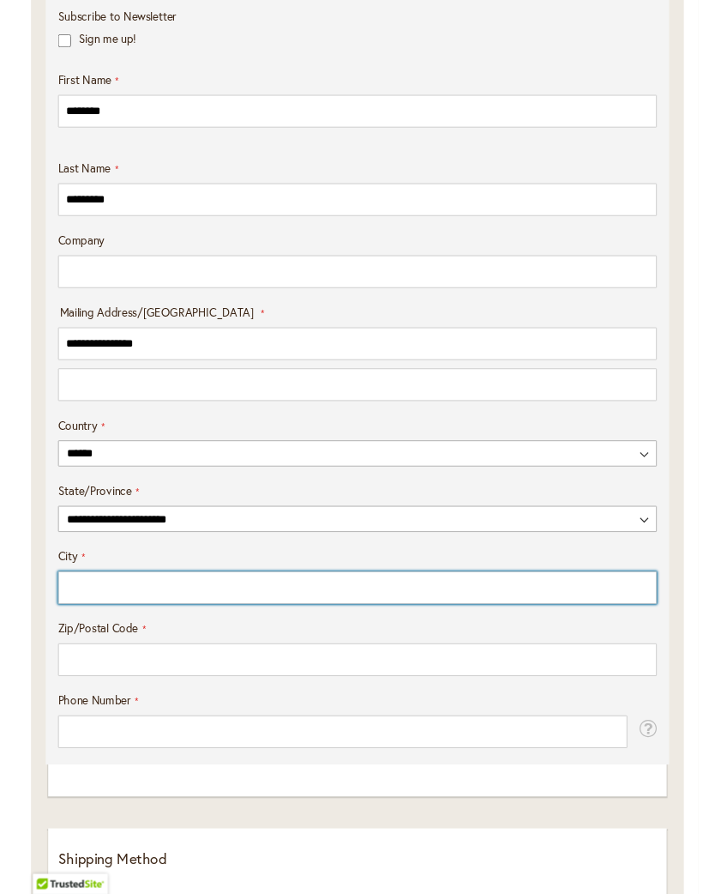
scroll to position [839, 0]
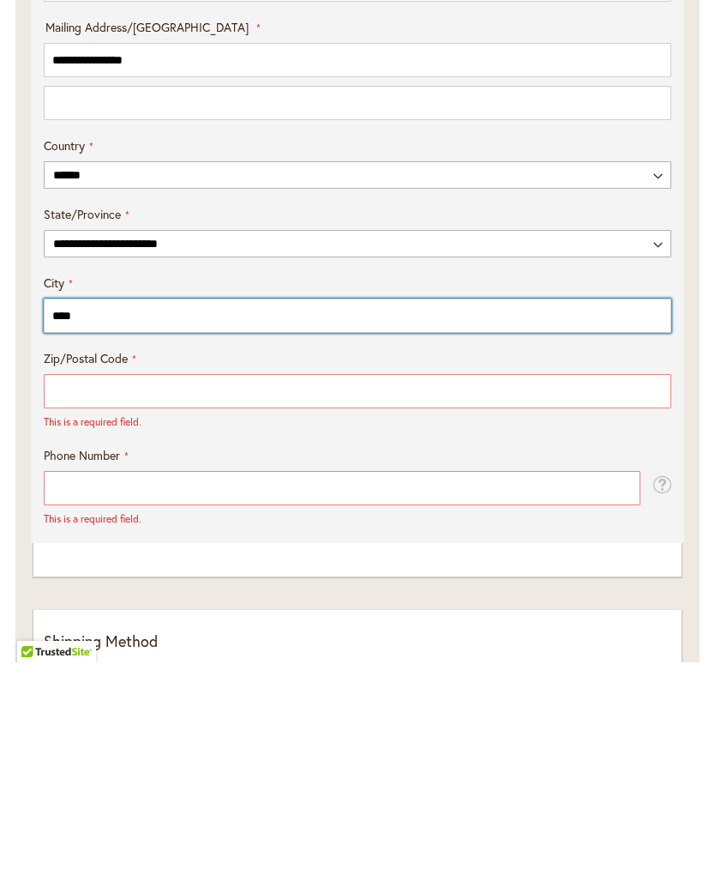
type input "****"
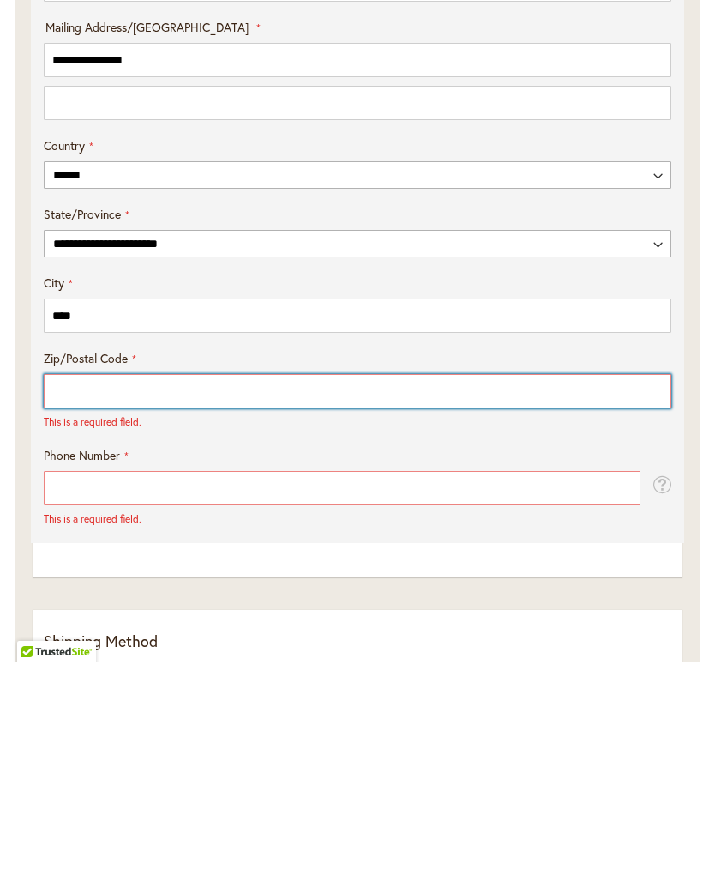
click at [66, 605] on input "Zip/Postal Code" at bounding box center [358, 622] width 628 height 34
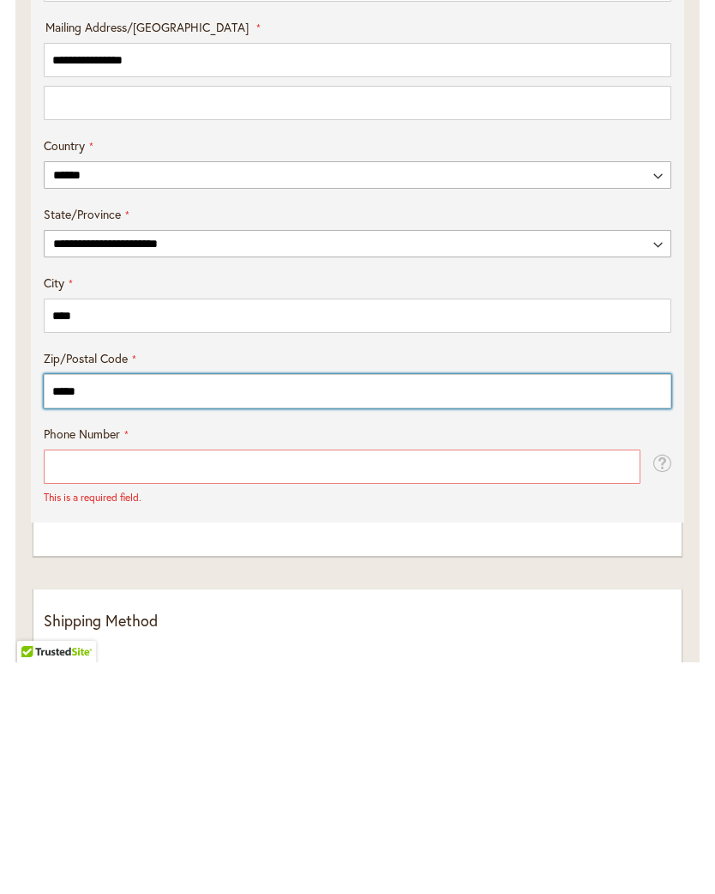
type input "*****"
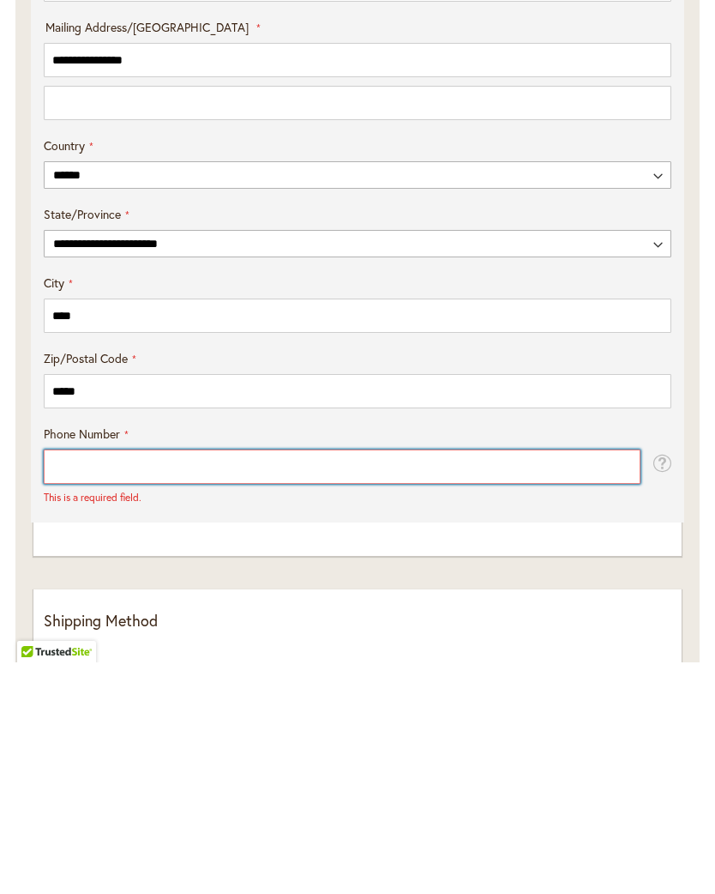
click at [75, 681] on input "Phone Number" at bounding box center [342, 698] width 597 height 34
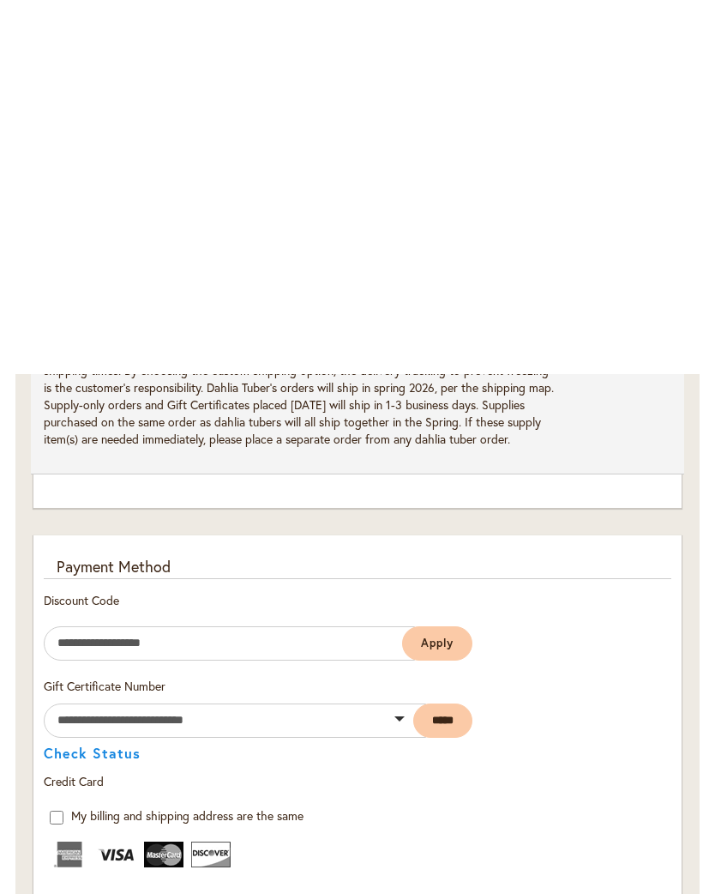
scroll to position [1962, 0]
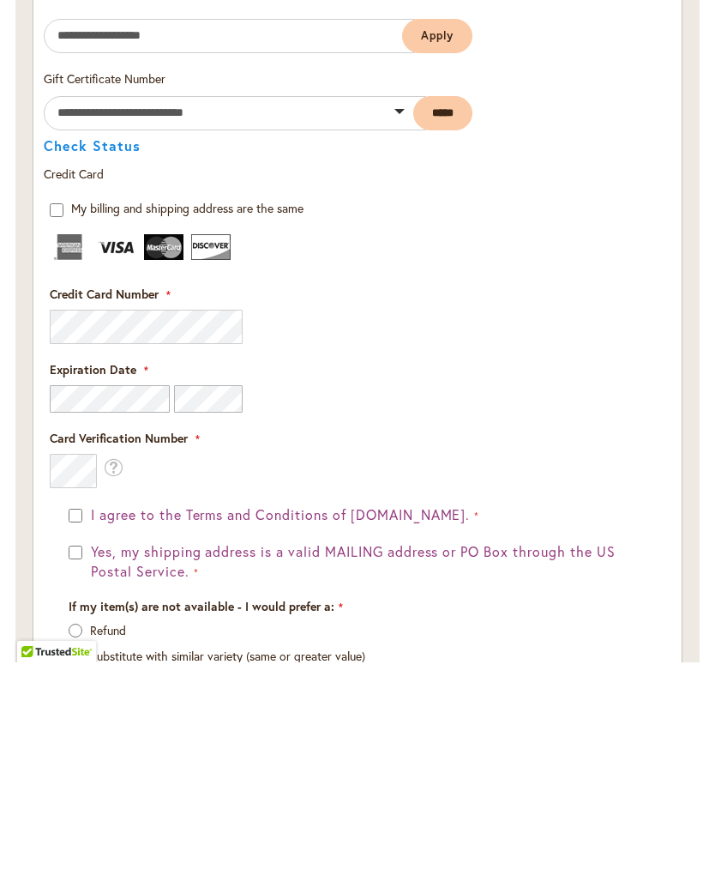
type input "**********"
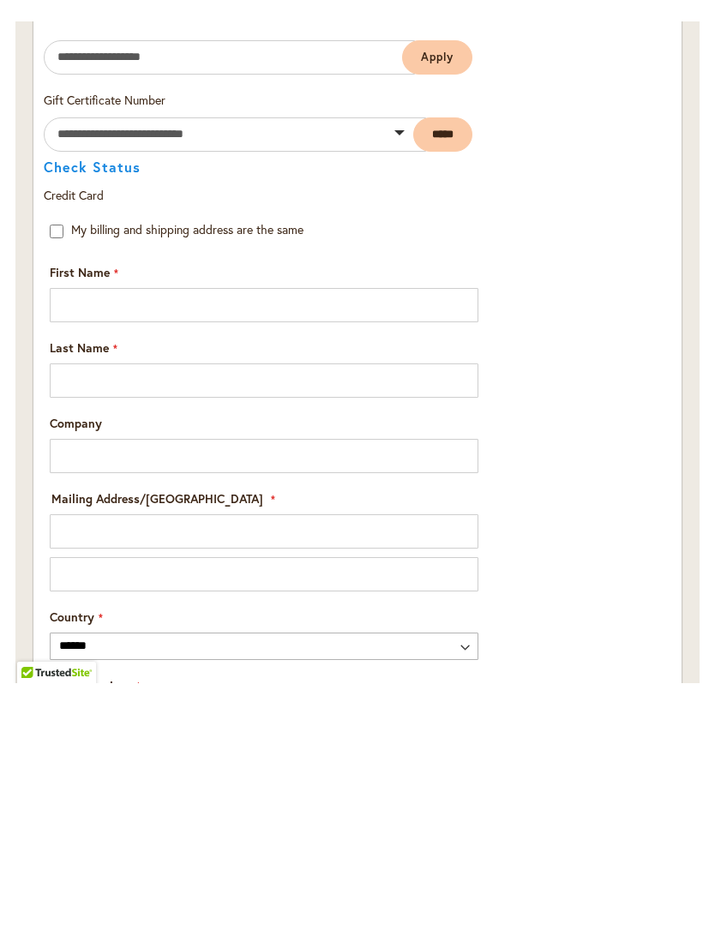
scroll to position [2194, 0]
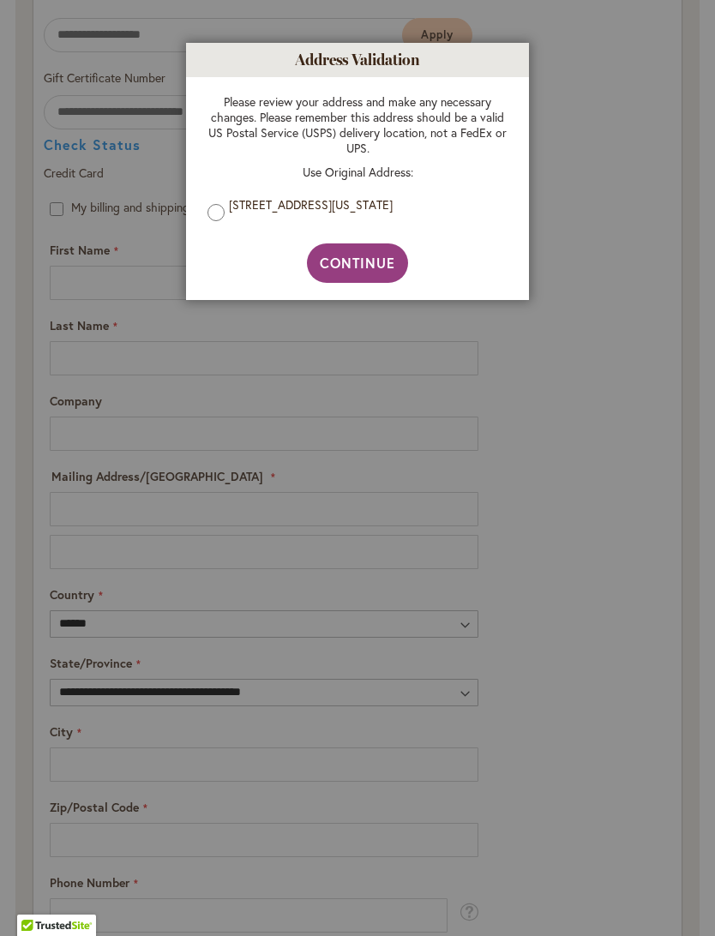
click at [204, 216] on div "Please review your address and make any necessary changes. Please remember this…" at bounding box center [357, 160] width 334 height 166
click at [358, 263] on span "Continue" at bounding box center [358, 263] width 76 height 18
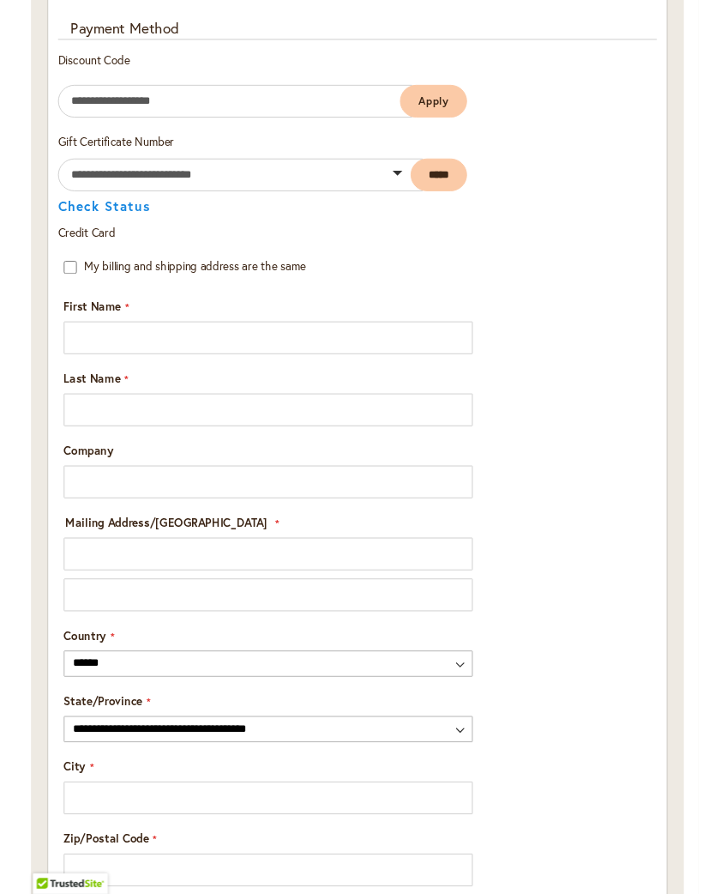
scroll to position [2125, 0]
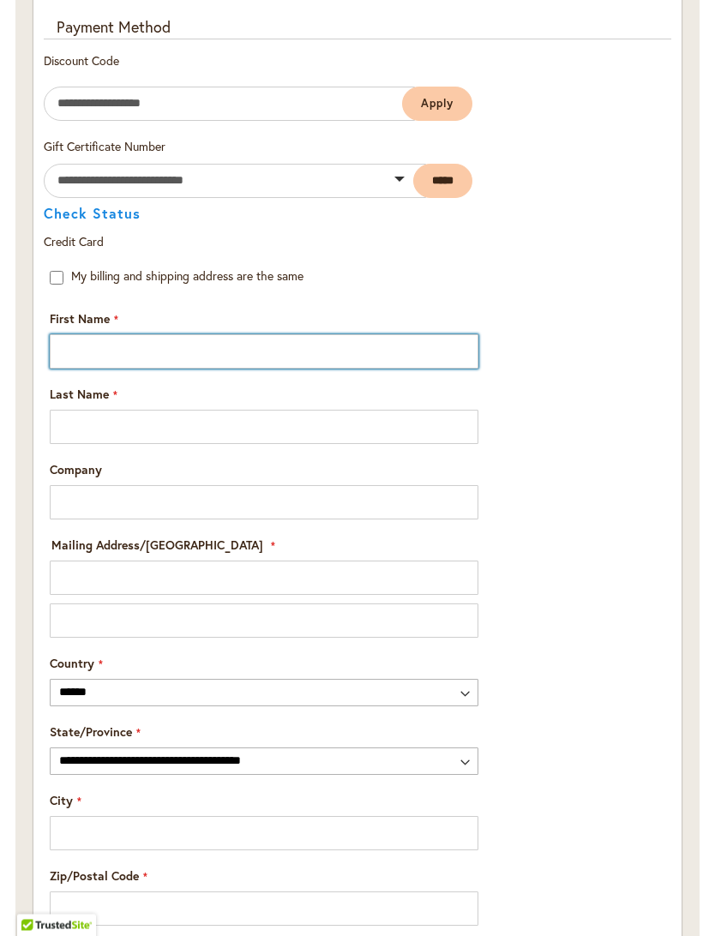
click at [99, 366] on input "First Name" at bounding box center [264, 352] width 429 height 34
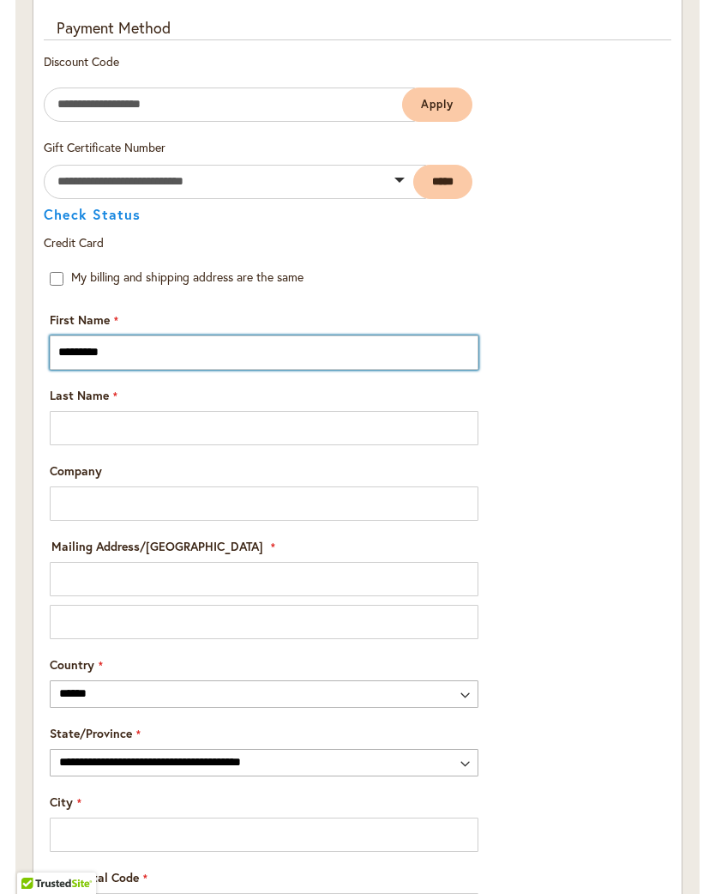
type input "********"
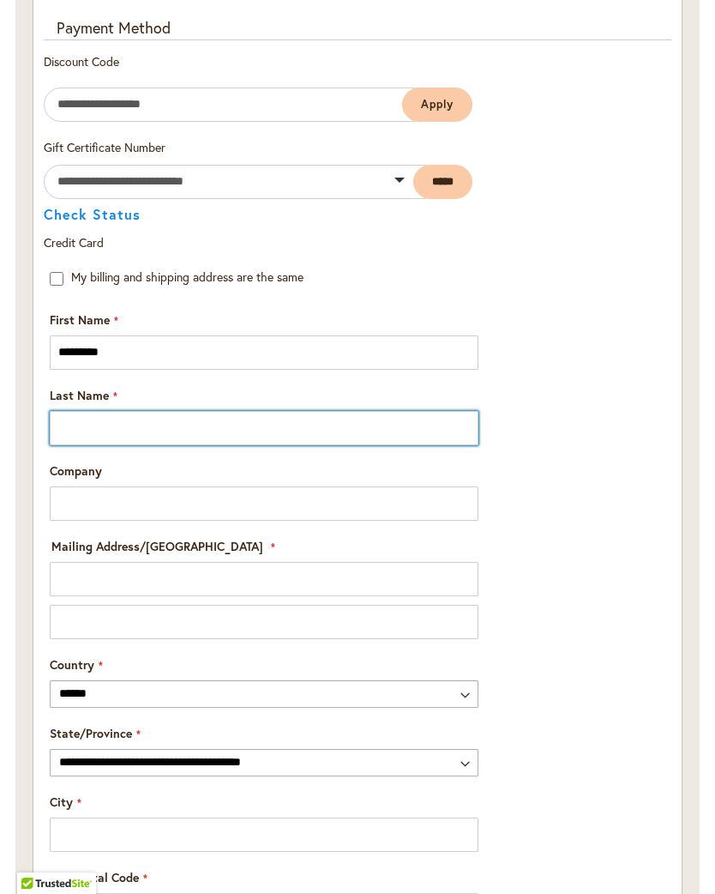
click at [72, 445] on input "Last Name" at bounding box center [264, 428] width 429 height 34
type input "*********"
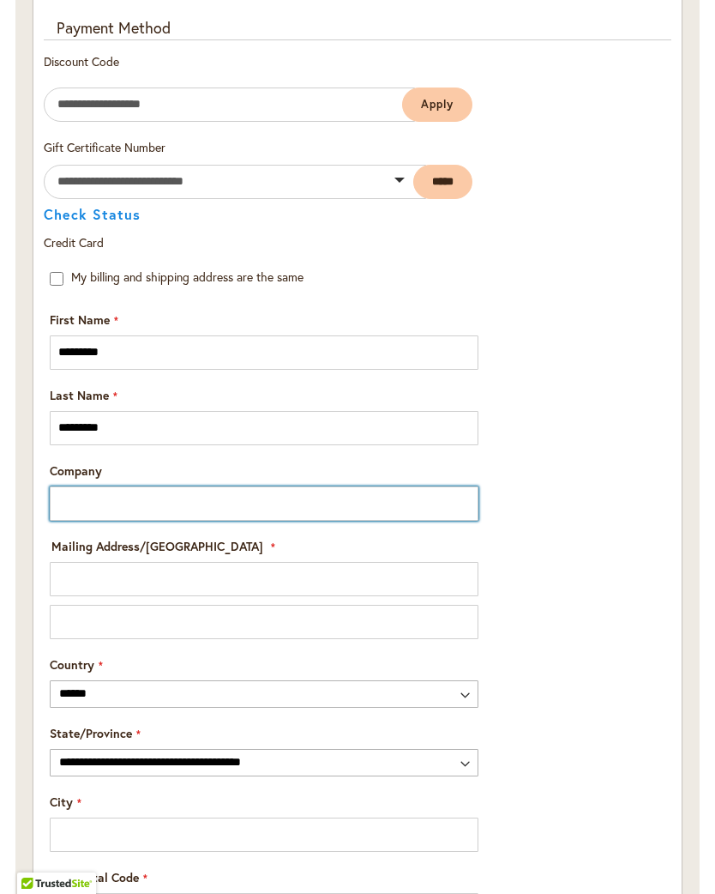
click at [129, 512] on input "Company" at bounding box center [264, 503] width 429 height 34
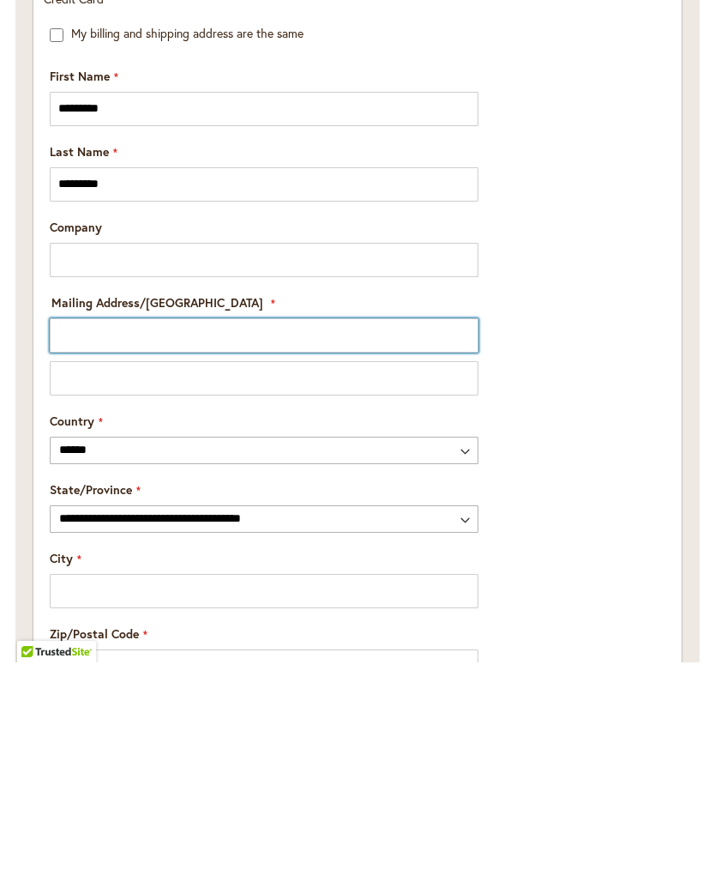
click at [155, 550] on input "Mailing Address/PO BOX: Line 1" at bounding box center [264, 567] width 429 height 34
type input "**********"
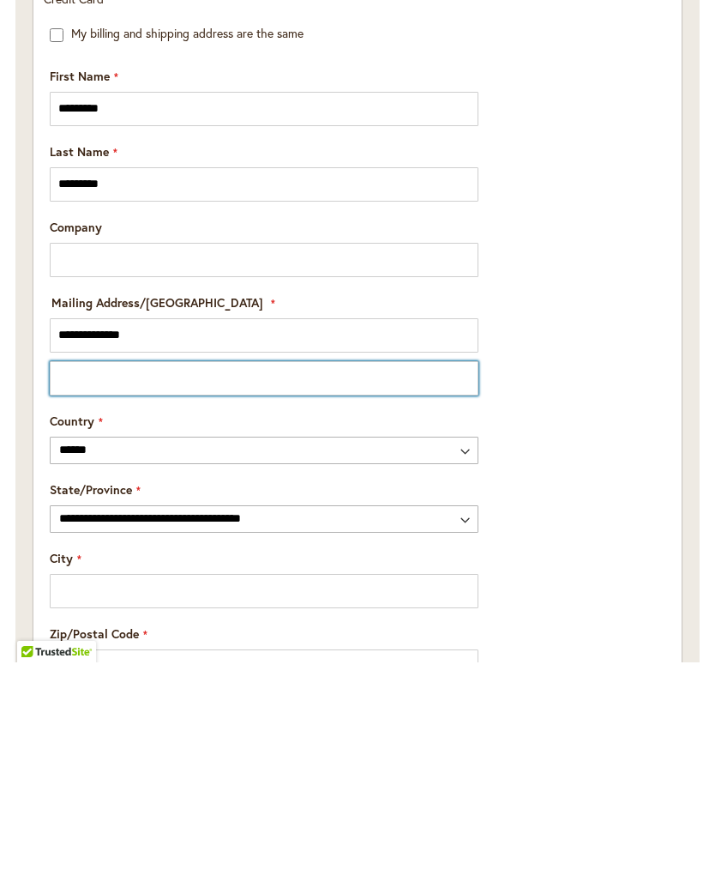
click at [197, 593] on input "Mailing Address/PO BOX: Line 2" at bounding box center [264, 610] width 429 height 34
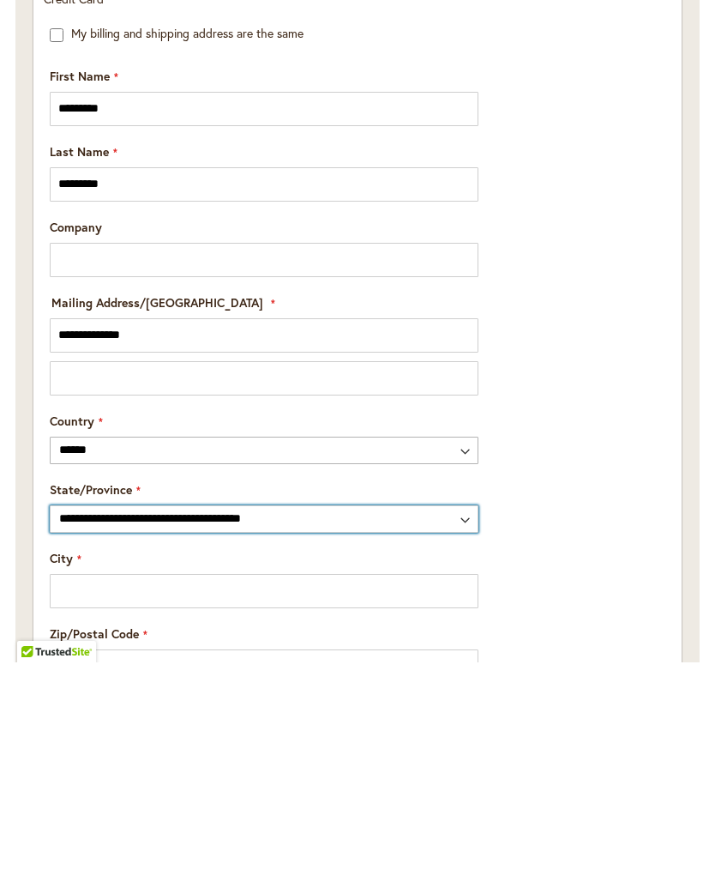
click at [176, 737] on select "**********" at bounding box center [264, 750] width 429 height 27
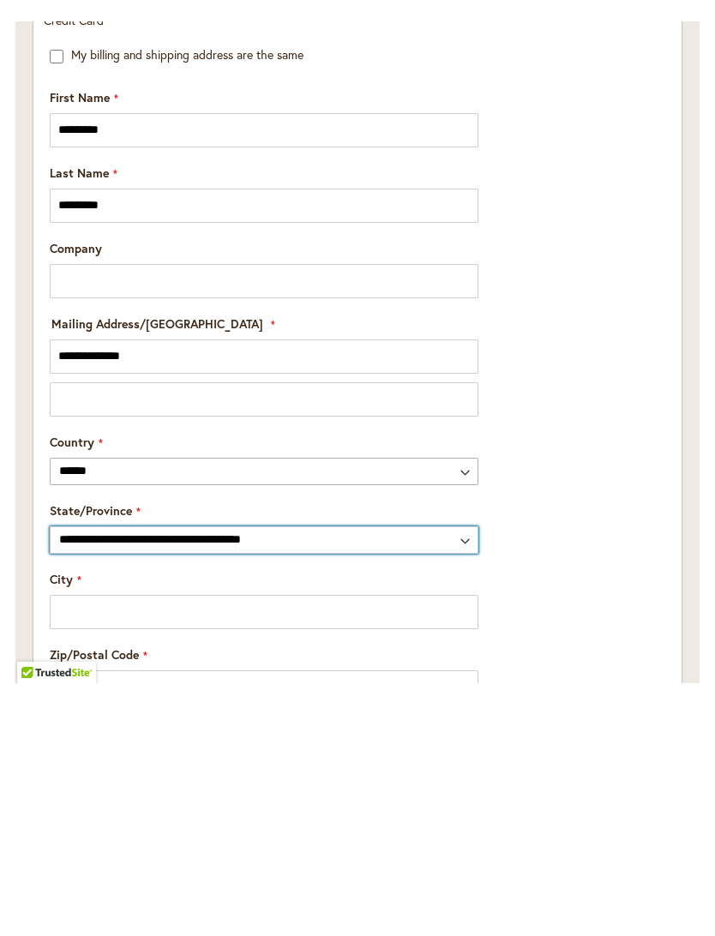
scroll to position [2369, 0]
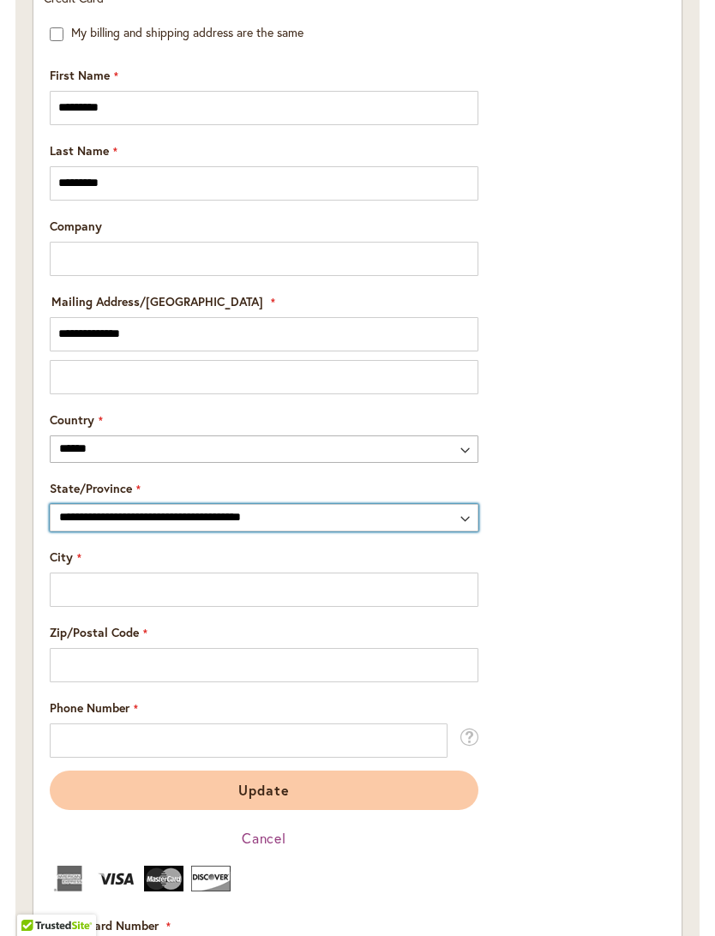
select select "**"
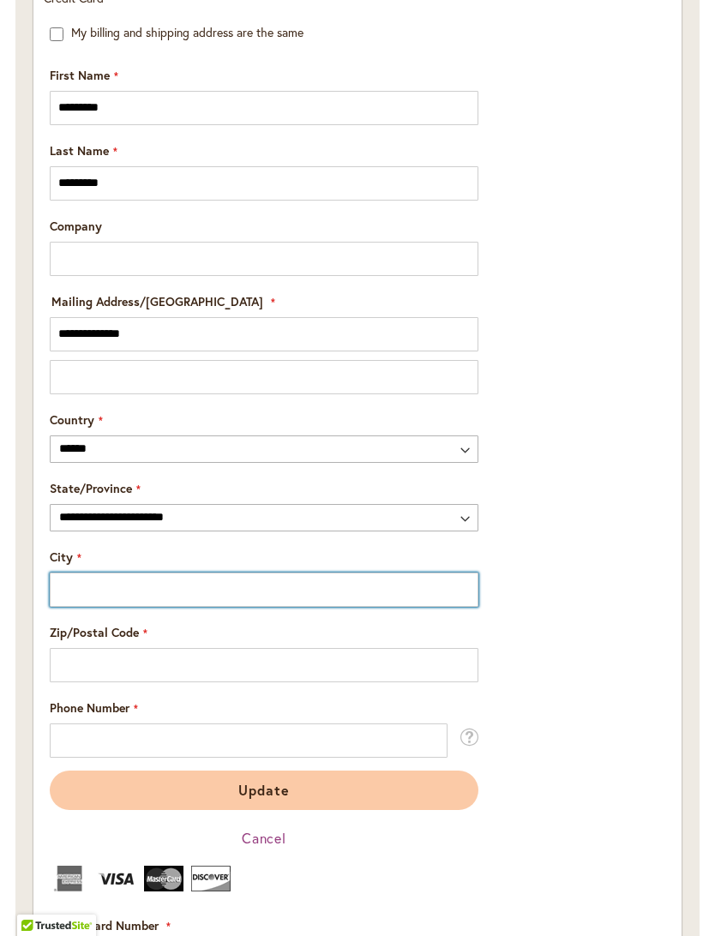
click at [189, 599] on input "City" at bounding box center [264, 590] width 429 height 34
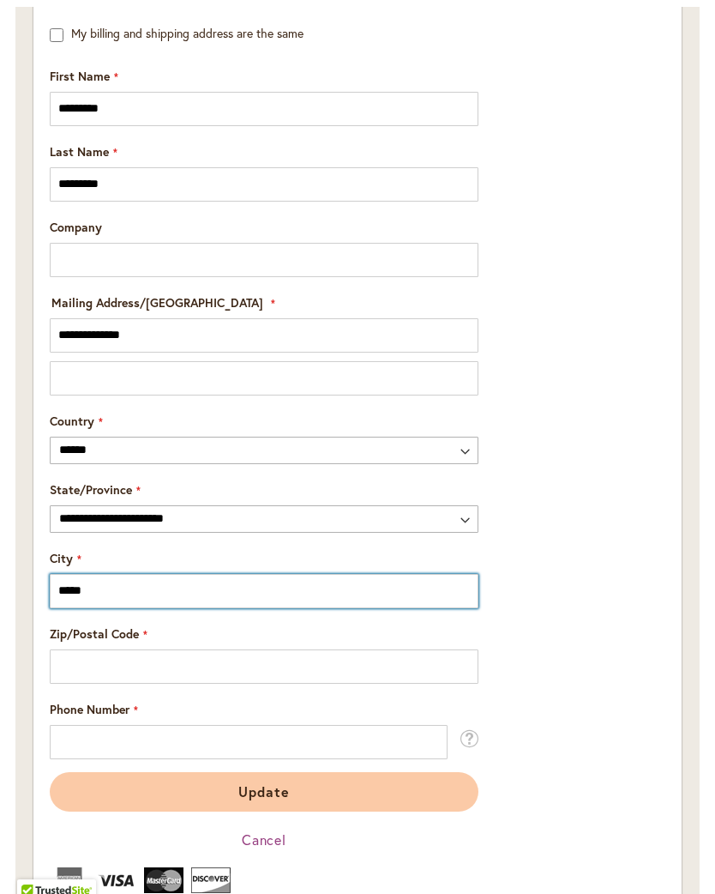
scroll to position [2388, 0]
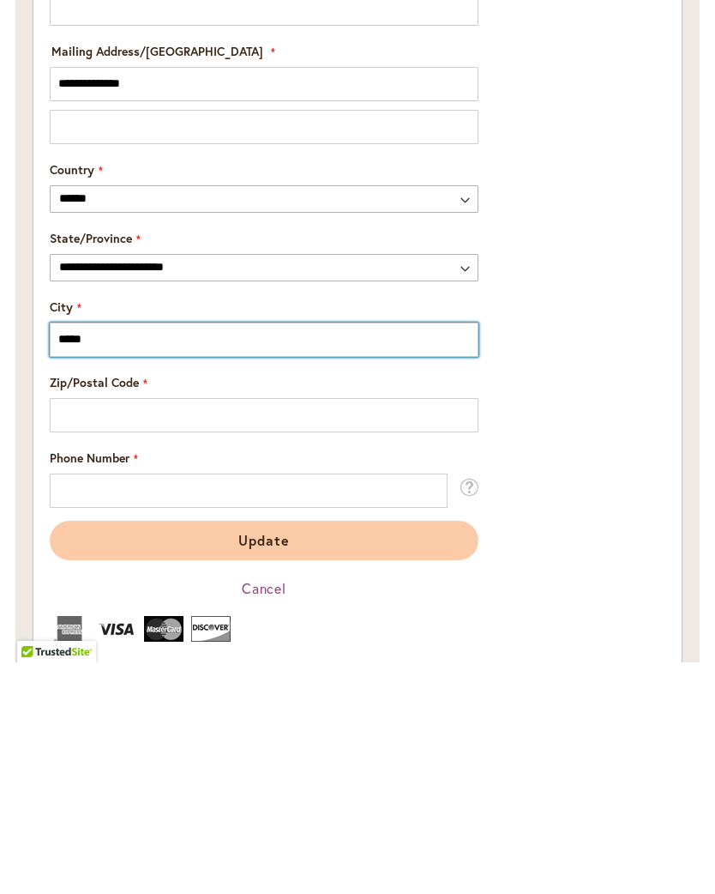
type input "*****"
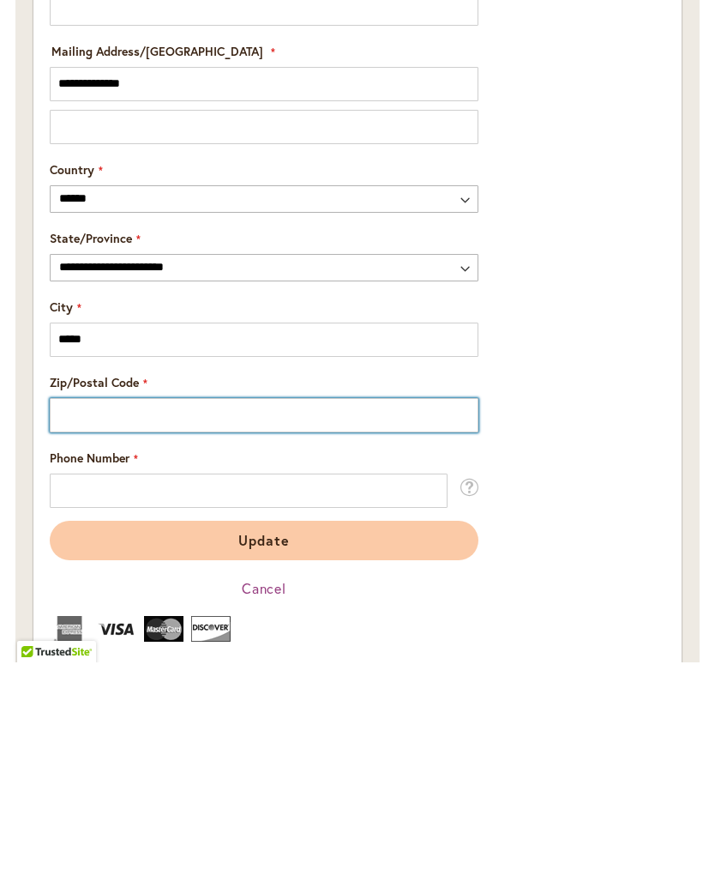
click at [292, 629] on input "Zip/Postal Code" at bounding box center [264, 646] width 429 height 34
type input "*****"
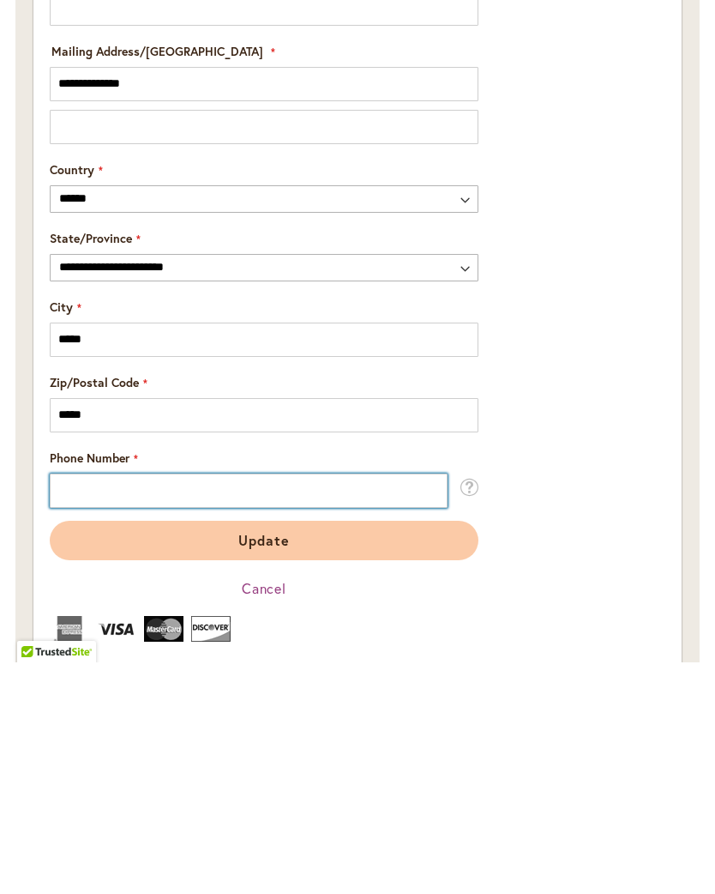
click at [206, 705] on input "Phone Number" at bounding box center [249, 722] width 398 height 34
type input "**********"
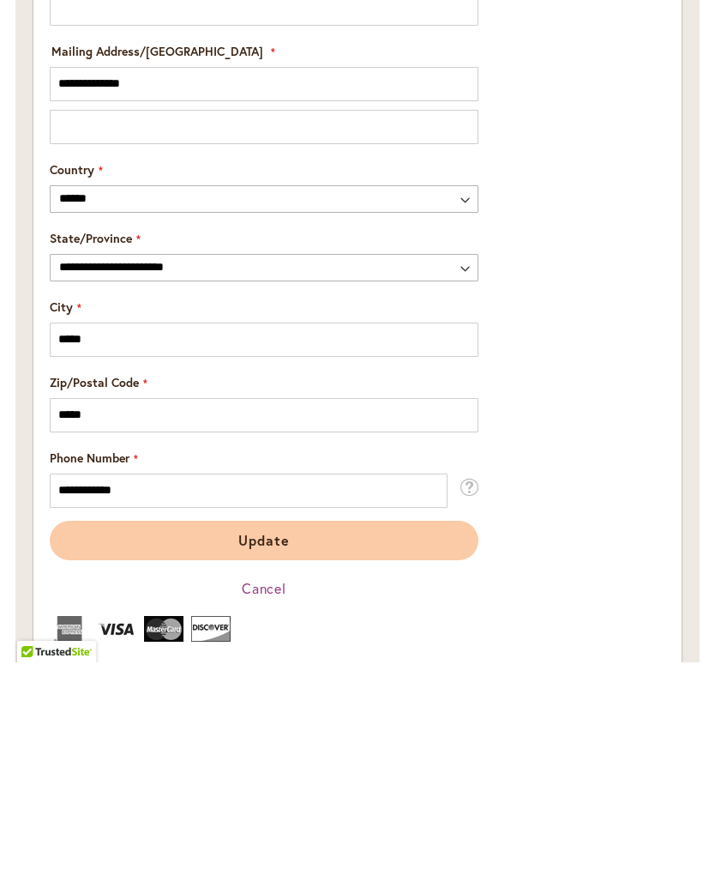
click at [362, 752] on button "Update" at bounding box center [264, 771] width 429 height 39
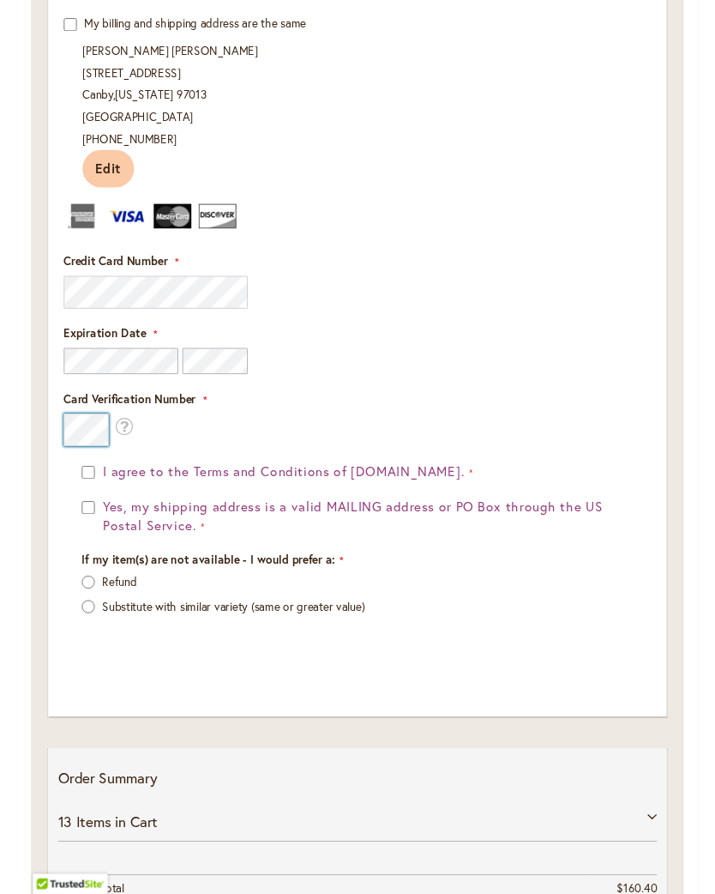
scroll to position [2377, 0]
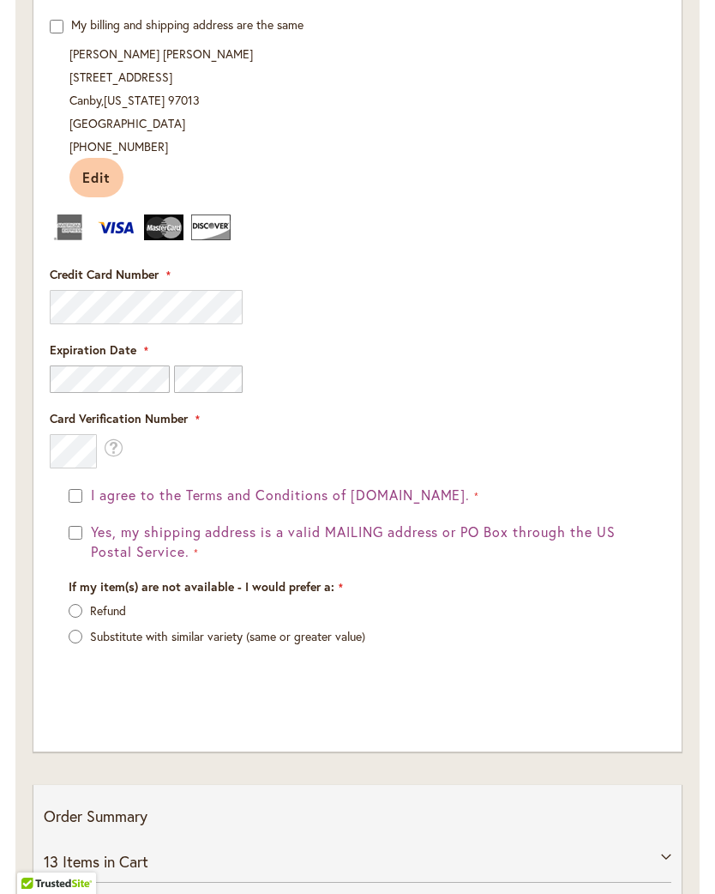
click at [67, 516] on div "I agree to the Terms and Conditions of dahlias.com. Yes, my shipping address is…" at bounding box center [358, 591] width 616 height 212
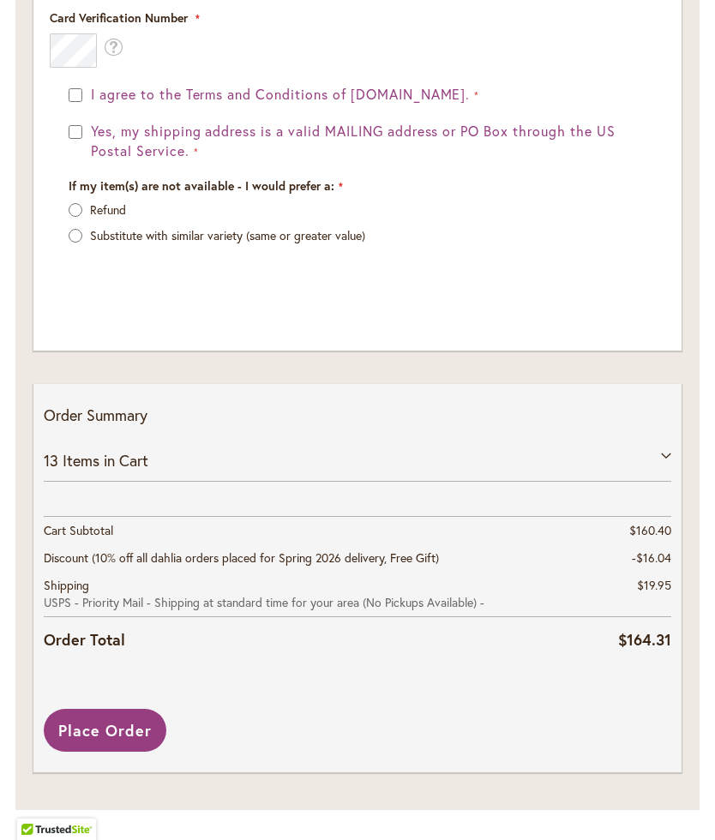
scroll to position [2807, 0]
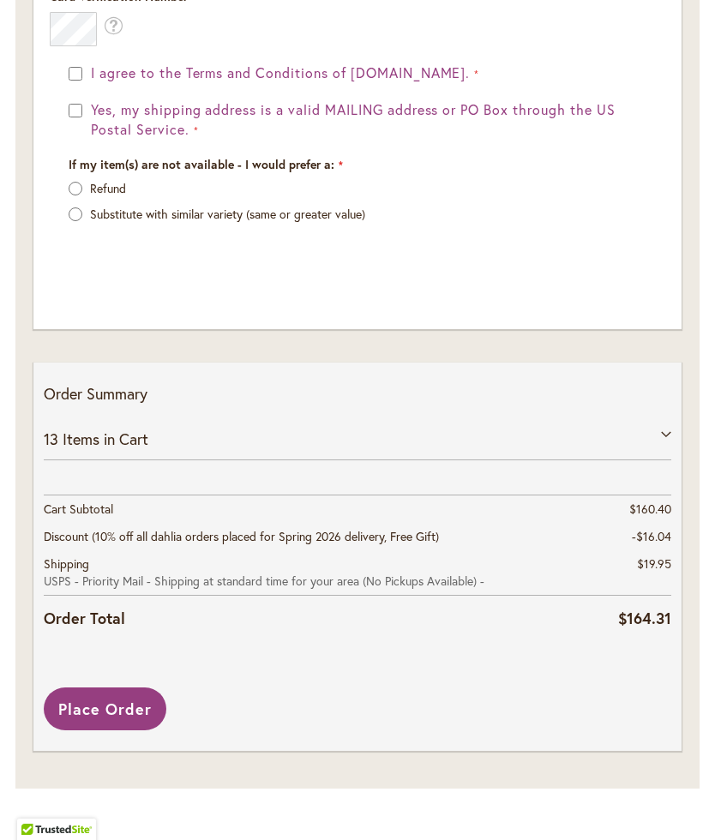
click at [120, 707] on span "Place Order" at bounding box center [104, 709] width 93 height 21
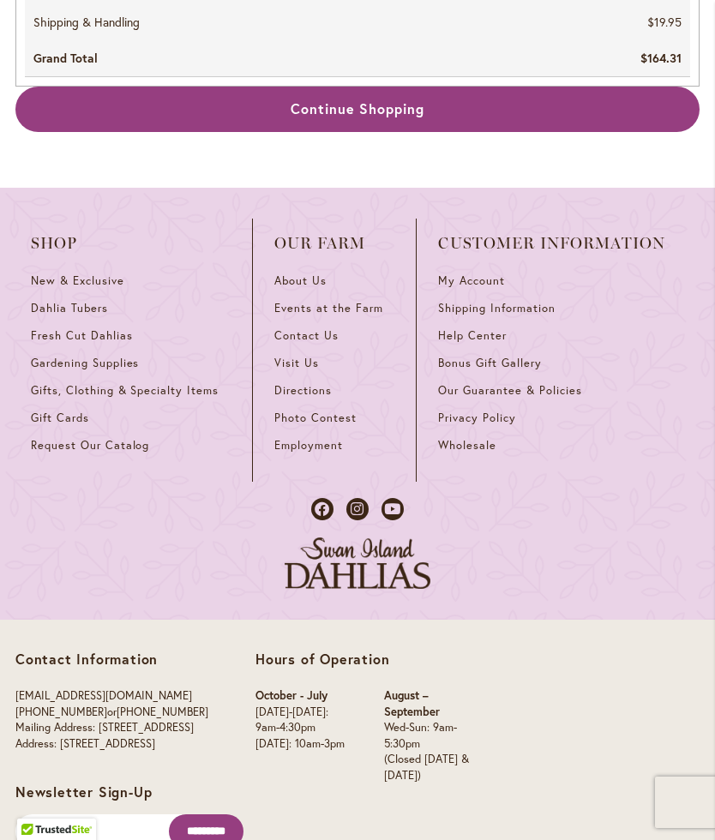
scroll to position [2993, 0]
